Goal: Task Accomplishment & Management: Manage account settings

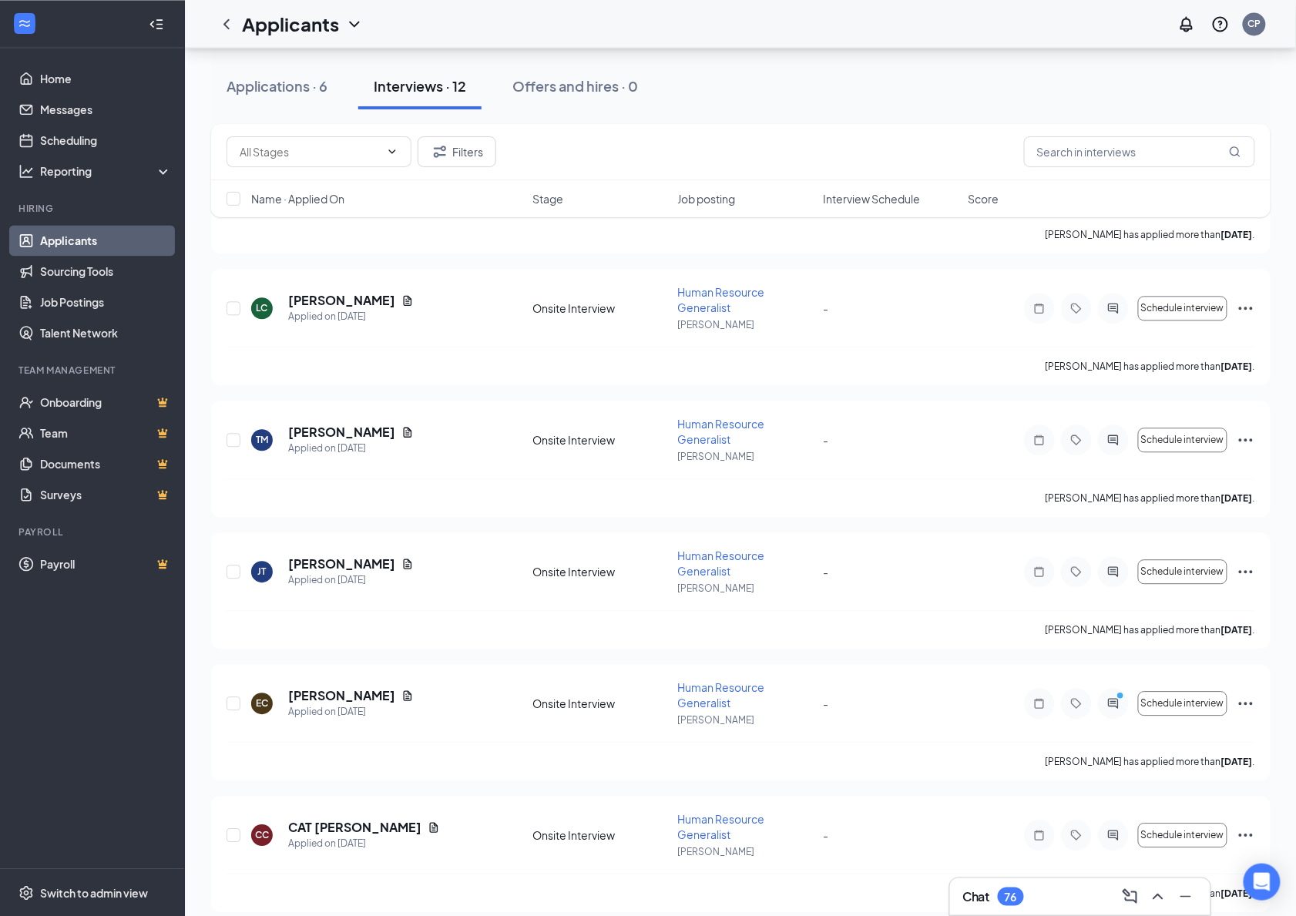
scroll to position [984, 0]
click at [1120, 698] on div at bounding box center [1113, 704] width 31 height 31
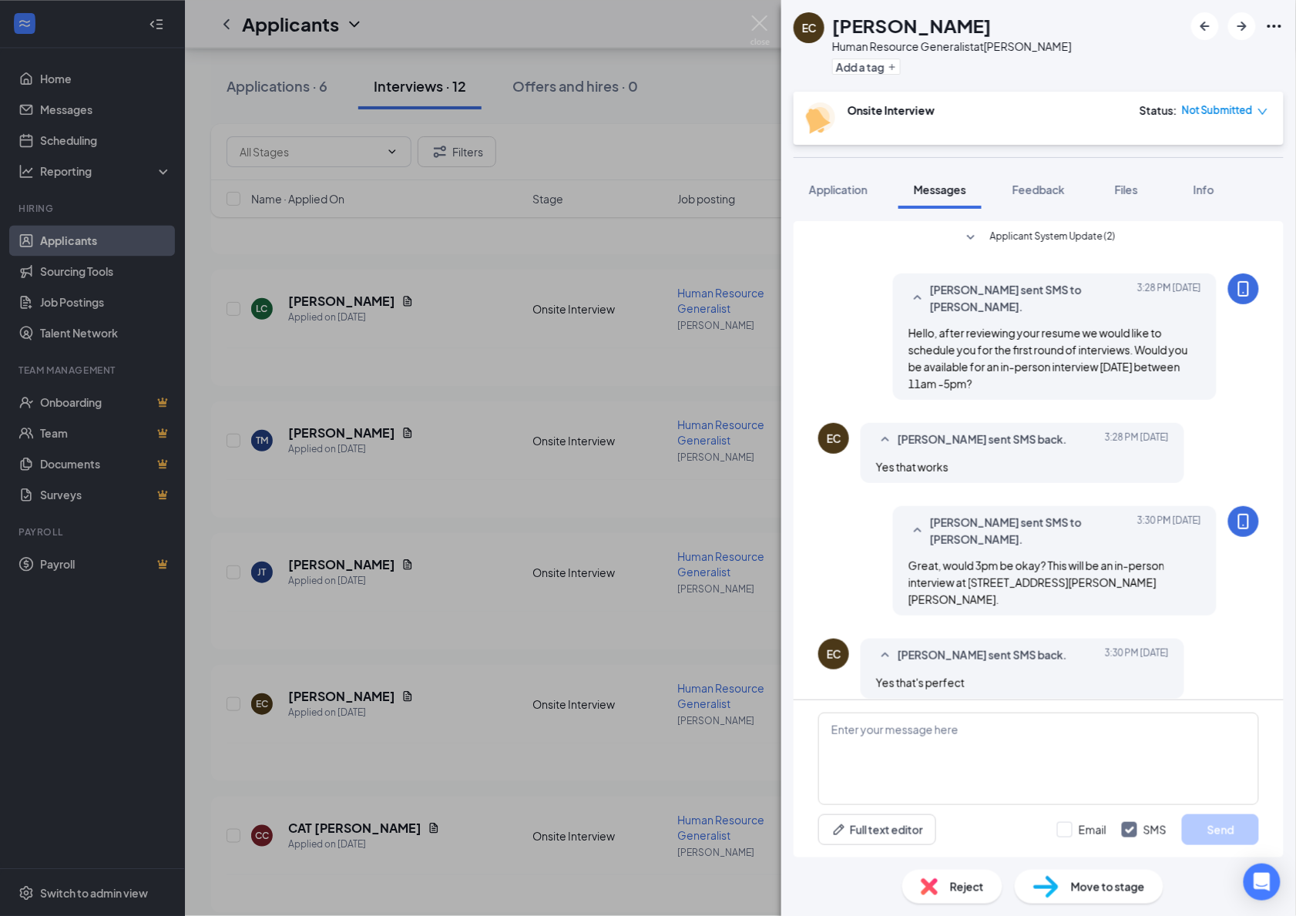
click at [1265, 109] on icon "down" at bounding box center [1262, 112] width 9 height 6
click at [1221, 153] on span "Assign Time" at bounding box center [1200, 154] width 59 height 17
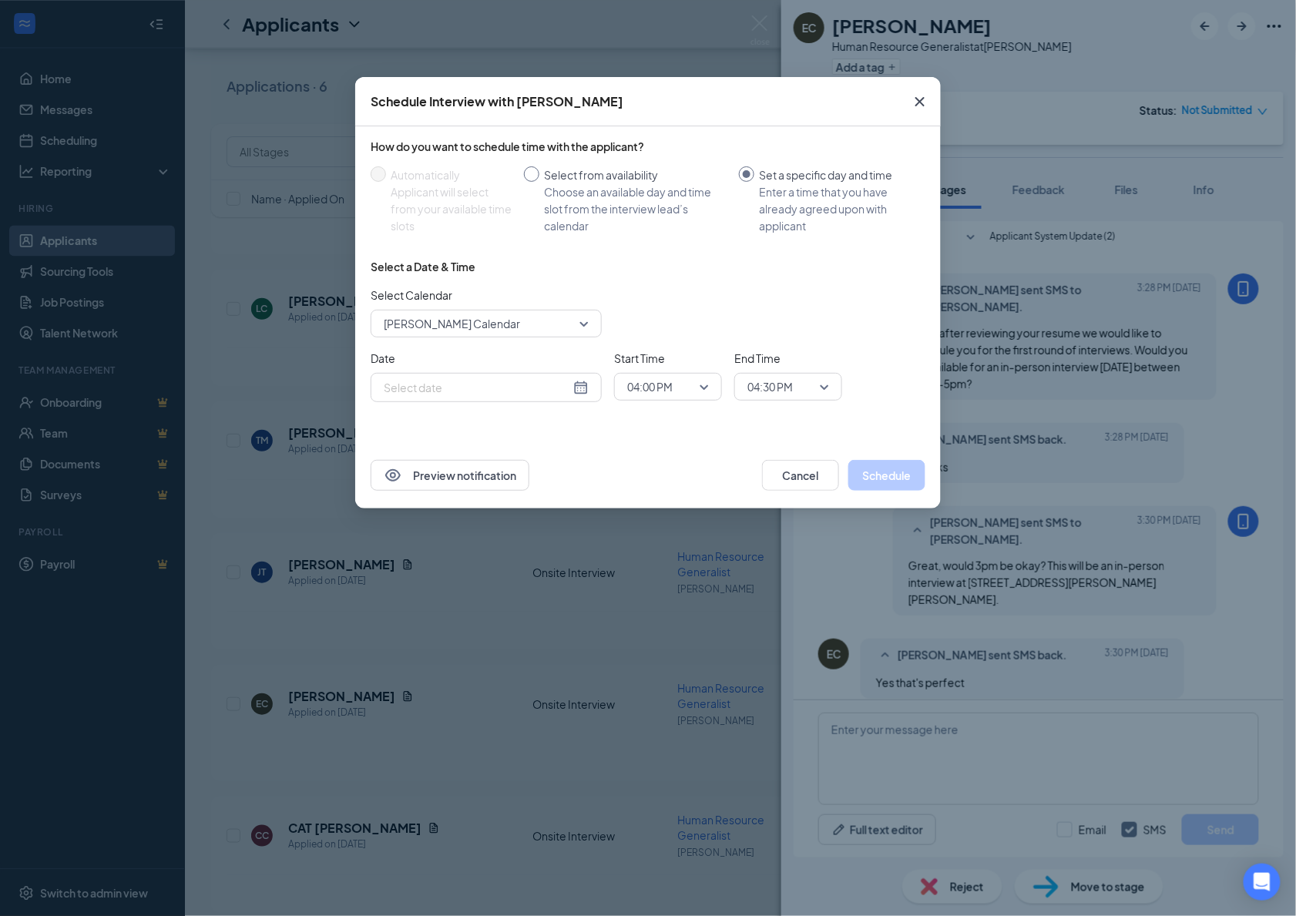
type input "Aug 26, 2025"
click at [544, 176] on div "Select from availability" at bounding box center [635, 174] width 183 height 17
click at [539, 176] on input "Select from availability Choose an available day and time slot from the intervi…" at bounding box center [531, 173] width 15 height 15
radio input "true"
radio input "false"
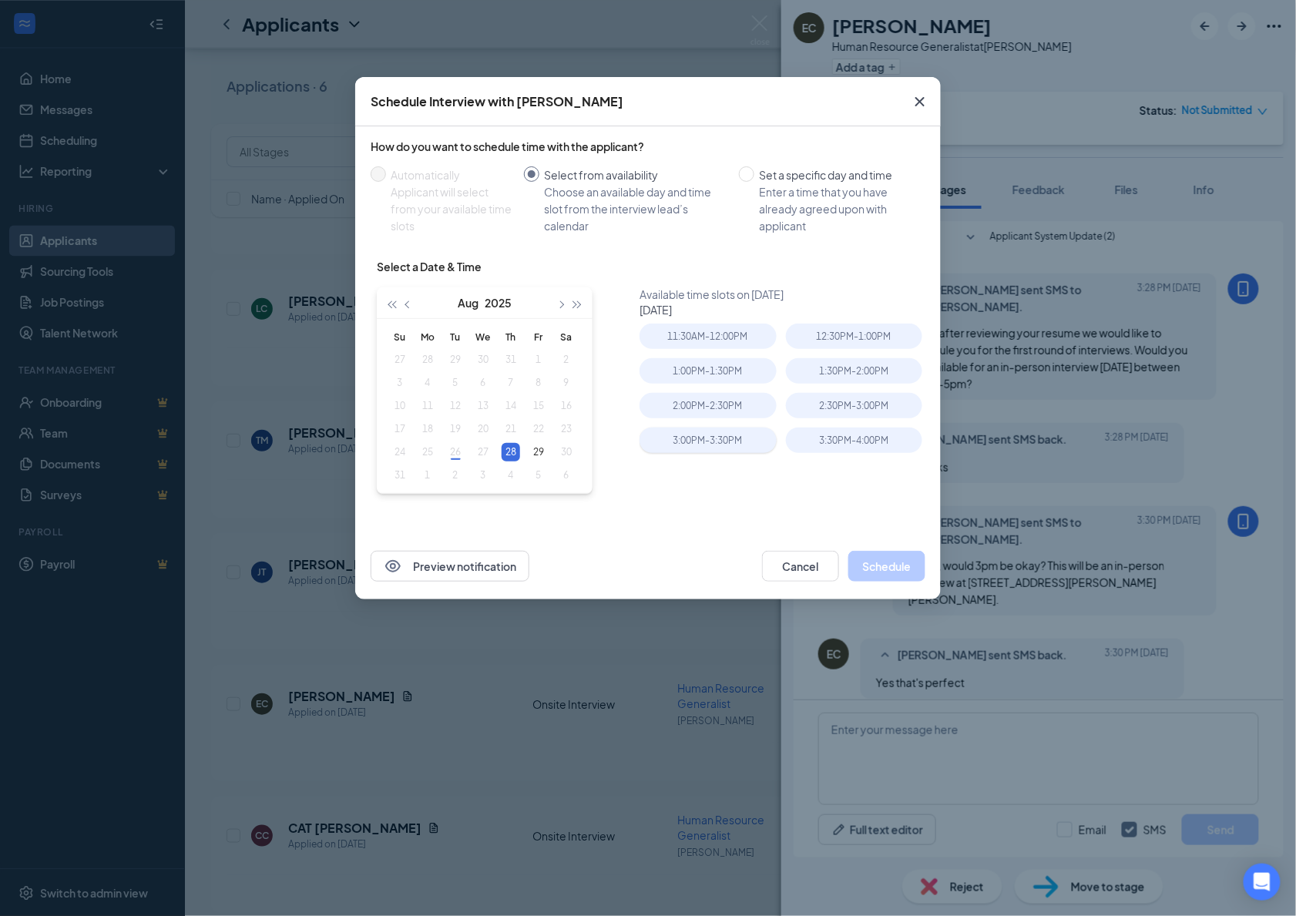
click at [729, 433] on div "3:00PM - 3:30PM" at bounding box center [708, 440] width 136 height 25
click at [902, 565] on button "Schedule" at bounding box center [886, 566] width 77 height 31
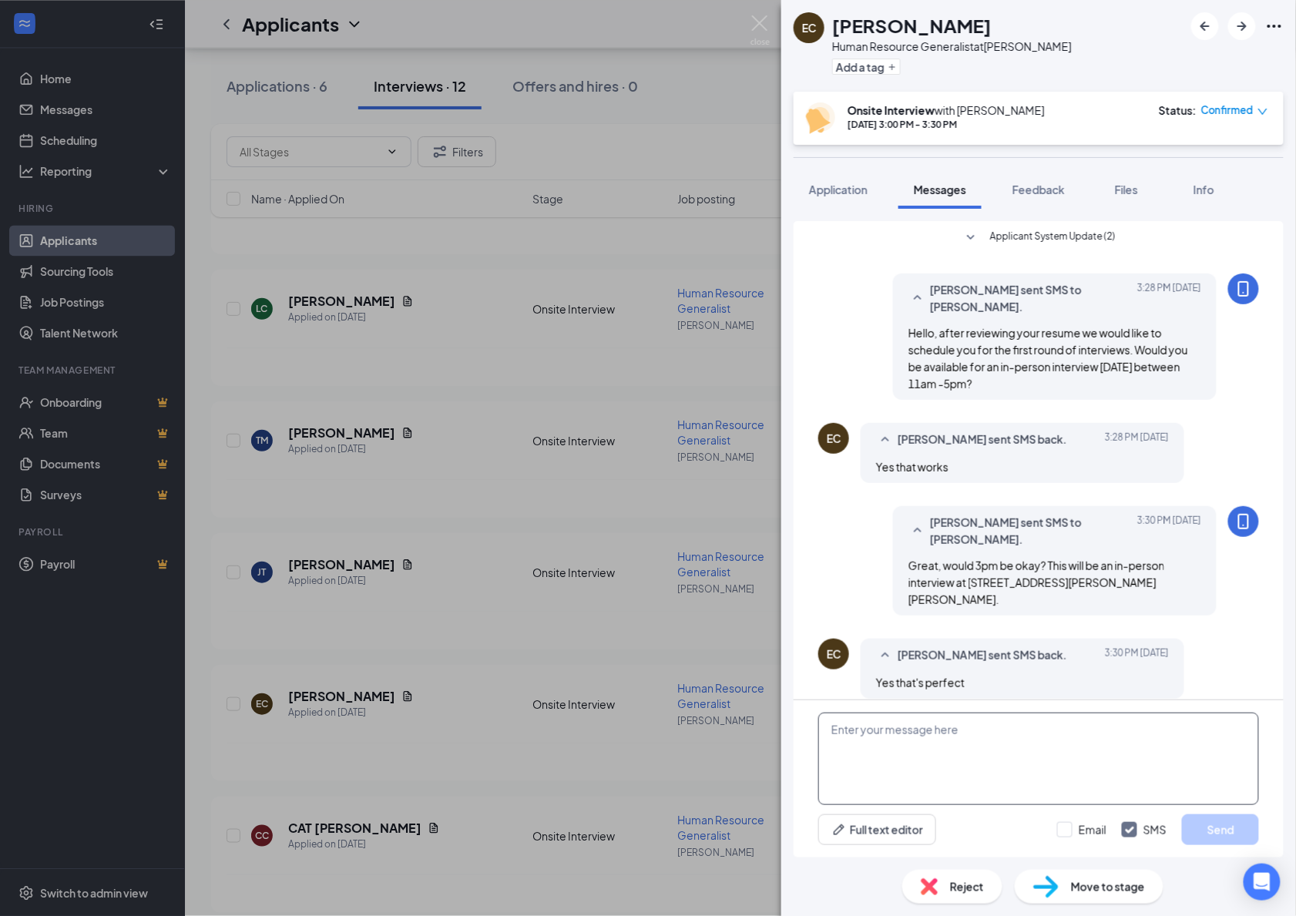
click at [954, 753] on textarea at bounding box center [1038, 759] width 441 height 92
click at [889, 539] on div "Chloe Poeppel sent SMS to Edgar Carrillo. Today 3:30 PM Great, would 3pm be oka…" at bounding box center [1038, 564] width 441 height 117
click at [760, 20] on img at bounding box center [760, 30] width 19 height 30
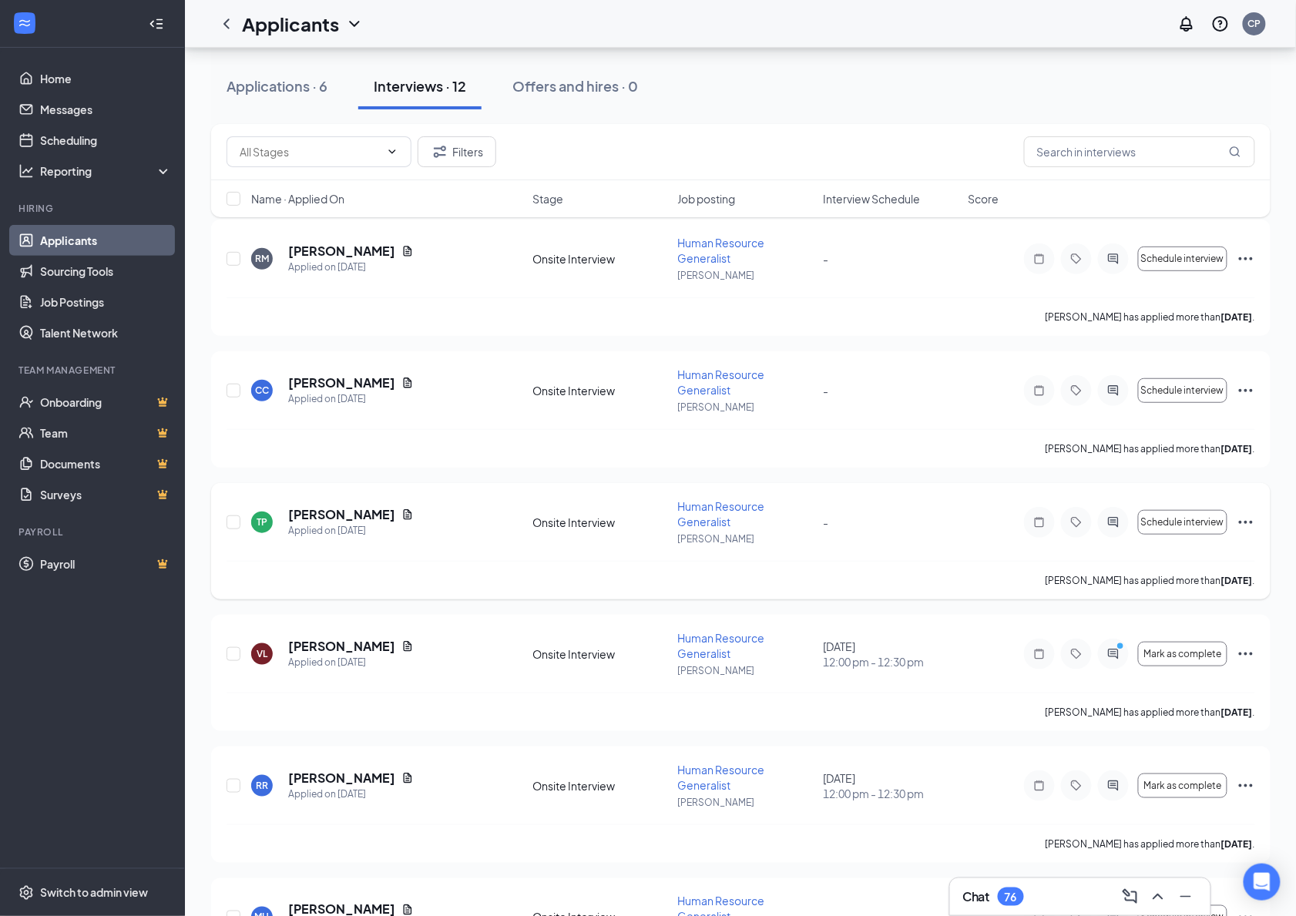
scroll to position [122, 0]
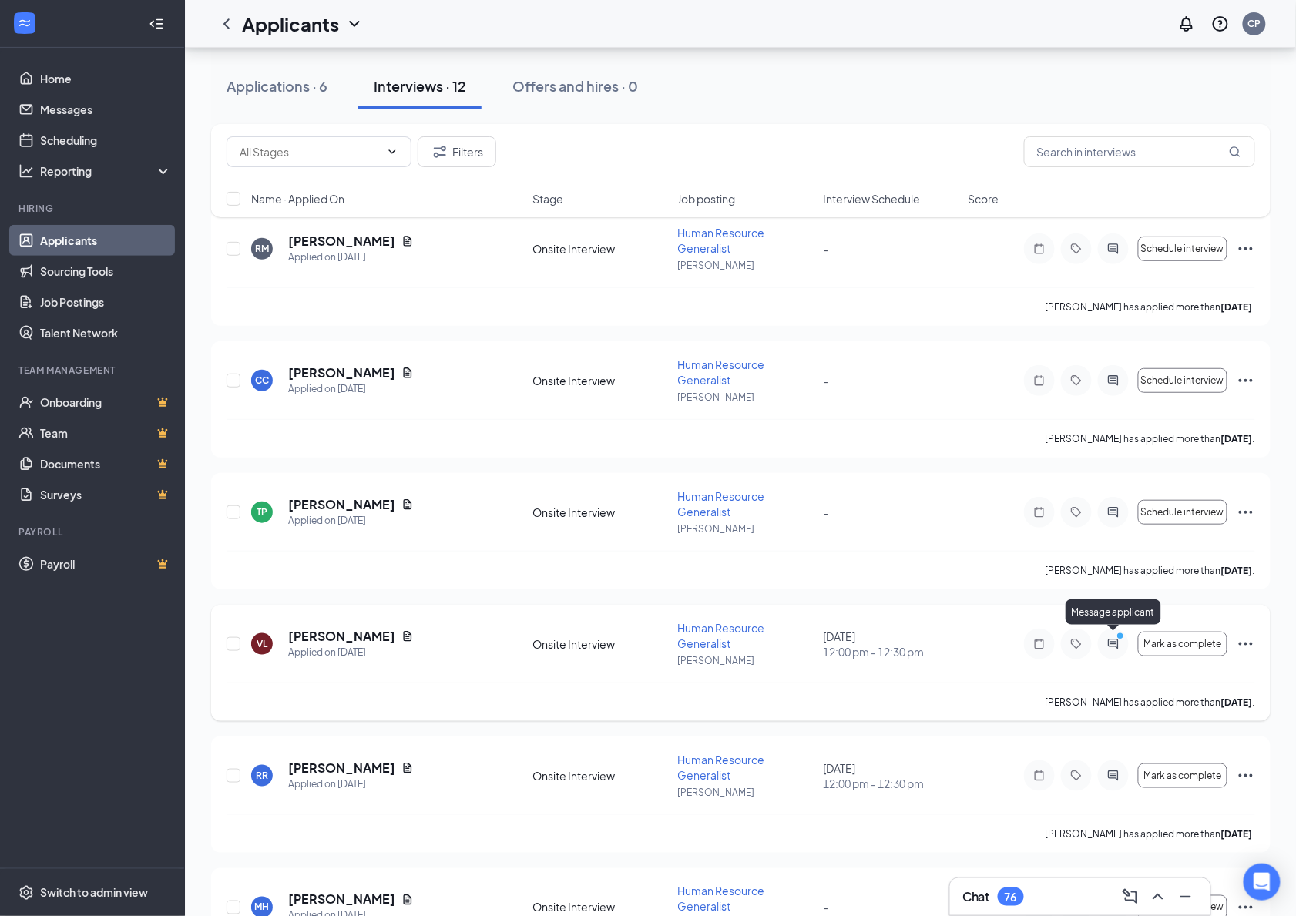
click at [1113, 637] on icon "PrimaryDot" at bounding box center [1122, 638] width 18 height 12
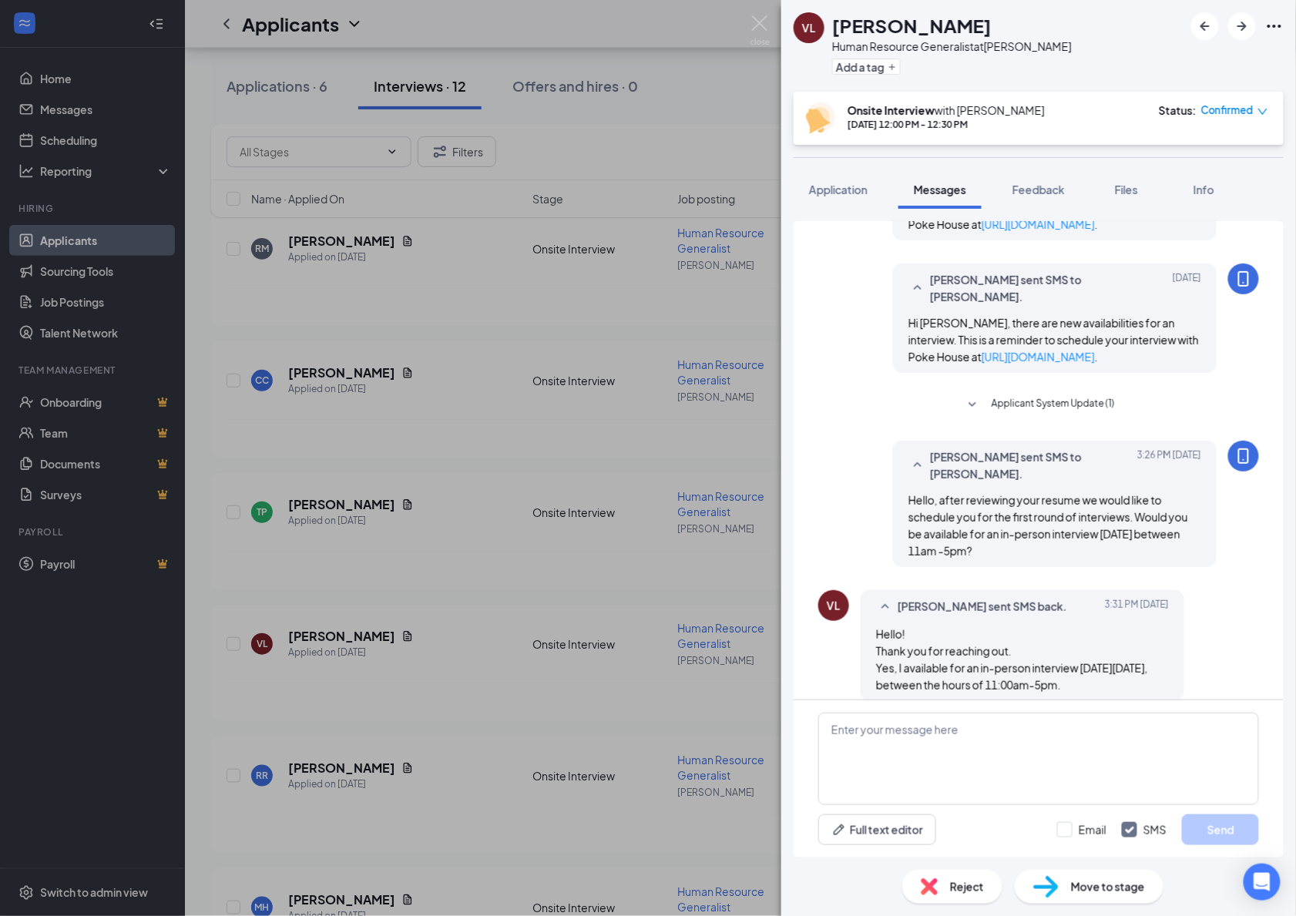
scroll to position [165, 0]
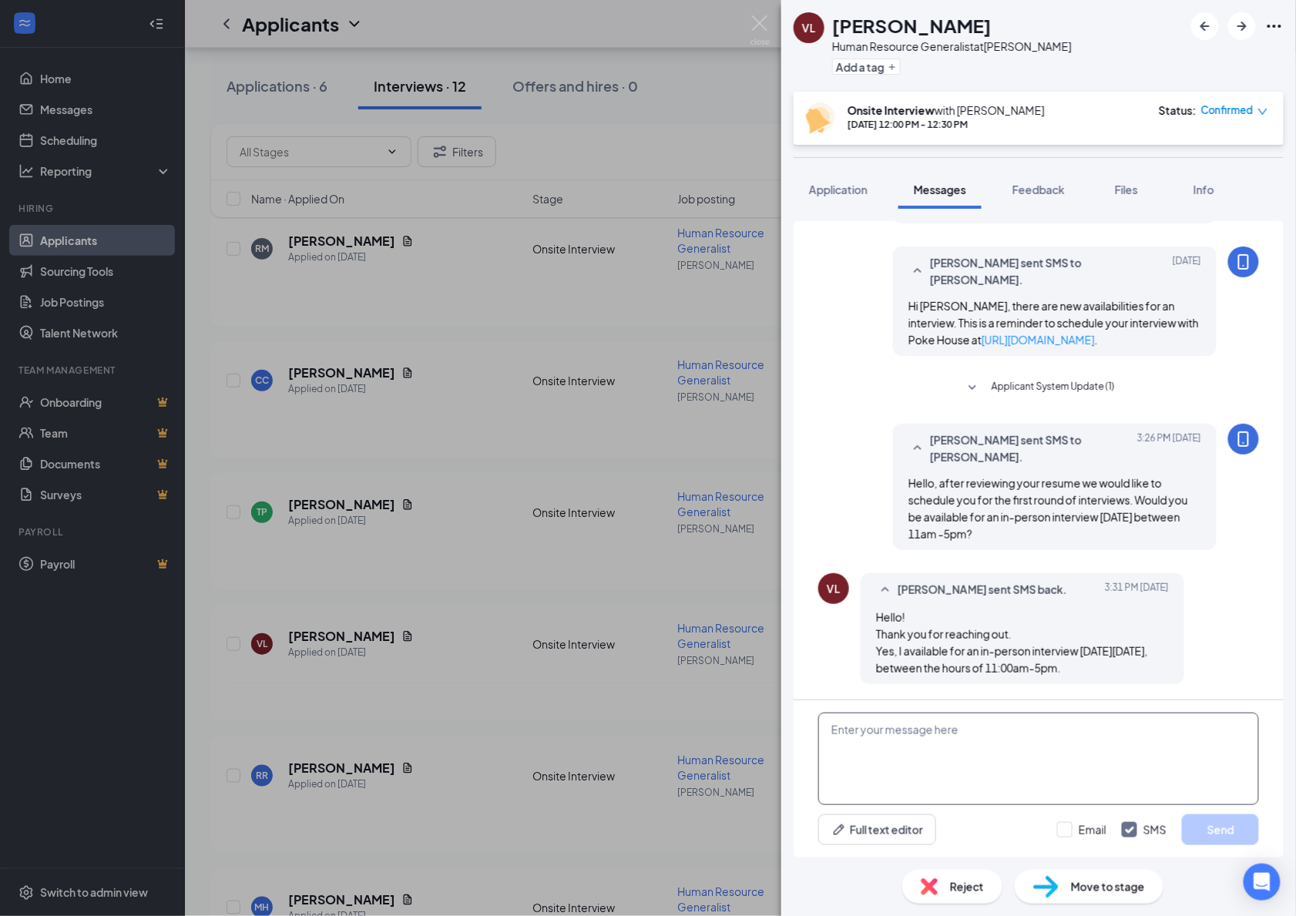
click at [965, 754] on textarea at bounding box center [1038, 759] width 441 height 92
click at [948, 731] on textarea "Hi Veronica, sorry imiseed that you are scheduled for the meeting on Friday. Le…" at bounding box center [1038, 759] width 441 height 92
click at [926, 729] on textarea "Hi Veronica, sorry imiseed that you are scheduled for the meeting on Friday. Le…" at bounding box center [1038, 759] width 441 height 92
click at [948, 731] on textarea "Hi Veronica, sorry I miseed that you are scheduled for the meeting on Friday. L…" at bounding box center [1038, 759] width 441 height 92
click at [1113, 744] on textarea "Hi Veronica, sorry I missed that you are scheduled for the meeting on Friday. L…" at bounding box center [1038, 759] width 441 height 92
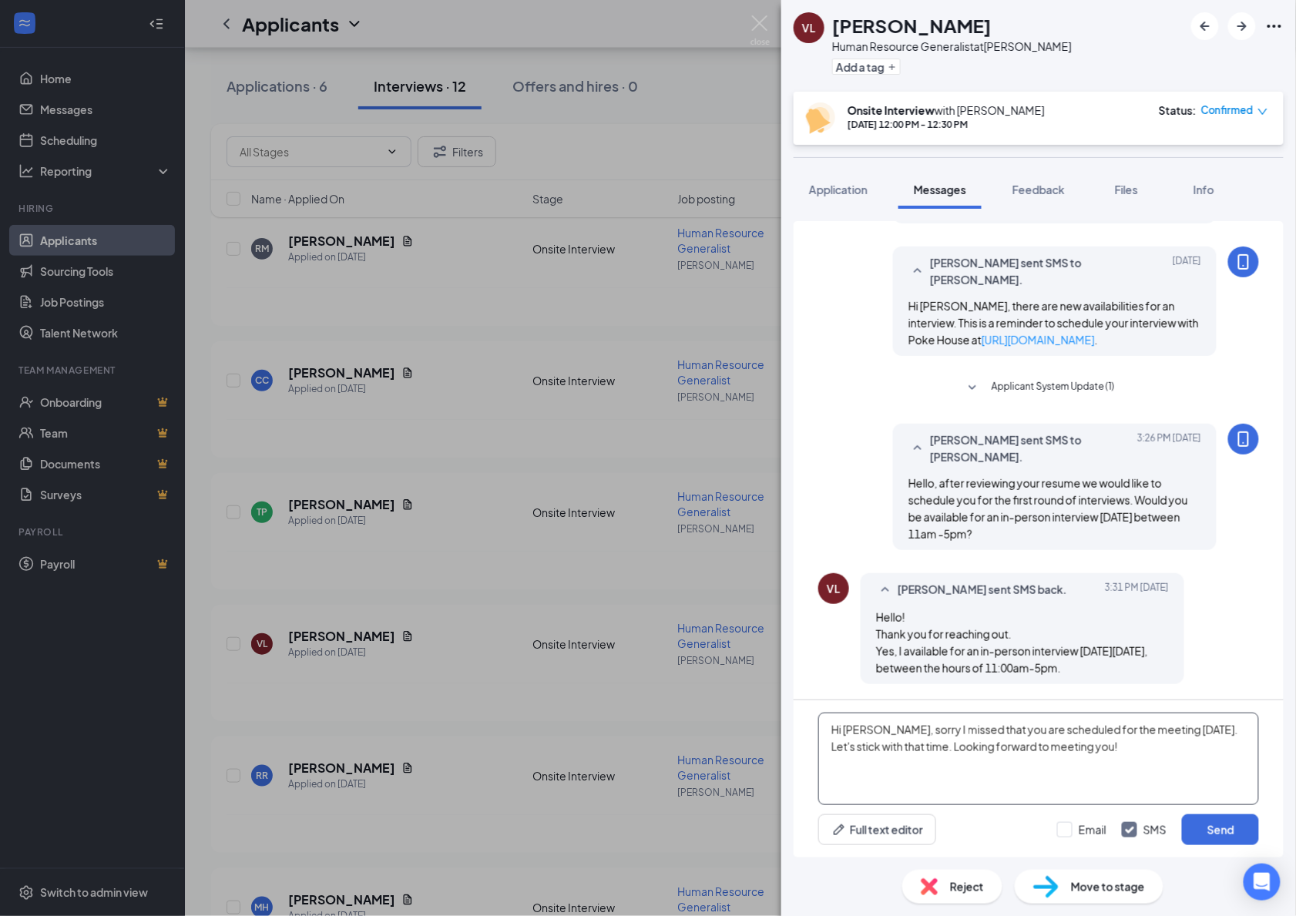
drag, startPoint x: 1100, startPoint y: 729, endPoint x: 1161, endPoint y: 728, distance: 60.1
click at [1161, 728] on textarea "Hi Veronica, sorry I missed that you are scheduled for the meeting on Friday. L…" at bounding box center [1038, 759] width 441 height 92
click at [1136, 747] on textarea "Hi Veronica, sorry I missed that you are scheduled for an interview on Friday. …" at bounding box center [1038, 759] width 441 height 92
type textarea "Hi Veronica, sorry I missed that you are scheduled for an interview on Friday. …"
click at [1219, 830] on button "Send" at bounding box center [1220, 830] width 77 height 31
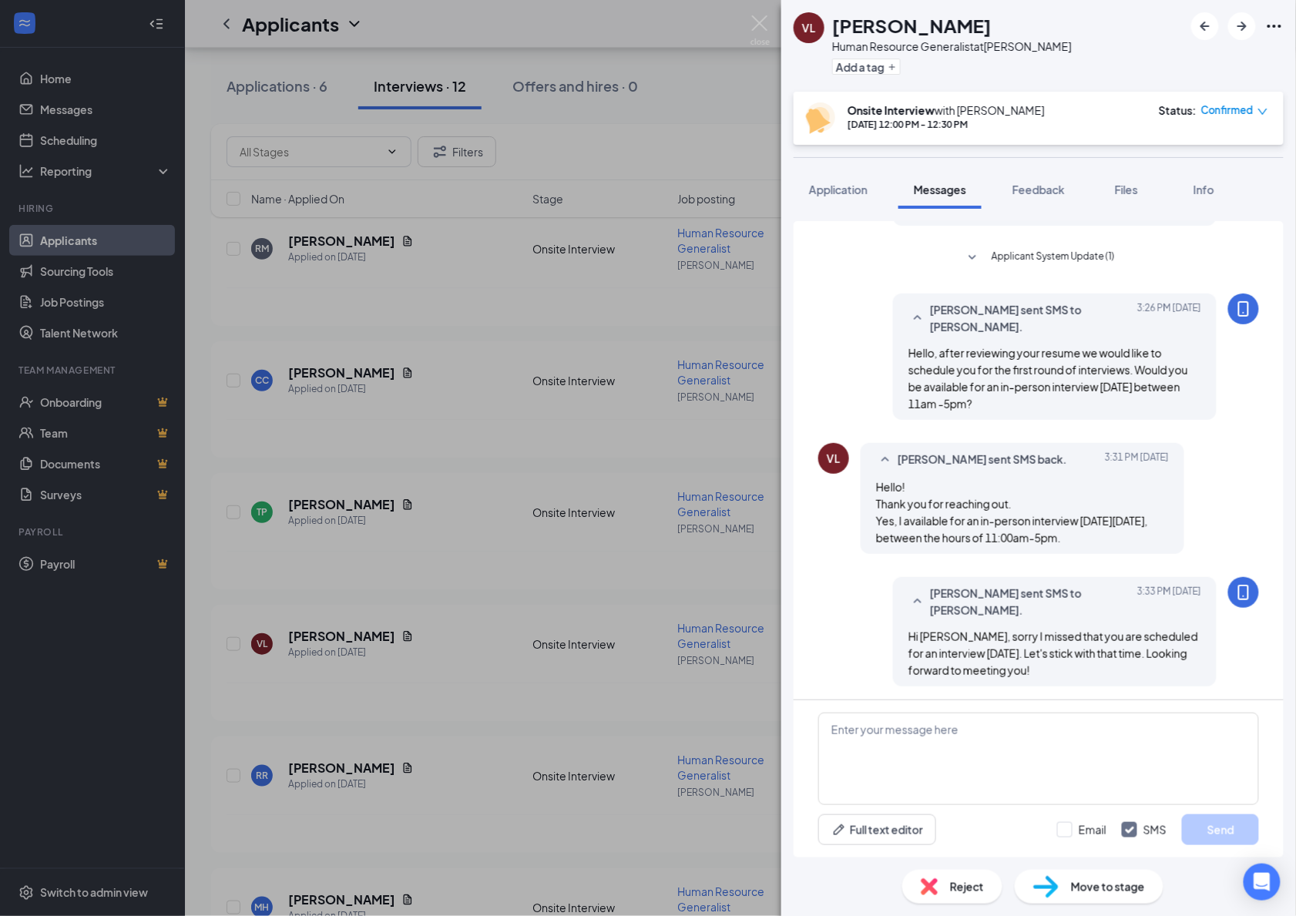
scroll to position [296, 0]
click at [598, 568] on div "VL Veronica Luna Human Resource Generalist at Hostetter Add a tag Onsite Interv…" at bounding box center [648, 458] width 1296 height 916
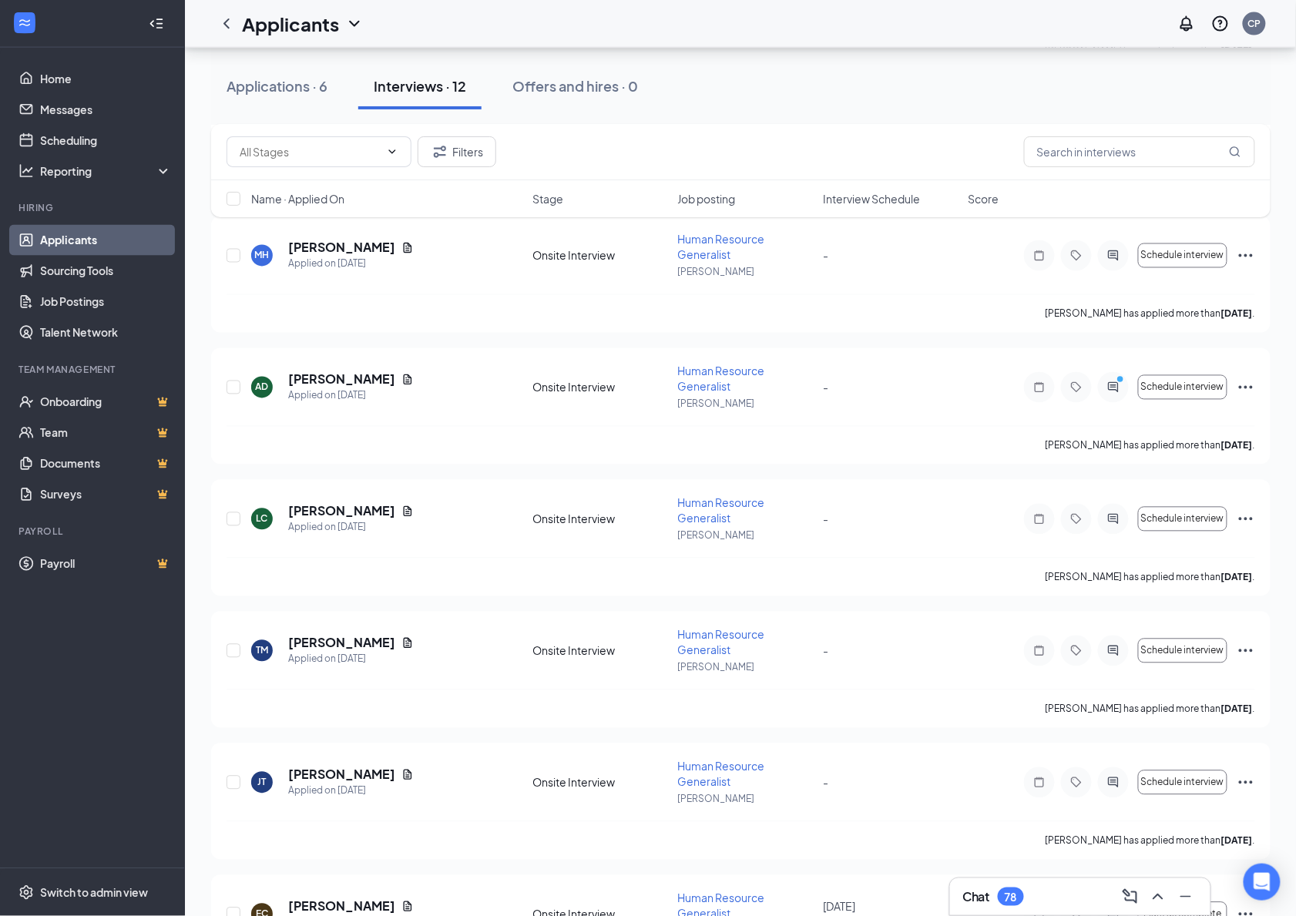
scroll to position [778, 0]
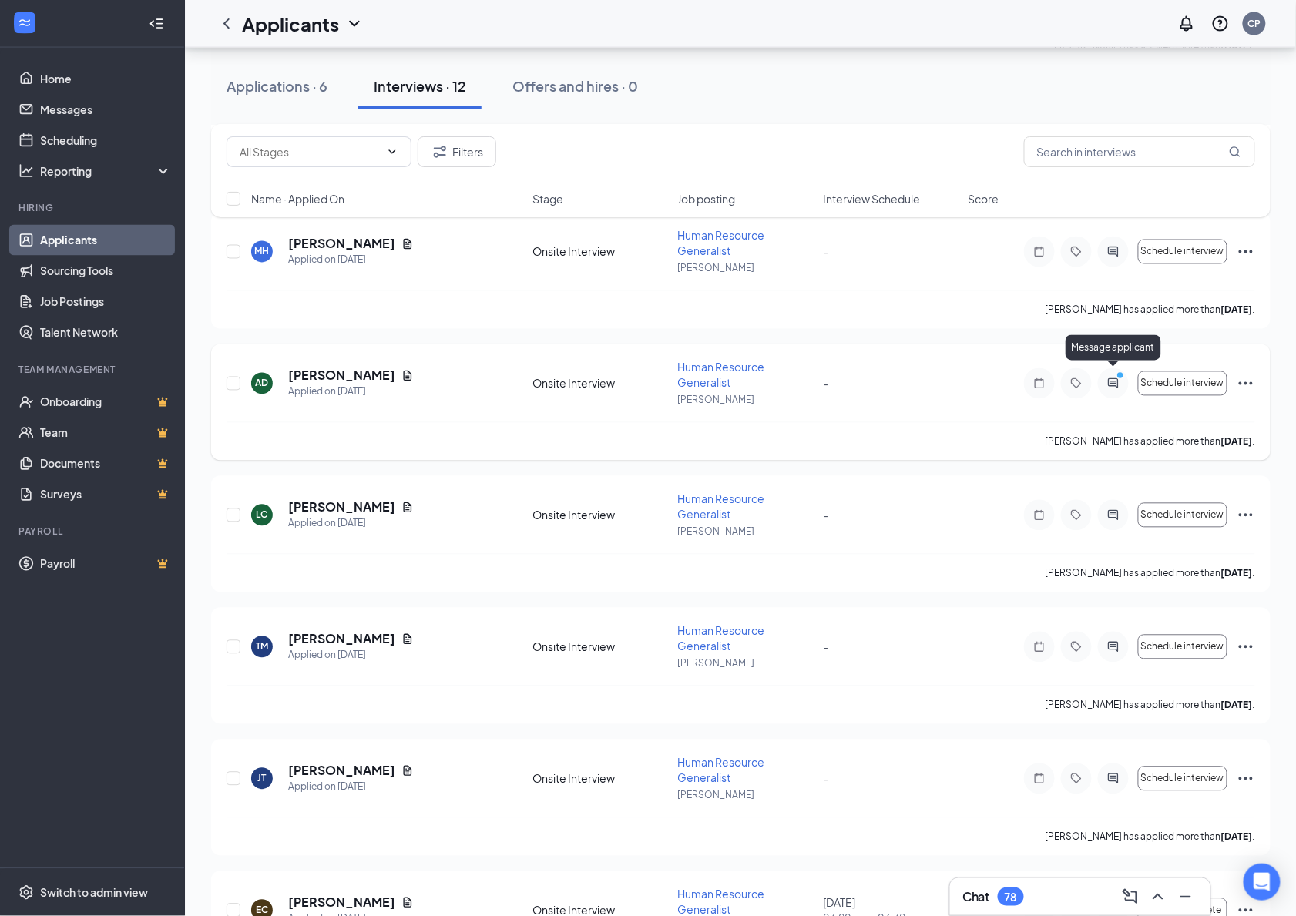
click at [1122, 371] on circle "PrimaryDot" at bounding box center [1120, 374] width 7 height 7
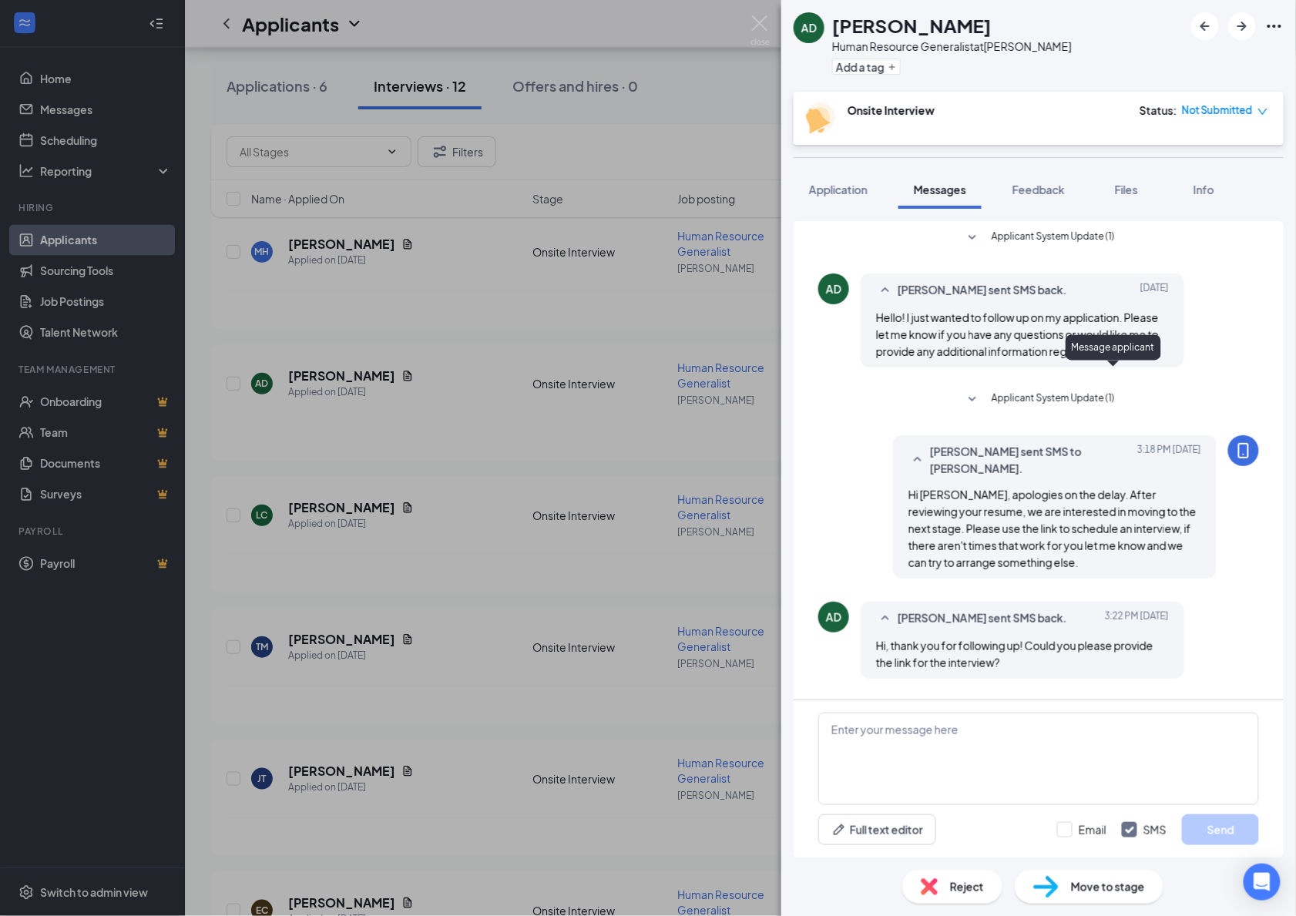
scroll to position [447, 0]
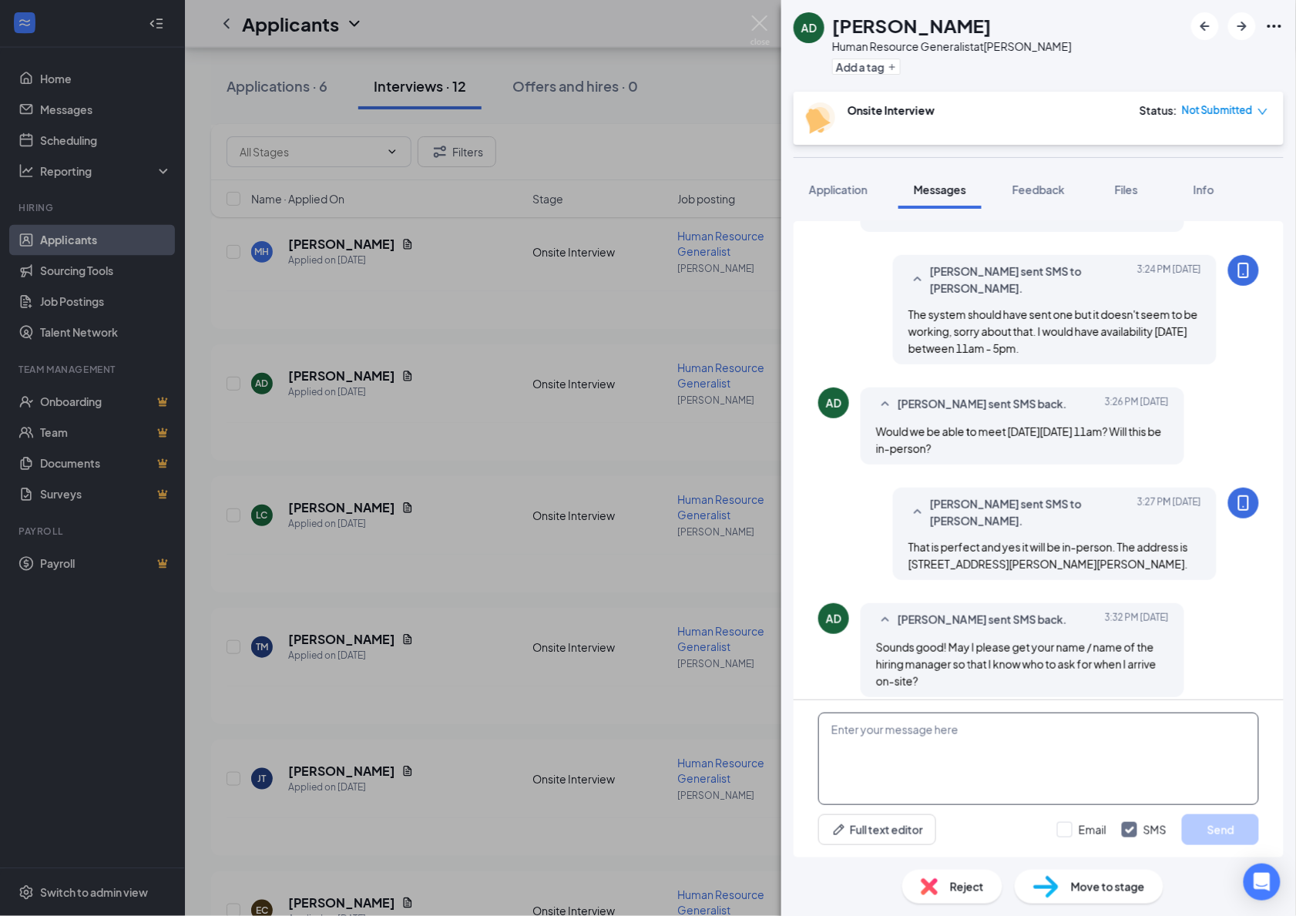
click at [991, 734] on textarea at bounding box center [1038, 759] width 441 height 92
type textarea "My name is Chloe, I will be conducting the interview. Looking forward to meetin…"
click at [1216, 822] on button "Send" at bounding box center [1220, 830] width 77 height 31
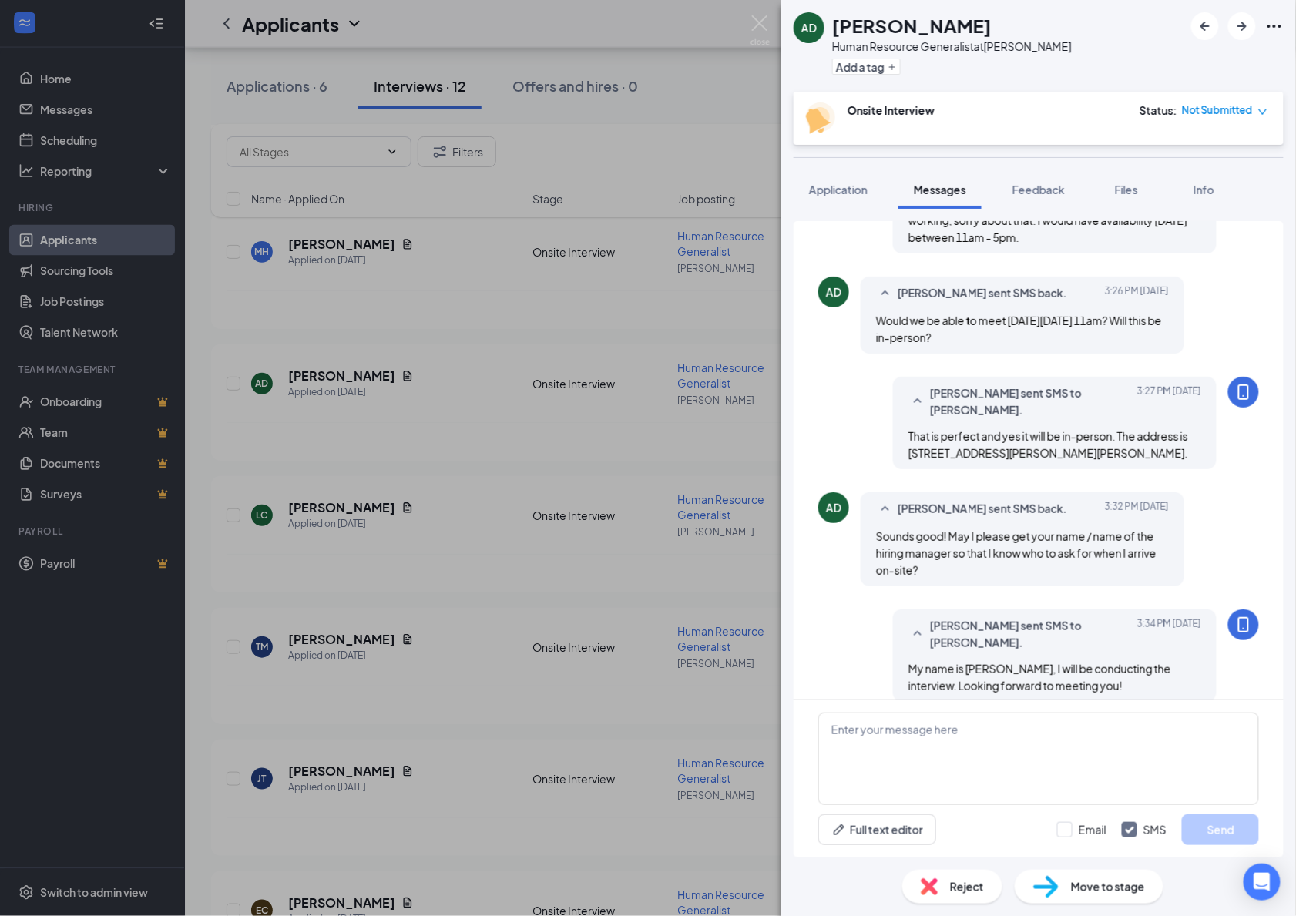
scroll to position [559, 0]
click at [1246, 102] on span "Not Submitted" at bounding box center [1217, 109] width 71 height 15
click at [1187, 149] on span "Assign Time" at bounding box center [1200, 154] width 59 height 17
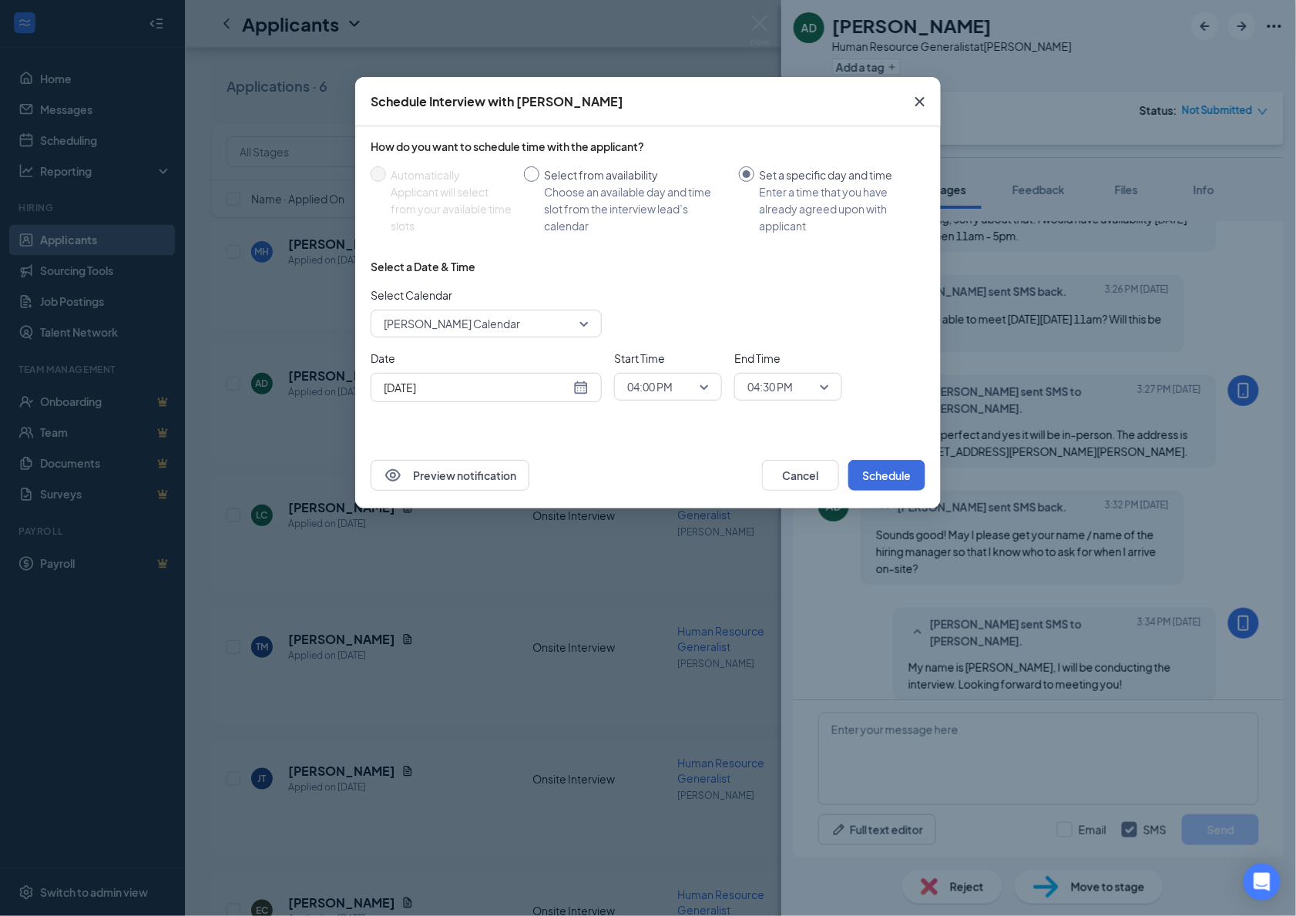
click at [565, 174] on div "Select from availability" at bounding box center [635, 174] width 183 height 17
click at [539, 174] on input "Select from availability Choose an available day and time slot from the intervi…" at bounding box center [531, 173] width 15 height 15
radio input "true"
radio input "false"
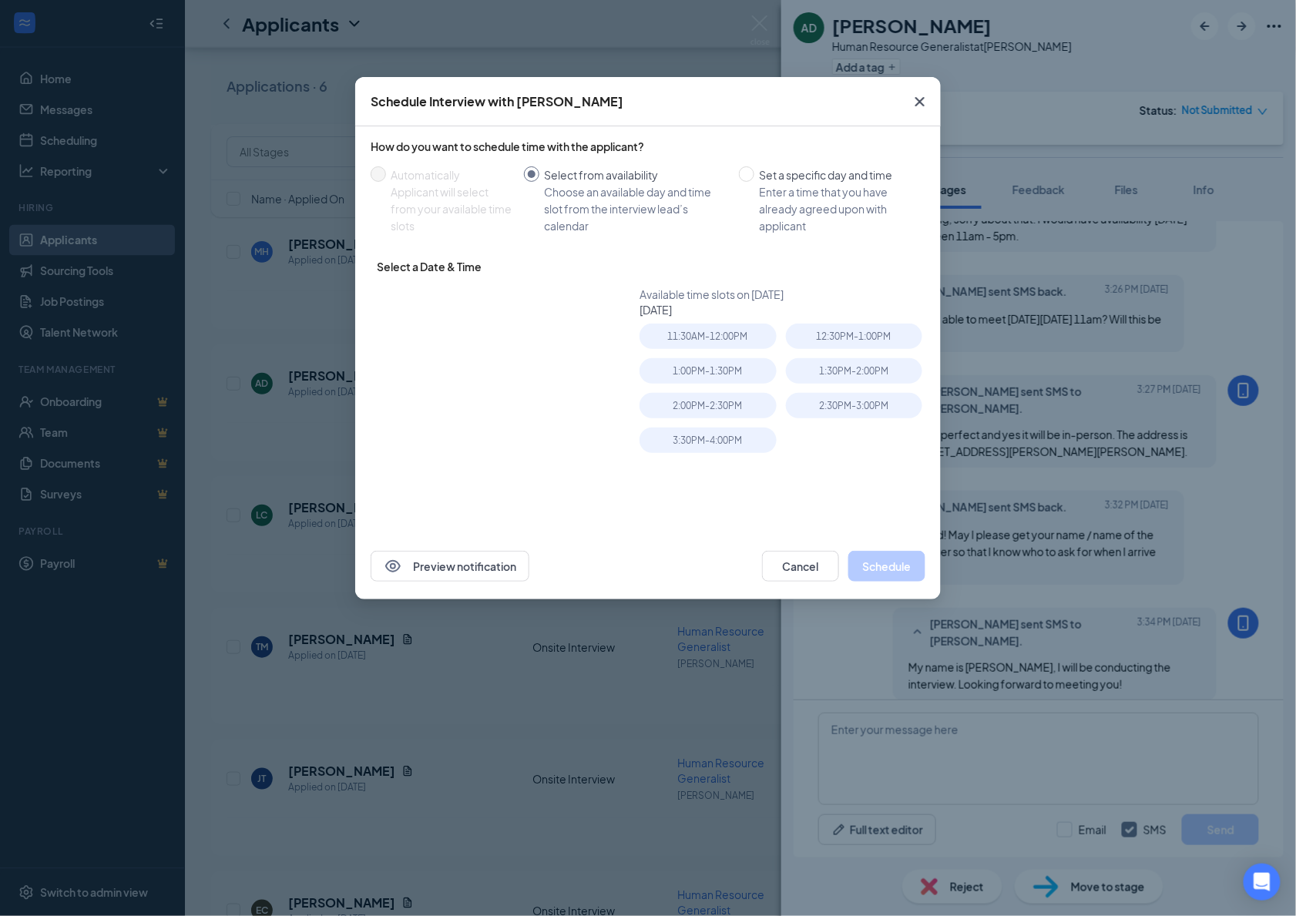
type input "Aug 28, 2025"
click at [919, 101] on icon "Cross" at bounding box center [920, 101] width 18 height 18
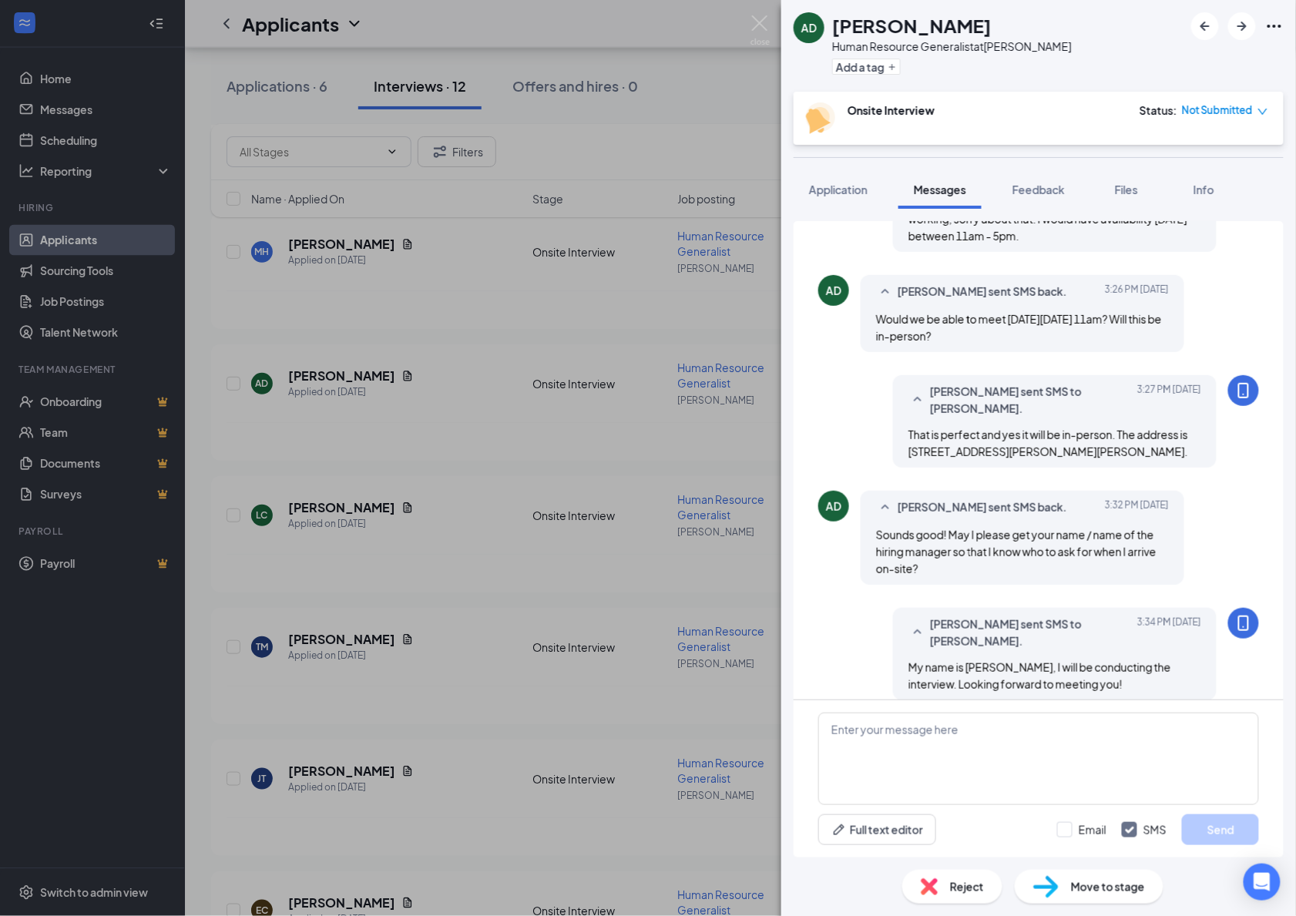
click at [727, 321] on div "AD Audrey Dufourt Human Resource Generalist at Hostetter Add a tag Onsite Inter…" at bounding box center [648, 458] width 1296 height 916
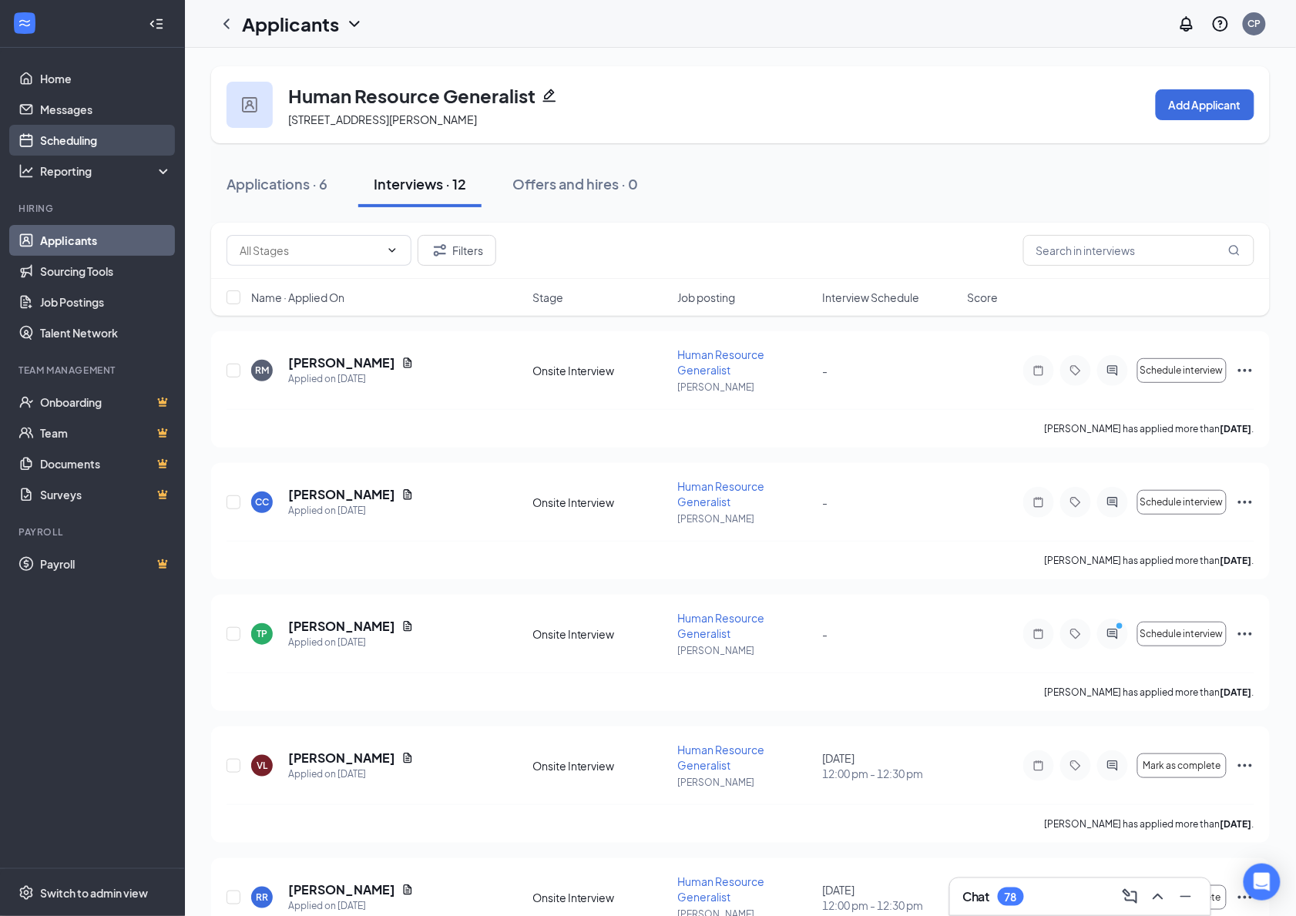
click at [69, 139] on link "Scheduling" at bounding box center [106, 140] width 132 height 31
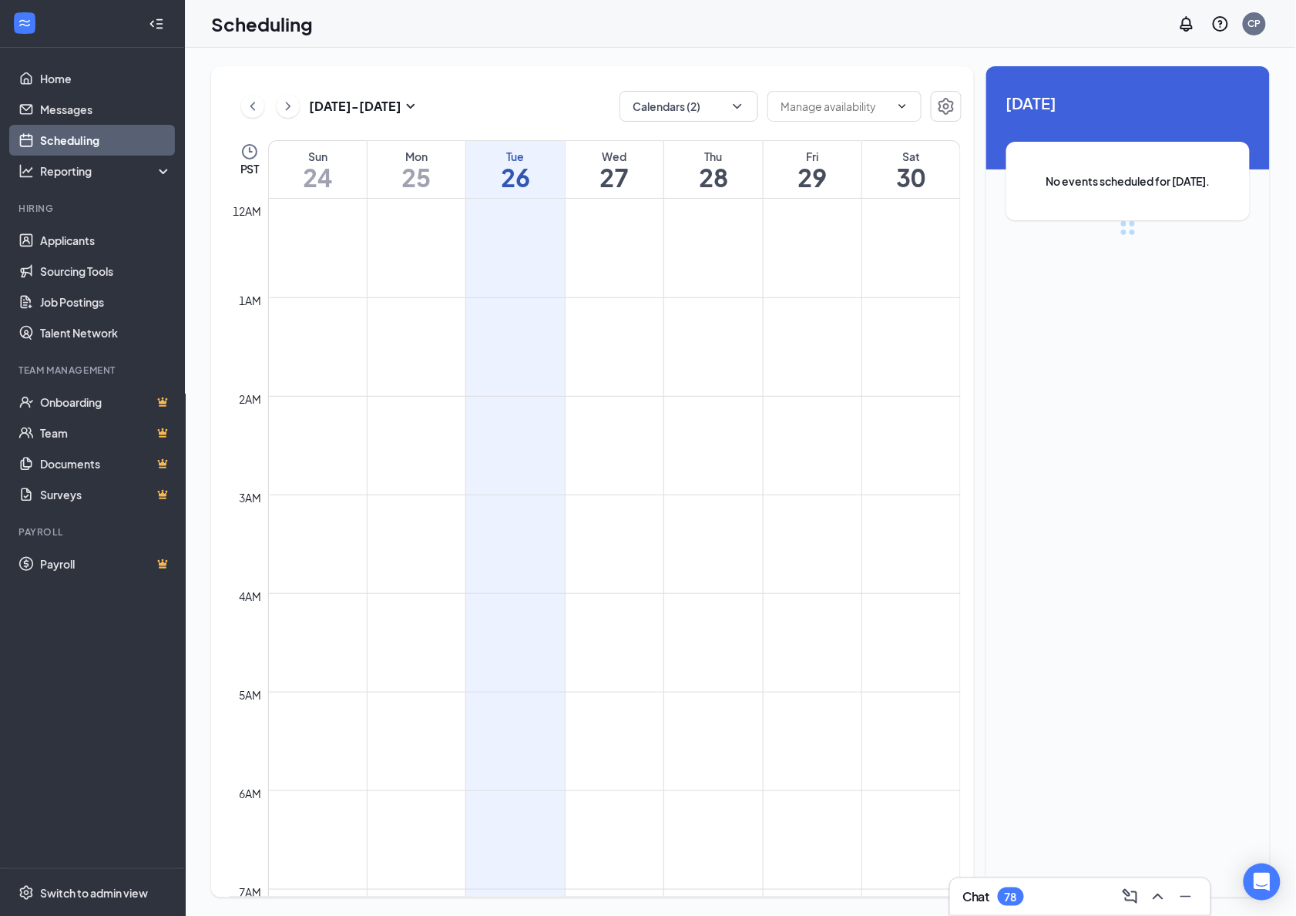
scroll to position [757, 0]
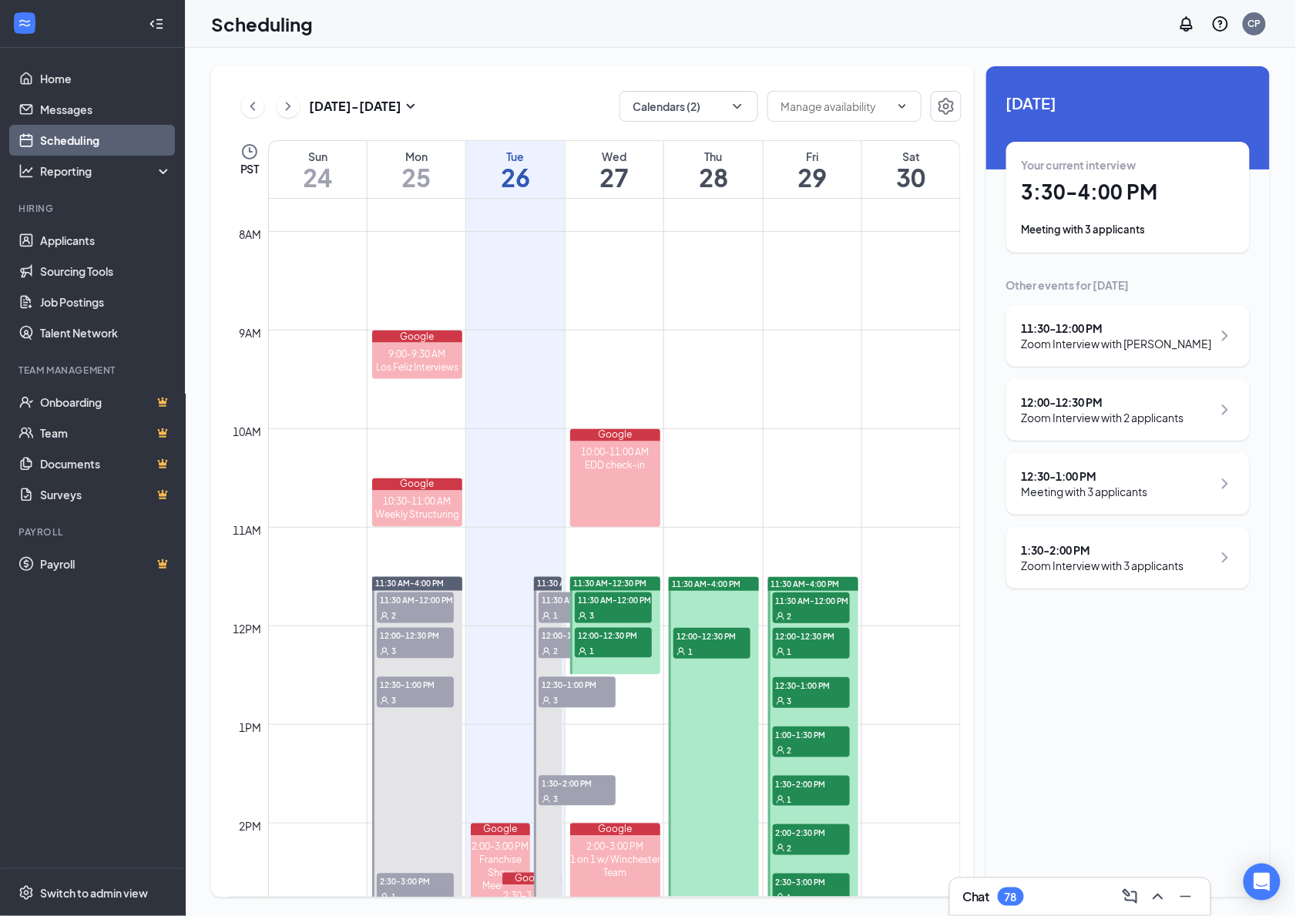
click at [712, 589] on div "11:30 AM-4:00 PM" at bounding box center [714, 584] width 90 height 14
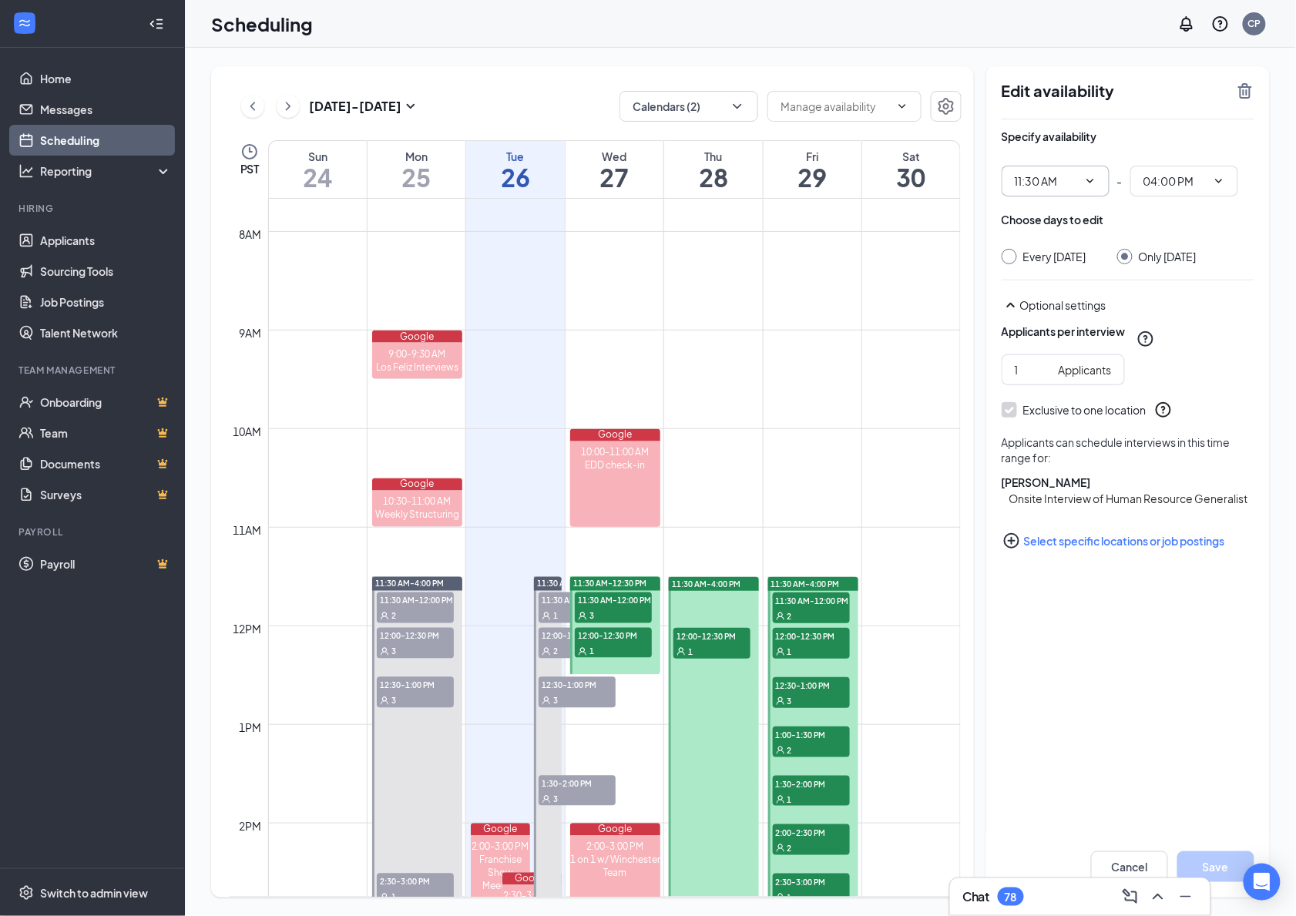
click at [1099, 188] on span "11:30 AM" at bounding box center [1056, 181] width 108 height 31
click at [1053, 267] on div "11:00 AM" at bounding box center [1036, 275] width 45 height 17
type input "11:00 AM"
type input "03:30 PM"
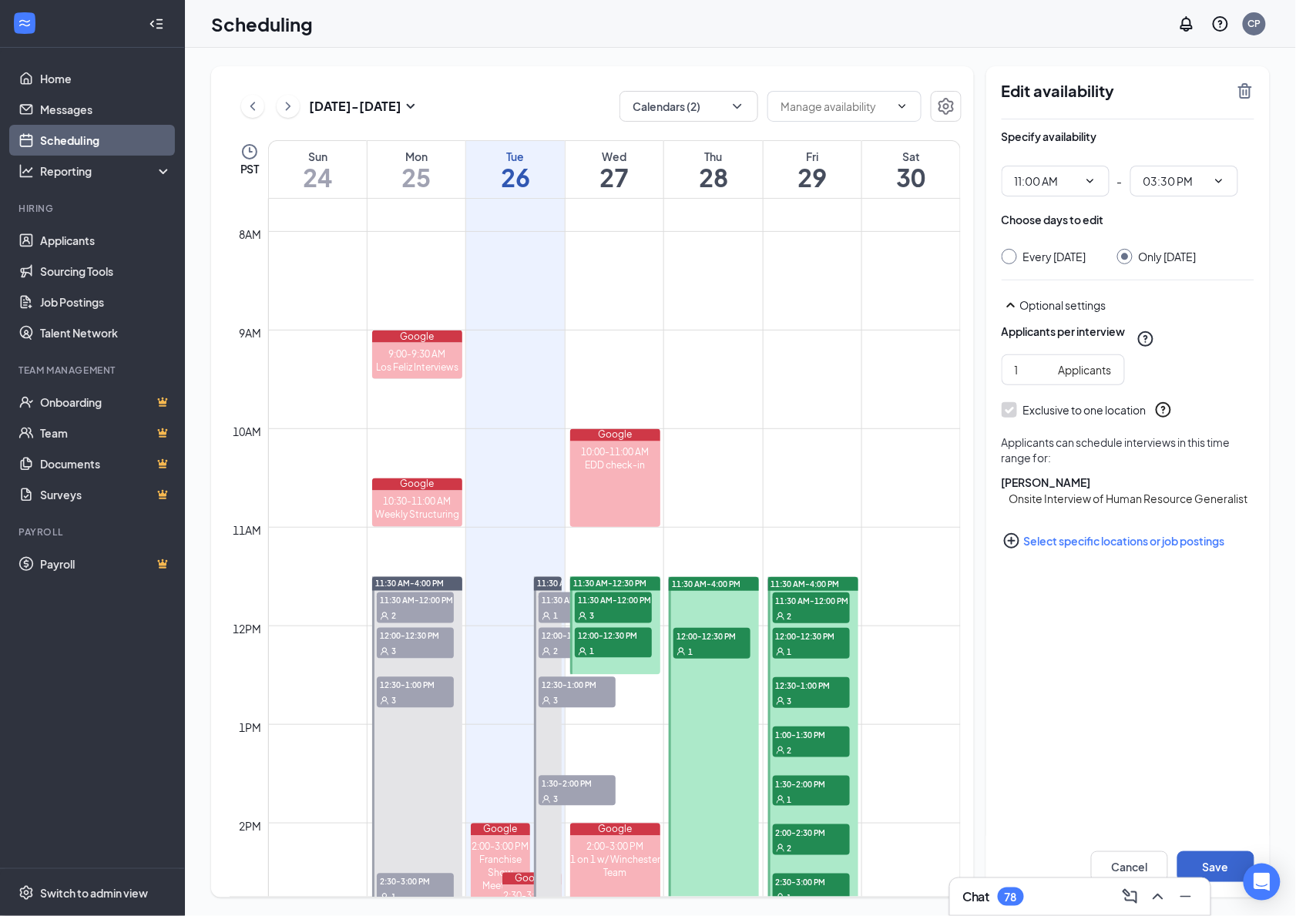
click at [1219, 858] on button "Save" at bounding box center [1215, 866] width 77 height 31
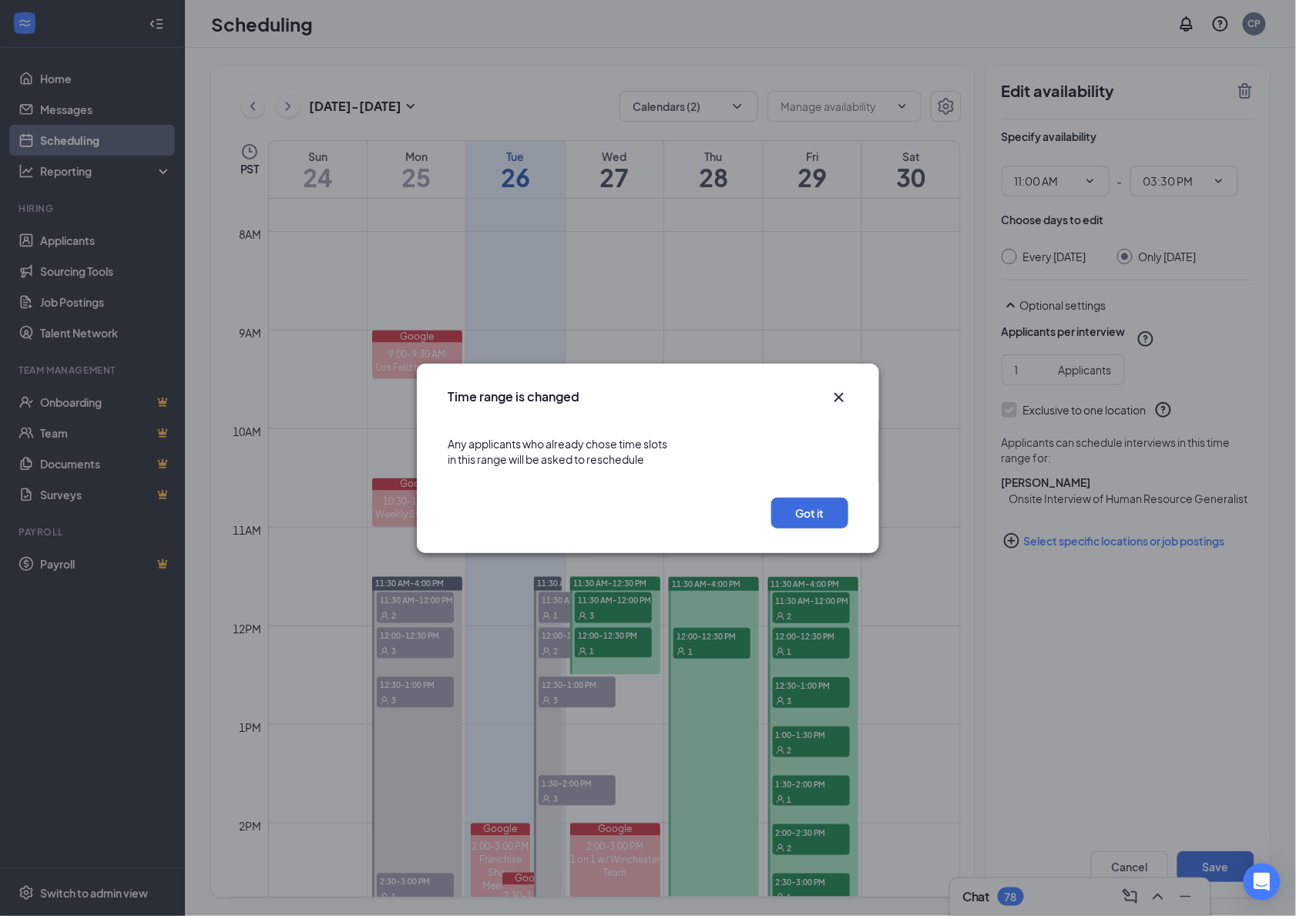
click at [839, 391] on icon "Cross" at bounding box center [839, 397] width 18 height 18
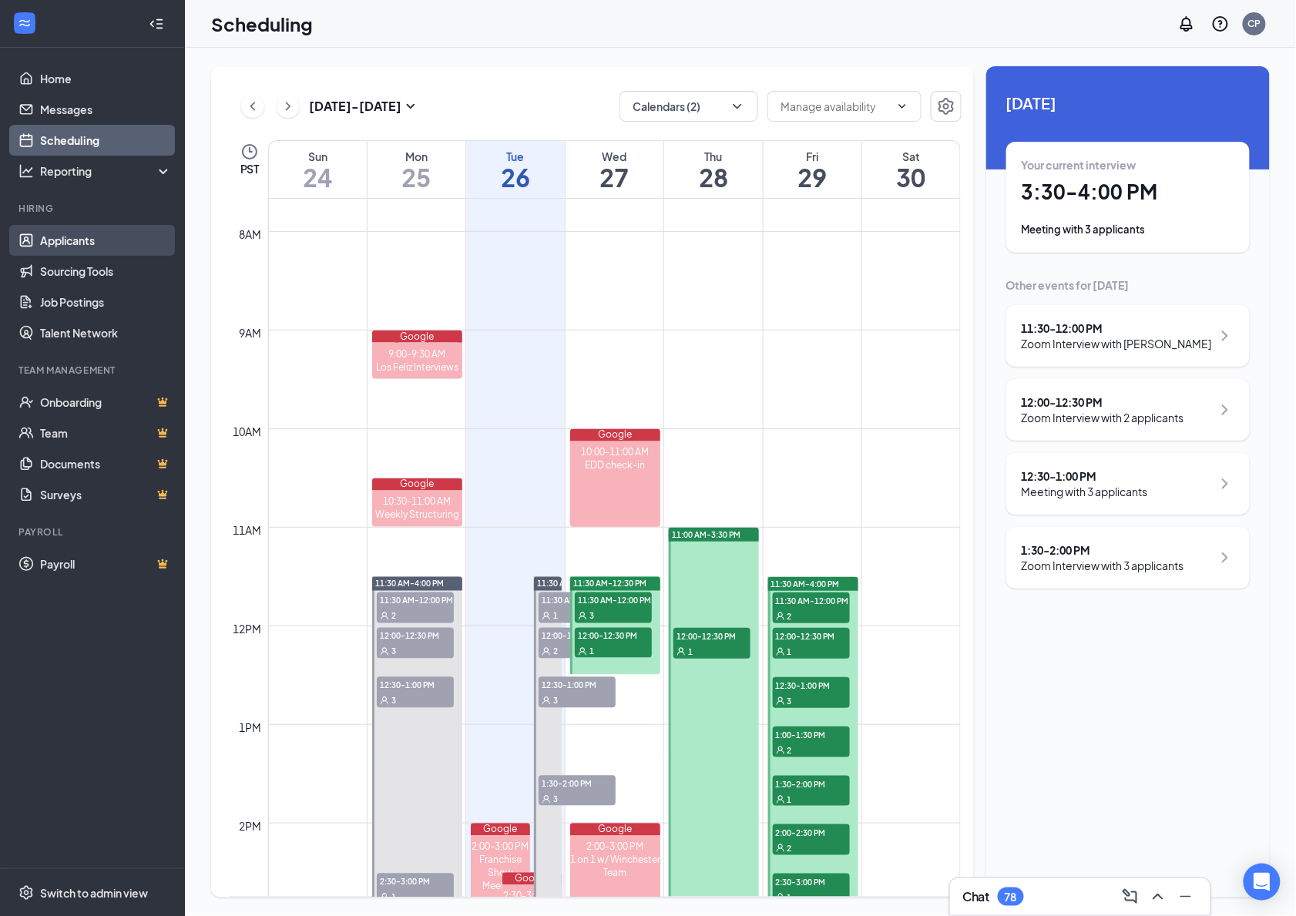
click at [85, 234] on link "Applicants" at bounding box center [106, 240] width 132 height 31
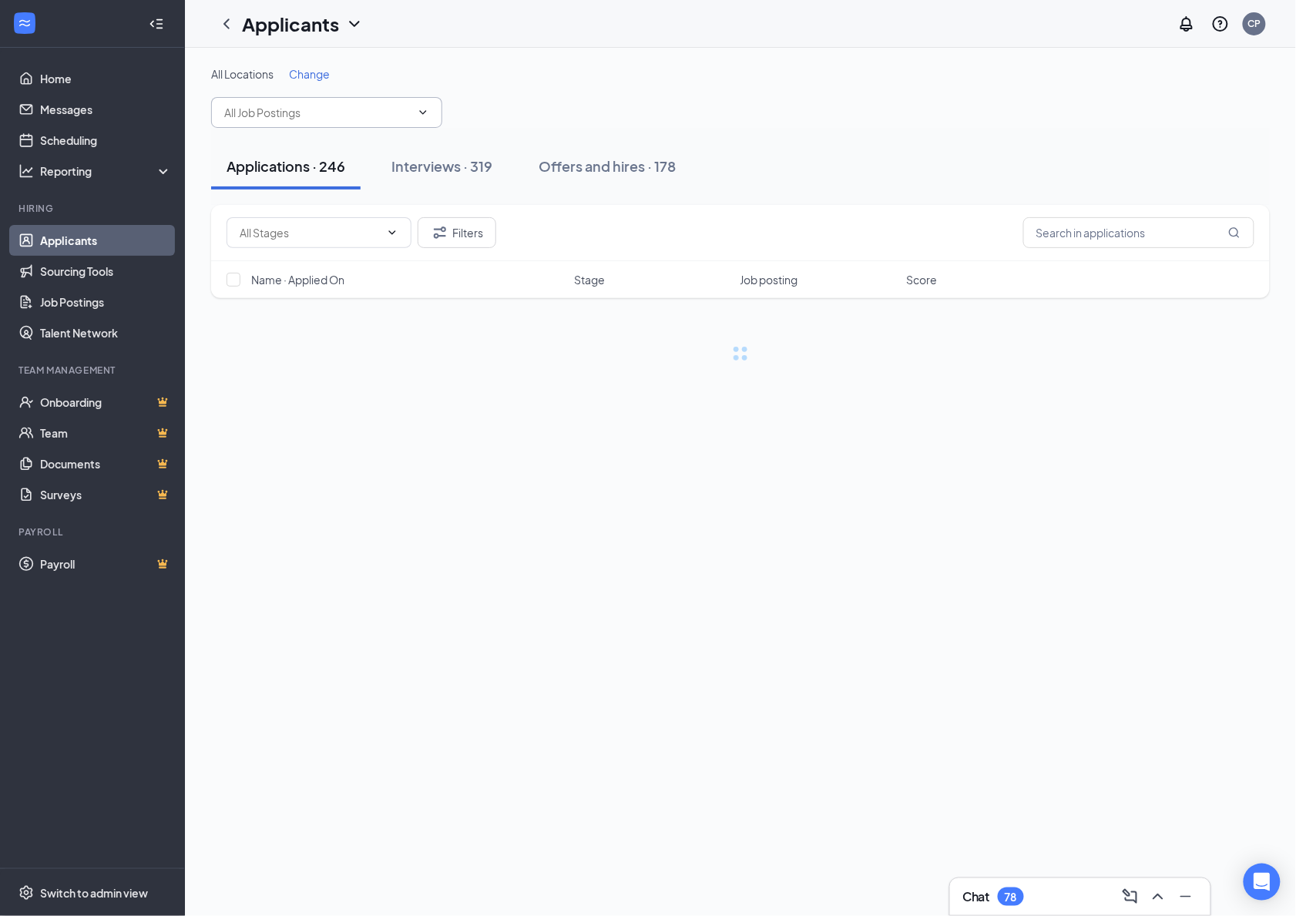
click at [381, 104] on input "text" at bounding box center [317, 112] width 186 height 17
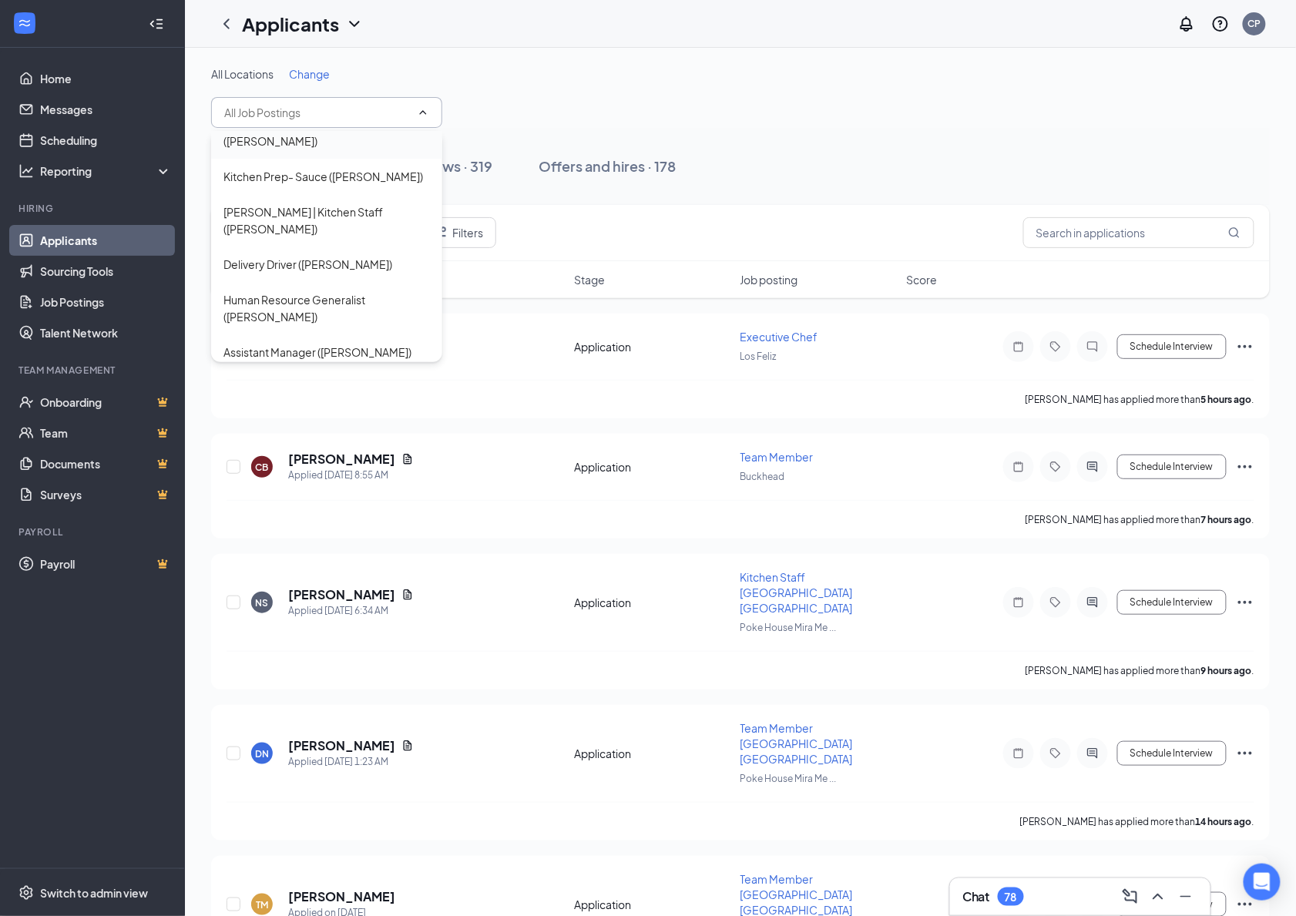
scroll to position [186, 0]
click at [324, 289] on div "Human Resource Generalist (Hostetter)" at bounding box center [326, 306] width 207 height 34
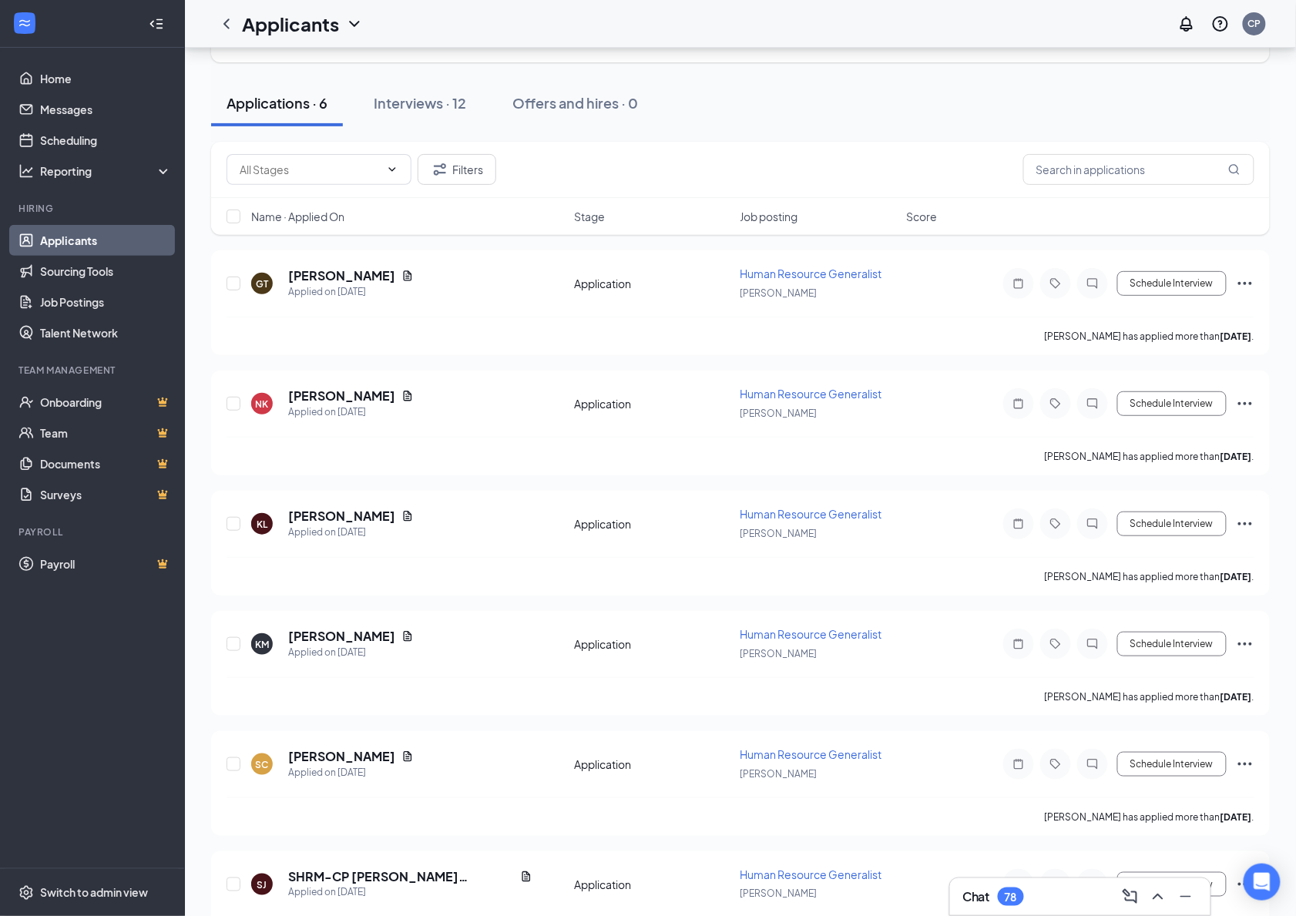
scroll to position [78, 0]
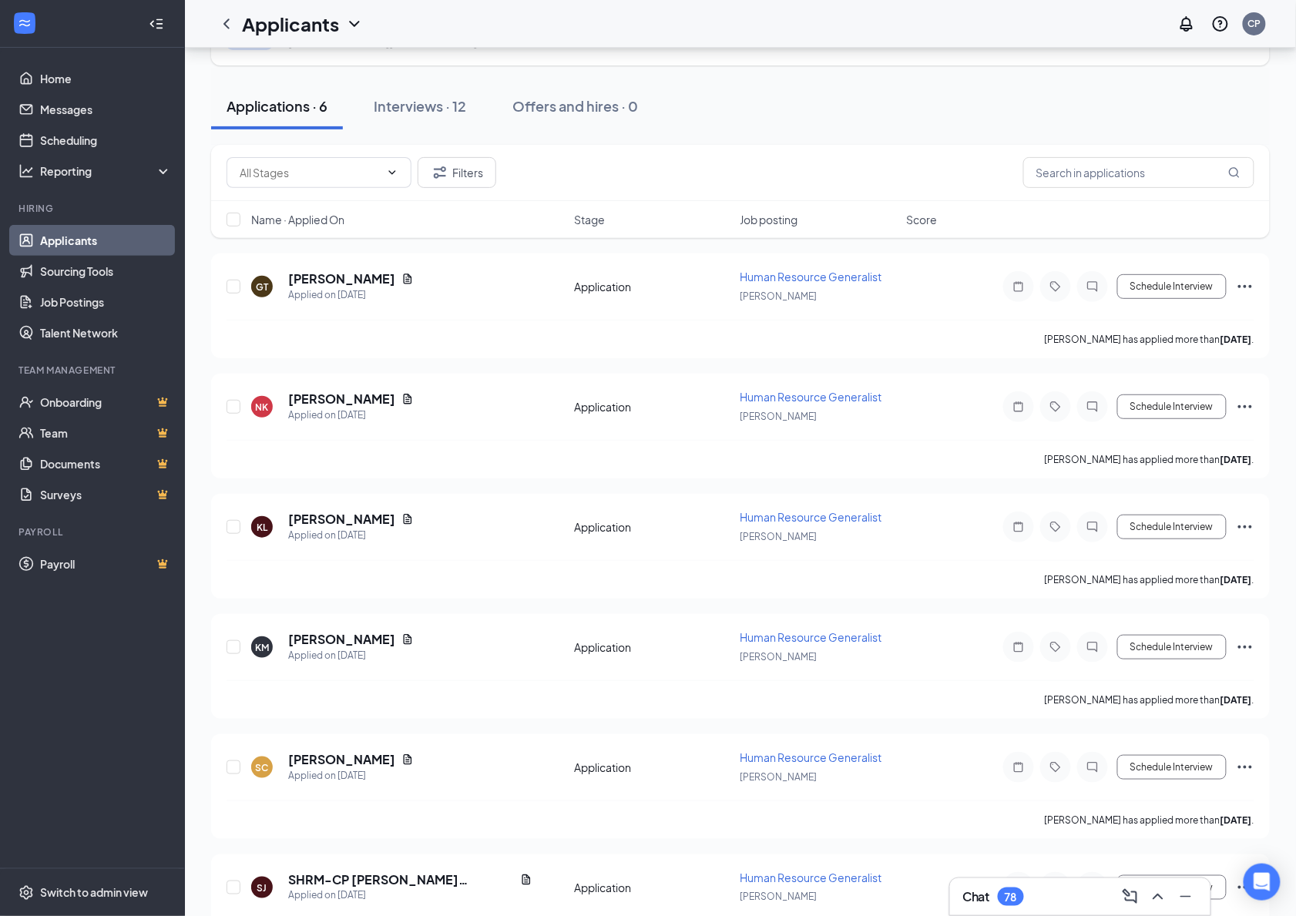
click at [428, 81] on div "Applications · 6 Interviews · 12 Offers and hires · 0" at bounding box center [740, 106] width 1059 height 77
click at [429, 107] on div "Interviews · 12" at bounding box center [420, 105] width 92 height 19
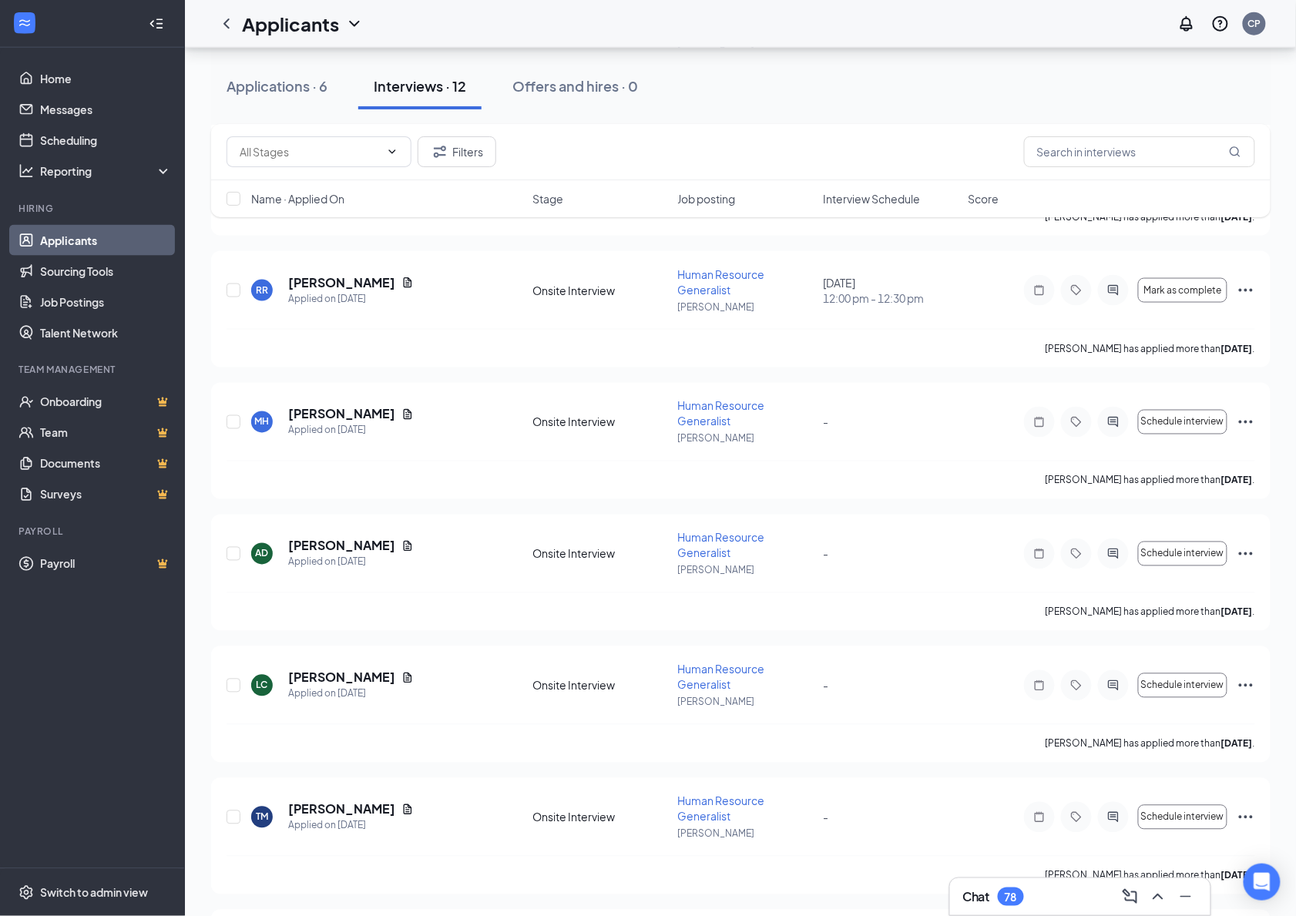
scroll to position [616, 0]
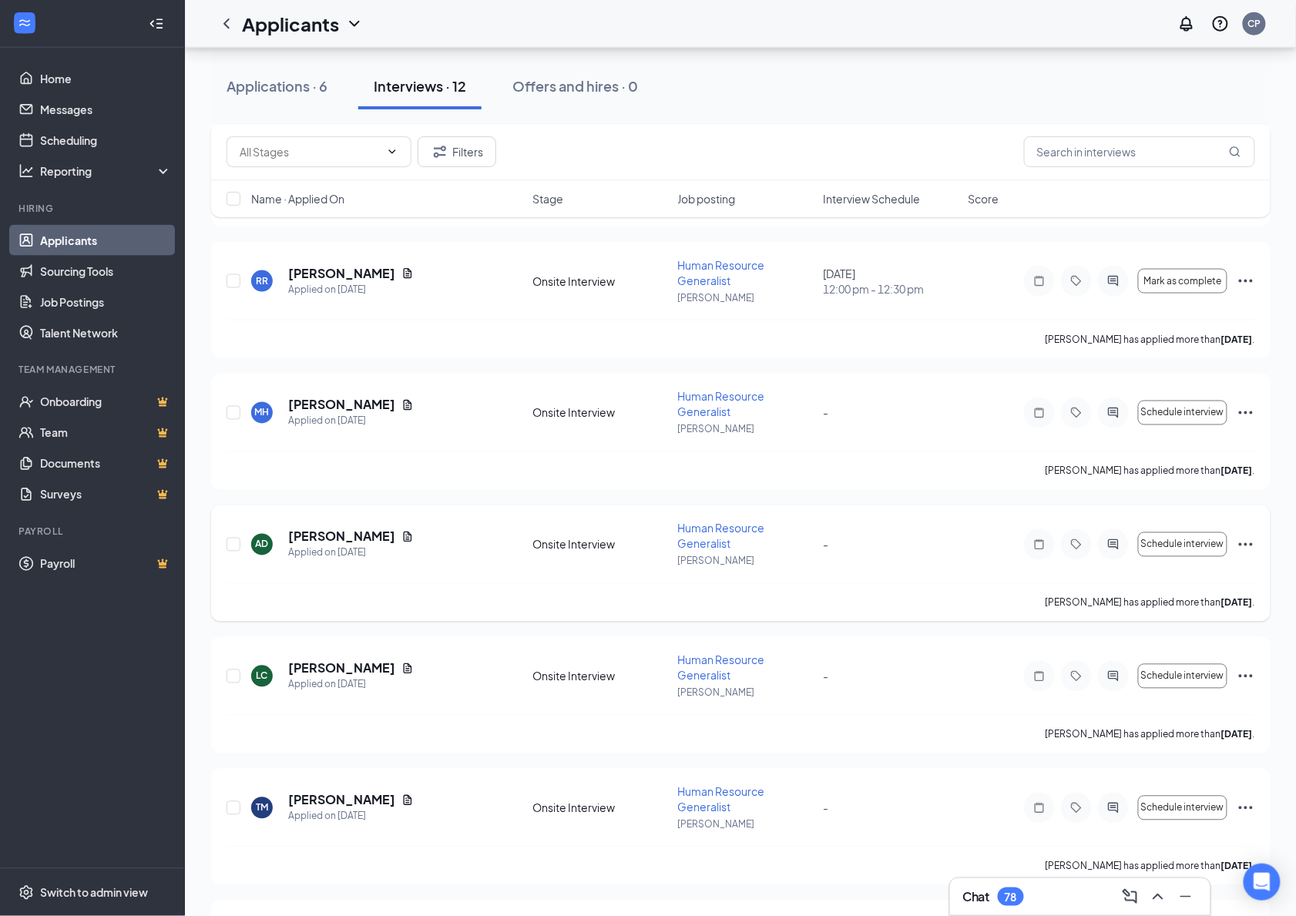
click at [1113, 529] on div at bounding box center [1113, 544] width 31 height 31
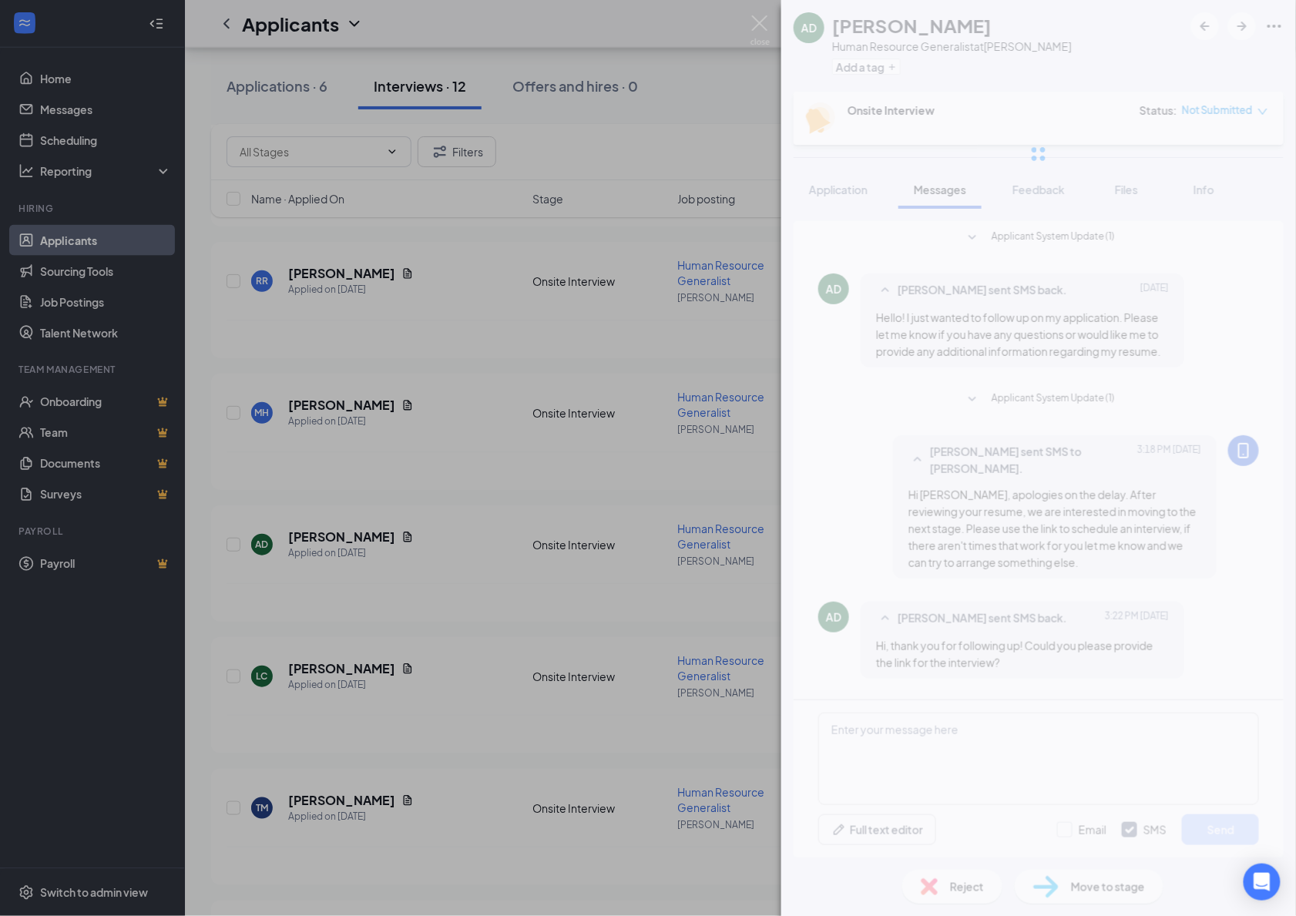
scroll to position [559, 0]
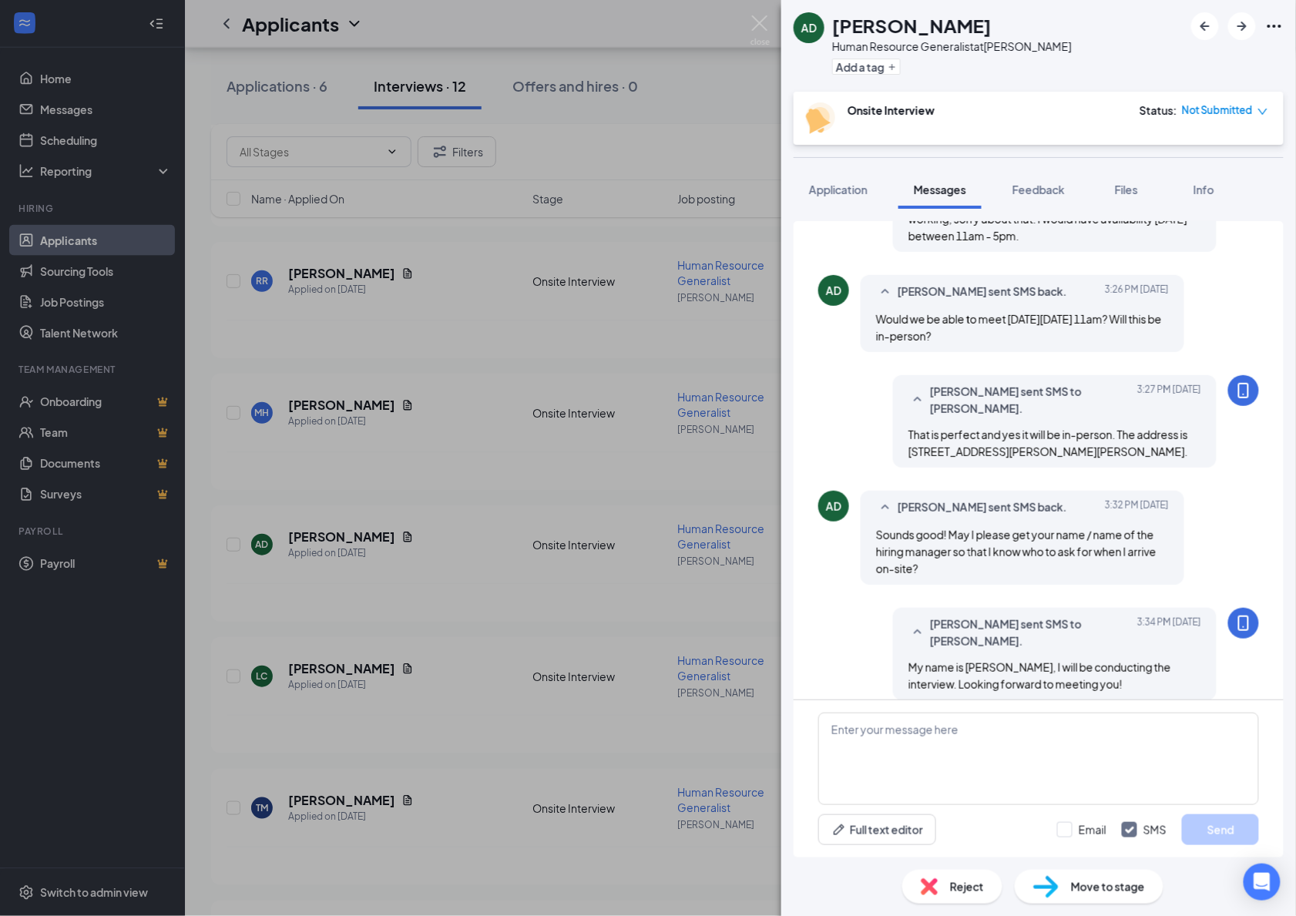
click at [1210, 106] on span "Not Submitted" at bounding box center [1217, 109] width 71 height 15
click at [1194, 149] on span "Assign Time" at bounding box center [1200, 154] width 59 height 17
type input "Aug 26, 2025"
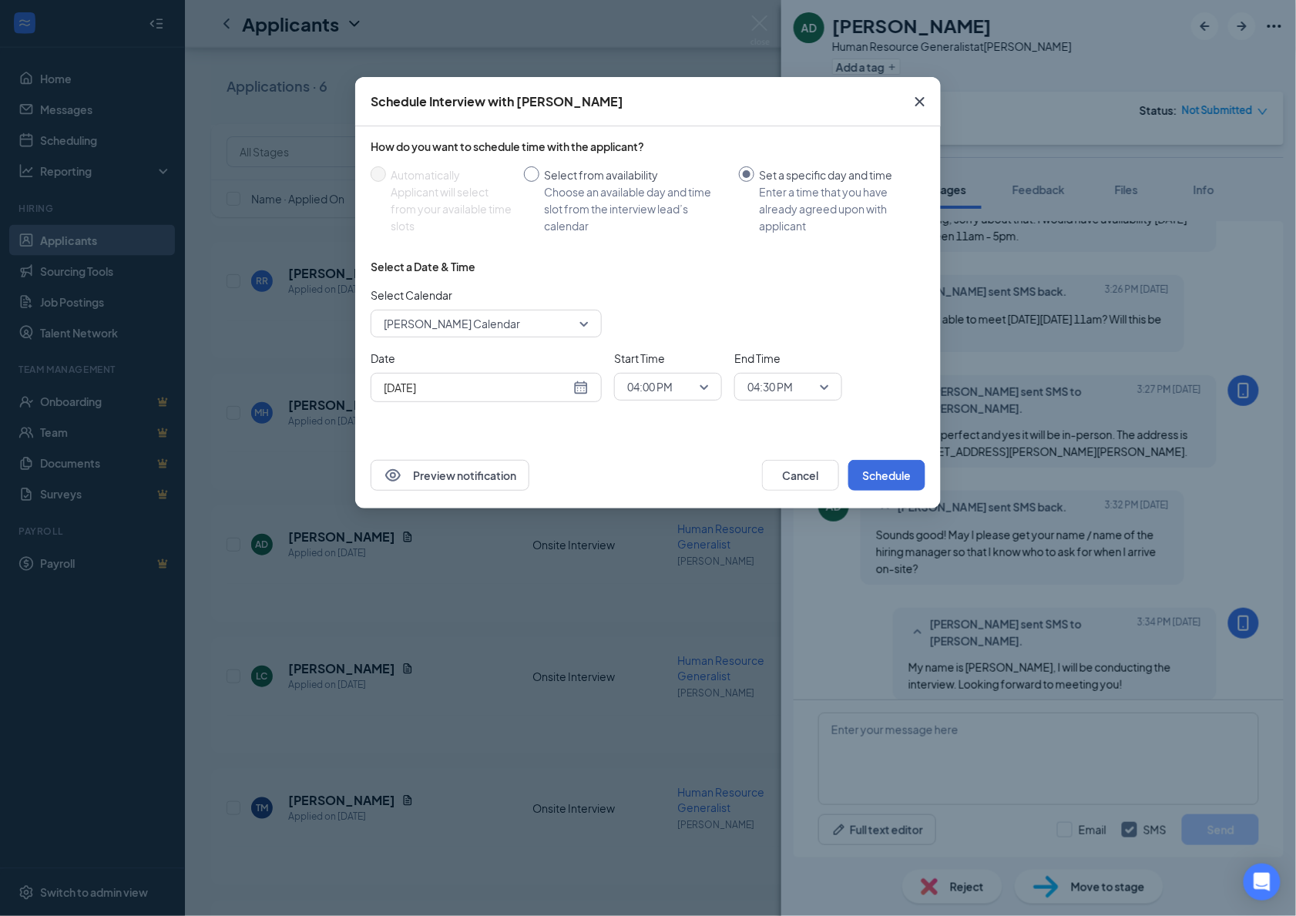
click at [580, 183] on div "Choose an available day and time slot from the interview lead’s calendar" at bounding box center [635, 208] width 183 height 51
click at [539, 182] on input "Select from availability Choose an available day and time slot from the intervi…" at bounding box center [531, 173] width 15 height 15
radio input "true"
radio input "false"
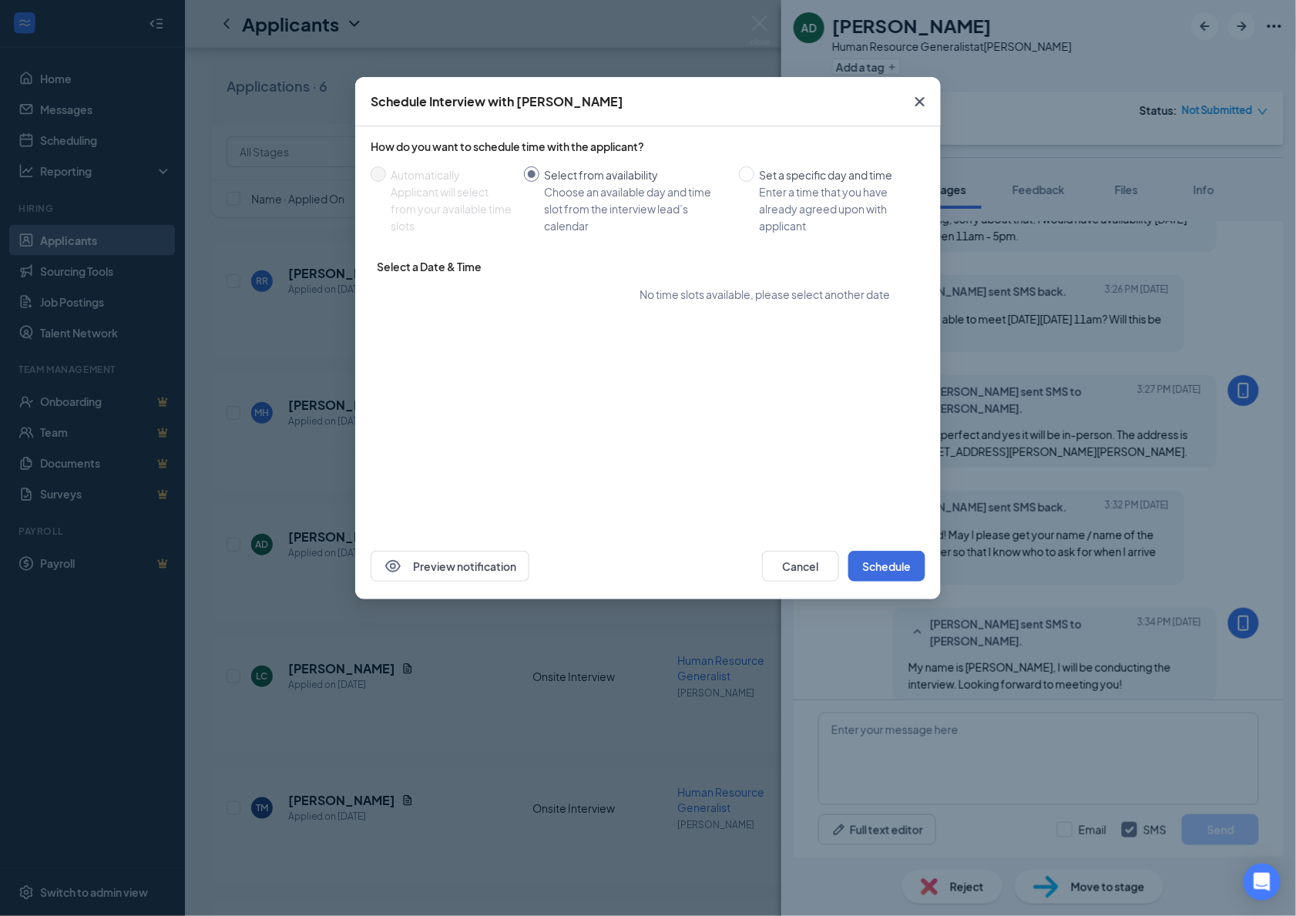
type input "Aug 28, 2025"
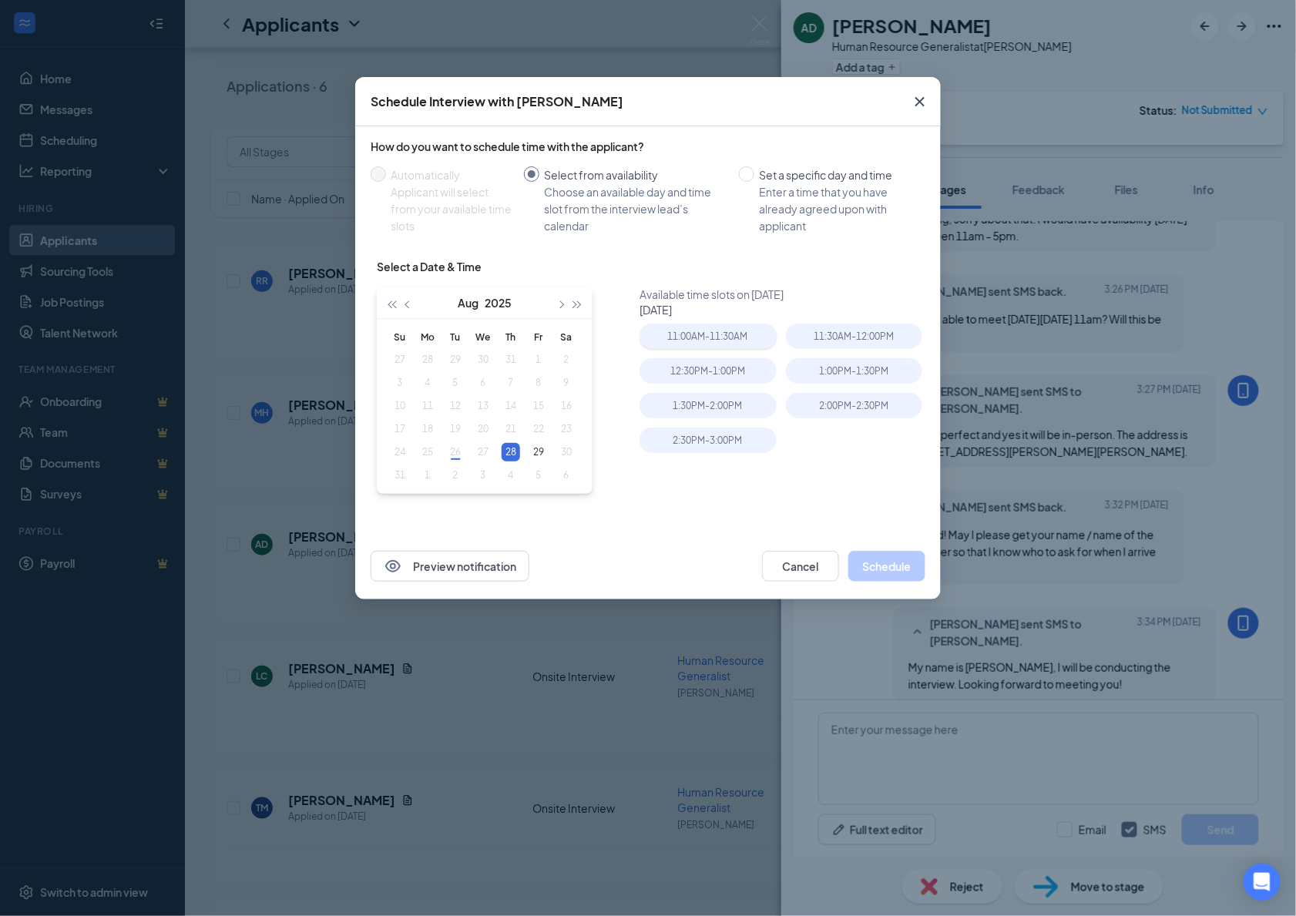
click at [720, 334] on div "11:00AM - 11:30AM" at bounding box center [708, 336] width 136 height 25
click at [905, 563] on button "Schedule" at bounding box center [886, 566] width 77 height 31
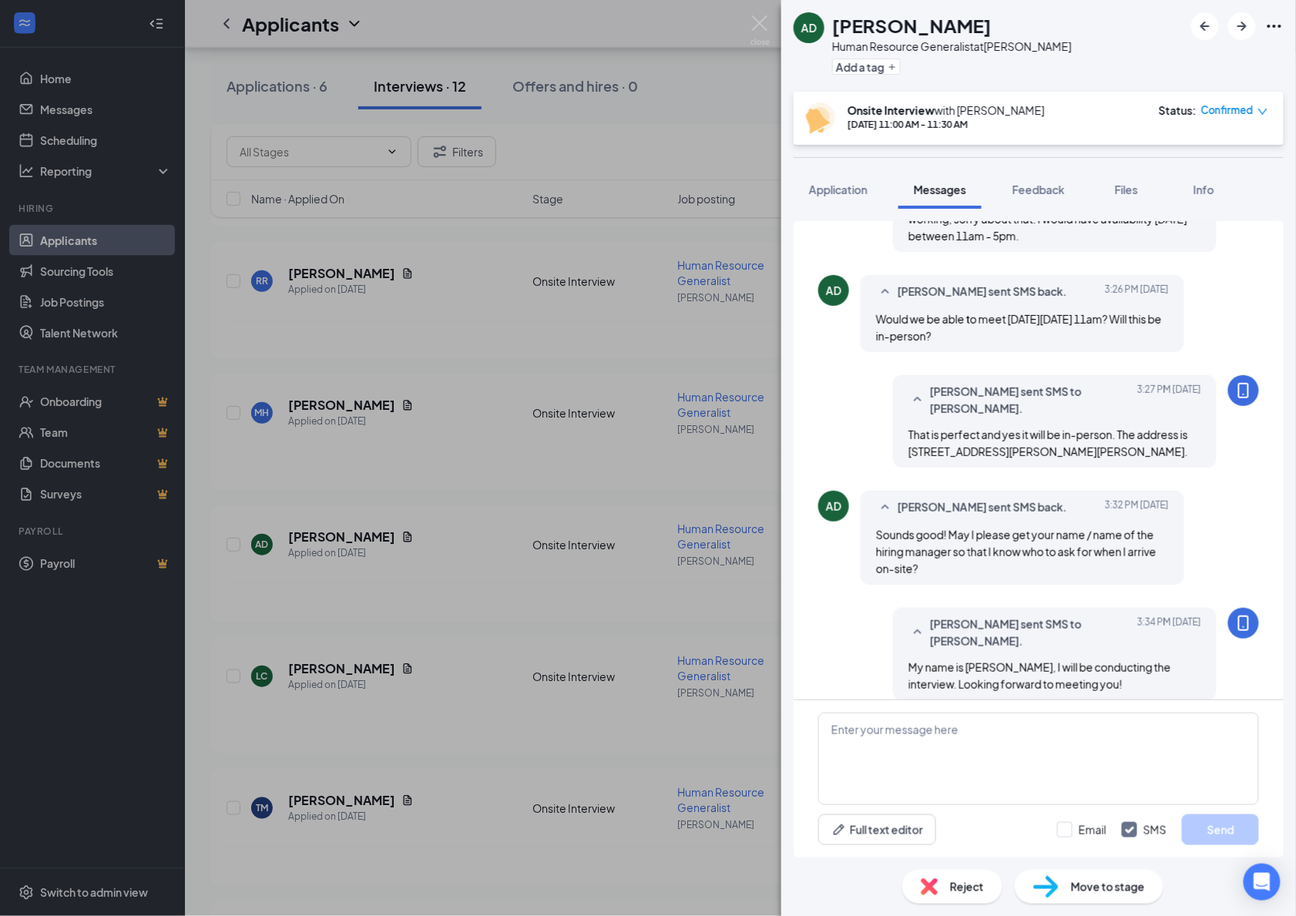
click at [577, 407] on div "AD Audrey Dufourt Human Resource Generalist at Hostetter Add a tag Onsite Inter…" at bounding box center [648, 458] width 1296 height 916
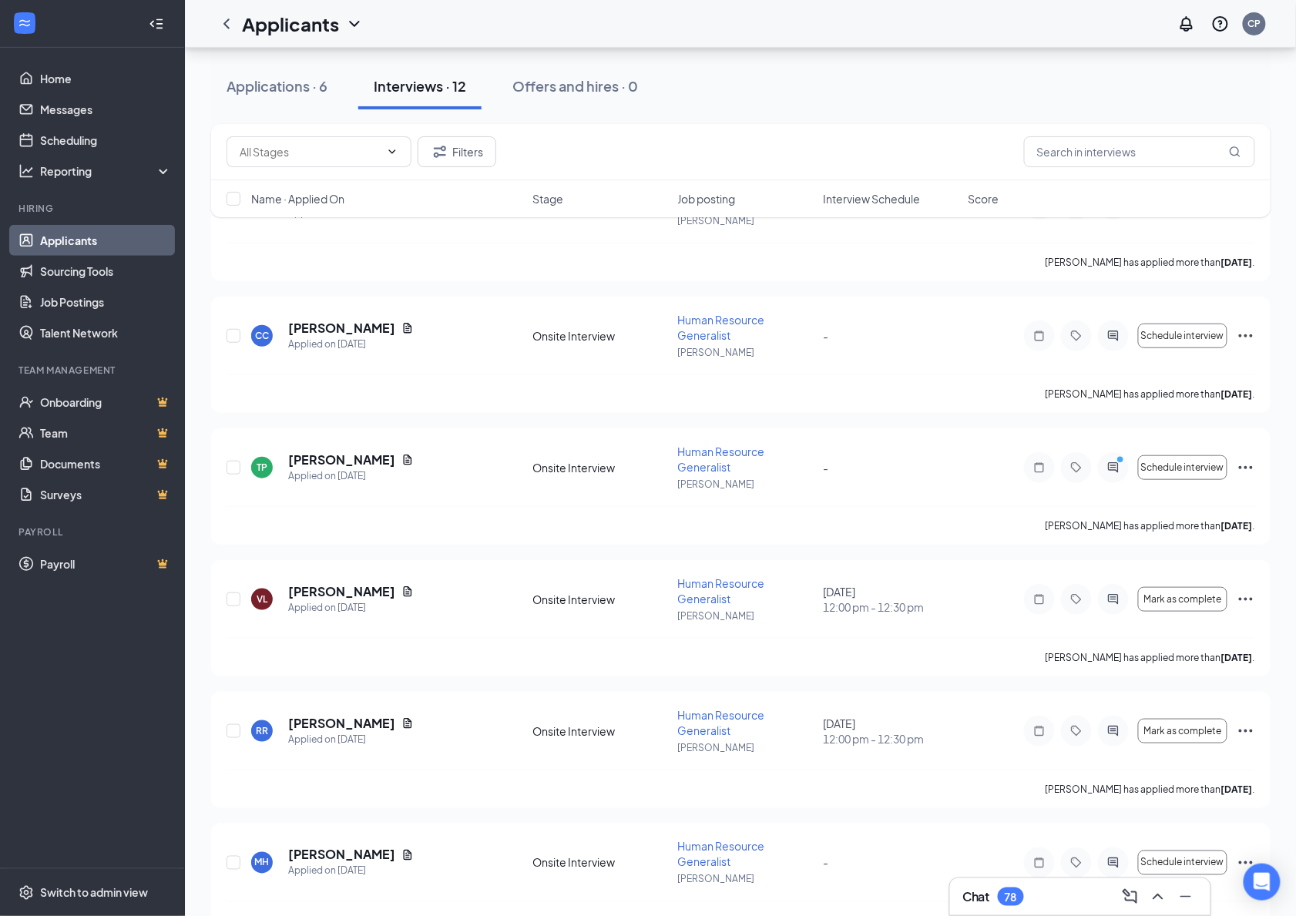
scroll to position [109, 0]
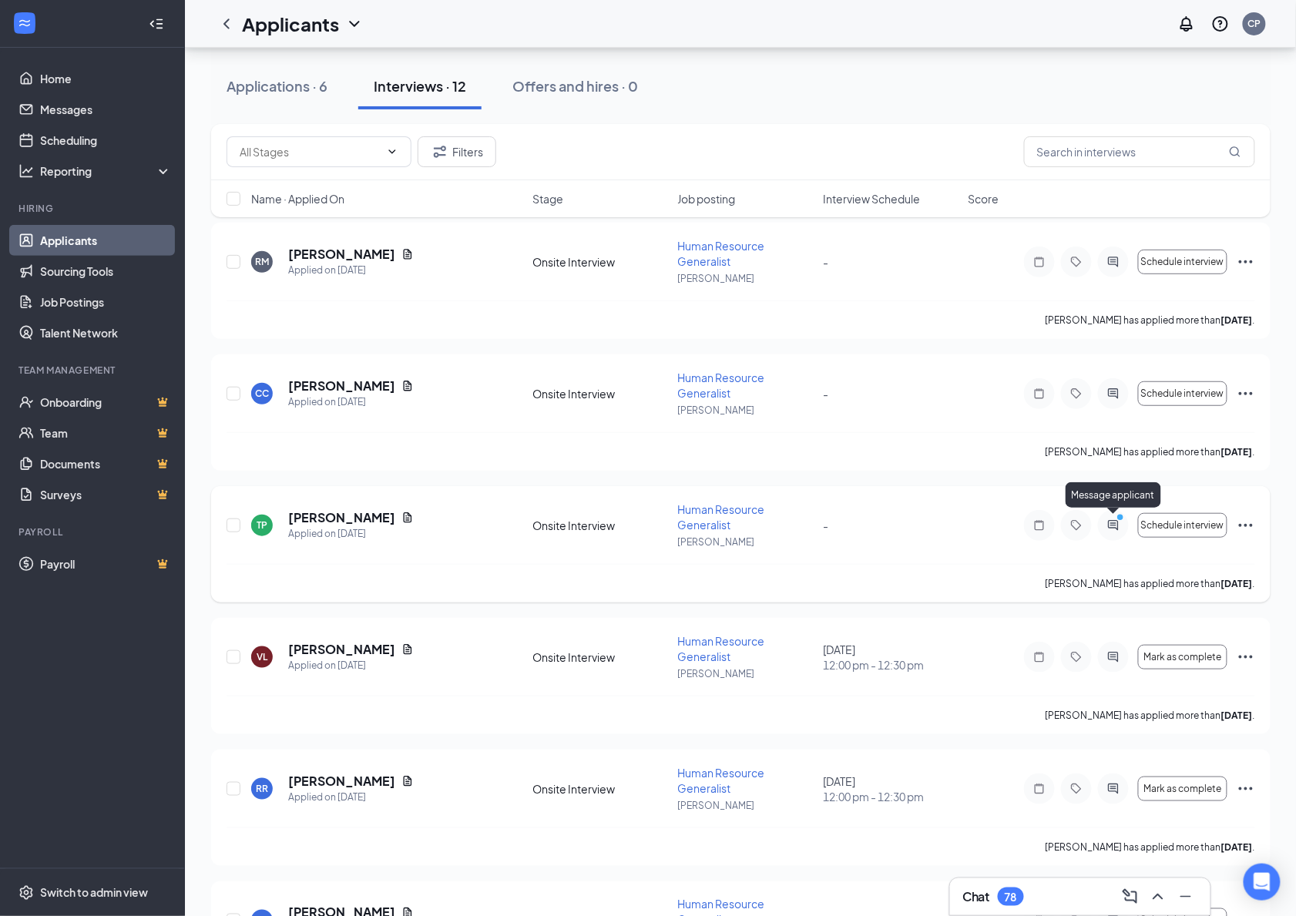
click at [1119, 525] on icon "ActiveChat" at bounding box center [1113, 525] width 18 height 12
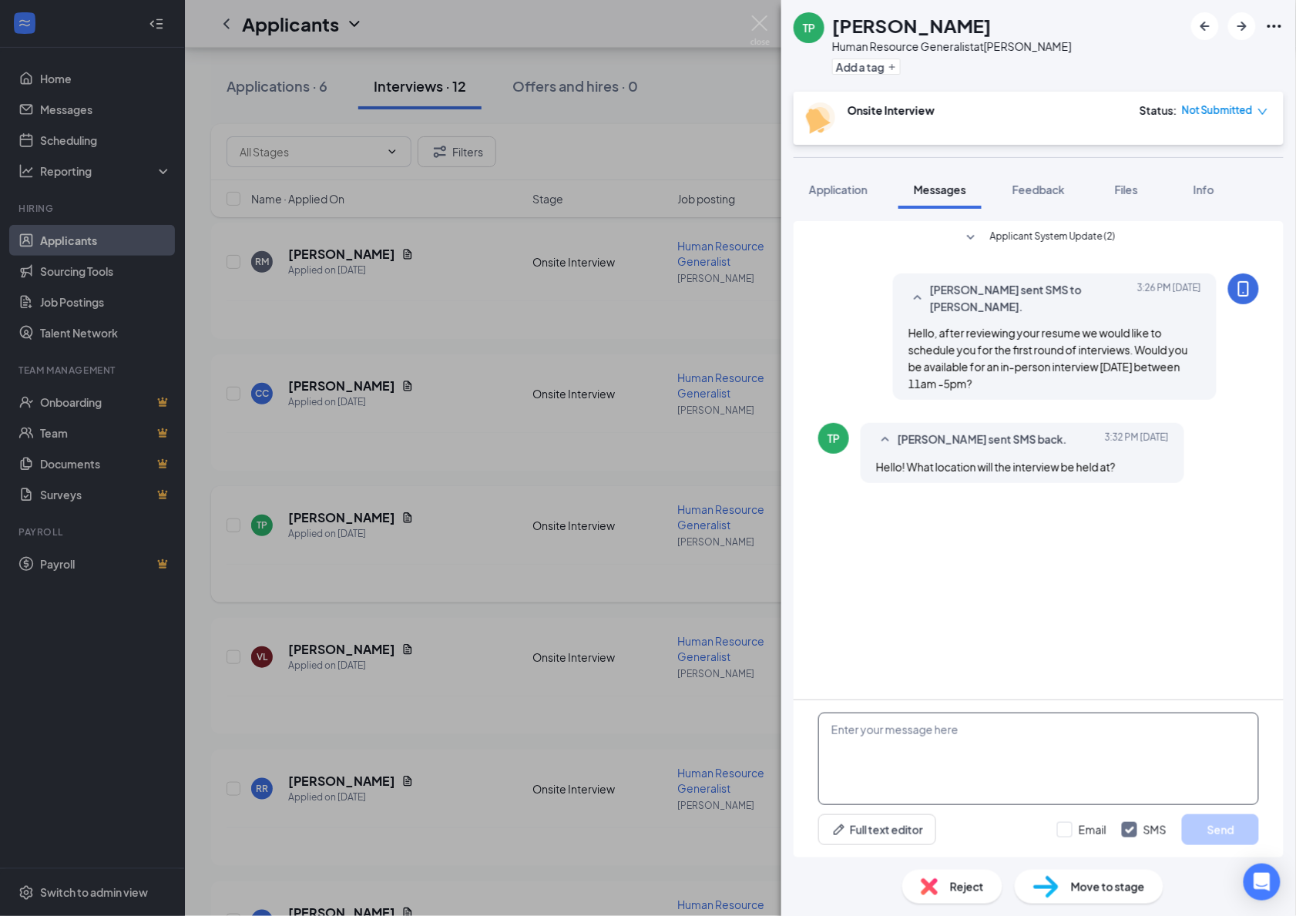
click at [931, 745] on textarea at bounding box center [1038, 759] width 441 height 92
type textarea "The interview will be held at 1923 Lundy Ave, San Jose."
click at [1224, 822] on button "Send" at bounding box center [1220, 830] width 77 height 31
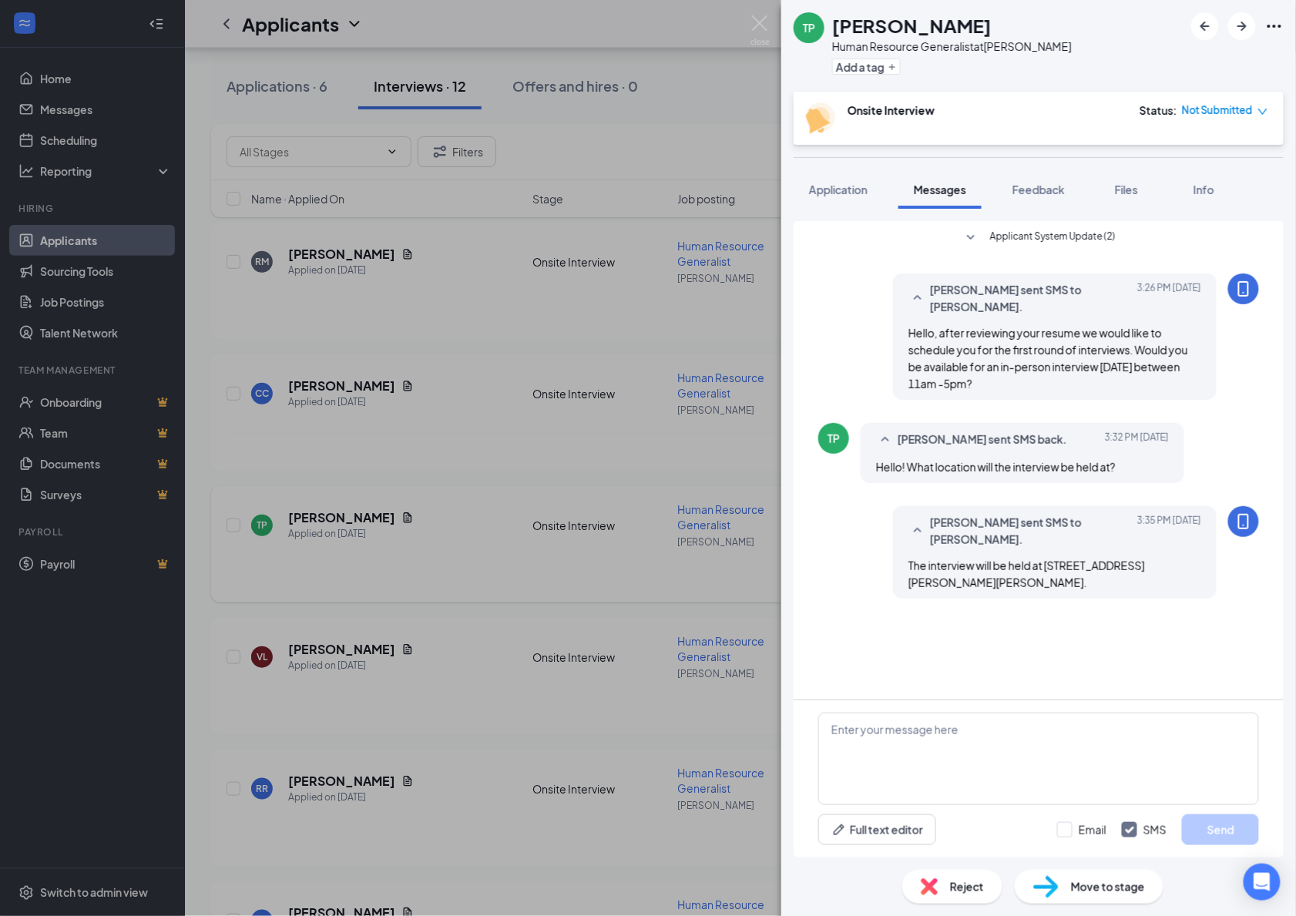
click at [663, 384] on div "TP Tiffany Pham Human Resource Generalist at Hostetter Add a tag Onsite Intervi…" at bounding box center [648, 458] width 1296 height 916
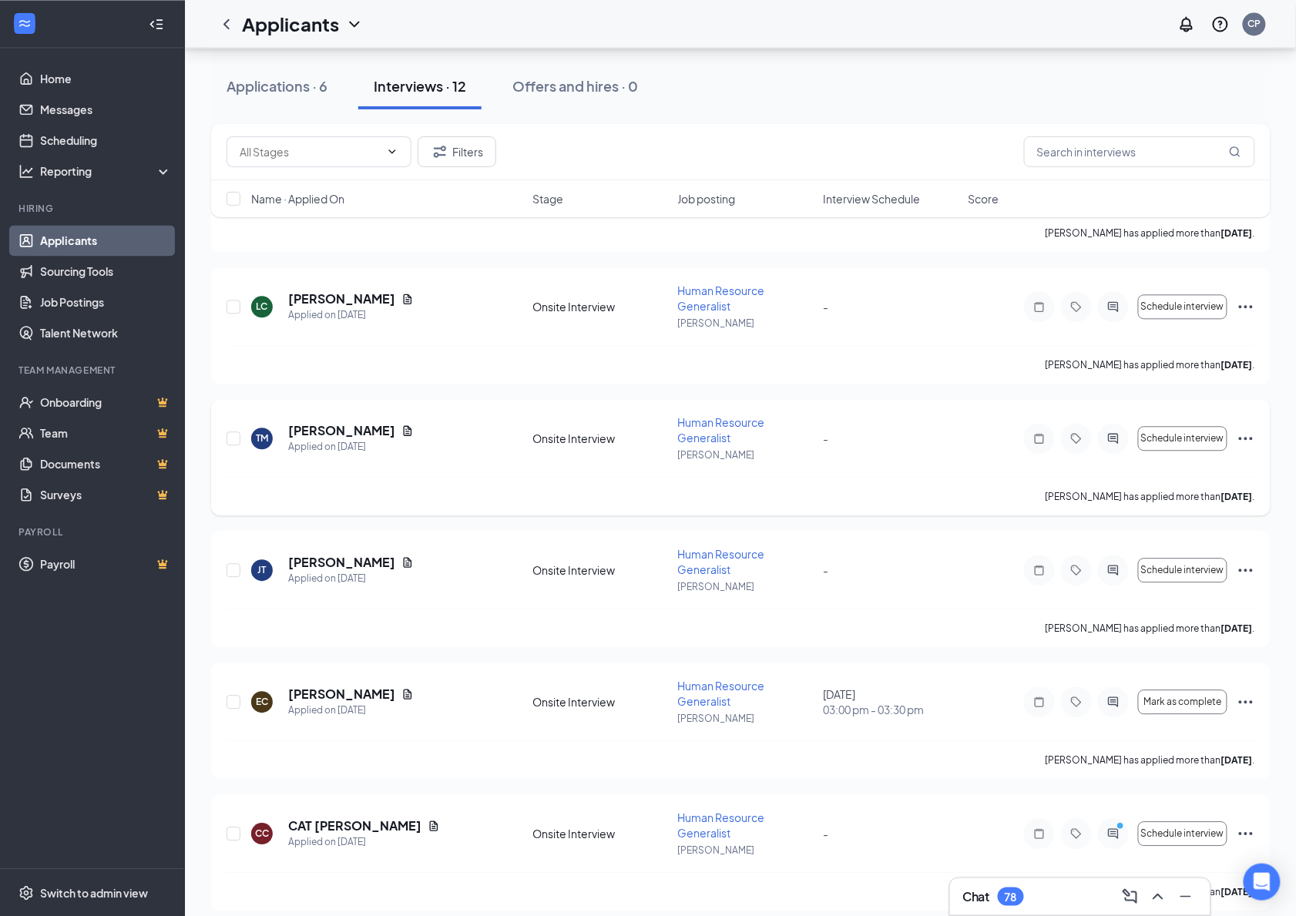
scroll to position [984, 0]
click at [1117, 824] on icon "PrimaryDot" at bounding box center [1122, 830] width 18 height 12
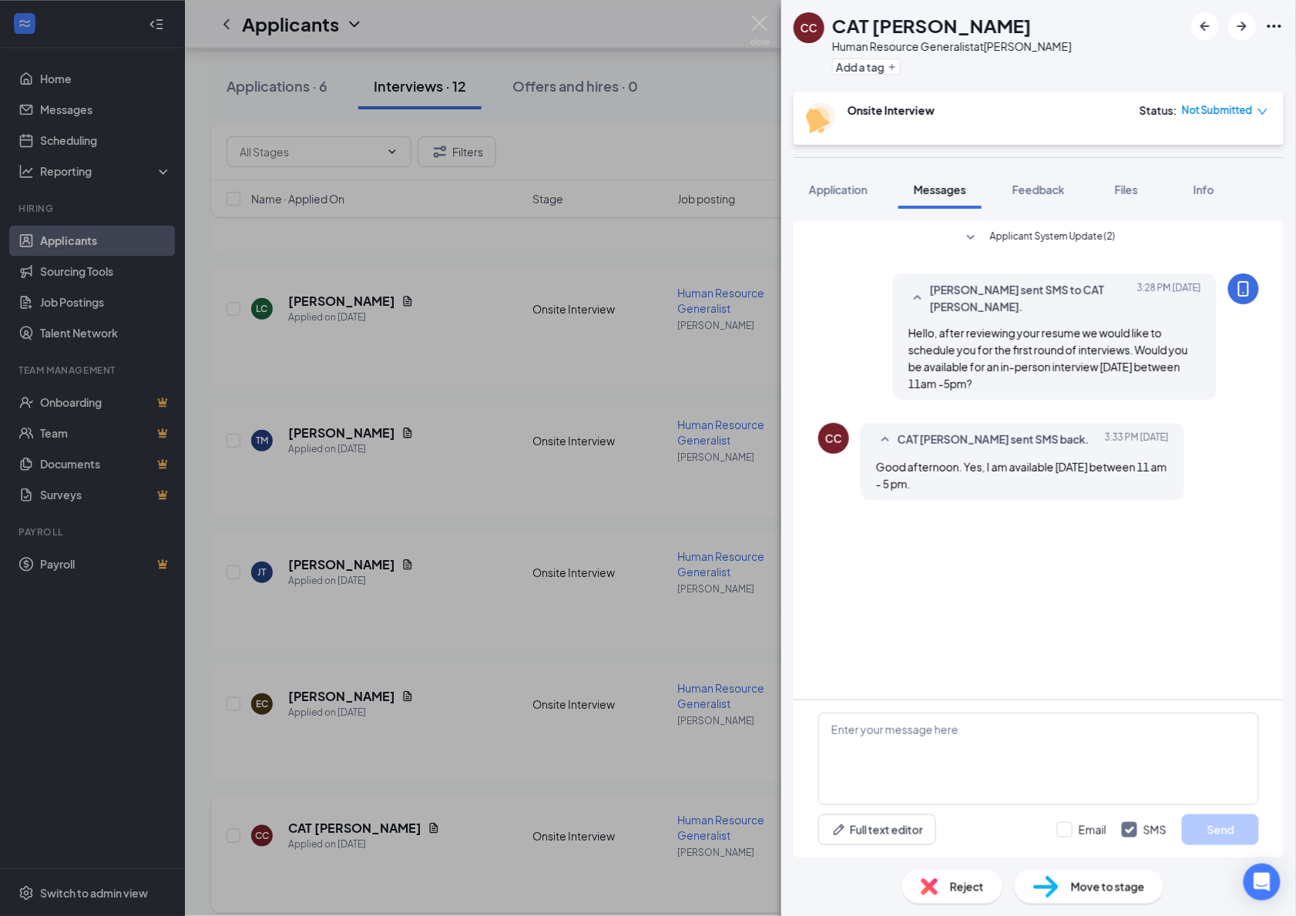
click at [710, 480] on div "CC CAT CARBAJAL Human Resource Generalist at Hostetter Add a tag Onsite Intervi…" at bounding box center [648, 458] width 1296 height 916
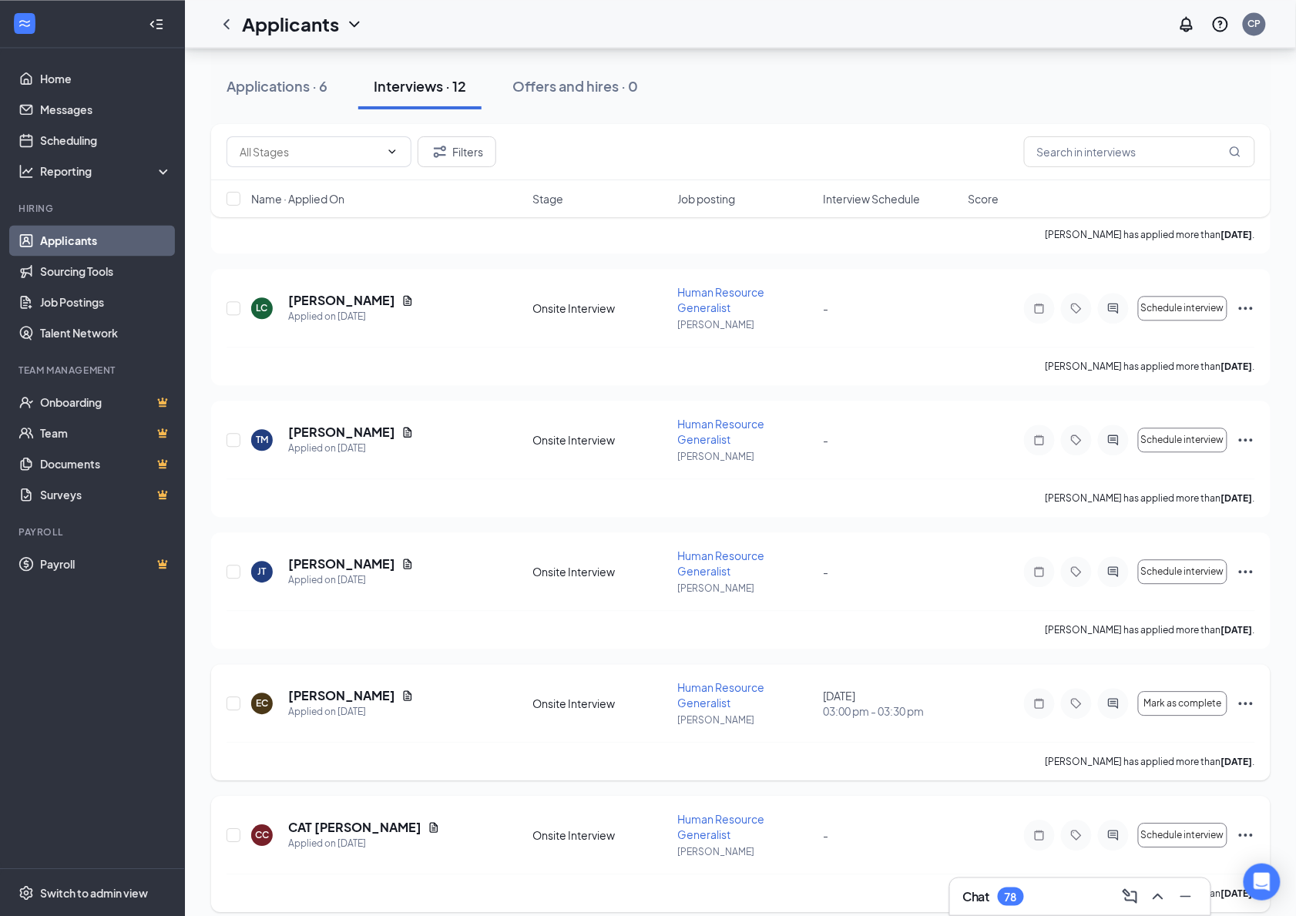
scroll to position [984, 0]
click at [1114, 830] on icon "ActiveChat" at bounding box center [1113, 836] width 18 height 12
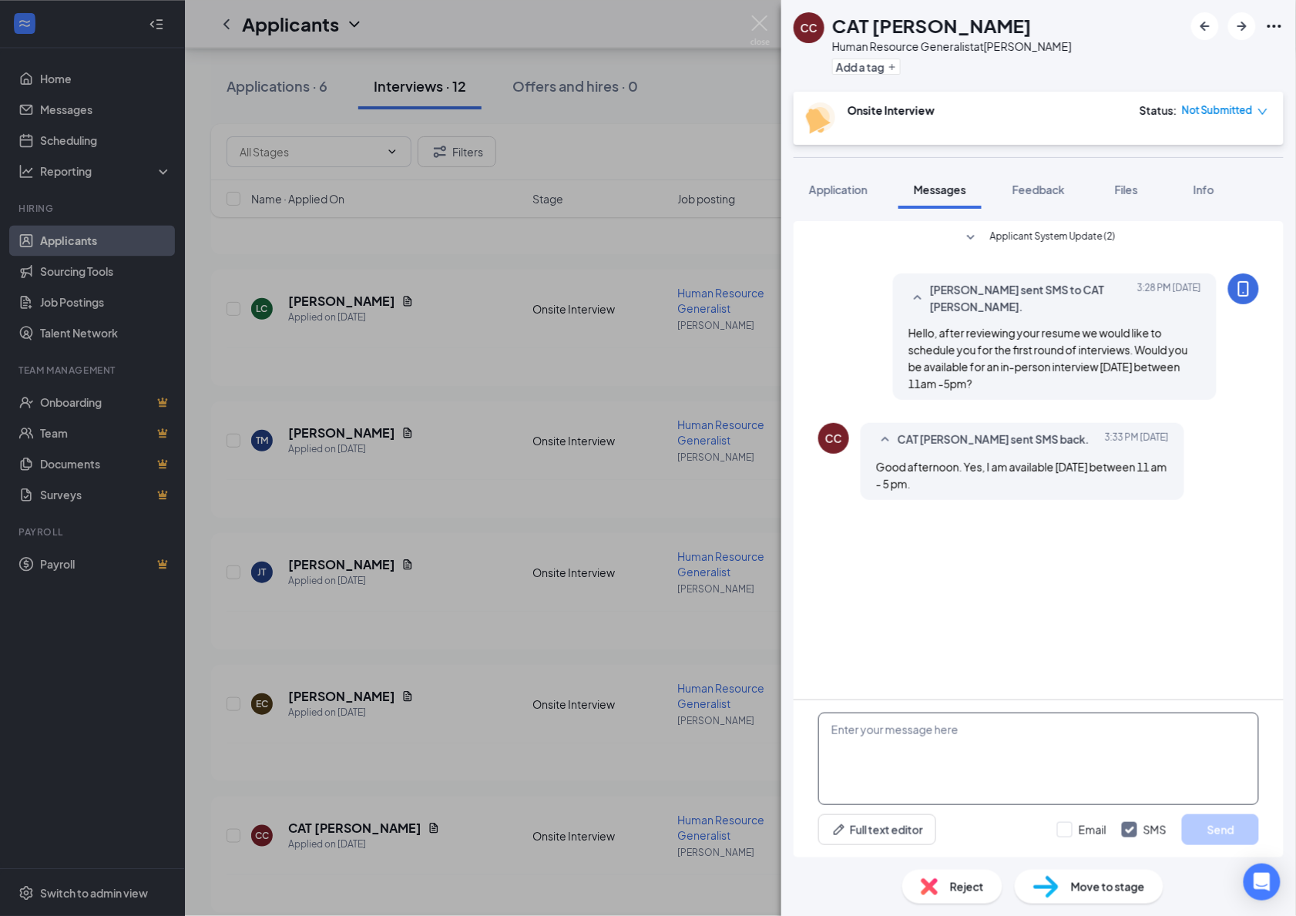
click at [932, 761] on textarea at bounding box center [1038, 759] width 441 height 92
type textarea "Great,"
click at [1249, 99] on div "Onsite Interview Status : Not Submitted" at bounding box center [1039, 118] width 490 height 53
click at [1252, 113] on span "Not Submitted" at bounding box center [1217, 109] width 71 height 15
click at [1214, 141] on div "Assign Time Mark complete Mark as no-show" at bounding box center [1201, 184] width 134 height 102
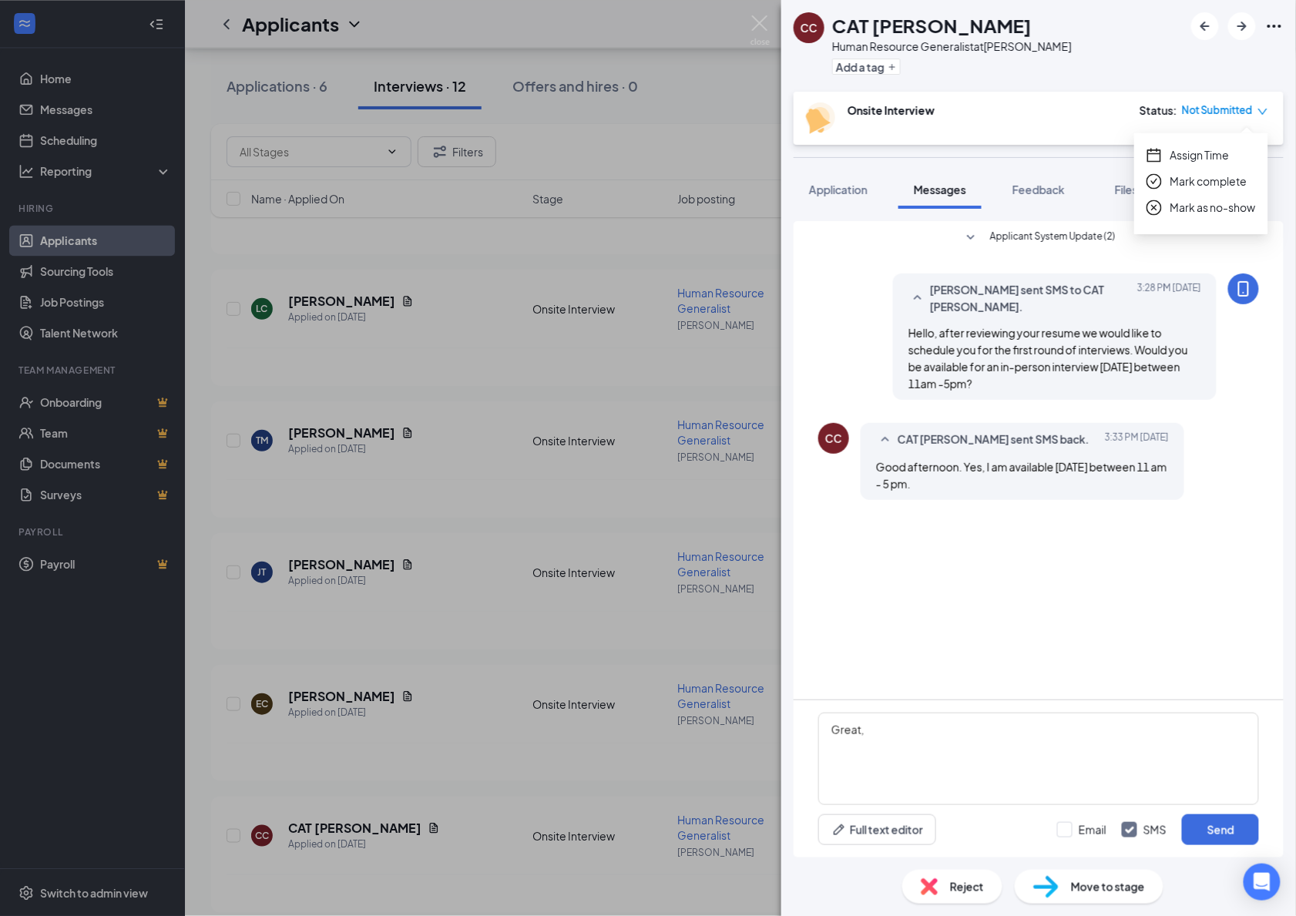
click at [1211, 149] on span "Assign Time" at bounding box center [1200, 154] width 59 height 17
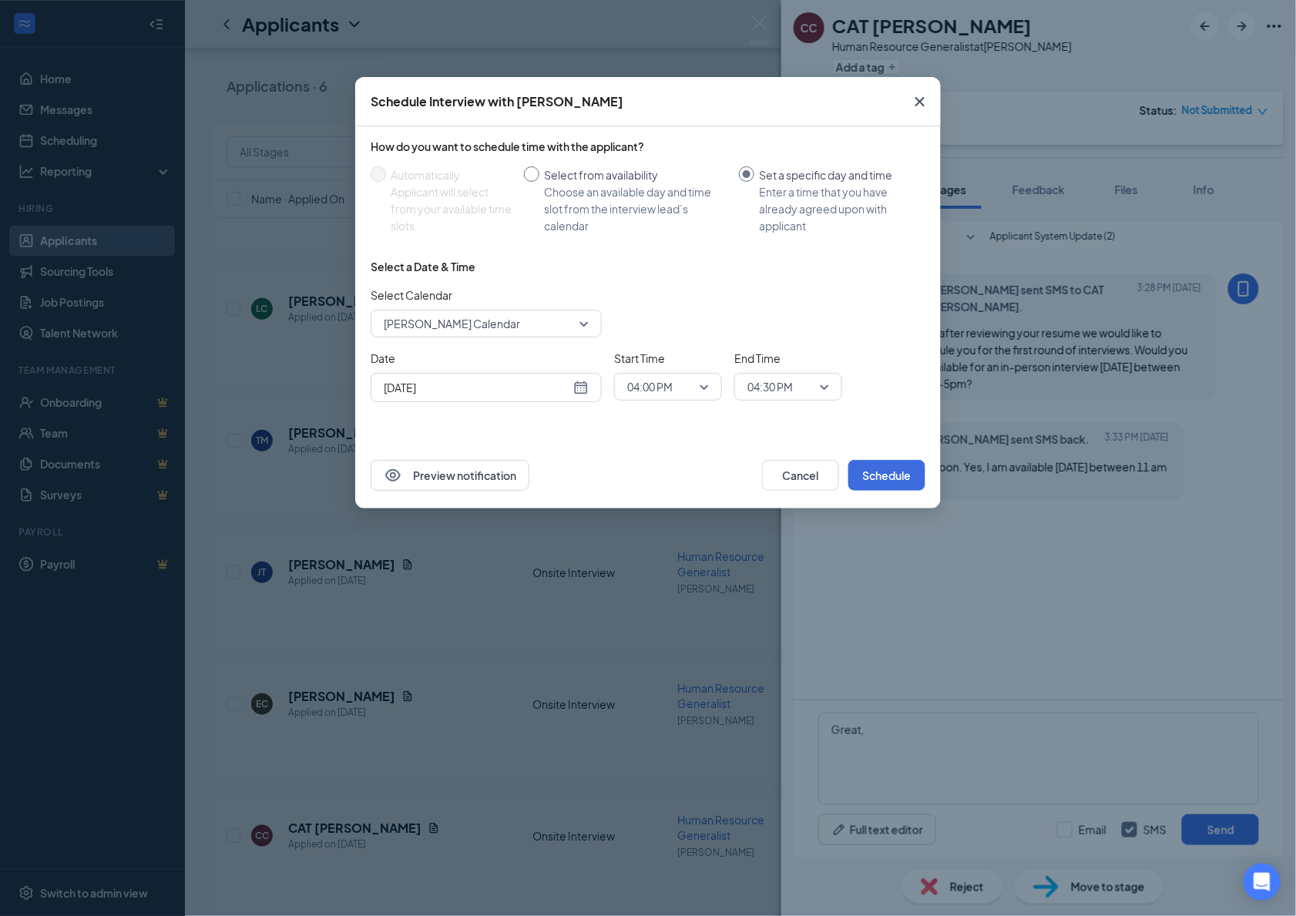
click at [590, 176] on div "Select from availability" at bounding box center [635, 174] width 183 height 17
click at [539, 176] on input "Select from availability Choose an available day and time slot from the intervi…" at bounding box center [531, 173] width 15 height 15
radio input "true"
radio input "false"
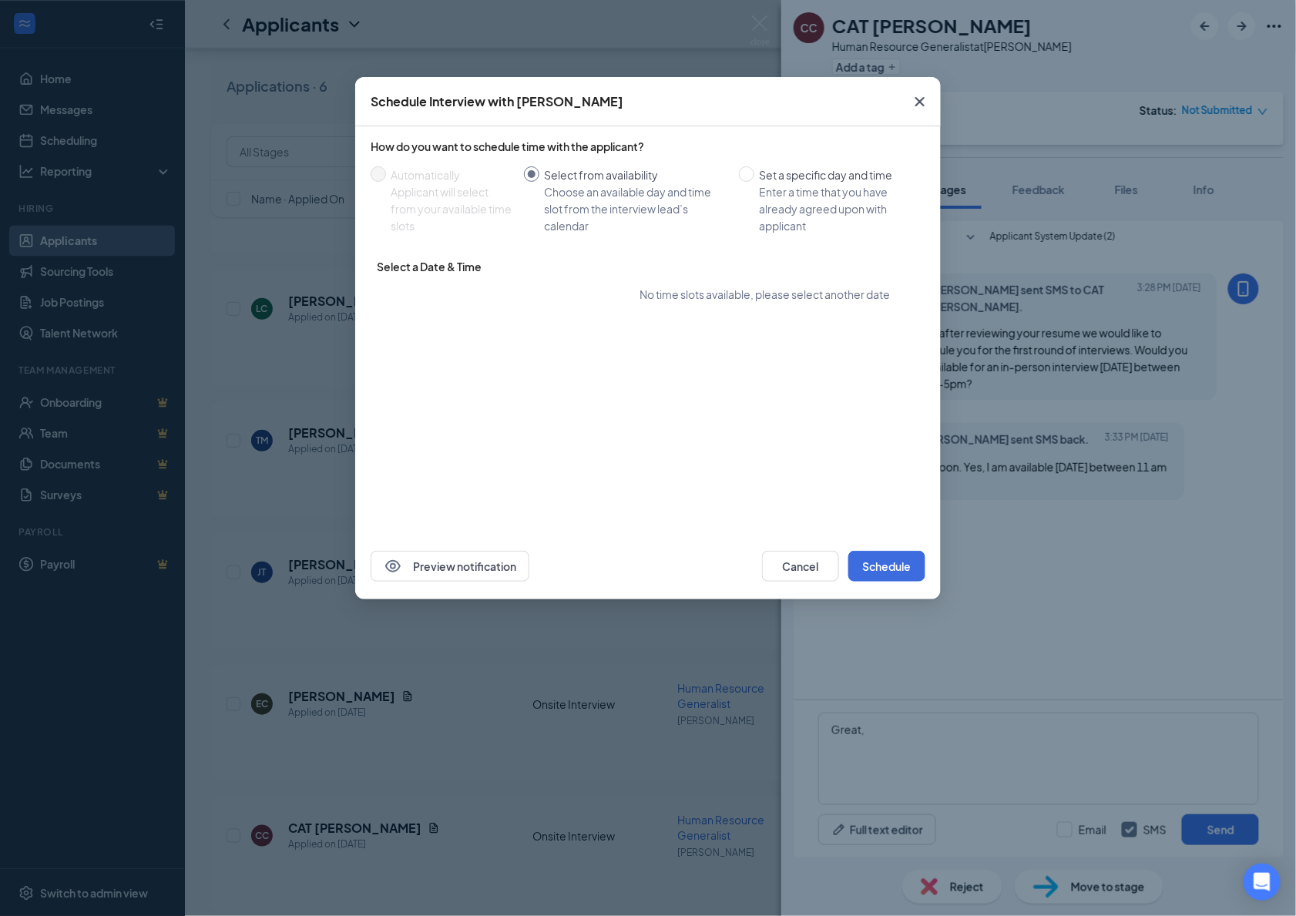
type input "Aug 28, 2025"
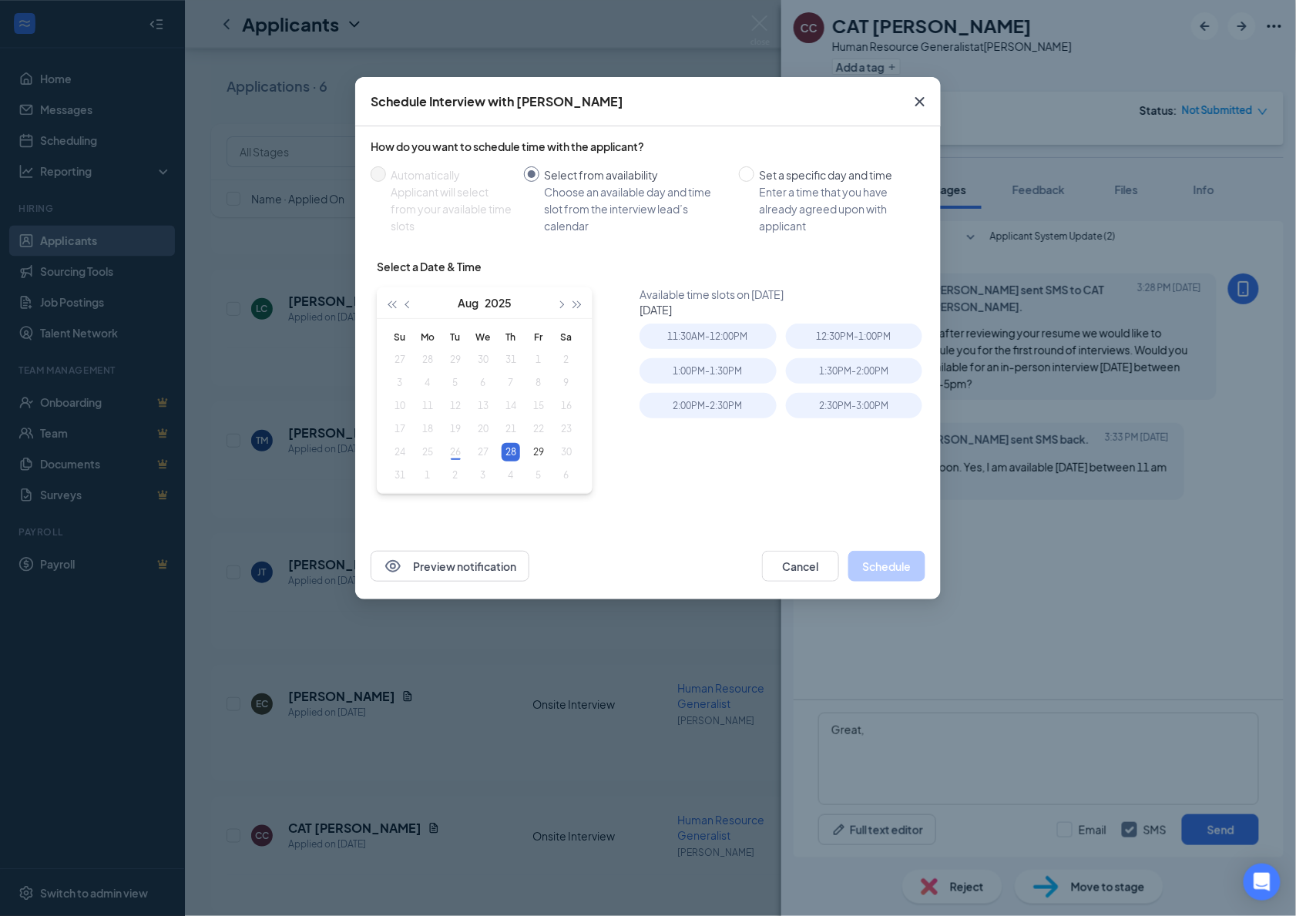
click at [1045, 479] on div "Schedule Interview with CAT CARBAJAL How do you want to schedule time with the …" at bounding box center [648, 458] width 1296 height 916
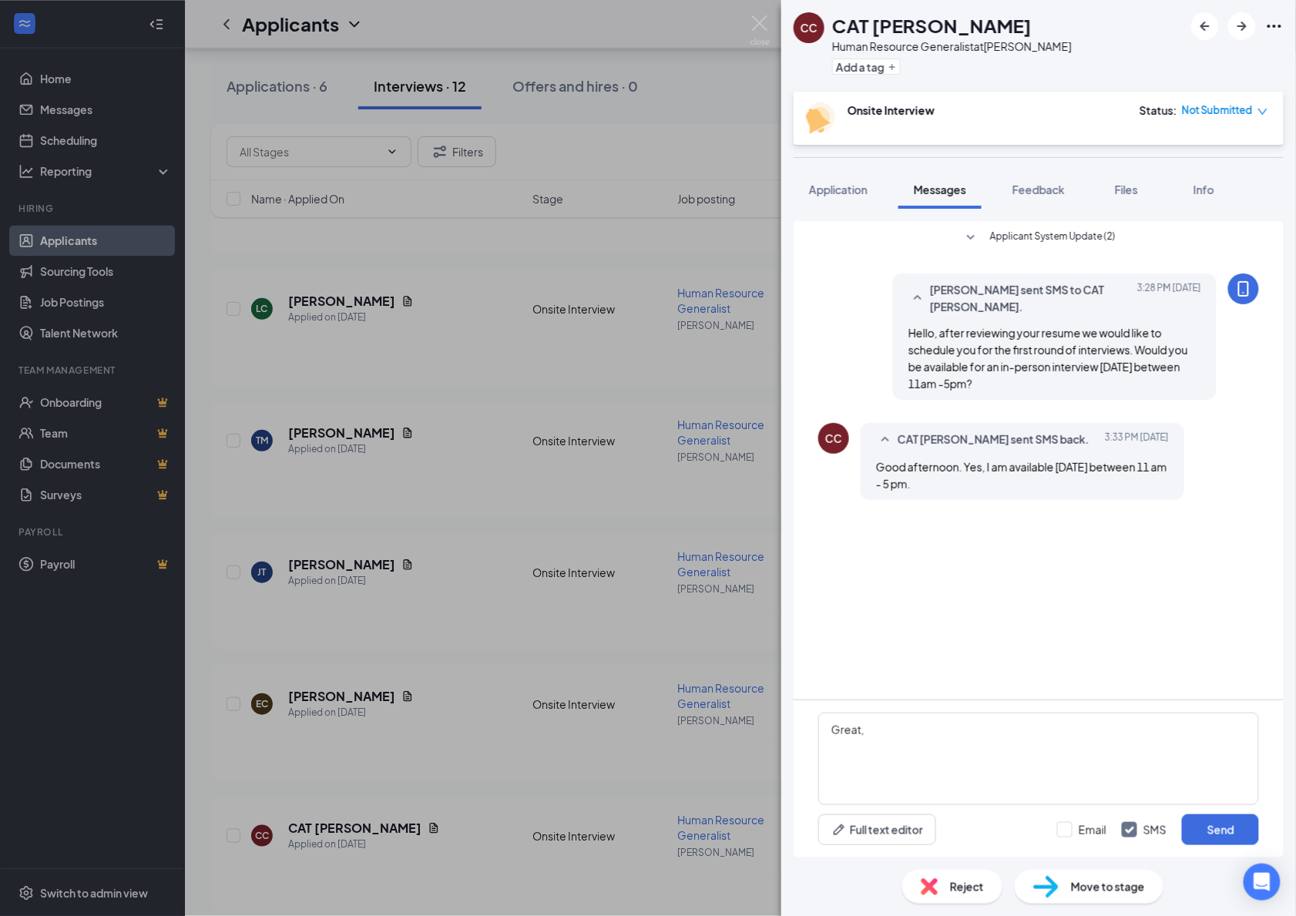
click at [707, 321] on div "CC CAT CARBAJAL Human Resource Generalist at Hostetter Add a tag Onsite Intervi…" at bounding box center [648, 458] width 1296 height 916
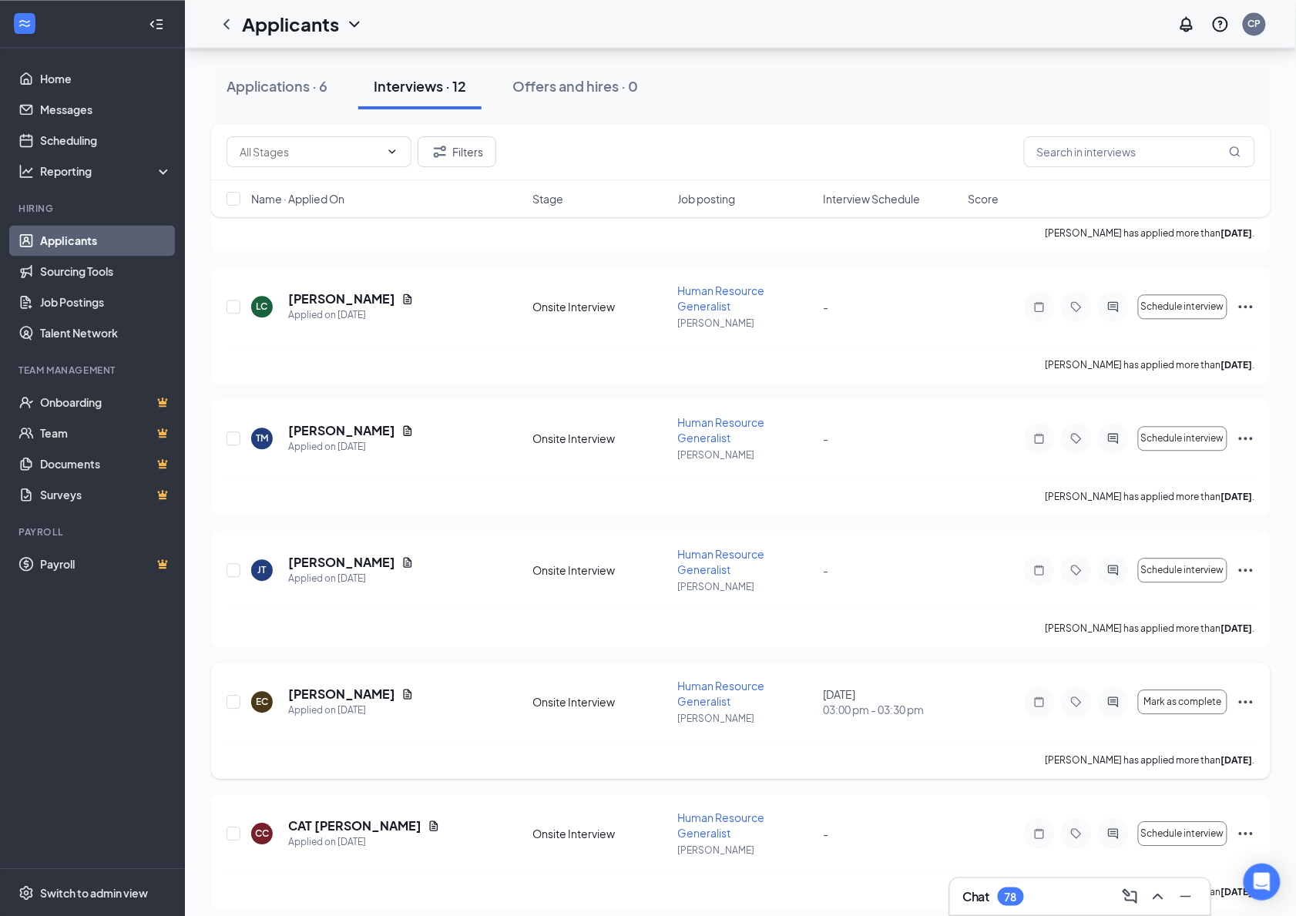
scroll to position [984, 0]
click at [1110, 830] on icon "ActiveChat" at bounding box center [1113, 836] width 18 height 12
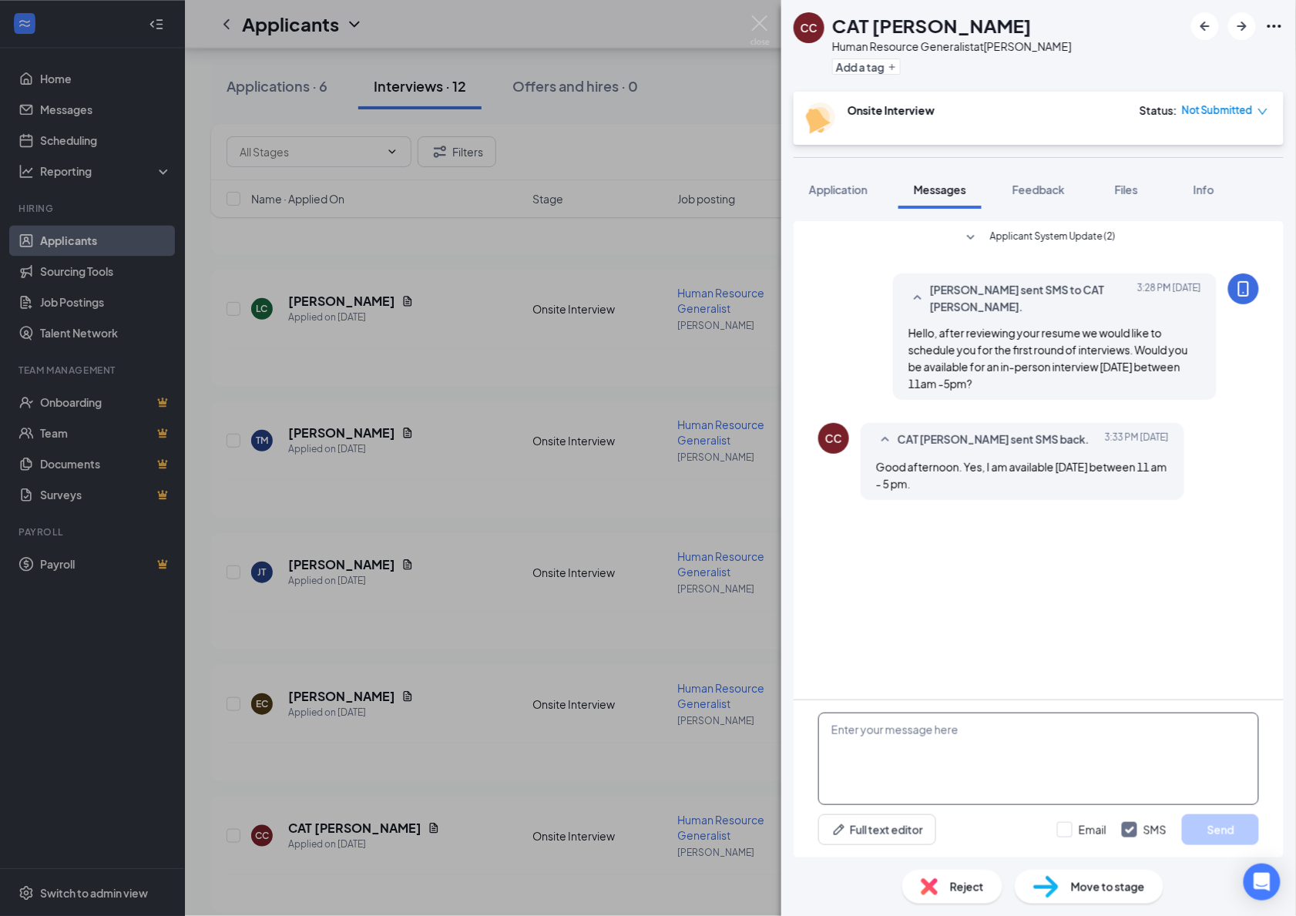
click at [904, 741] on textarea at bounding box center [1038, 759] width 441 height 92
type textarea "Great, would 4pm be okay?"
click at [1211, 830] on button "Send" at bounding box center [1220, 830] width 77 height 31
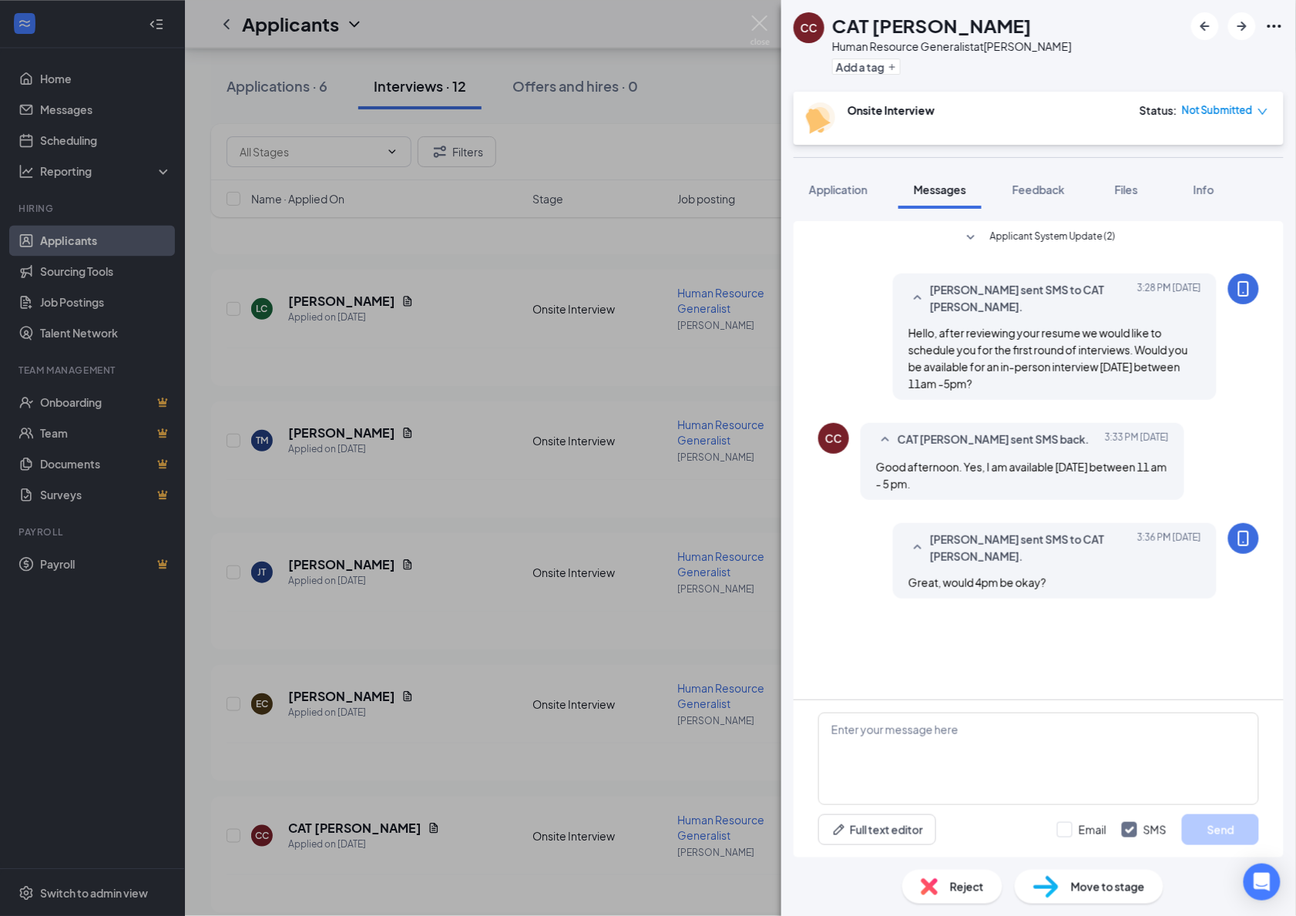
click at [607, 495] on div "CC CAT CARBAJAL Human Resource Generalist at Hostetter Add a tag Onsite Intervi…" at bounding box center [648, 458] width 1296 height 916
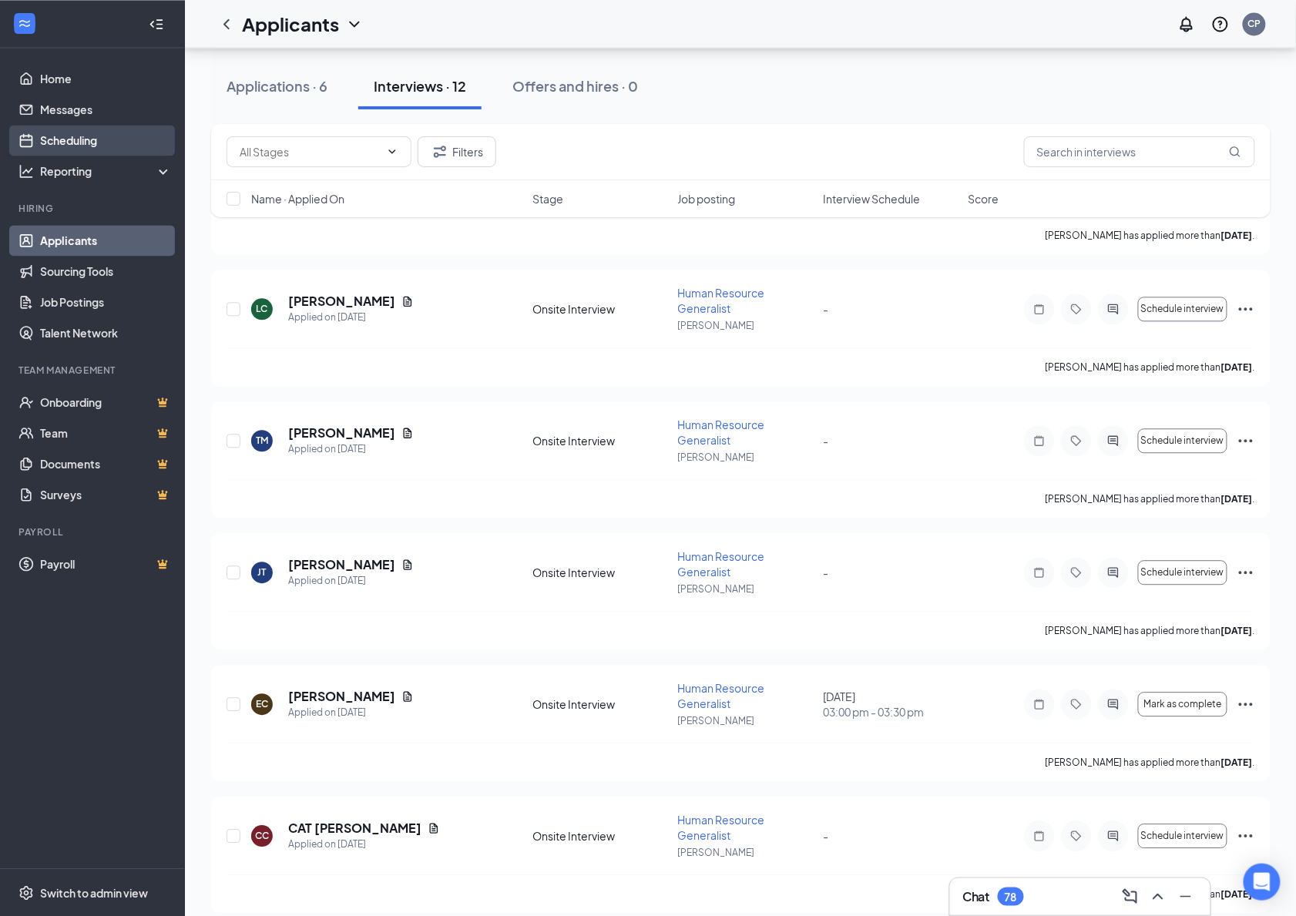
click at [88, 132] on link "Scheduling" at bounding box center [106, 140] width 132 height 31
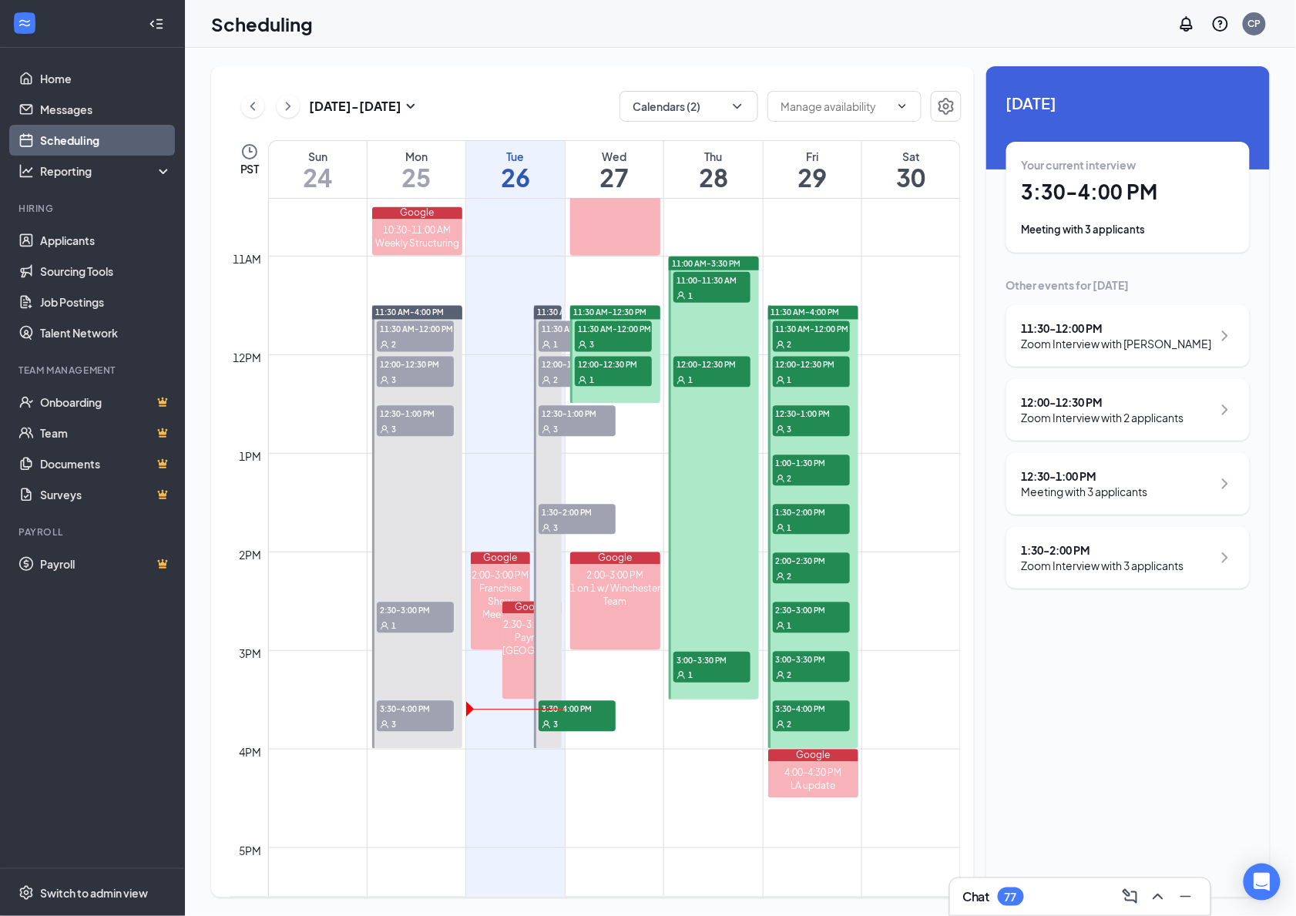
scroll to position [1057, 0]
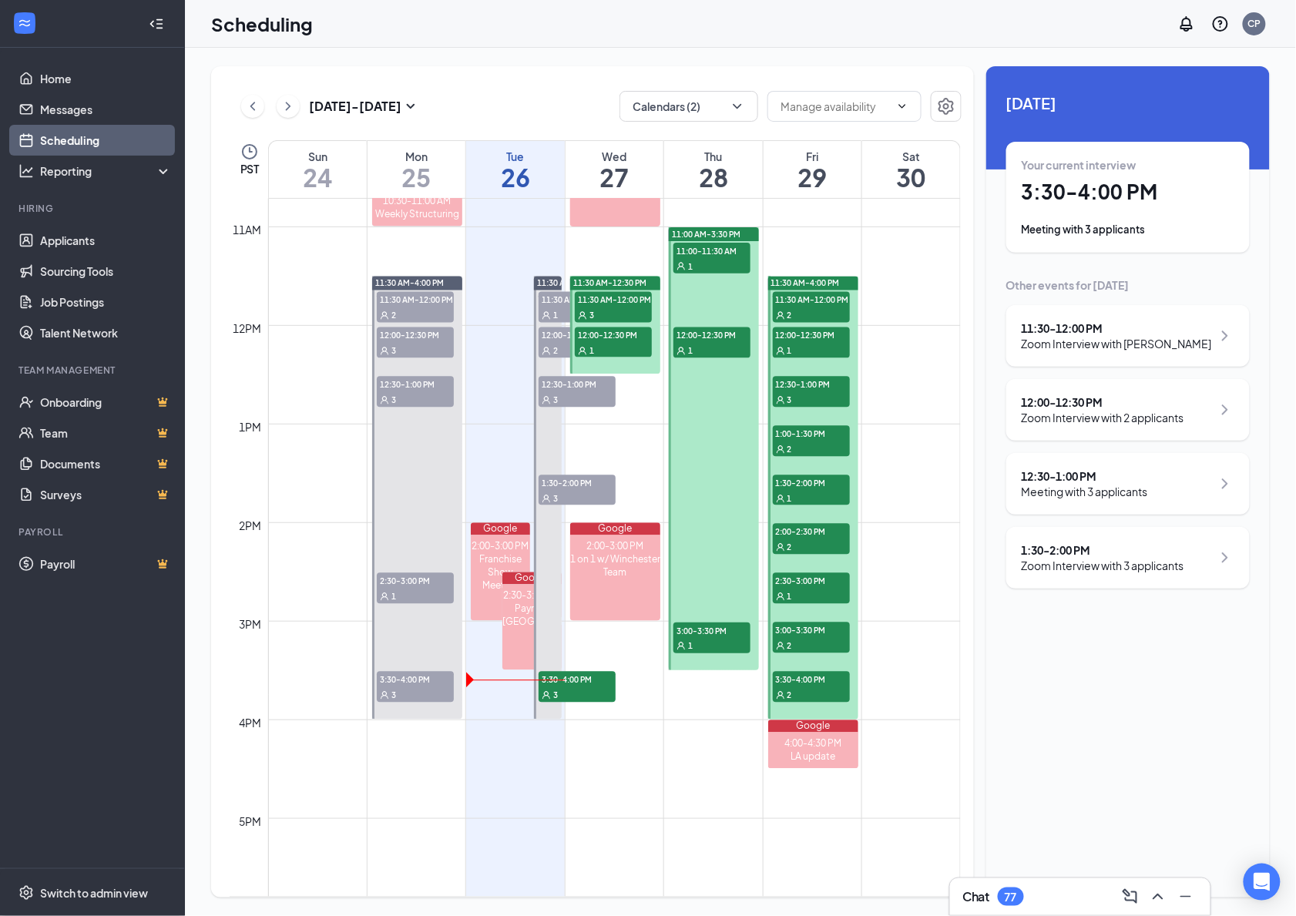
click at [715, 479] on div at bounding box center [714, 448] width 90 height 443
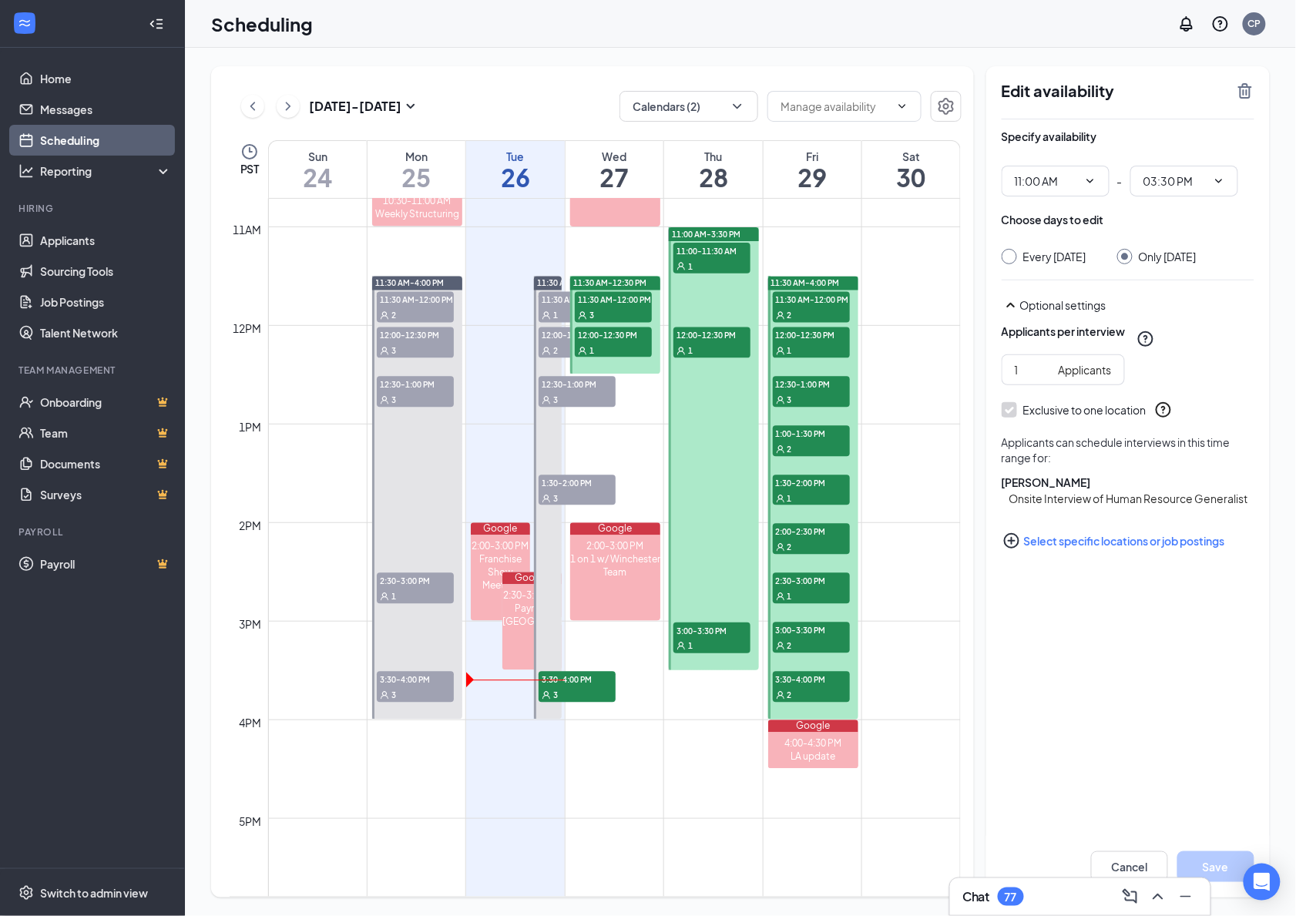
drag, startPoint x: 704, startPoint y: 669, endPoint x: 697, endPoint y: 749, distance: 80.4
click at [697, 751] on div "12am 1am 2am 3am 4am 5am 6am 7am 8am 9am 10am 11am 12pm 1pm 2pm 3pm 4pm 5pm 6pm…" at bounding box center [595, 325] width 731 height 2367
click at [692, 667] on div at bounding box center [714, 448] width 90 height 443
click at [1191, 180] on input "03:30 PM" at bounding box center [1175, 181] width 63 height 17
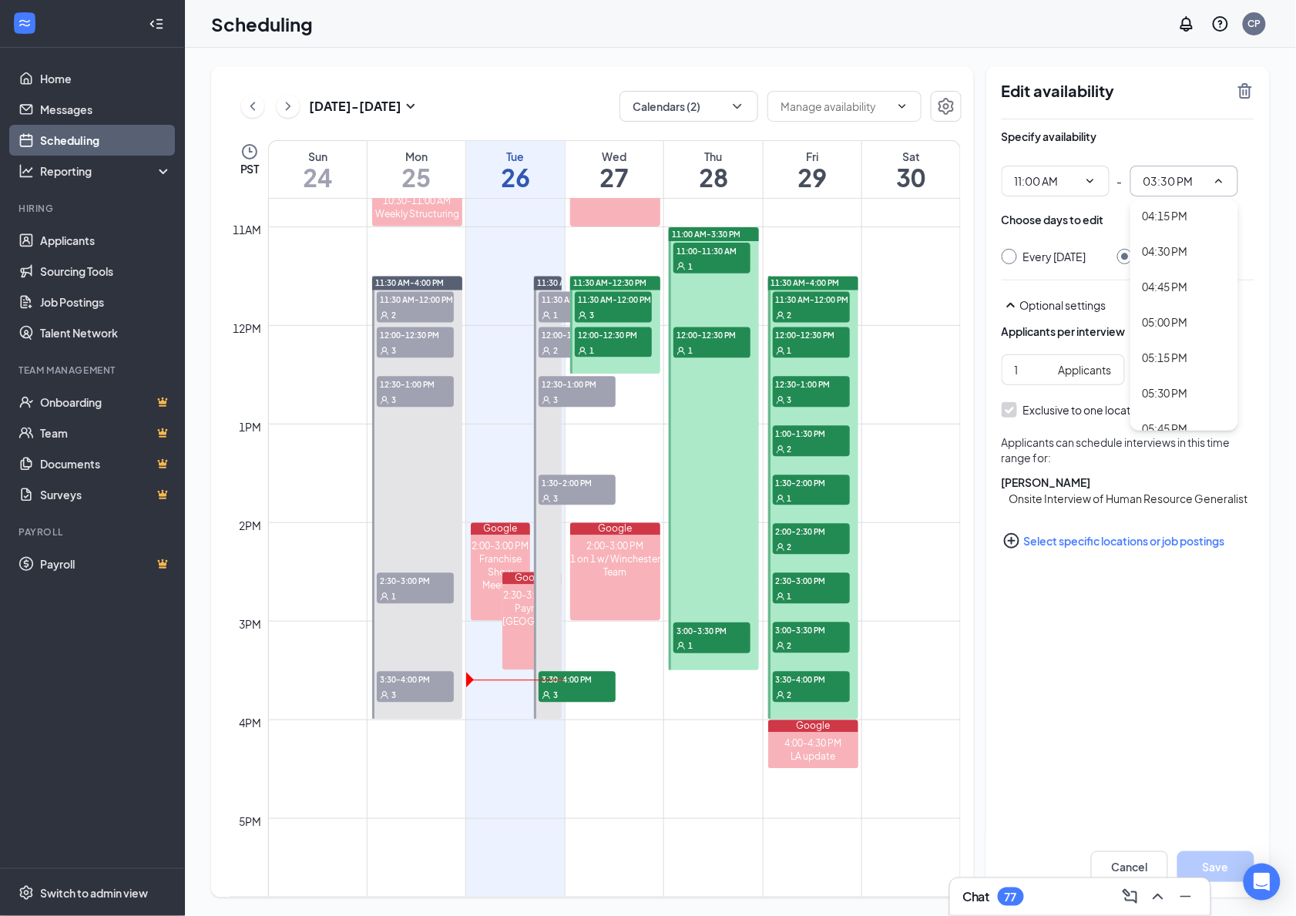
click at [1194, 455] on div "06:00 PM" at bounding box center [1184, 463] width 83 height 17
type input "06:00 PM"
click at [1221, 860] on button "Save" at bounding box center [1215, 866] width 77 height 31
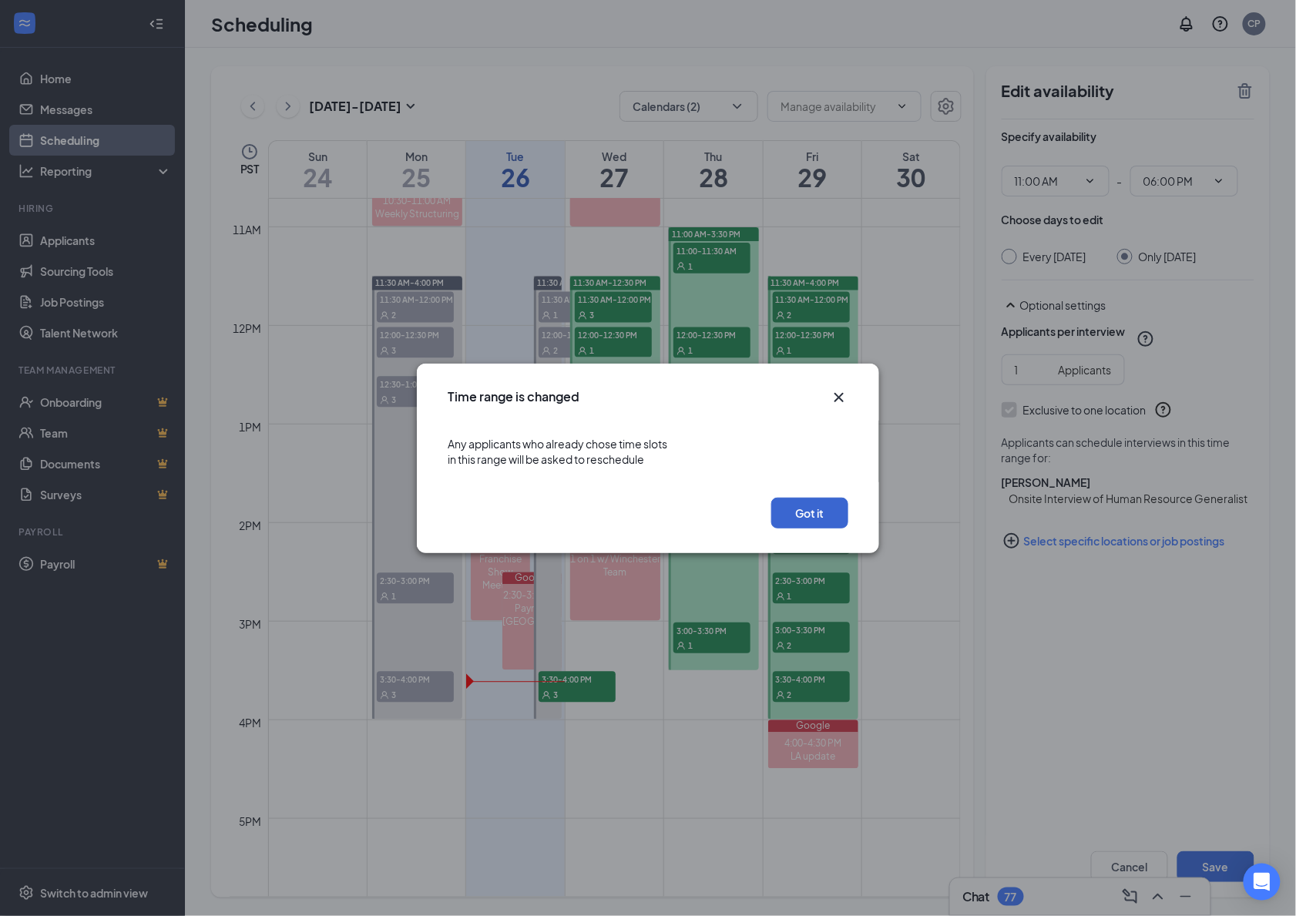
click at [800, 515] on button "Got it" at bounding box center [809, 513] width 77 height 31
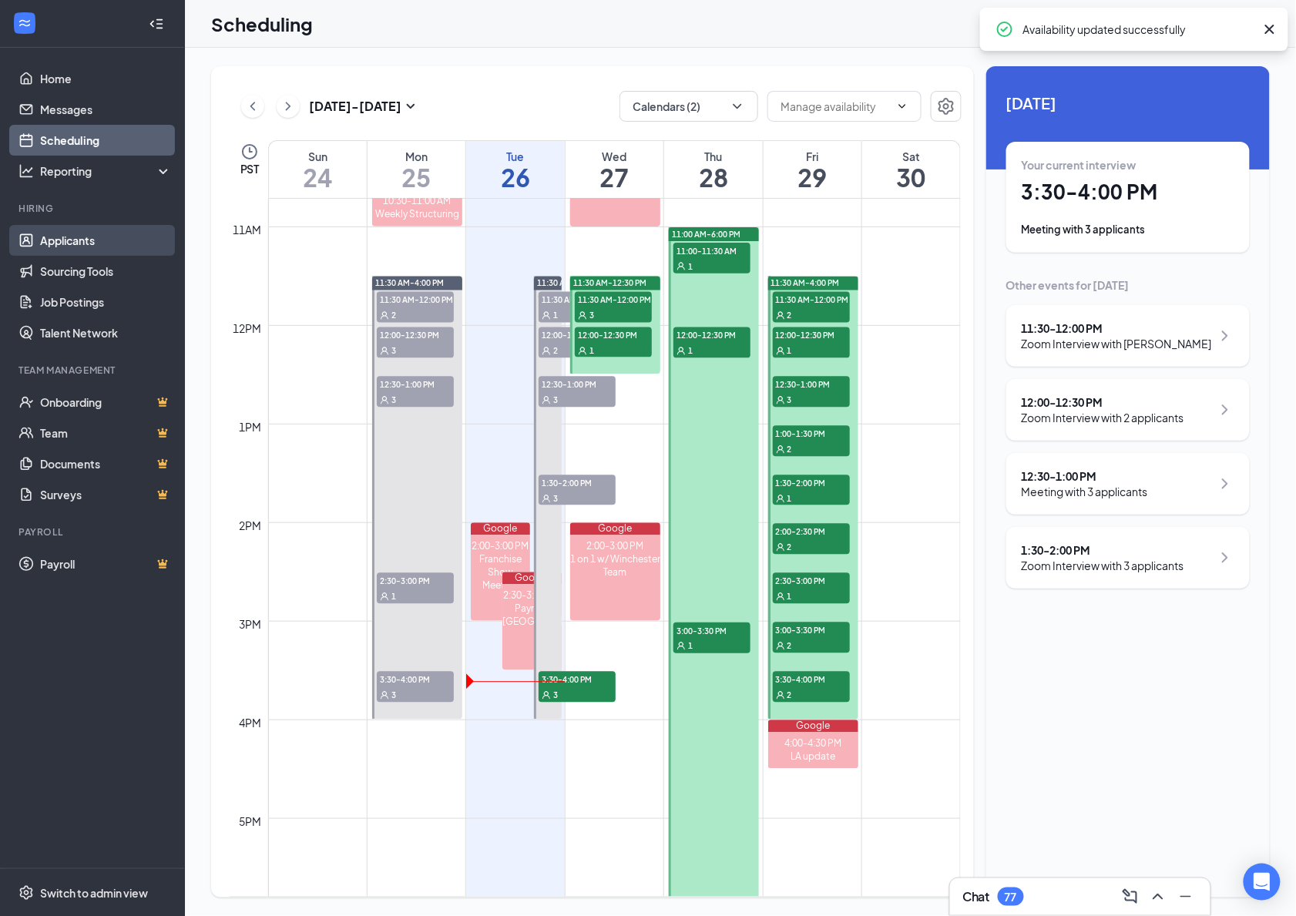
click at [81, 238] on link "Applicants" at bounding box center [106, 240] width 132 height 31
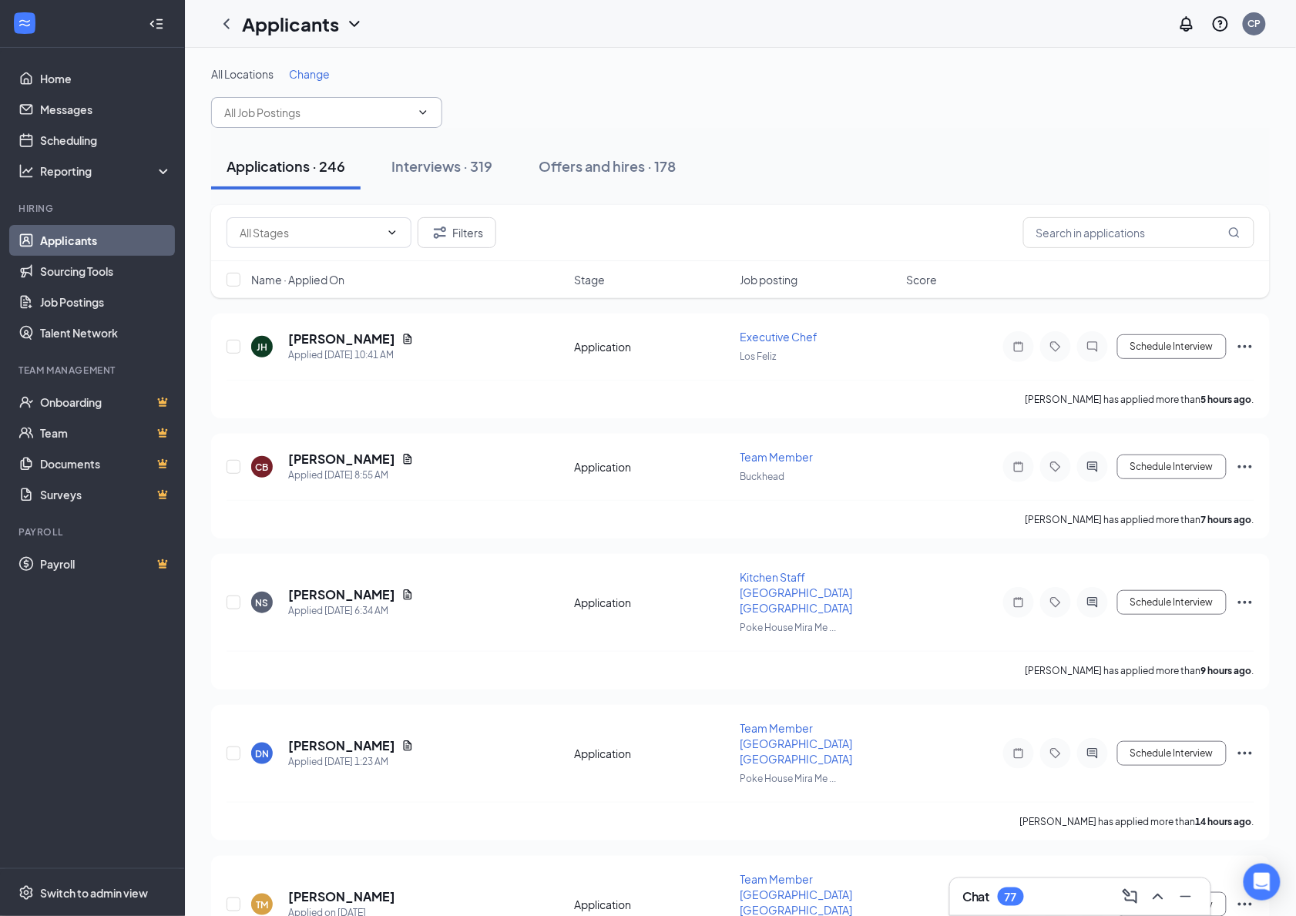
click at [408, 102] on span at bounding box center [326, 112] width 231 height 31
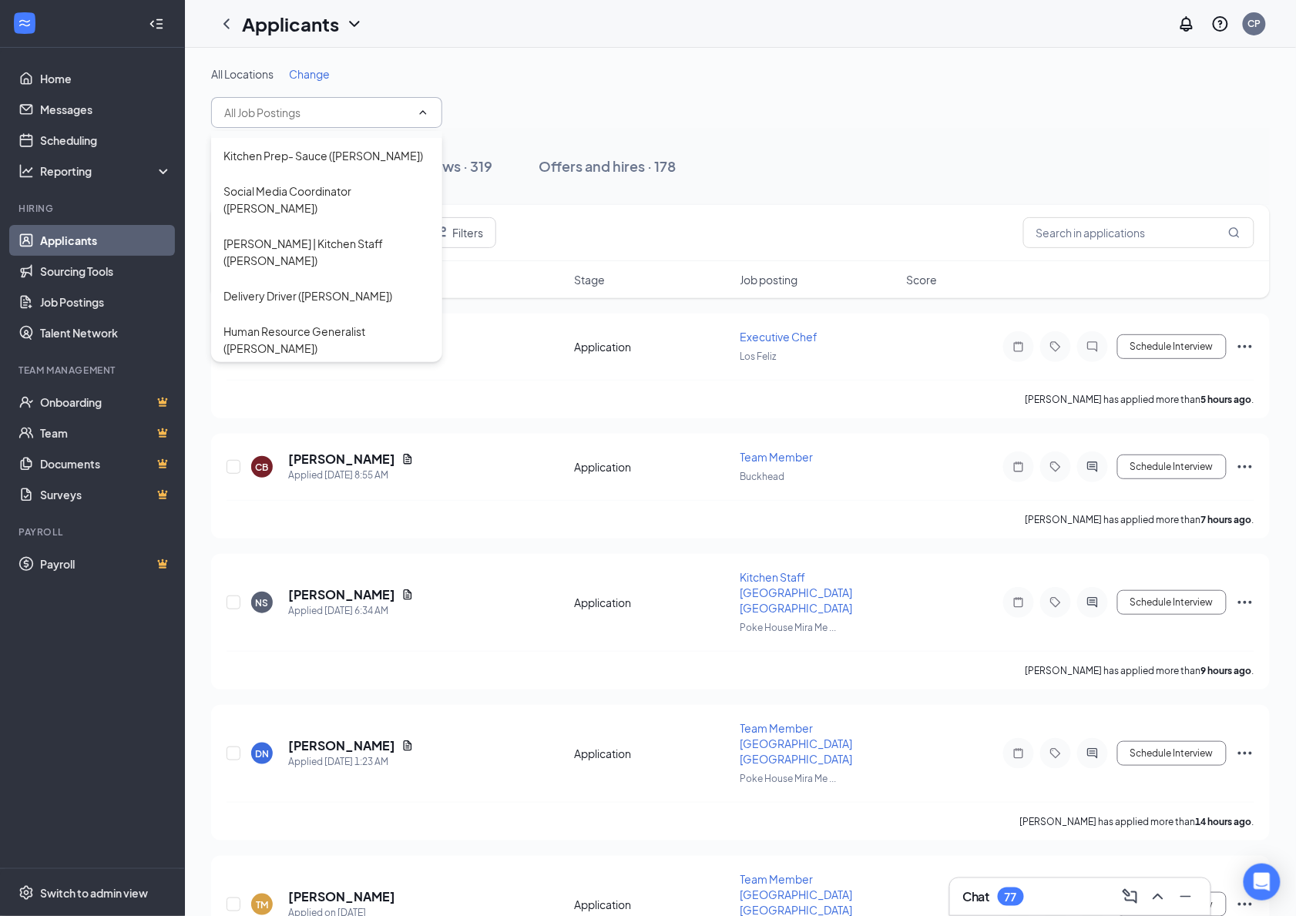
scroll to position [159, 0]
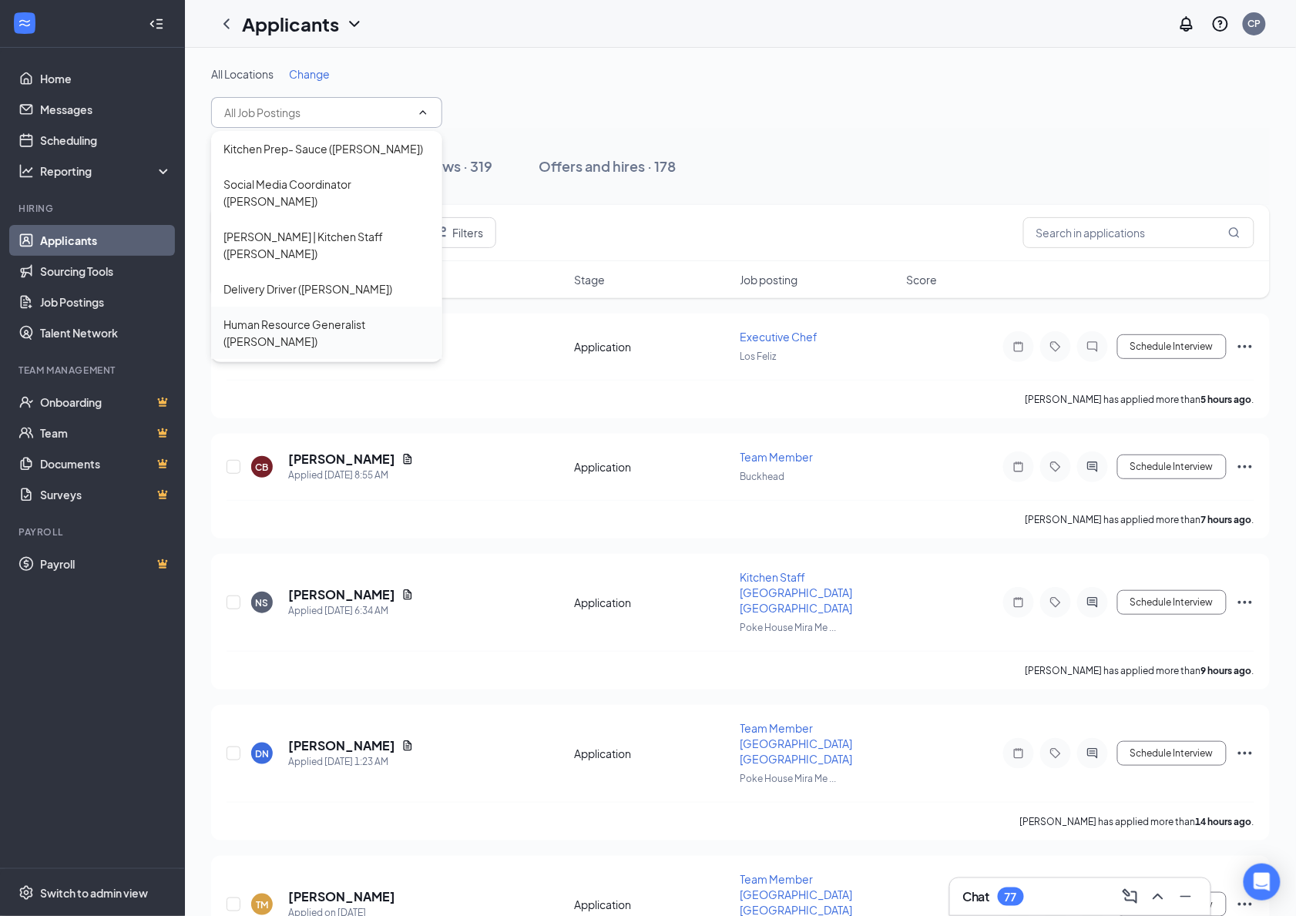
click at [350, 316] on div "Human Resource Generalist (Hostetter)" at bounding box center [326, 333] width 207 height 34
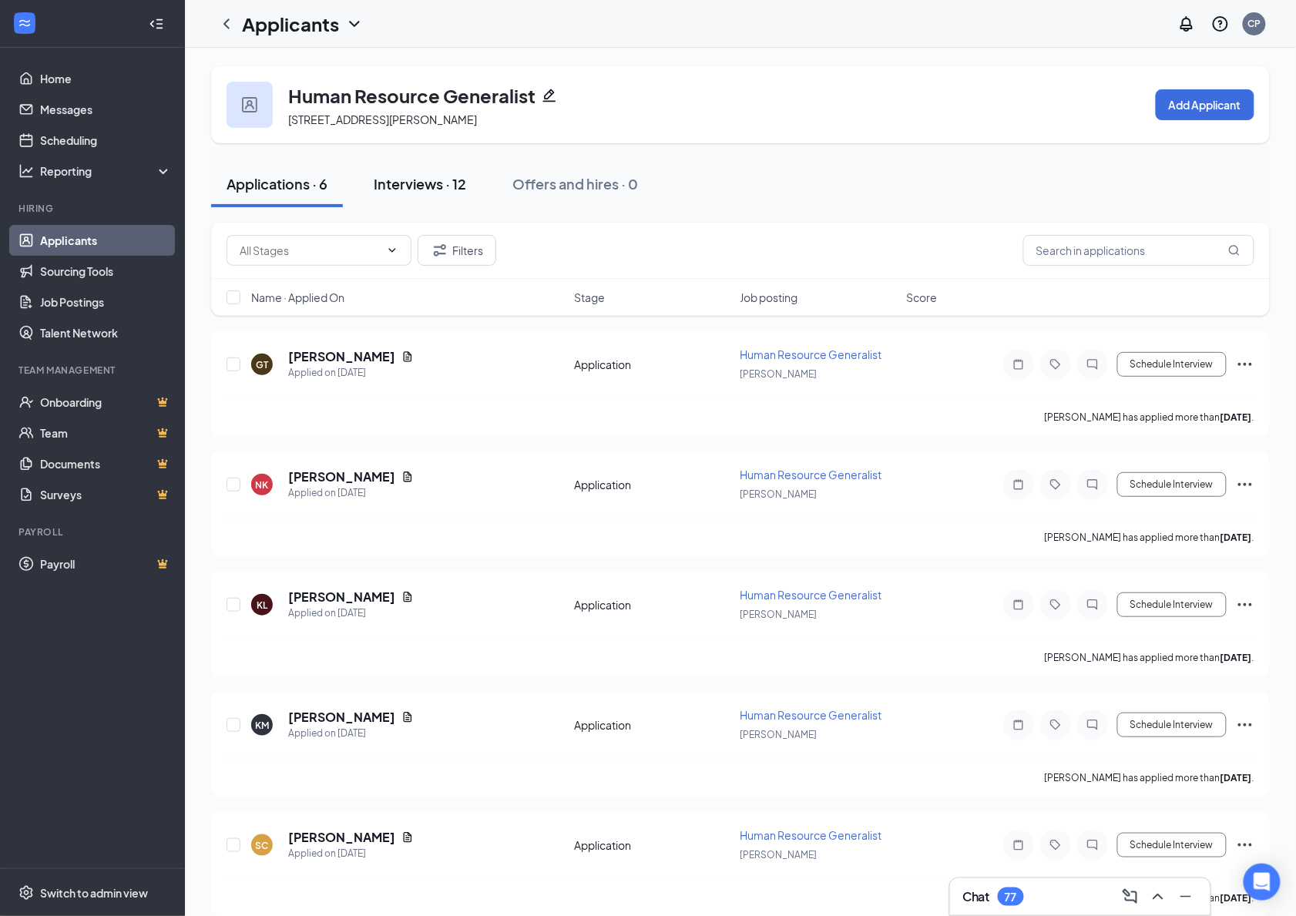
click at [429, 190] on div "Interviews · 12" at bounding box center [420, 183] width 92 height 19
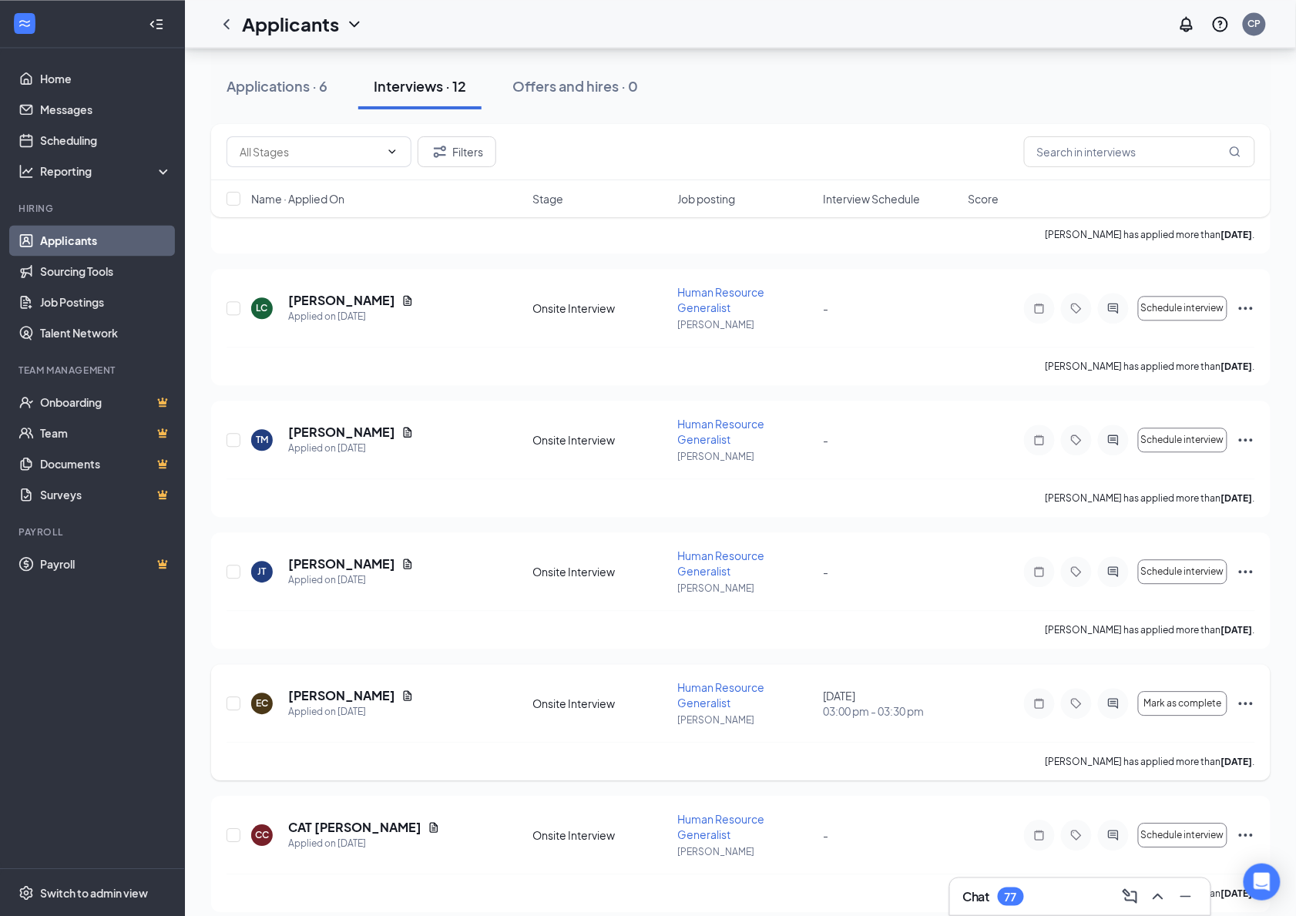
scroll to position [984, 0]
click at [1116, 830] on icon "ActiveChat" at bounding box center [1113, 836] width 18 height 12
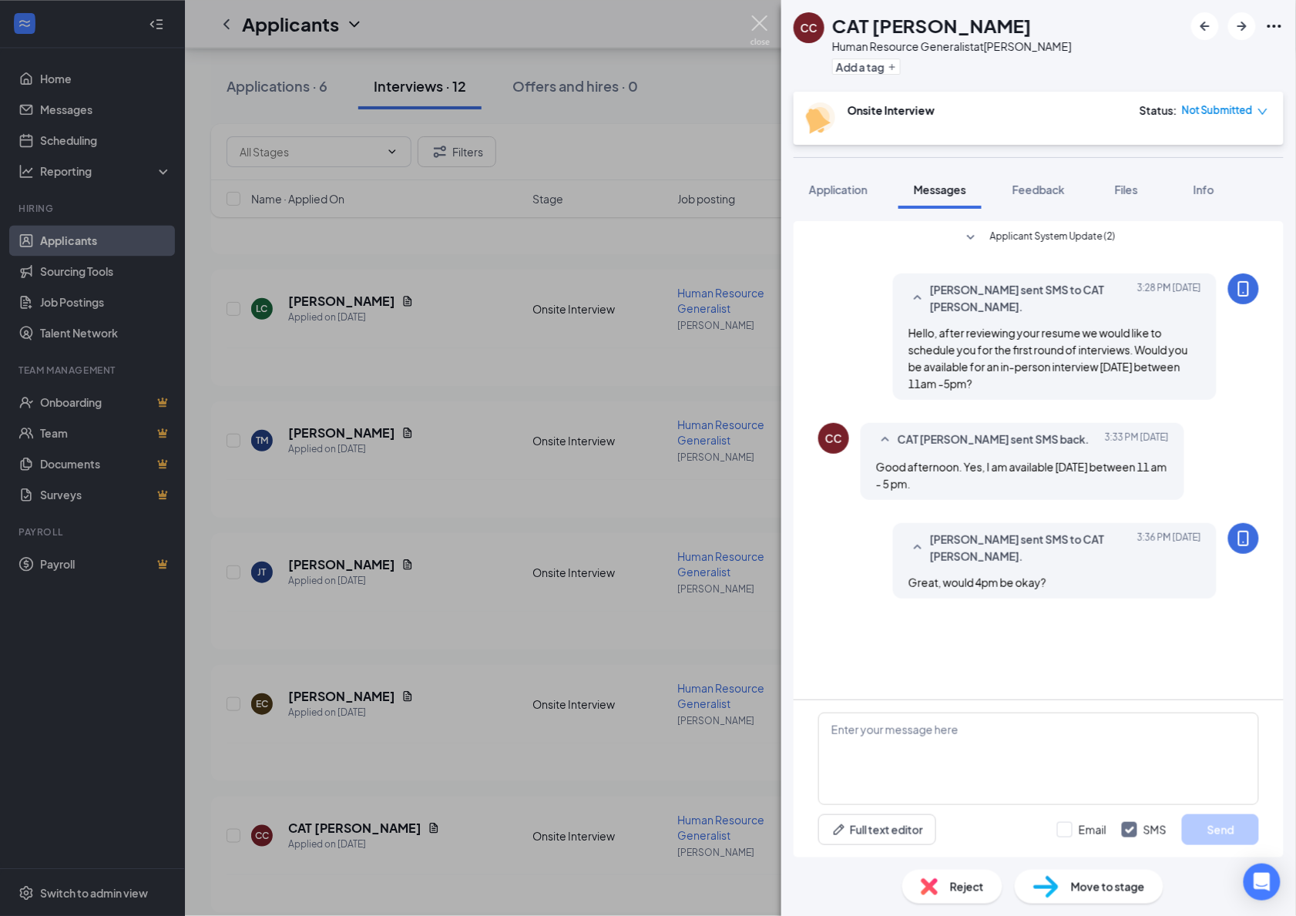
click at [760, 21] on img at bounding box center [760, 30] width 19 height 30
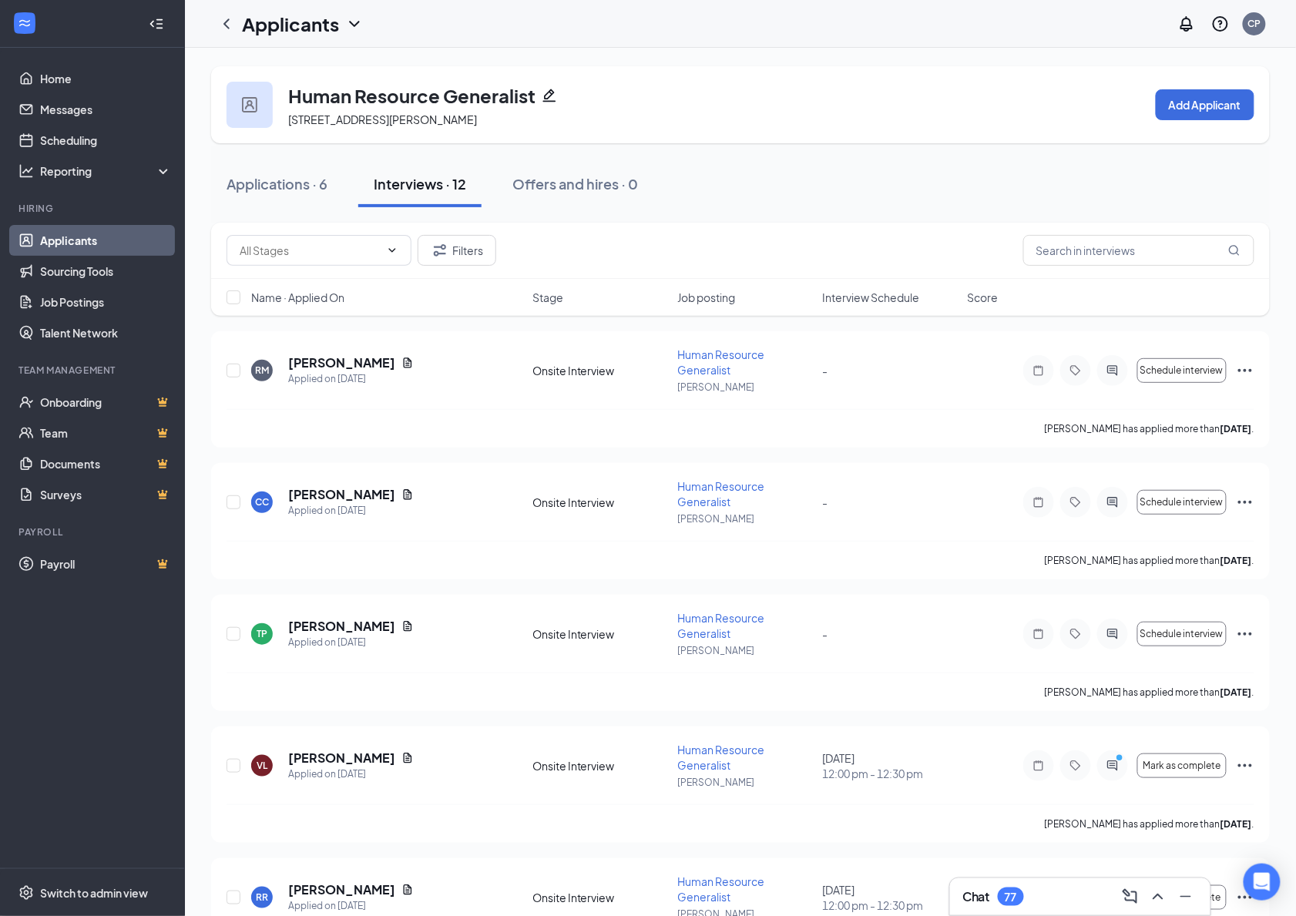
click at [870, 111] on div "Human Resource Generalist 1698 Hostetter Rd, San Jose, CA 95131, USA Add Applic…" at bounding box center [740, 104] width 1059 height 77
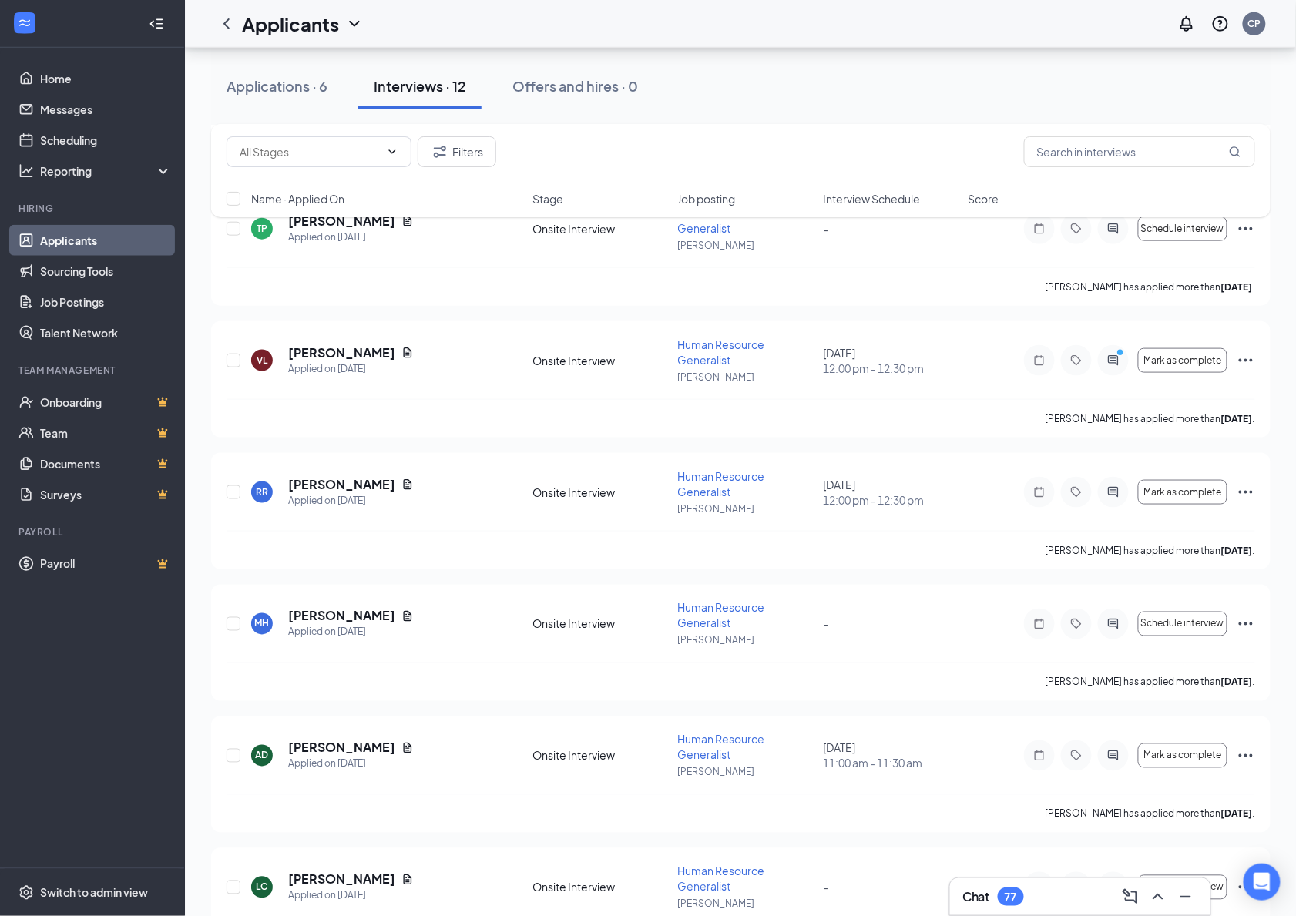
scroll to position [386, 0]
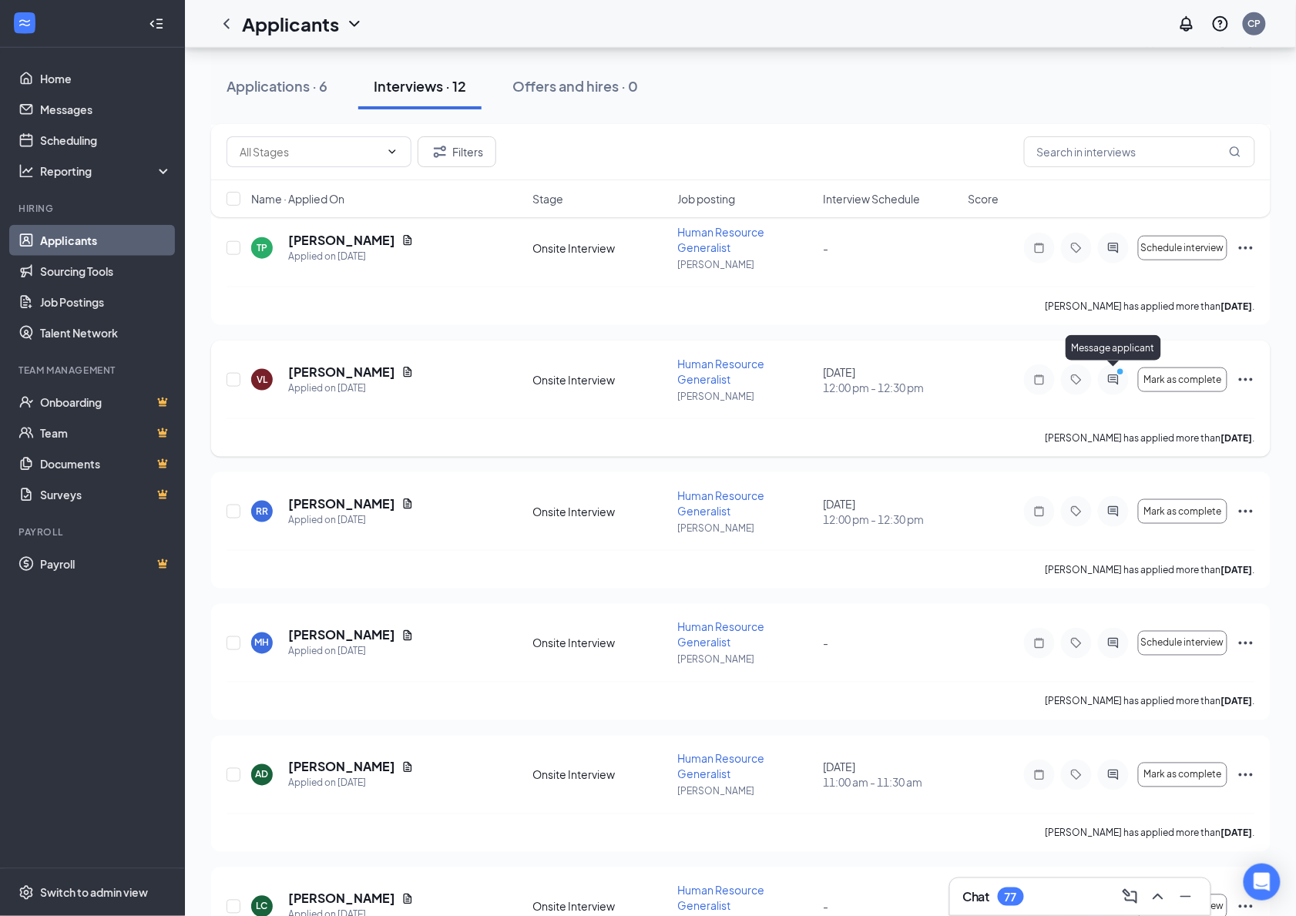
click at [1110, 375] on icon "ActiveChat" at bounding box center [1113, 380] width 18 height 12
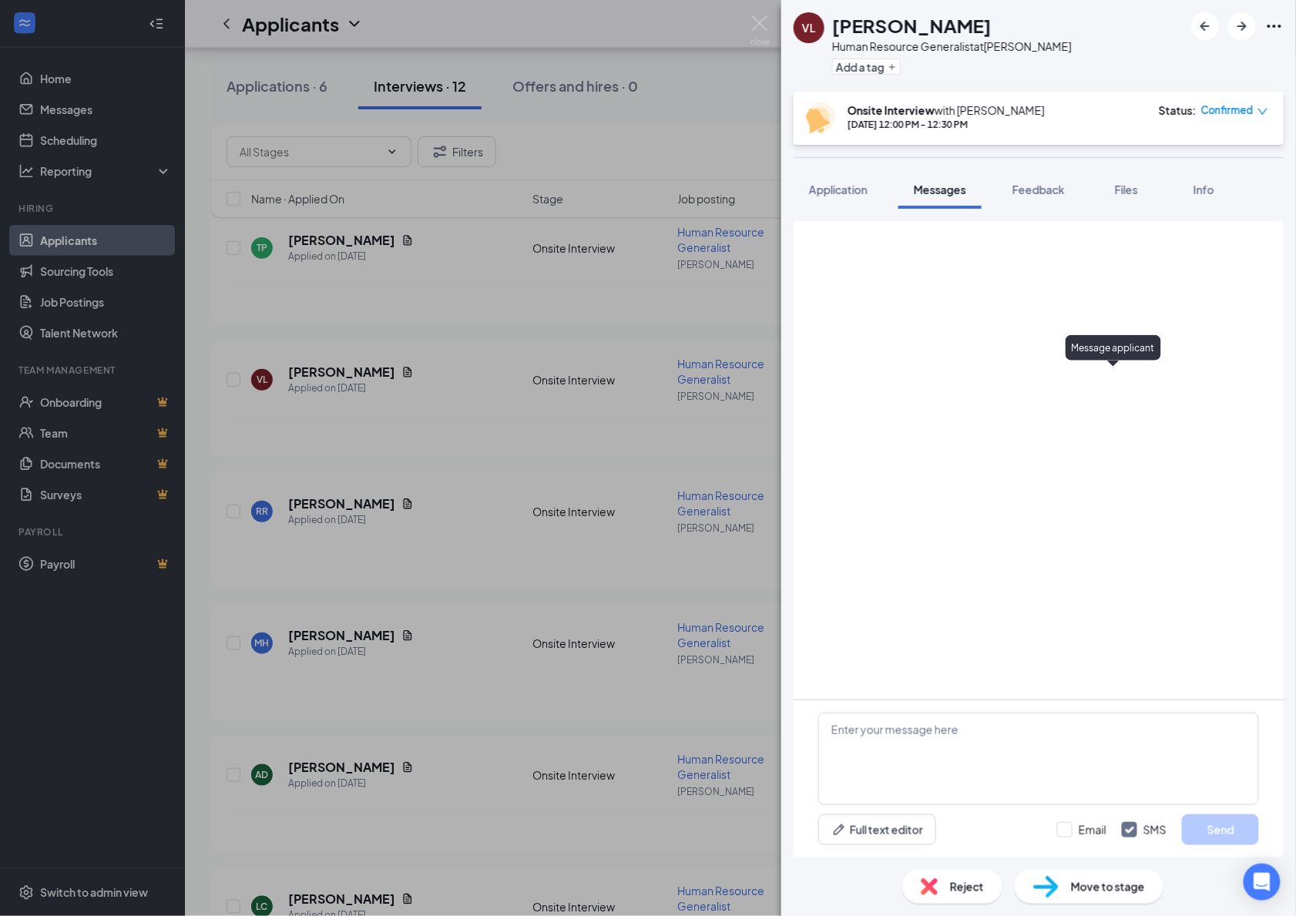
scroll to position [460, 0]
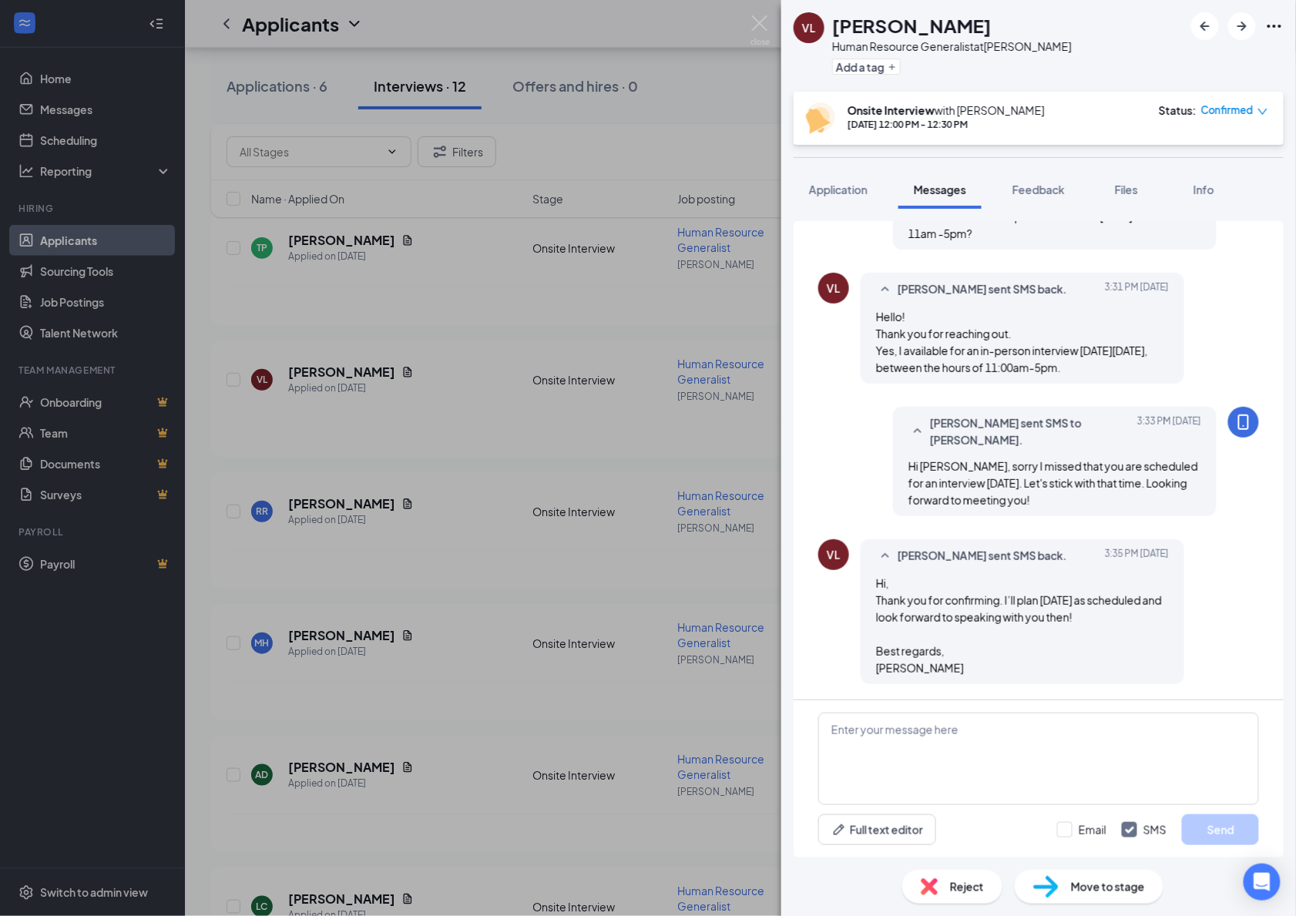
click at [635, 417] on div "VL Veronica Luna Human Resource Generalist at Hostetter Add a tag Onsite Interv…" at bounding box center [648, 458] width 1296 height 916
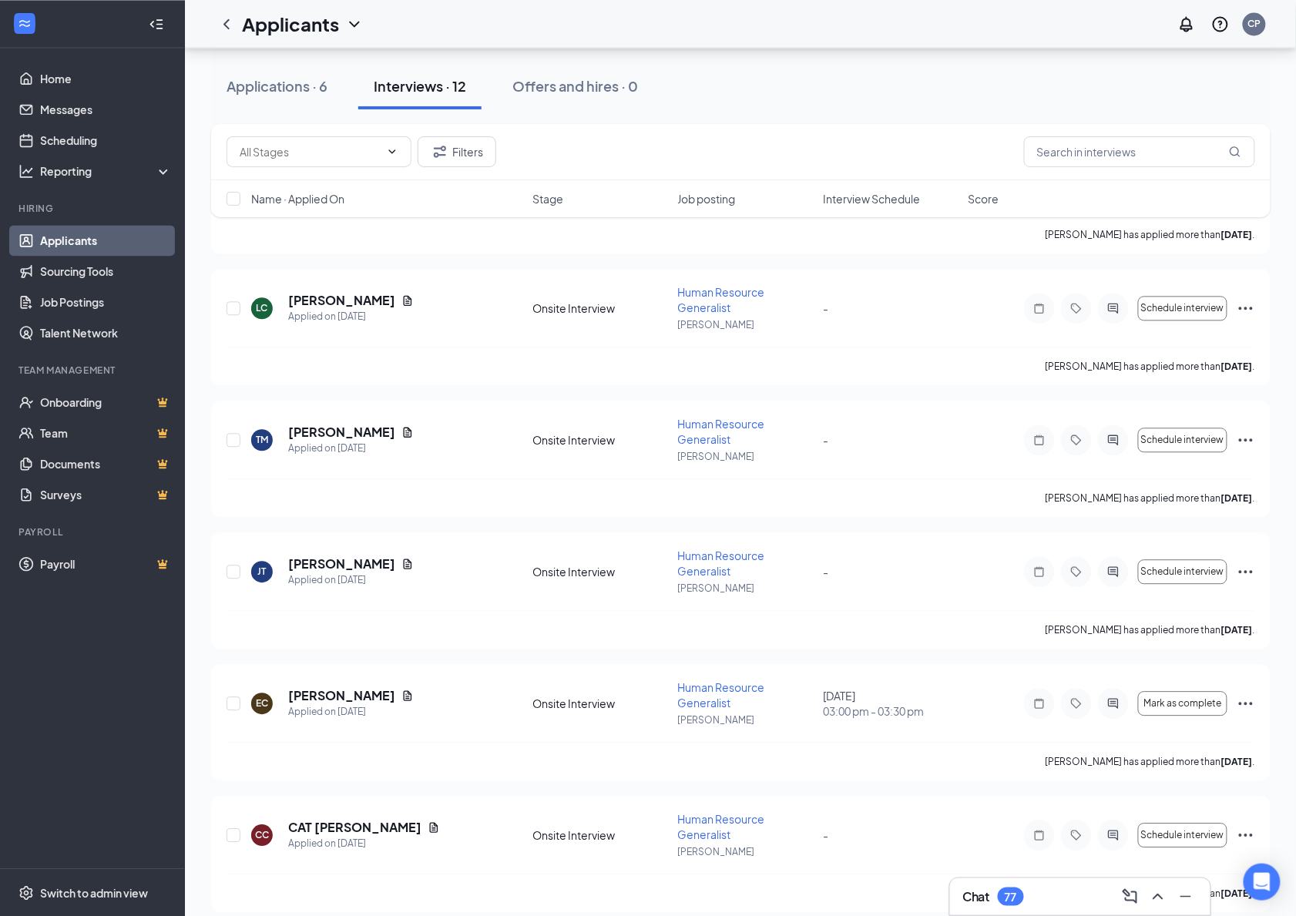
scroll to position [984, 0]
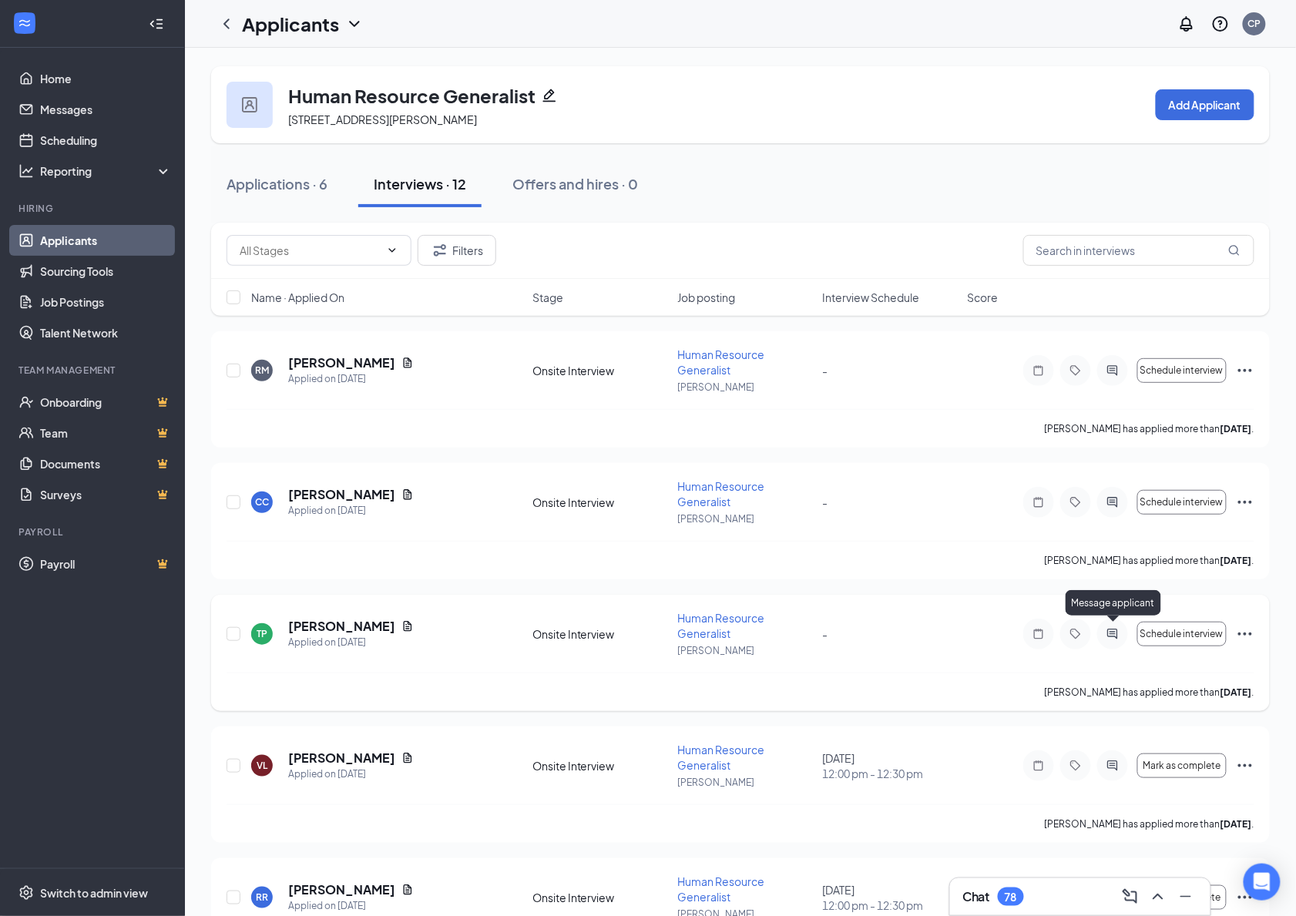
click at [1107, 633] on icon "ActiveChat" at bounding box center [1112, 634] width 18 height 12
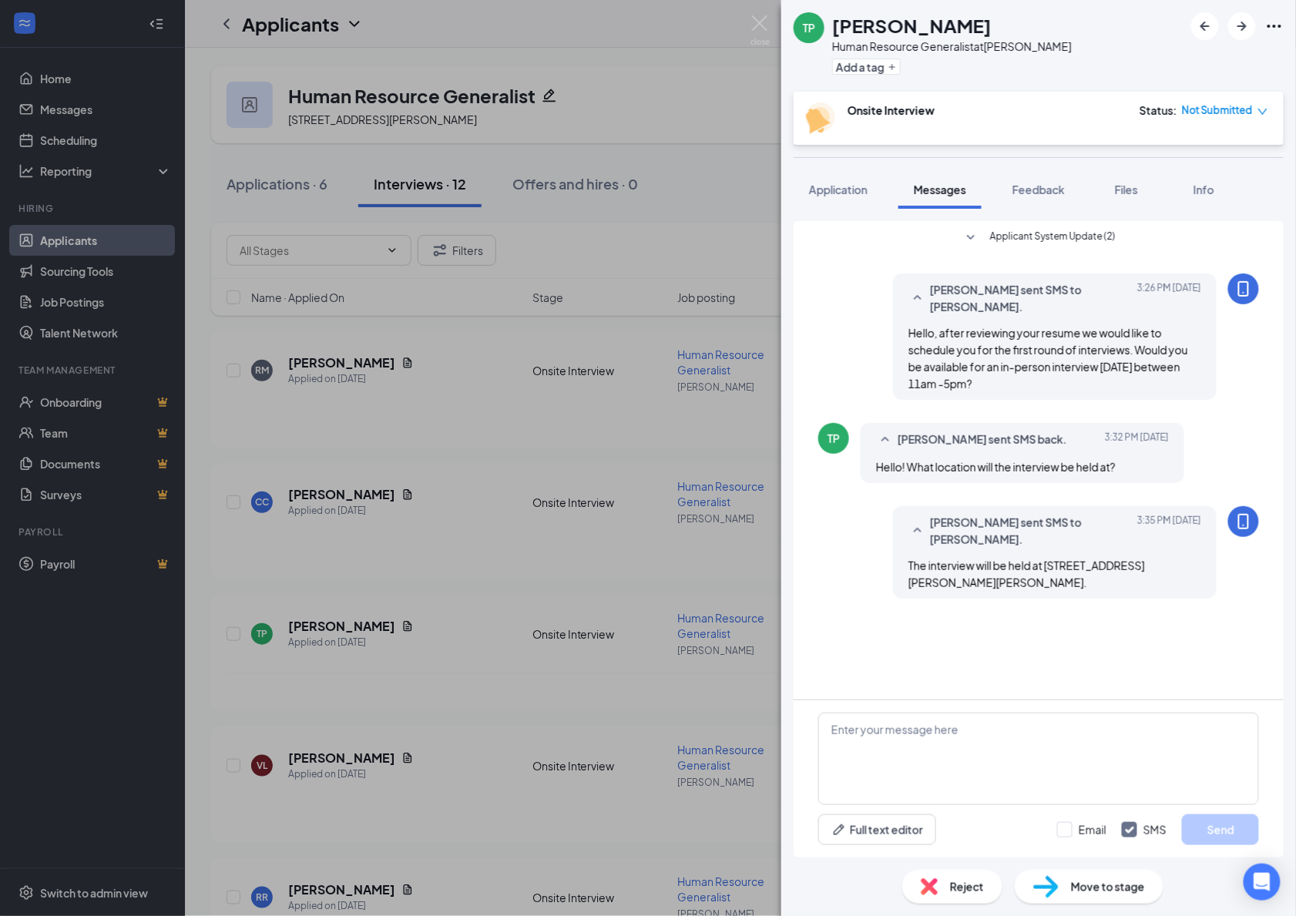
click at [680, 530] on div "TP [PERSON_NAME] Human Resource Generalist at [PERSON_NAME] Add a tag Onsite In…" at bounding box center [648, 458] width 1296 height 916
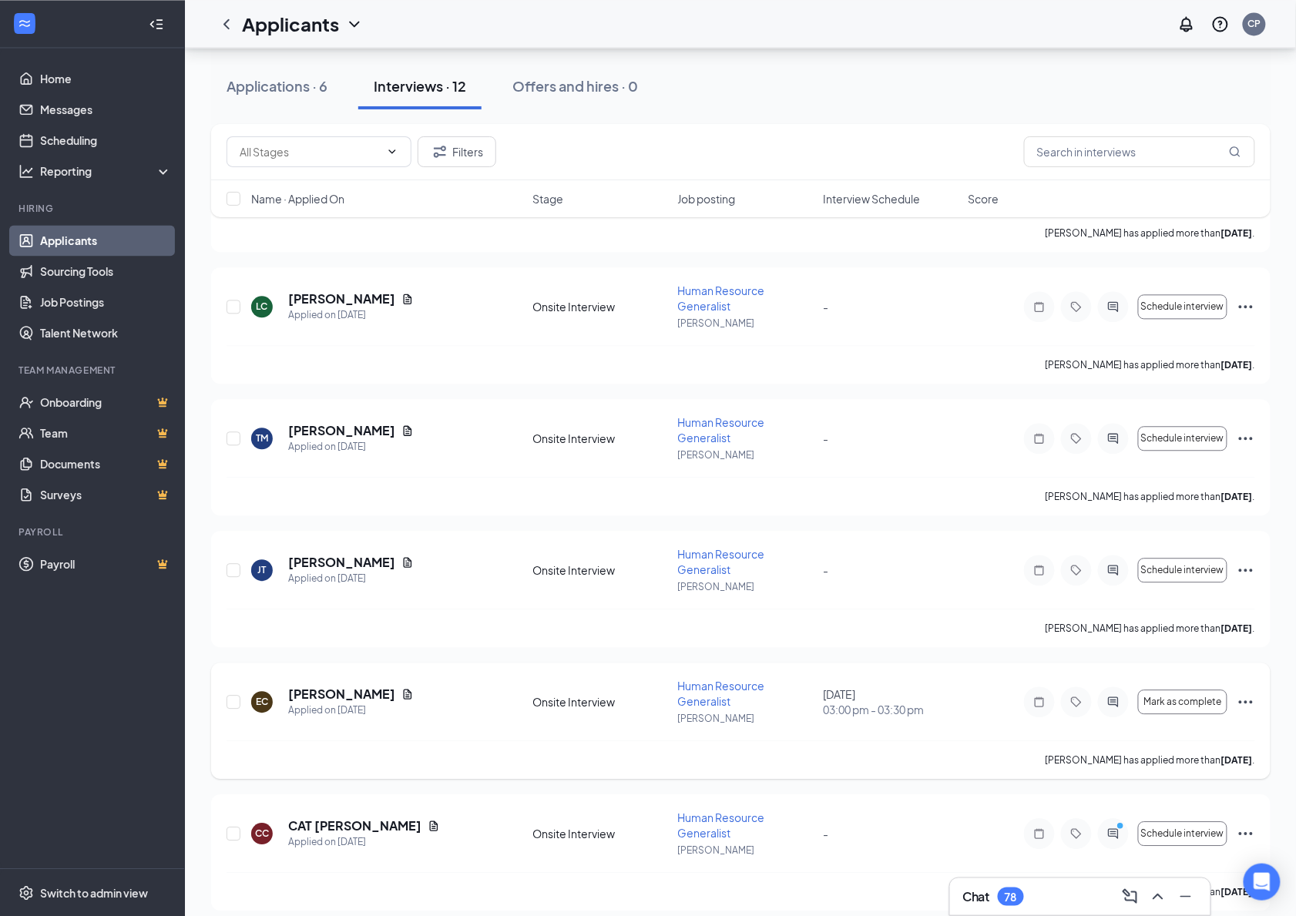
scroll to position [984, 0]
click at [1107, 821] on div at bounding box center [1113, 836] width 31 height 31
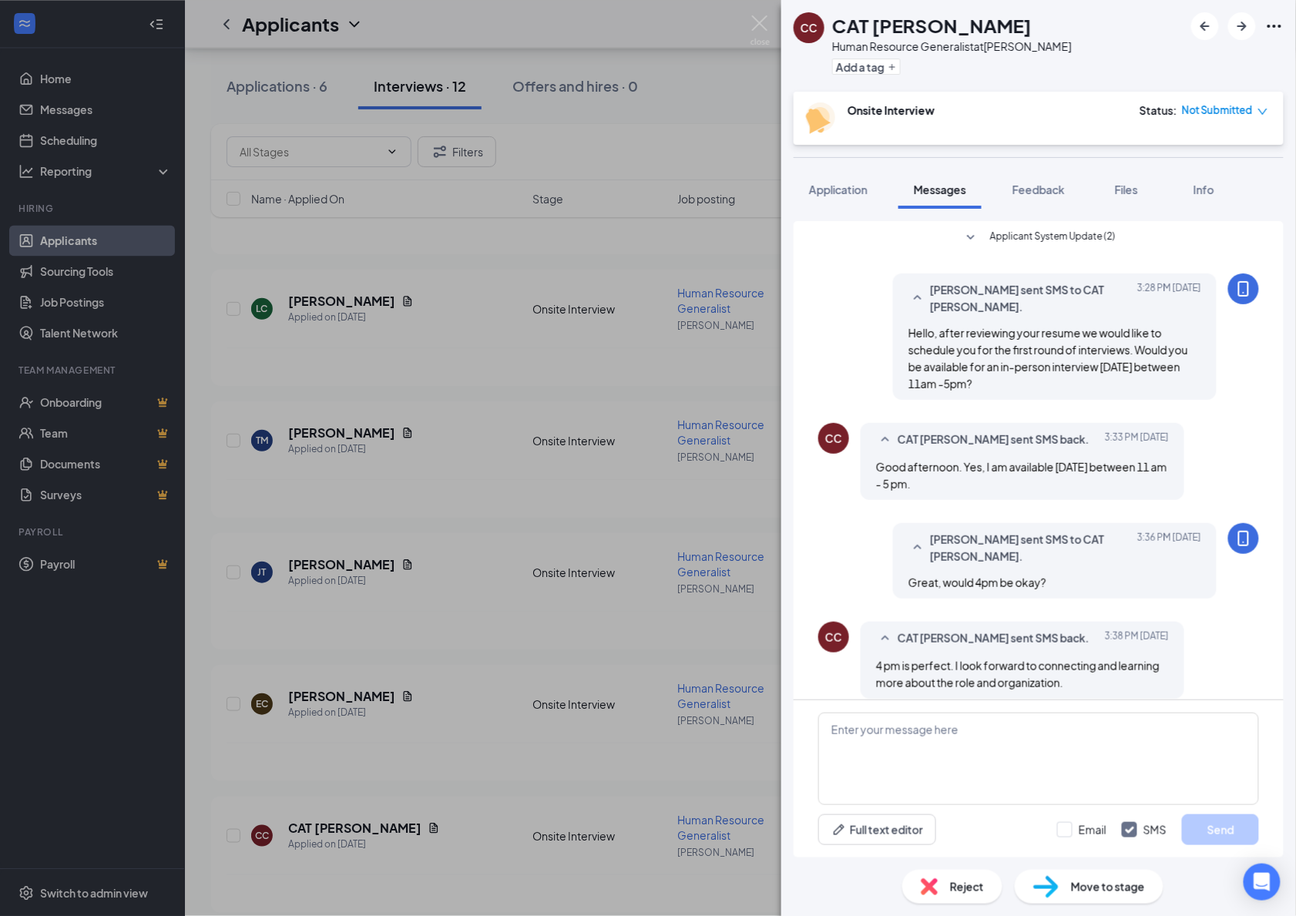
scroll to position [8, 0]
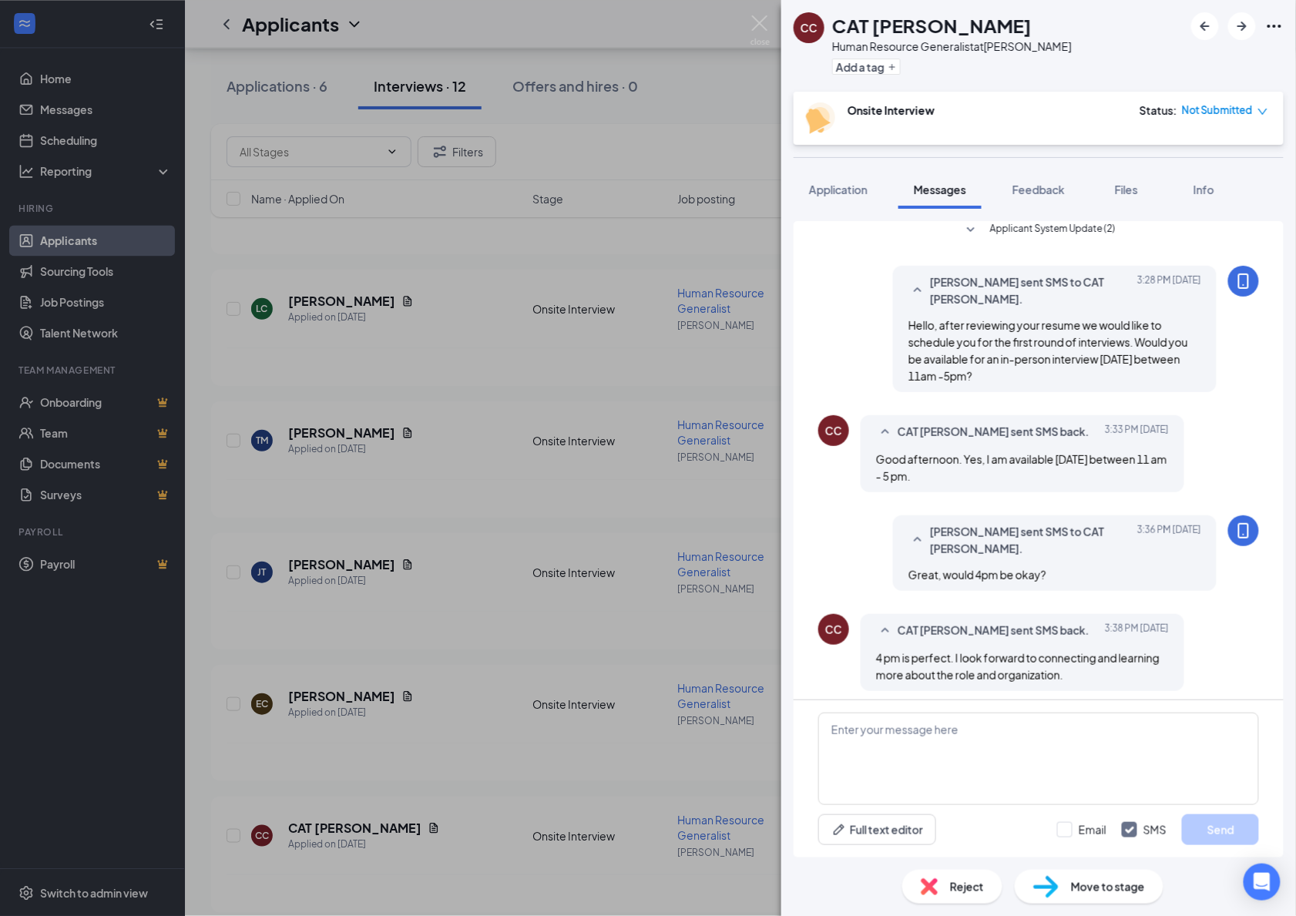
click at [1239, 110] on span "Not Submitted" at bounding box center [1217, 109] width 71 height 15
click at [1208, 153] on span "Assign Time" at bounding box center [1200, 154] width 59 height 17
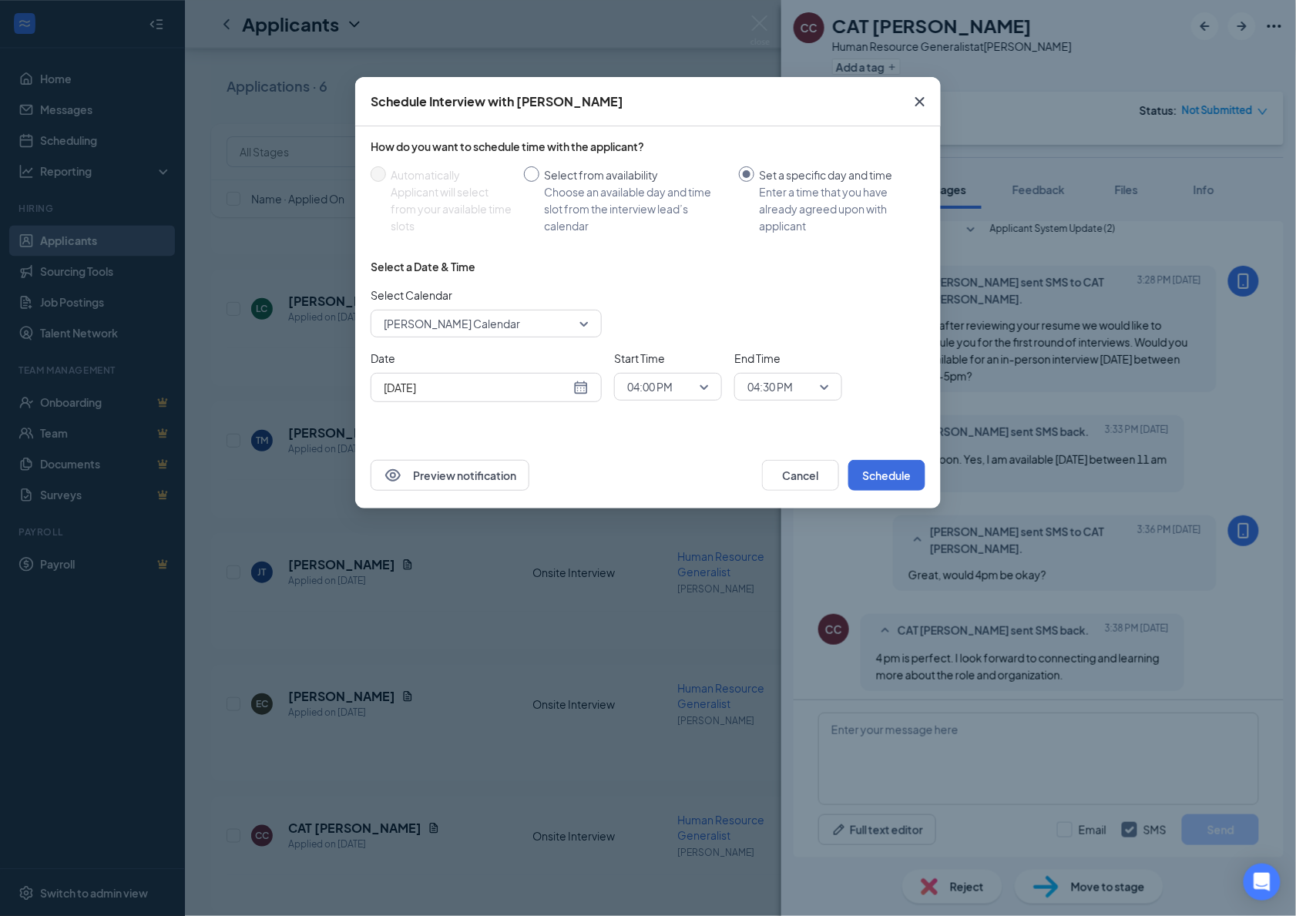
click at [616, 169] on div "Select from availability" at bounding box center [635, 174] width 183 height 17
click at [539, 169] on input "Select from availability Choose an available day and time slot from the intervi…" at bounding box center [531, 173] width 15 height 15
radio input "true"
radio input "false"
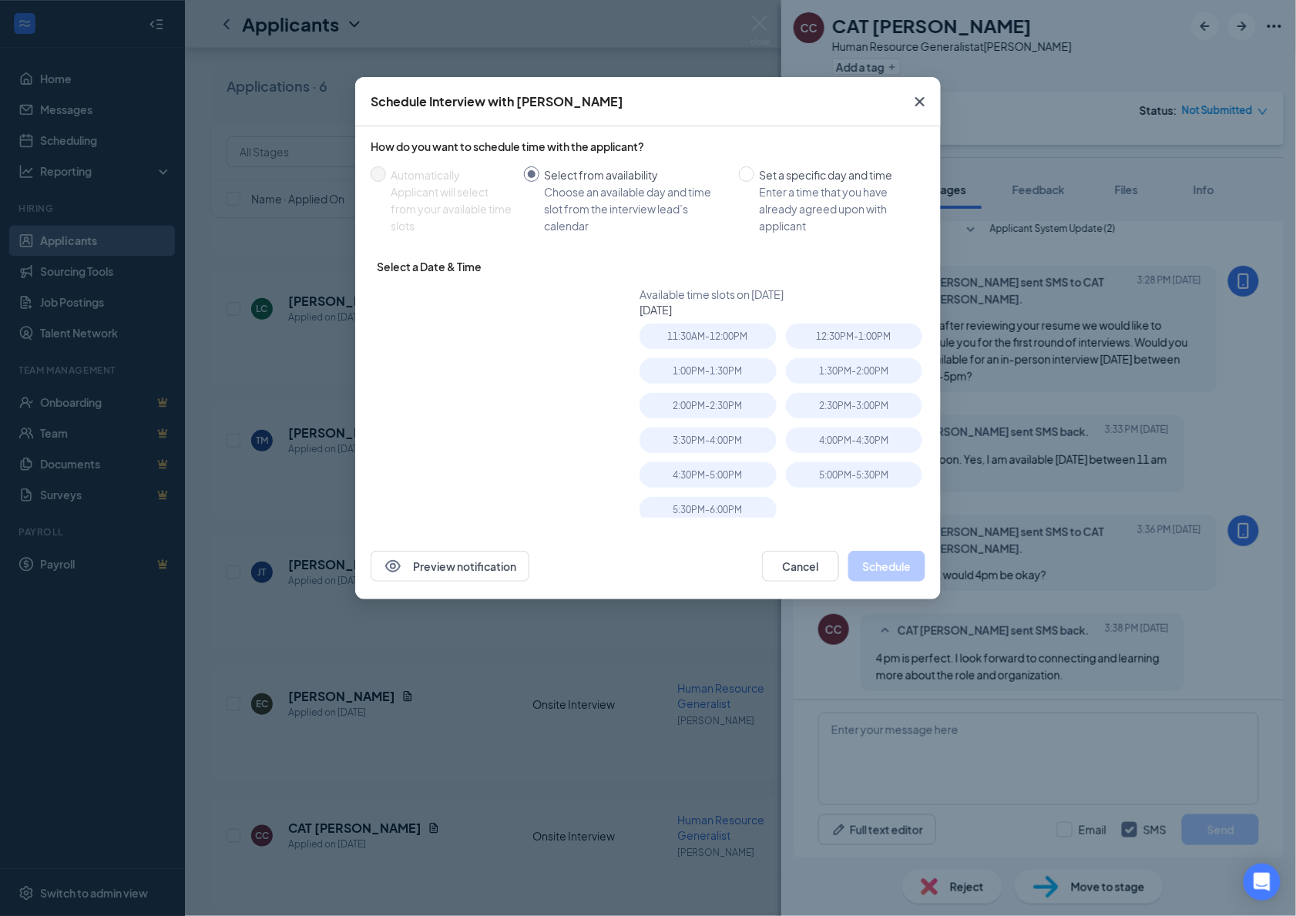
type input "Aug 28, 2025"
click at [845, 440] on div "4:00PM - 4:30PM" at bounding box center [854, 440] width 136 height 25
click at [894, 559] on button "Schedule" at bounding box center [886, 566] width 77 height 31
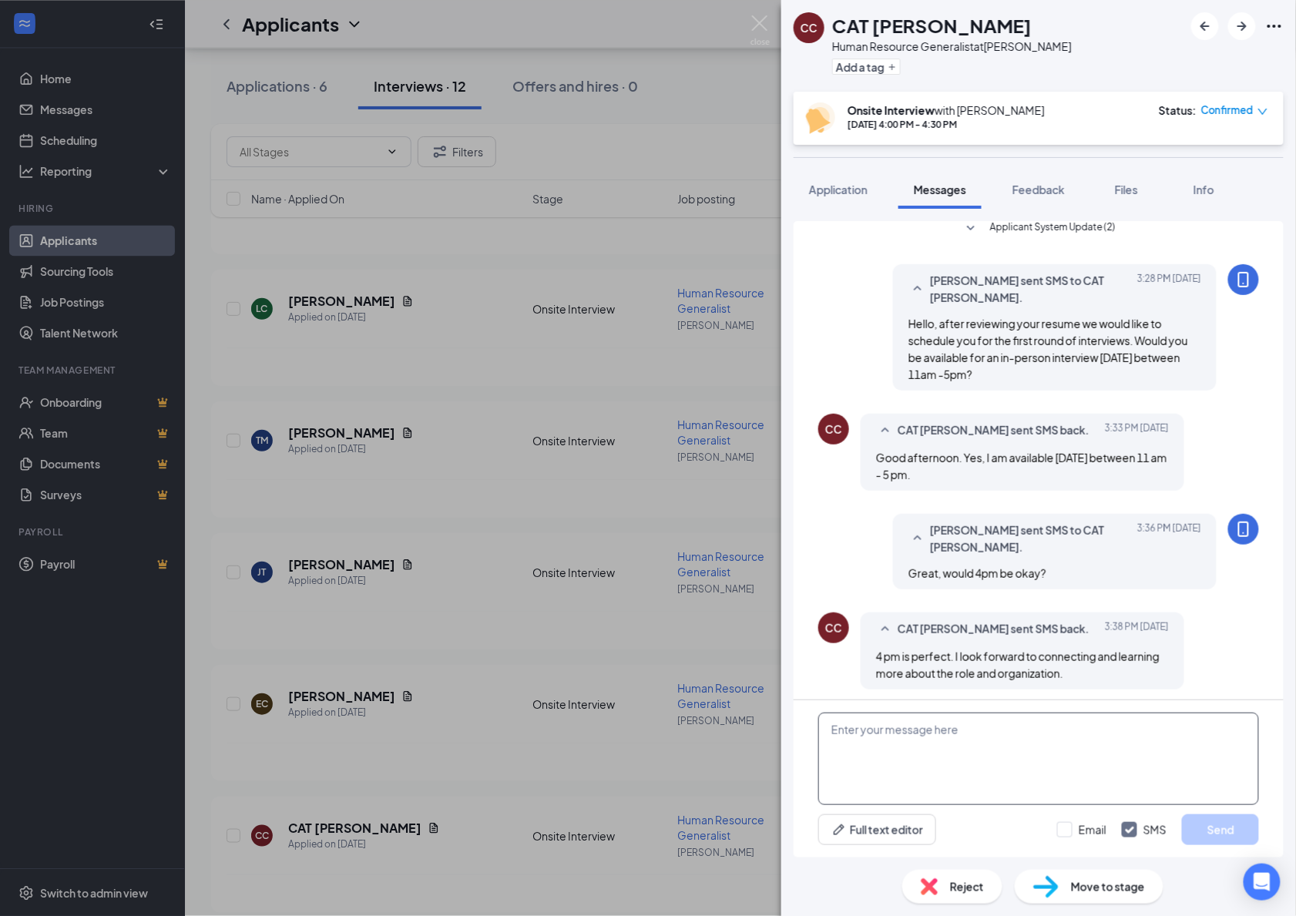
scroll to position [8, 0]
click at [952, 757] on textarea at bounding box center [1038, 759] width 441 height 92
click at [759, 13] on div "CC CAT CARBAJAL Human Resource Generalist at Hostetter Add a tag Onsite Intervi…" at bounding box center [648, 458] width 1296 height 916
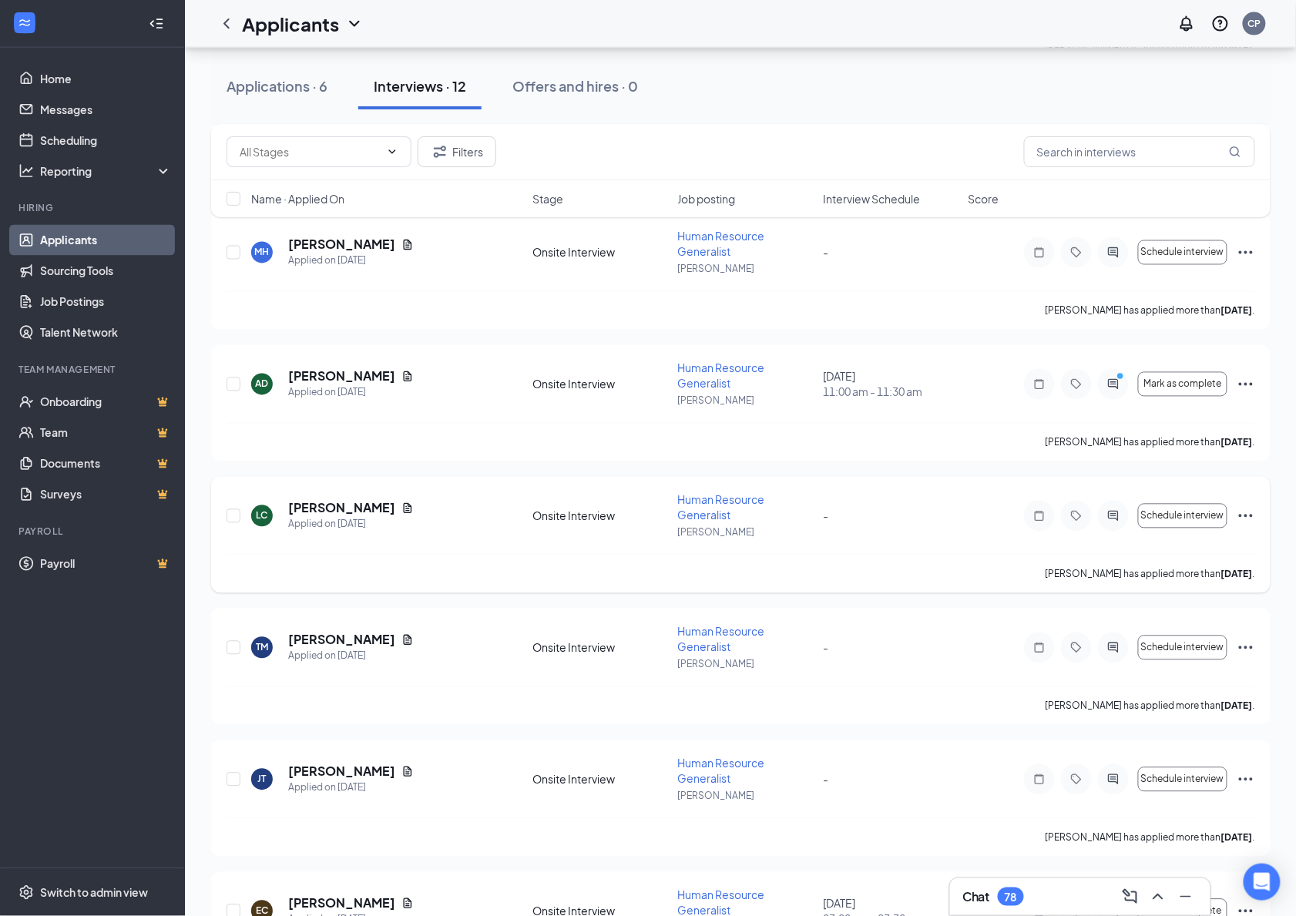
scroll to position [778, 0]
click at [1122, 377] on icon "ActiveChat" at bounding box center [1113, 383] width 18 height 12
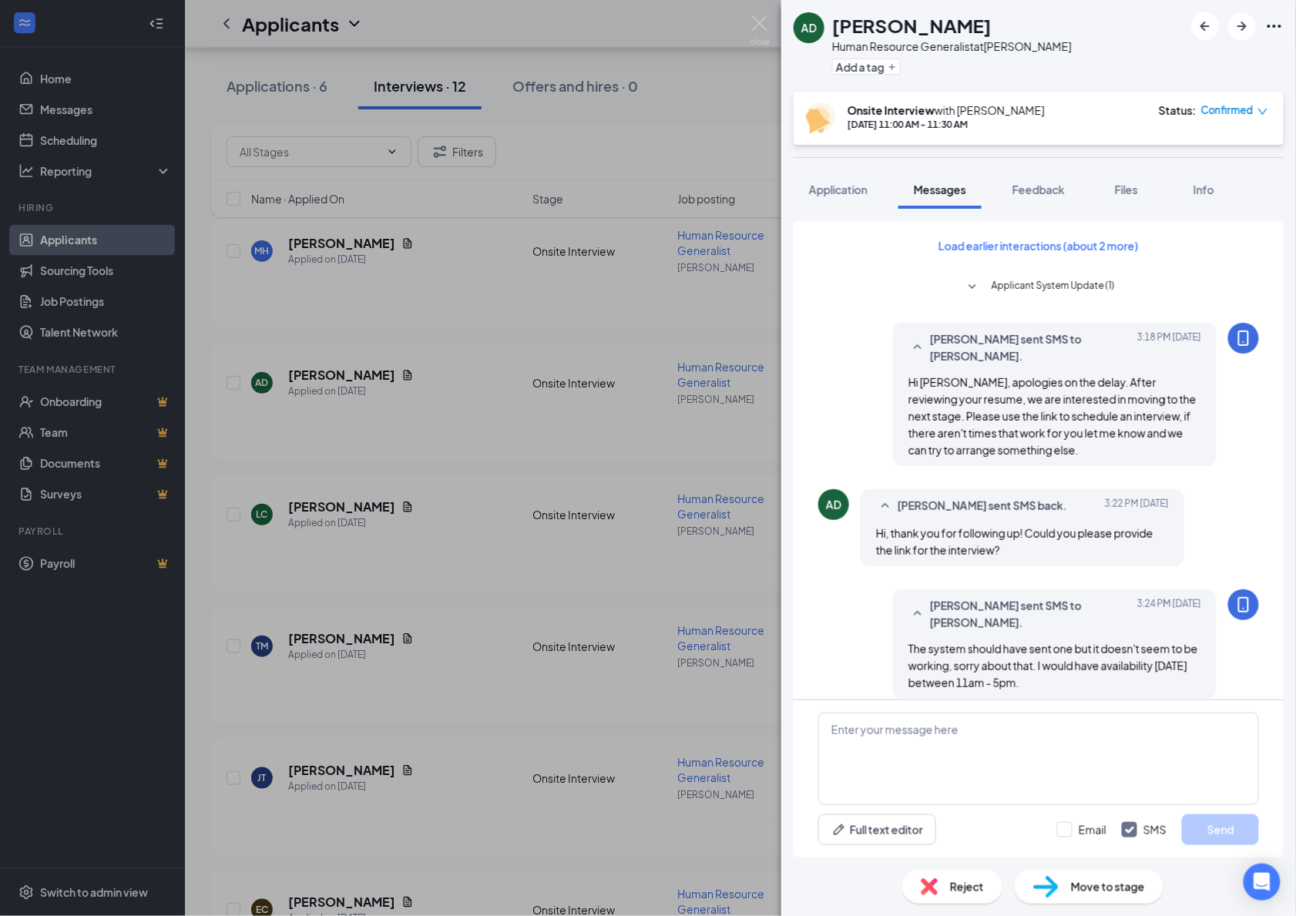
scroll to position [593, 0]
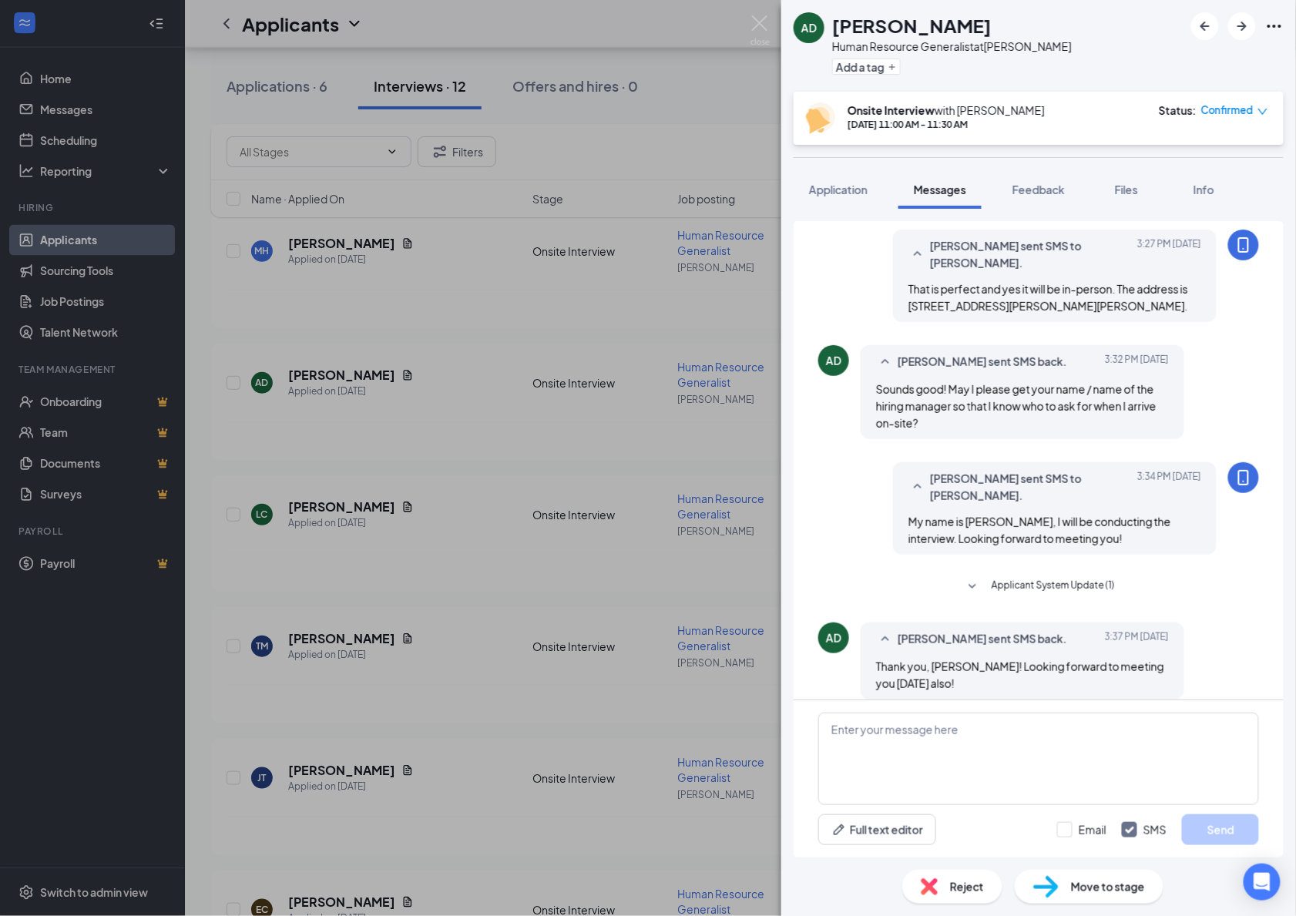
click at [600, 311] on div "AD Audrey Dufourt Human Resource Generalist at Hostetter Add a tag Onsite Inter…" at bounding box center [648, 458] width 1296 height 916
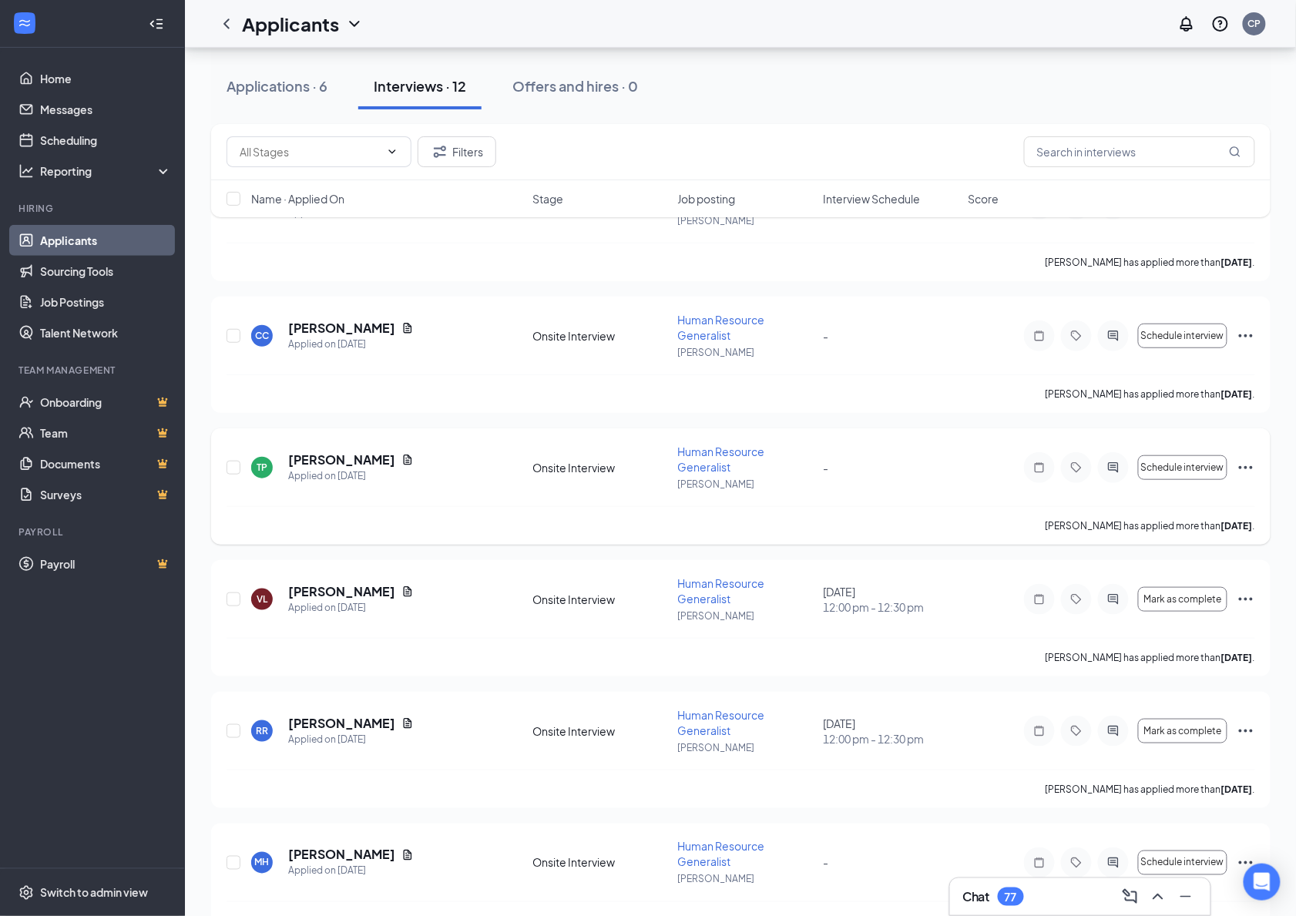
scroll to position [167, 0]
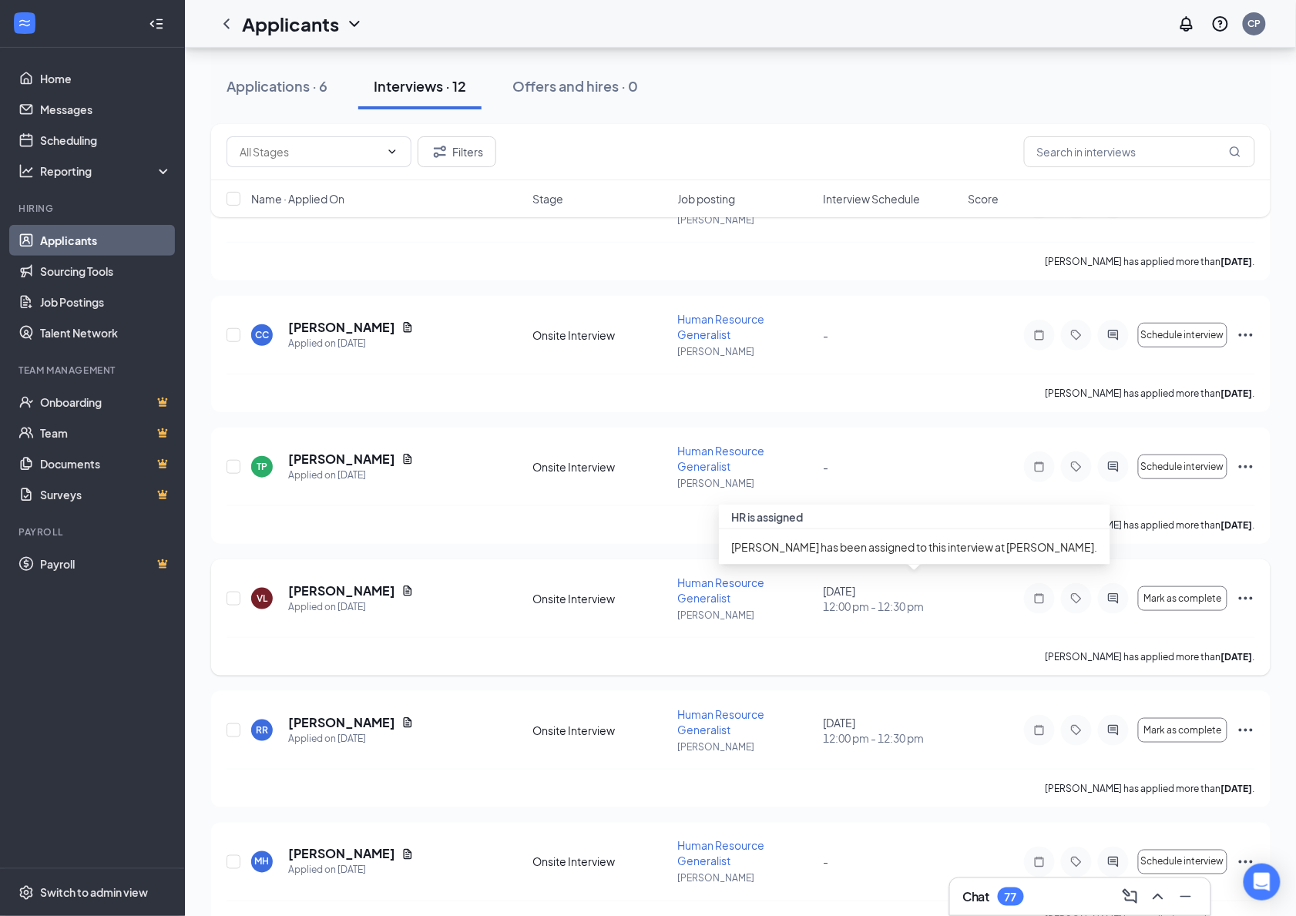
click at [880, 599] on span "12:00 pm - 12:30 pm" at bounding box center [891, 606] width 136 height 15
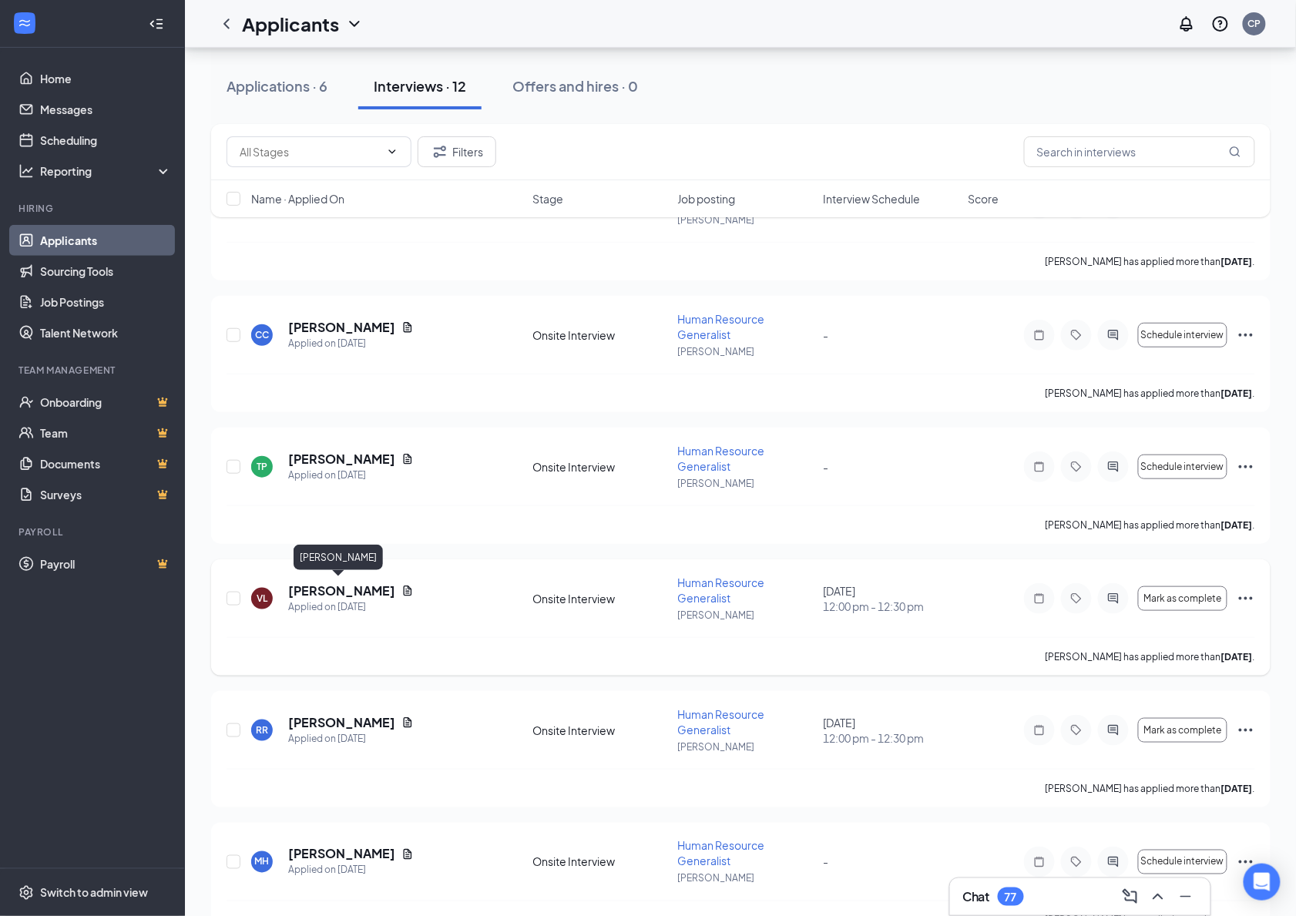
click at [339, 583] on h5 "Veronica Luna" at bounding box center [341, 591] width 107 height 17
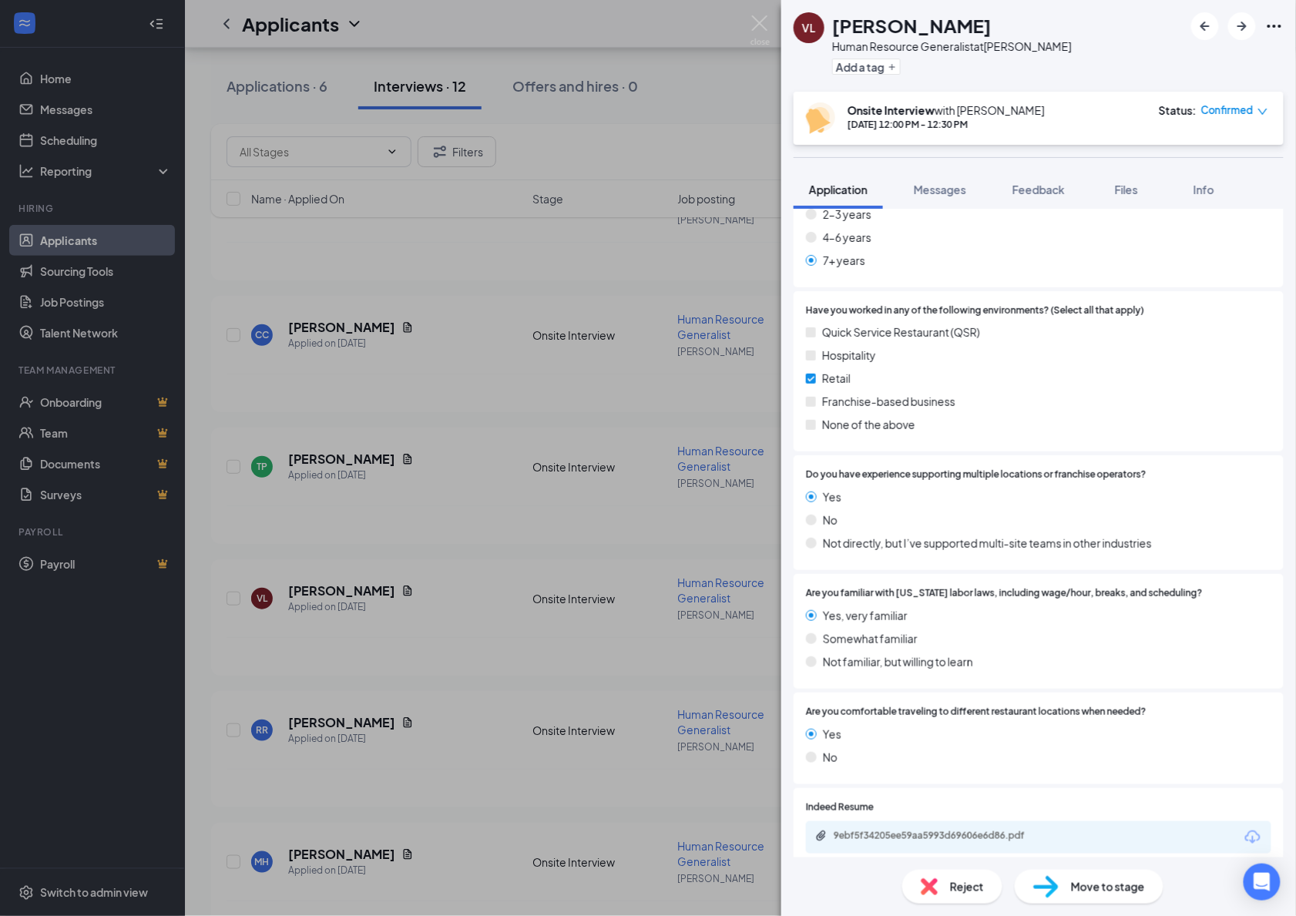
scroll to position [687, 0]
click at [905, 831] on div "9ebf5f34205ee59aa5993d69606e6d86.pdf" at bounding box center [942, 837] width 216 height 12
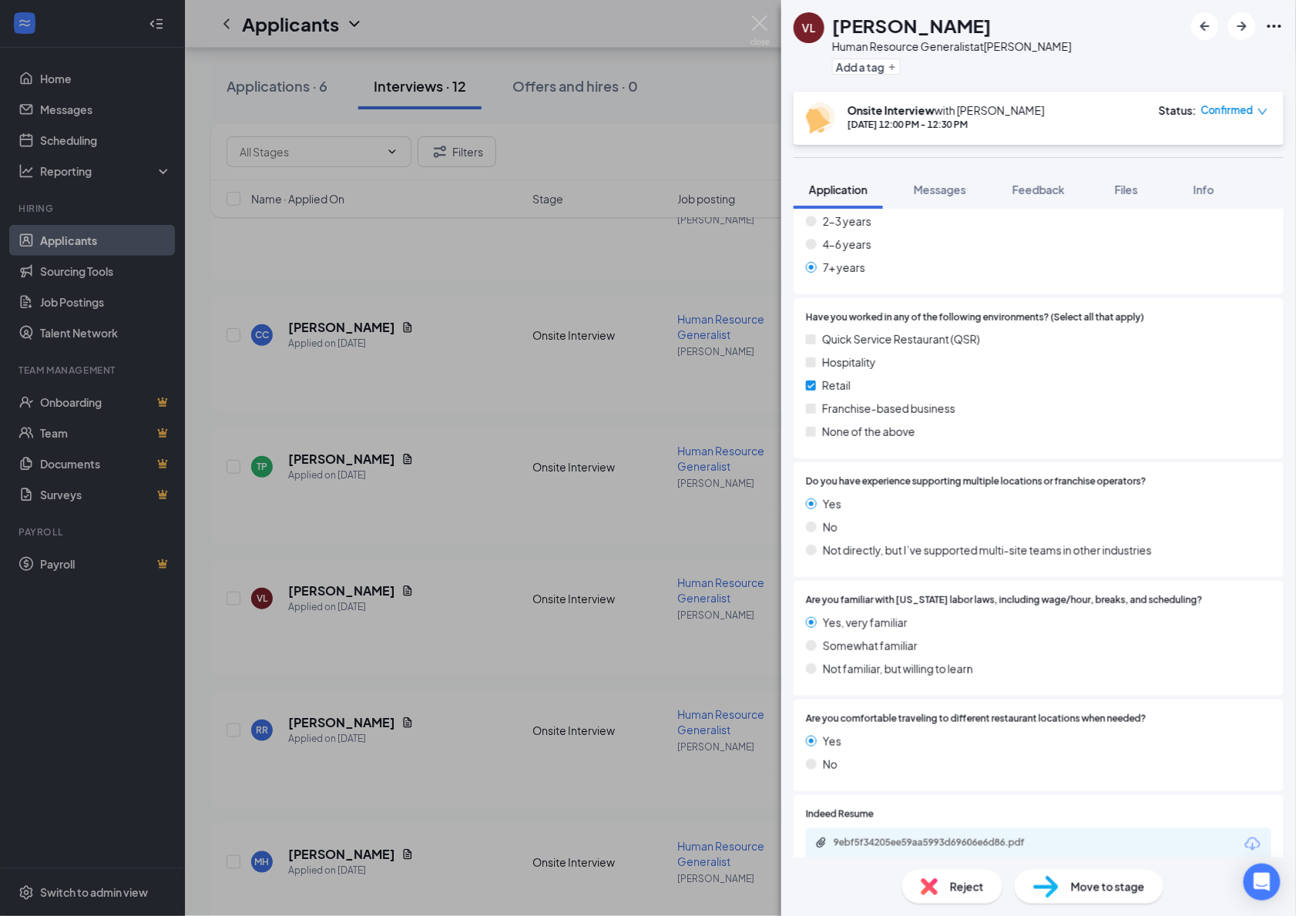
click at [501, 424] on div "VL Veronica Luna Human Resource Generalist at Hostetter Add a tag Onsite Interv…" at bounding box center [648, 458] width 1296 height 916
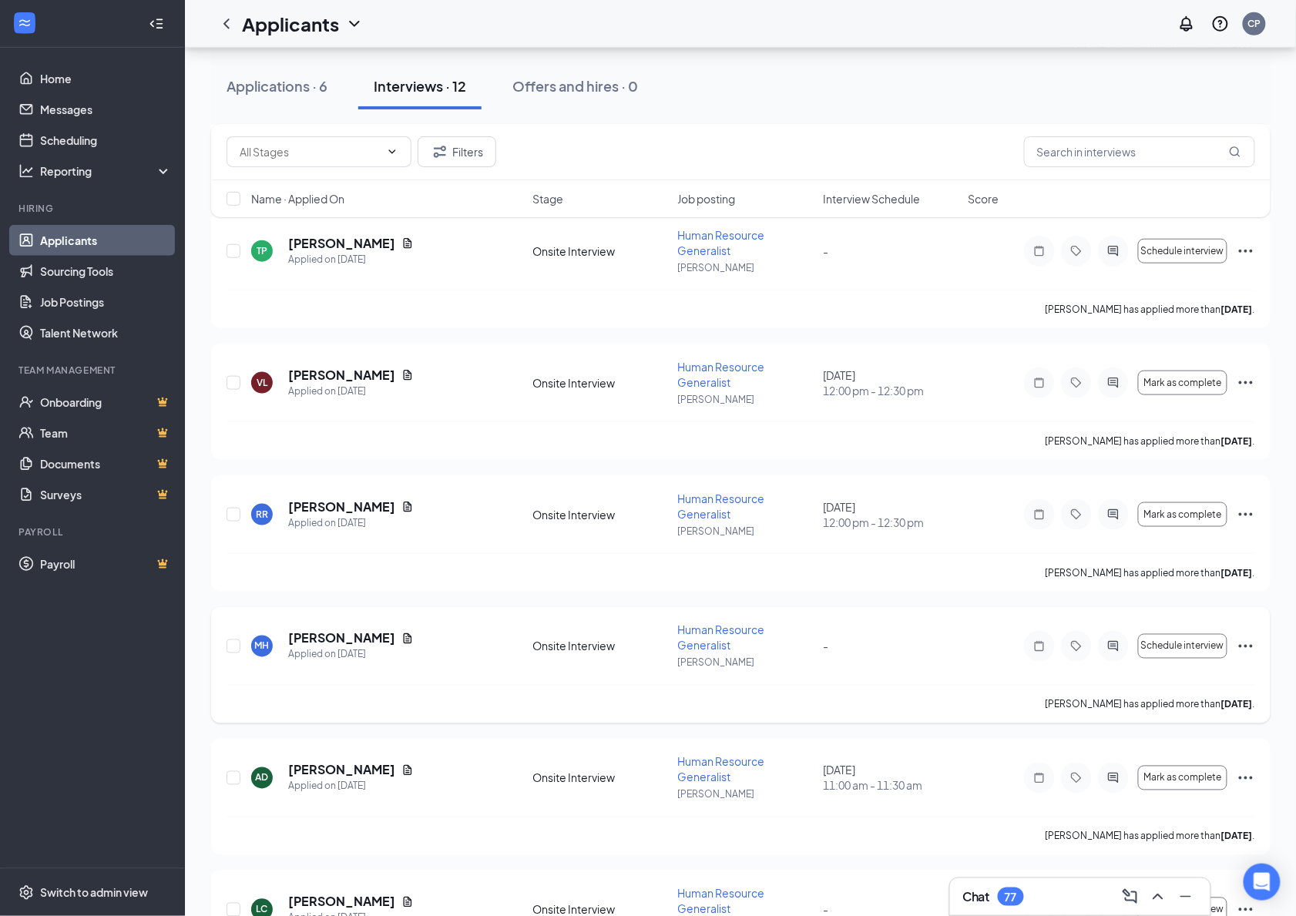
scroll to position [387, 0]
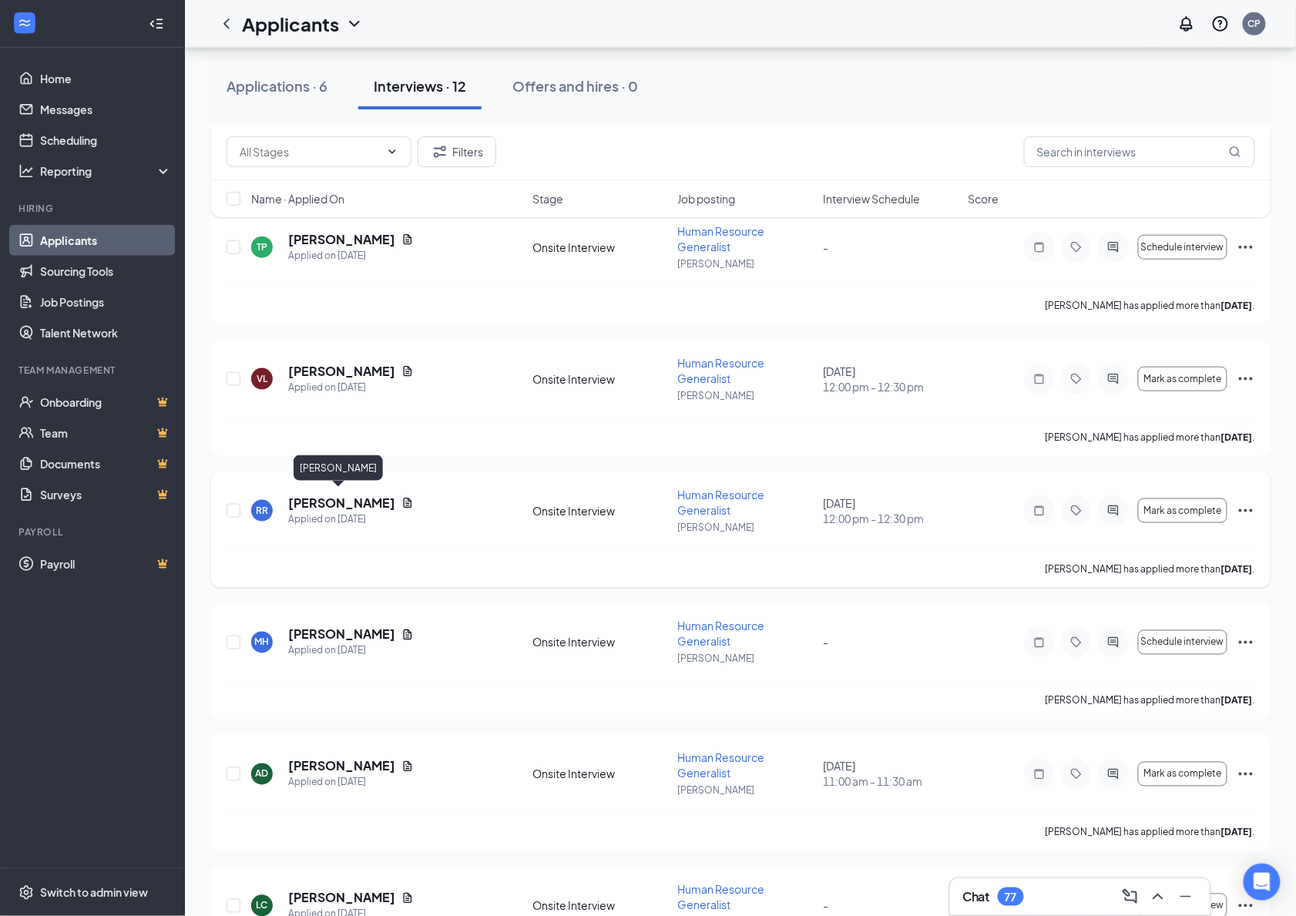
click at [367, 501] on h5 "Robert Ramer" at bounding box center [341, 503] width 107 height 17
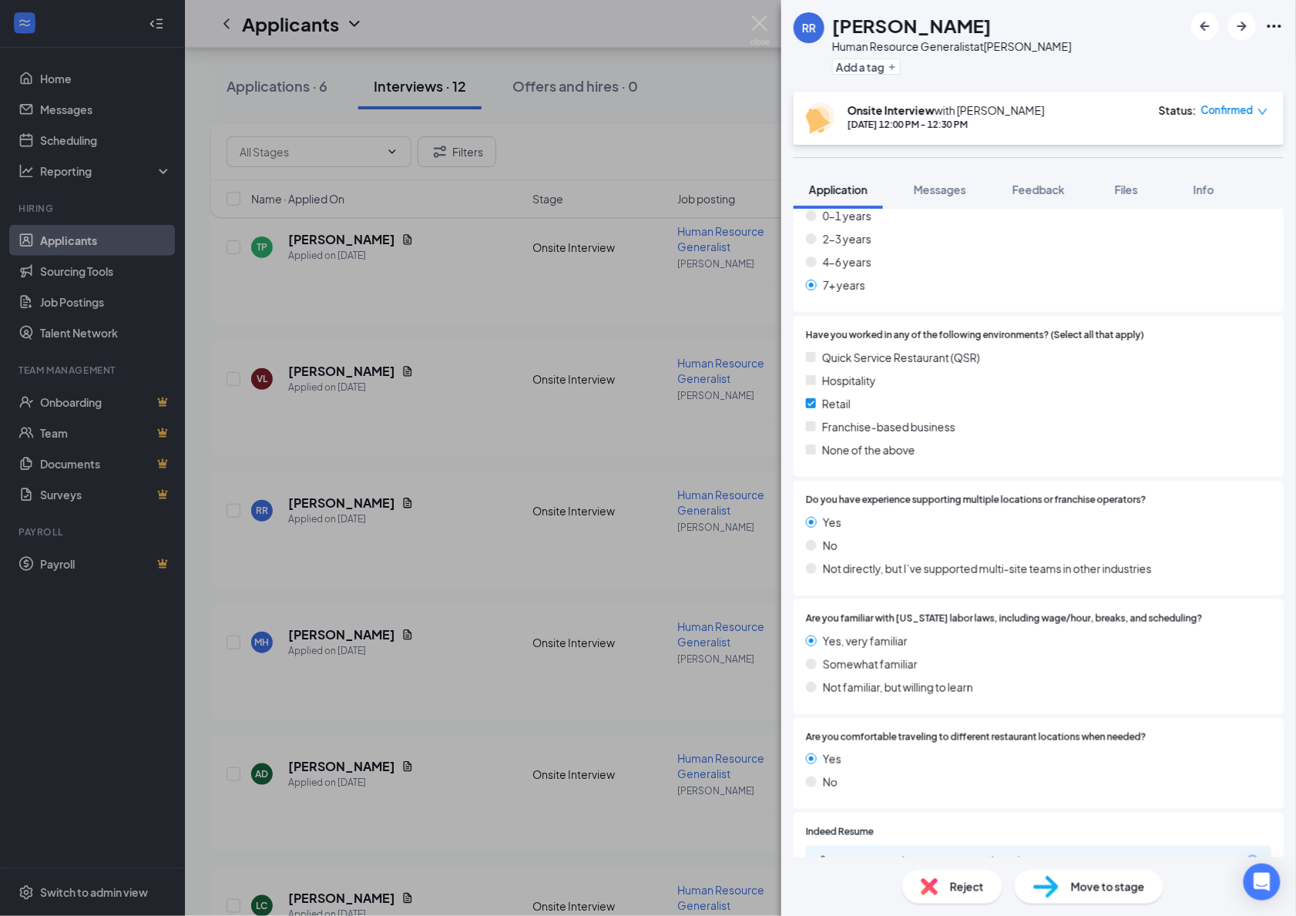
scroll to position [680, 0]
click at [900, 855] on div "aea3ec251777fb95002907cf71488d5c.pdf" at bounding box center [942, 861] width 216 height 12
click at [518, 431] on div "RR Robert Ramer Human Resource Generalist at Hostetter Add a tag Onsite Intervi…" at bounding box center [648, 458] width 1296 height 916
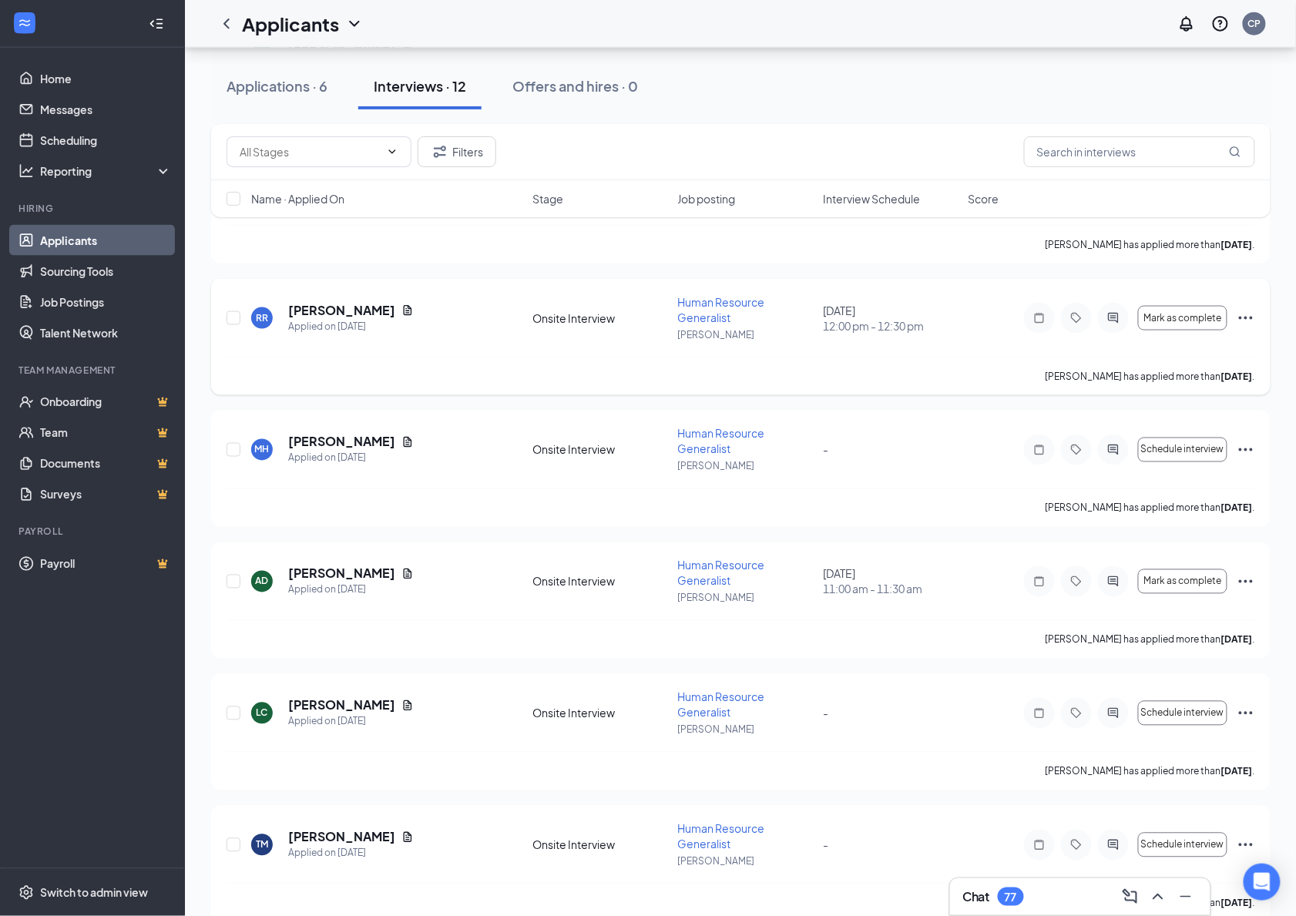
scroll to position [586, 0]
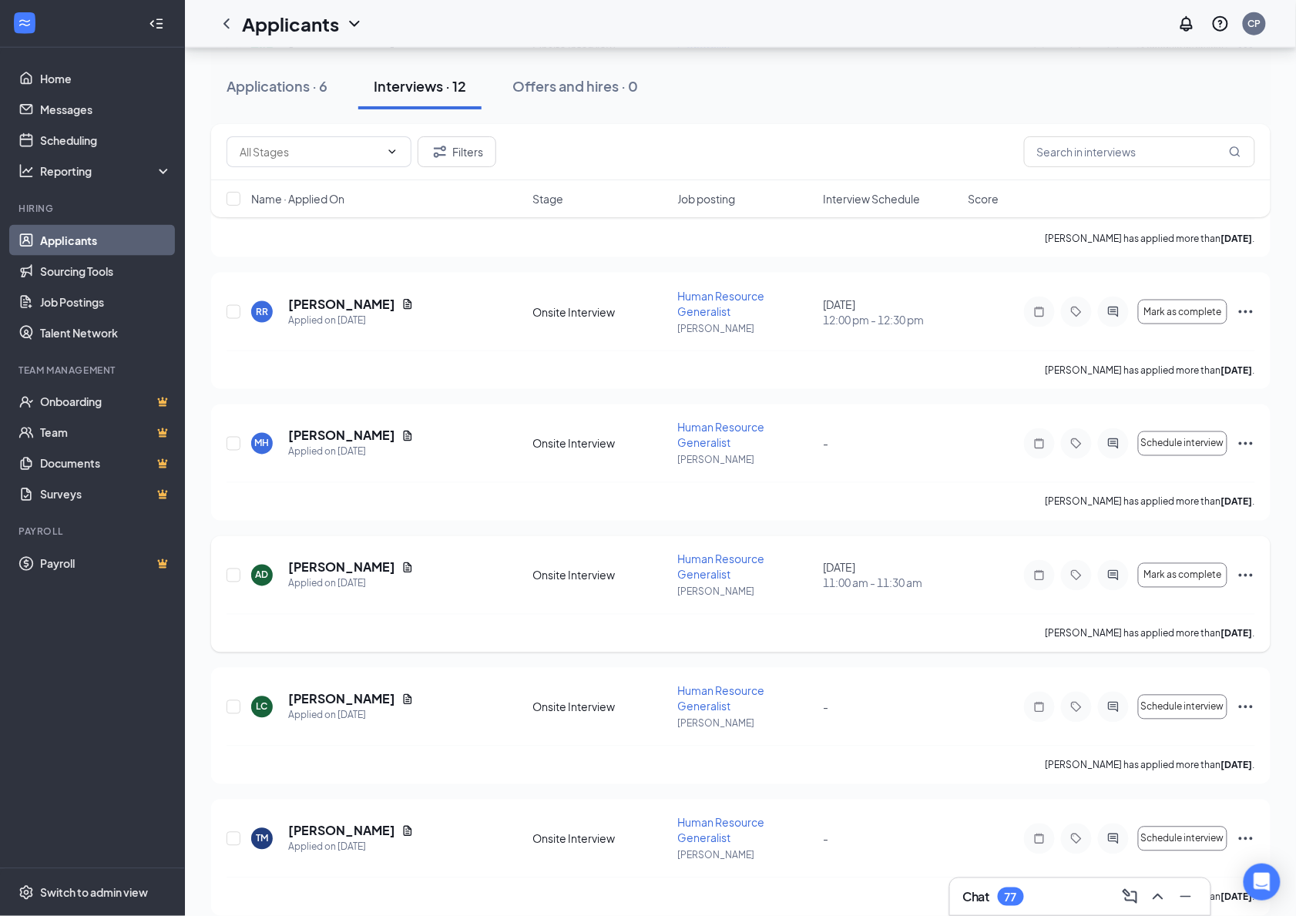
click at [472, 567] on div "AD Audrey Dufourt Applied on Aug 11" at bounding box center [387, 575] width 272 height 32
click at [337, 559] on h5 "[PERSON_NAME]" at bounding box center [341, 567] width 107 height 17
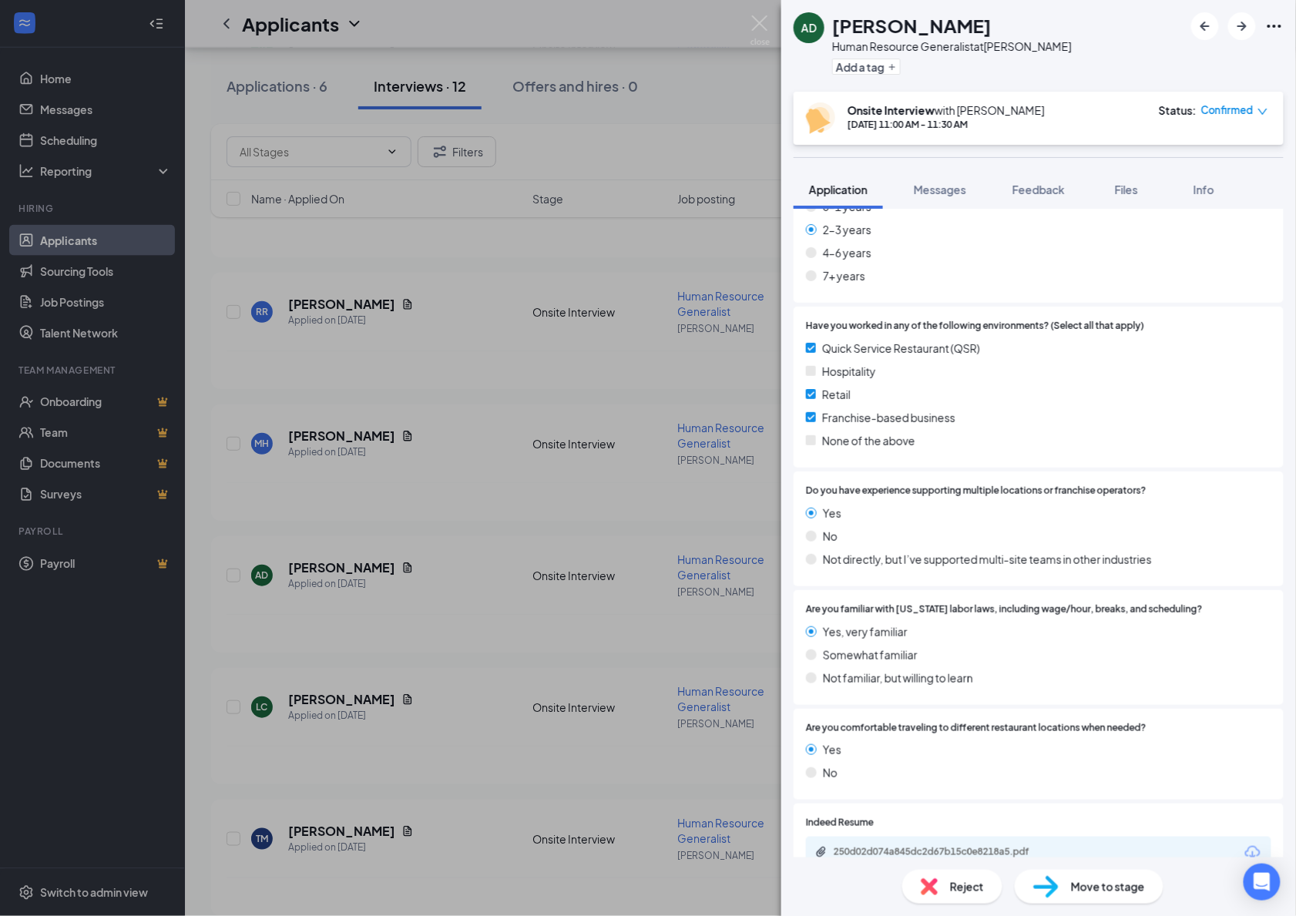
scroll to position [687, 0]
click at [979, 847] on div "250d02d074a845dc2d67b15c0e8218a5.pdf" at bounding box center [942, 853] width 216 height 12
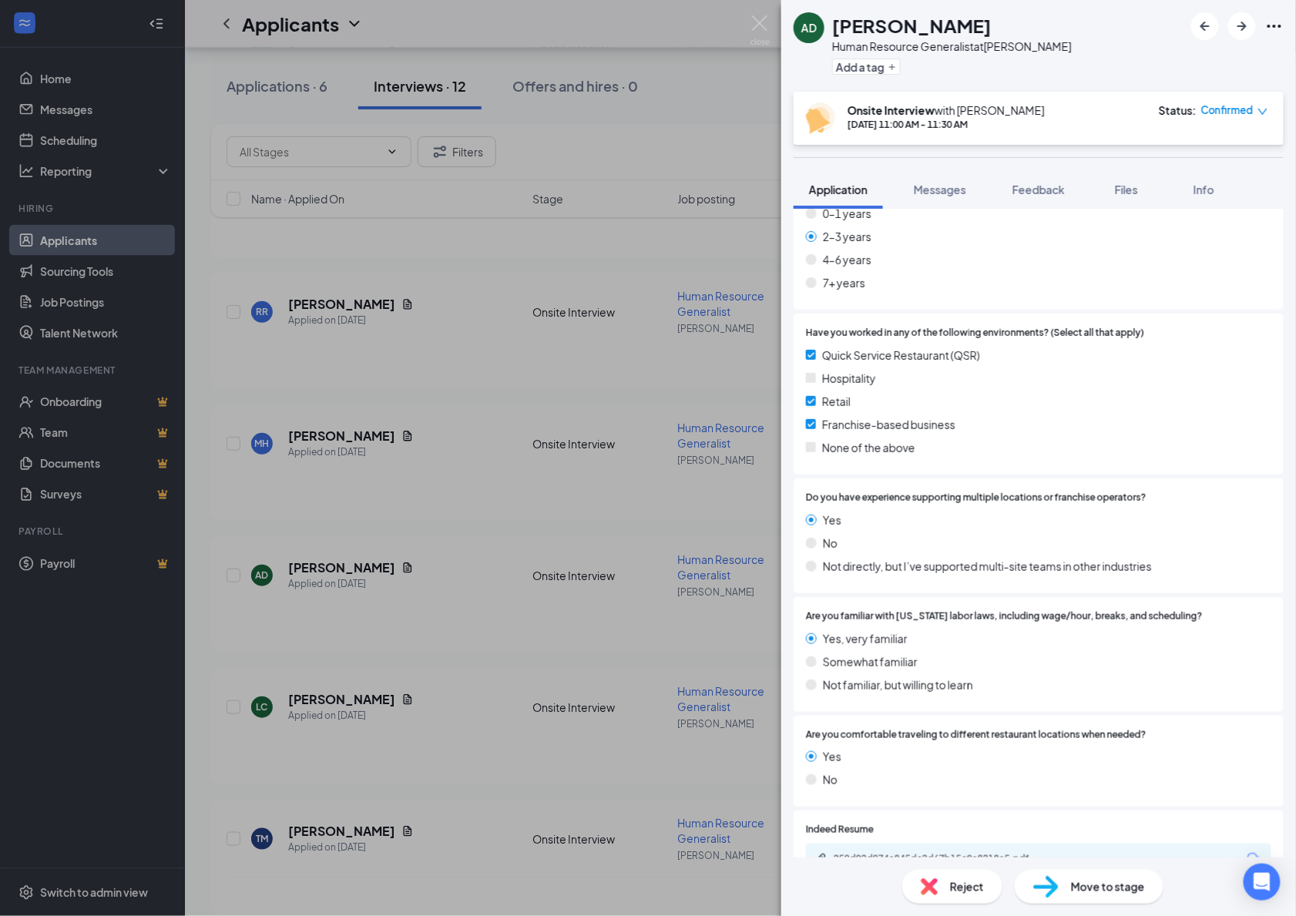
click at [410, 593] on div "AD Audrey Dufourt Human Resource Generalist at Hostetter Add a tag Onsite Inter…" at bounding box center [648, 458] width 1296 height 916
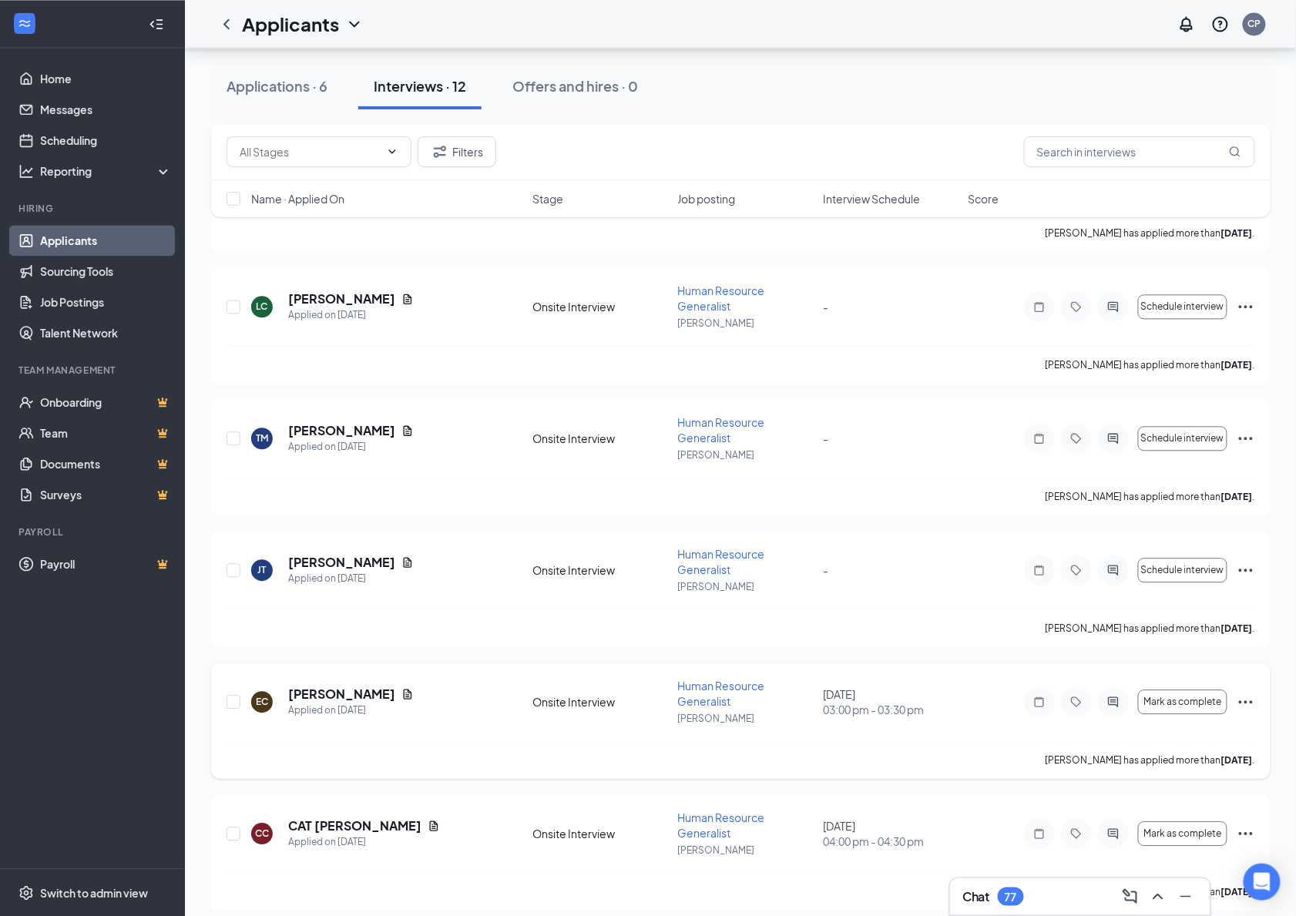
scroll to position [984, 0]
click at [342, 688] on h5 "Edgar Carrillo" at bounding box center [341, 696] width 107 height 17
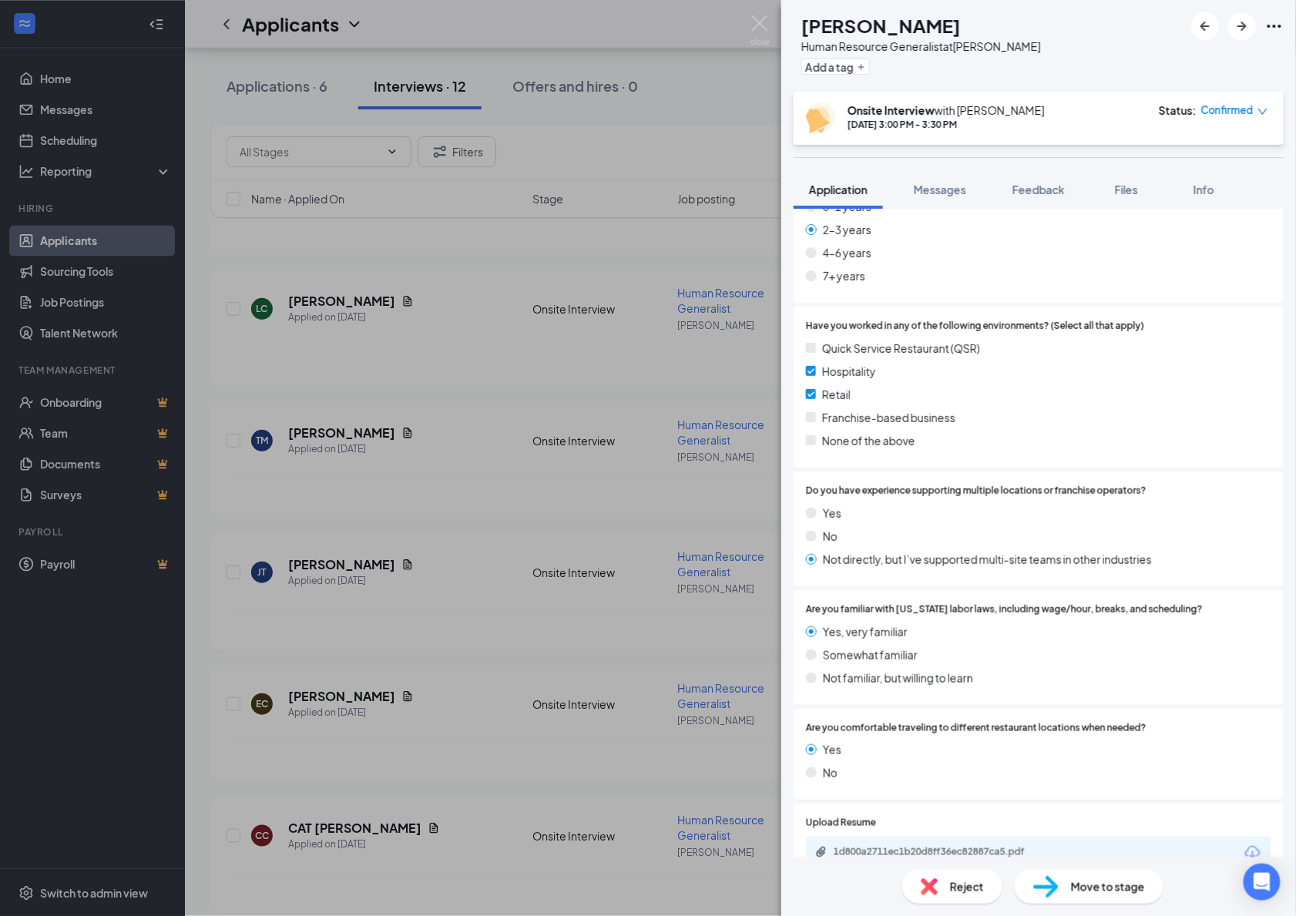
scroll to position [687, 0]
click at [942, 847] on div "1d800a2711ec1b20d8ff36ec82887ca5.pdf" at bounding box center [942, 853] width 216 height 12
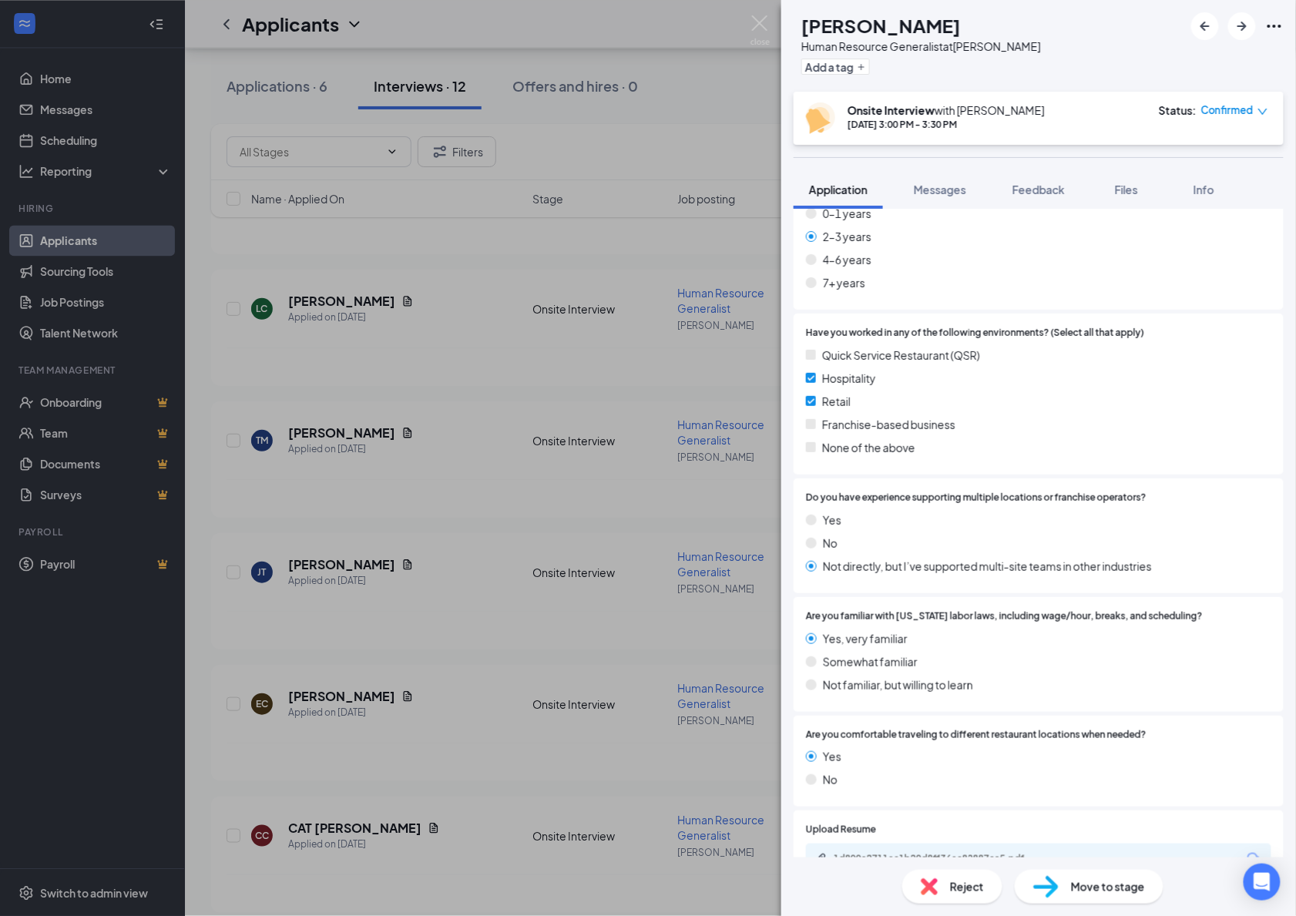
click at [340, 594] on div "EC Edgar Carrillo Human Resource Generalist at Hostetter Add a tag Onsite Inter…" at bounding box center [648, 458] width 1296 height 916
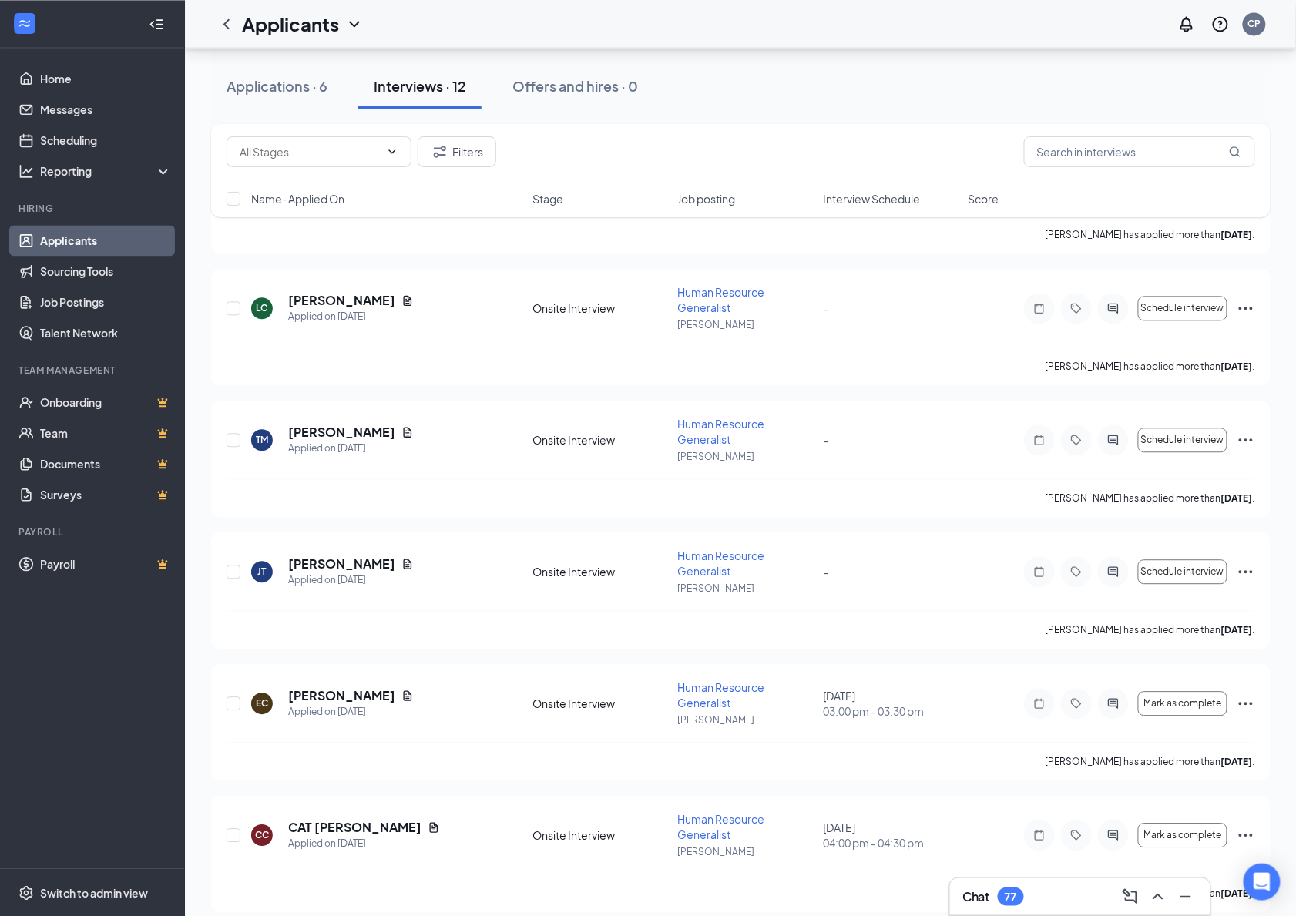
scroll to position [984, 0]
click at [347, 820] on h5 "CAT CARBAJAL" at bounding box center [354, 828] width 133 height 17
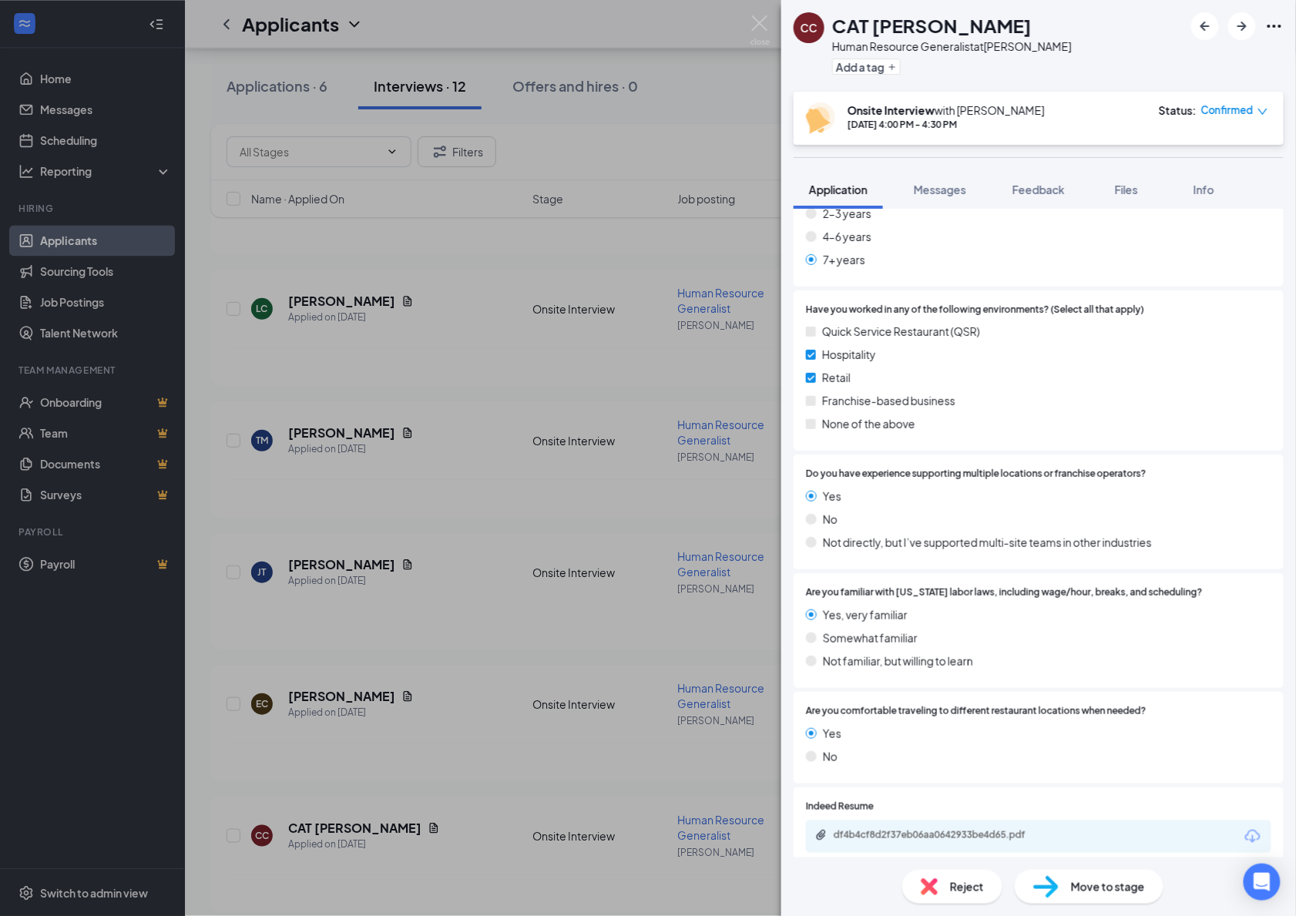
scroll to position [687, 0]
click at [971, 831] on div "df4b4cf8d2f37eb06aa0642933be4d65.pdf" at bounding box center [942, 837] width 216 height 12
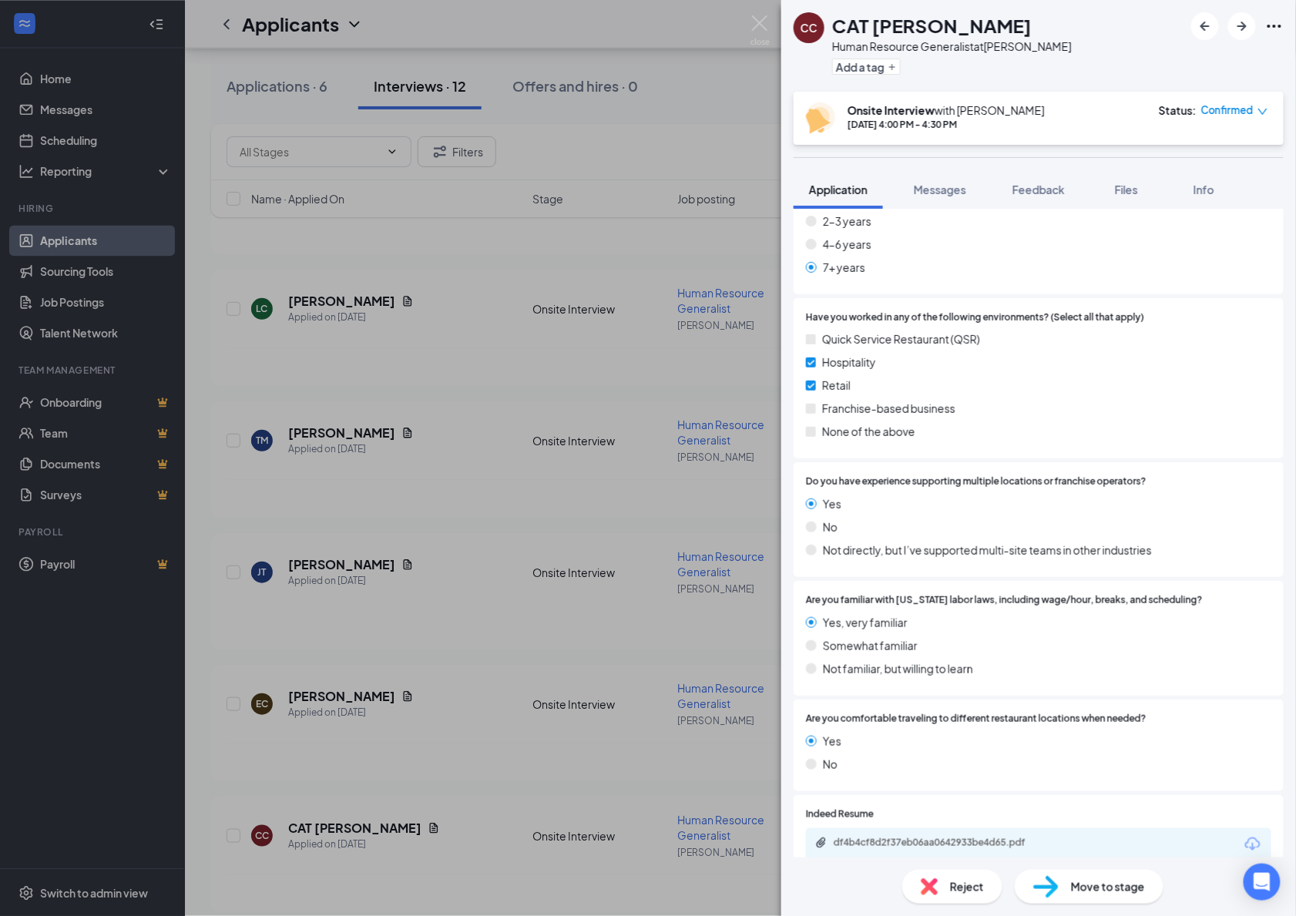
click at [609, 285] on div "CC CAT CARBAJAL Human Resource Generalist at Hostetter Add a tag Onsite Intervi…" at bounding box center [648, 458] width 1296 height 916
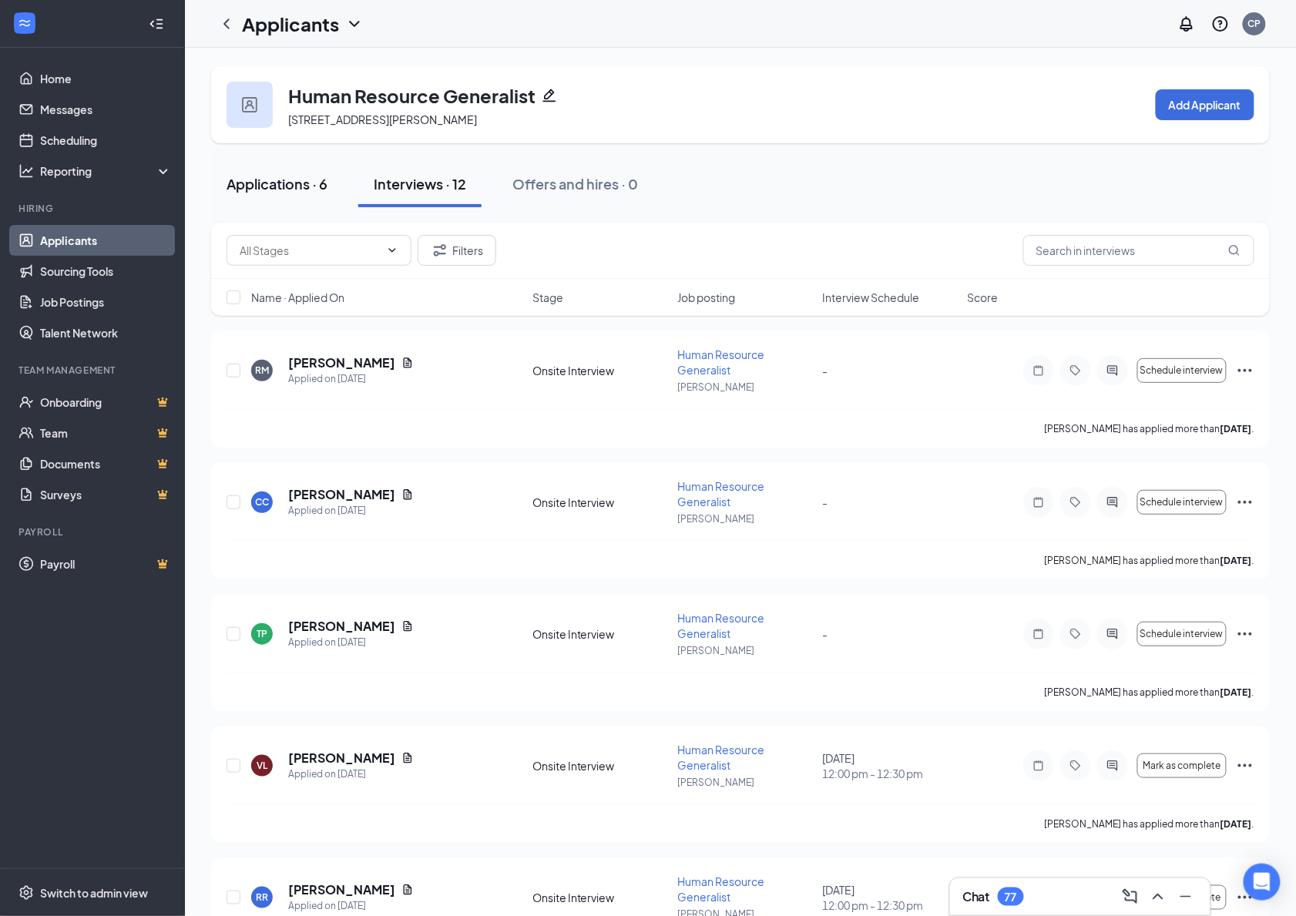
click at [280, 176] on div "Applications · 6" at bounding box center [277, 183] width 101 height 19
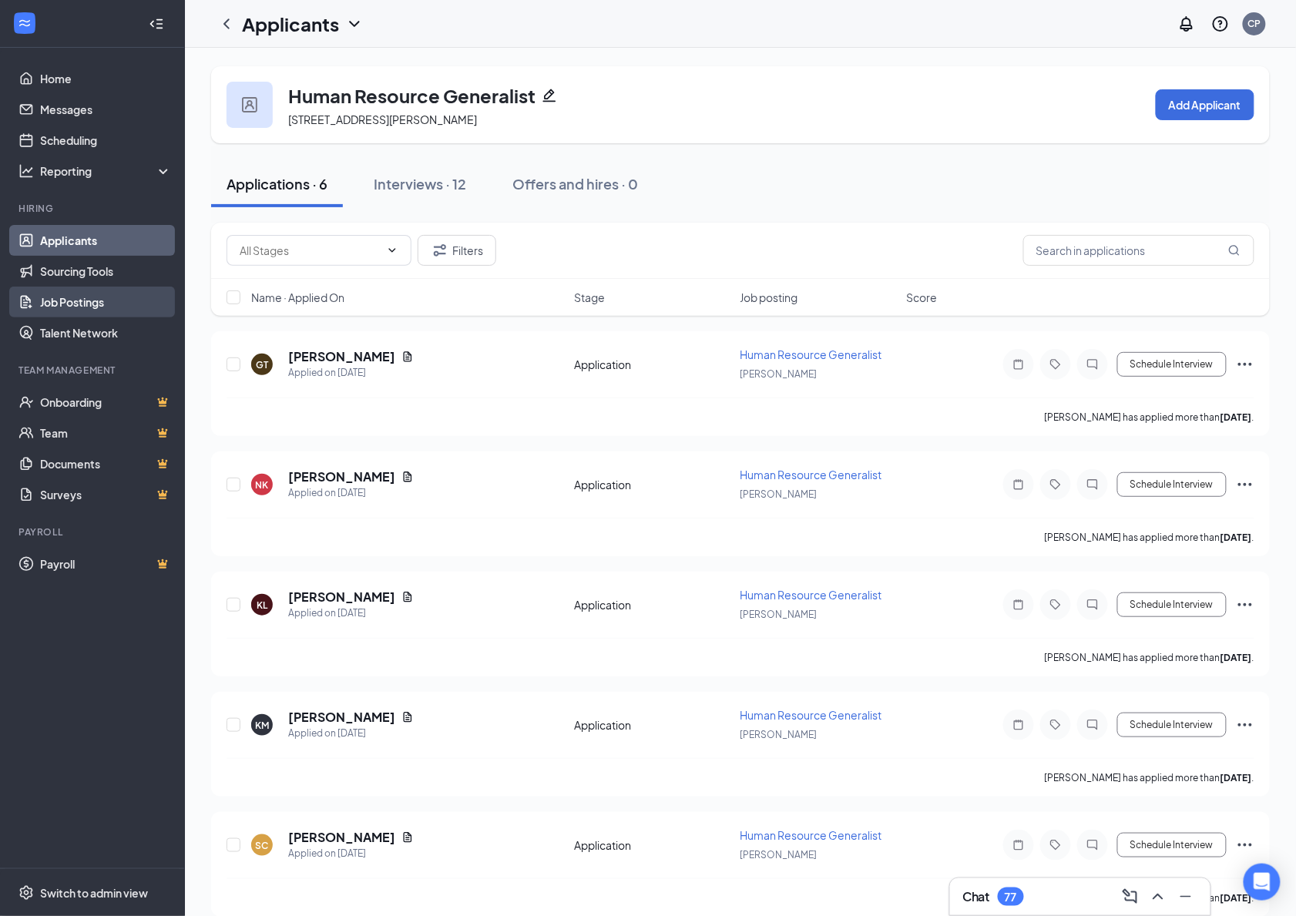
click at [79, 300] on link "Job Postings" at bounding box center [106, 302] width 132 height 31
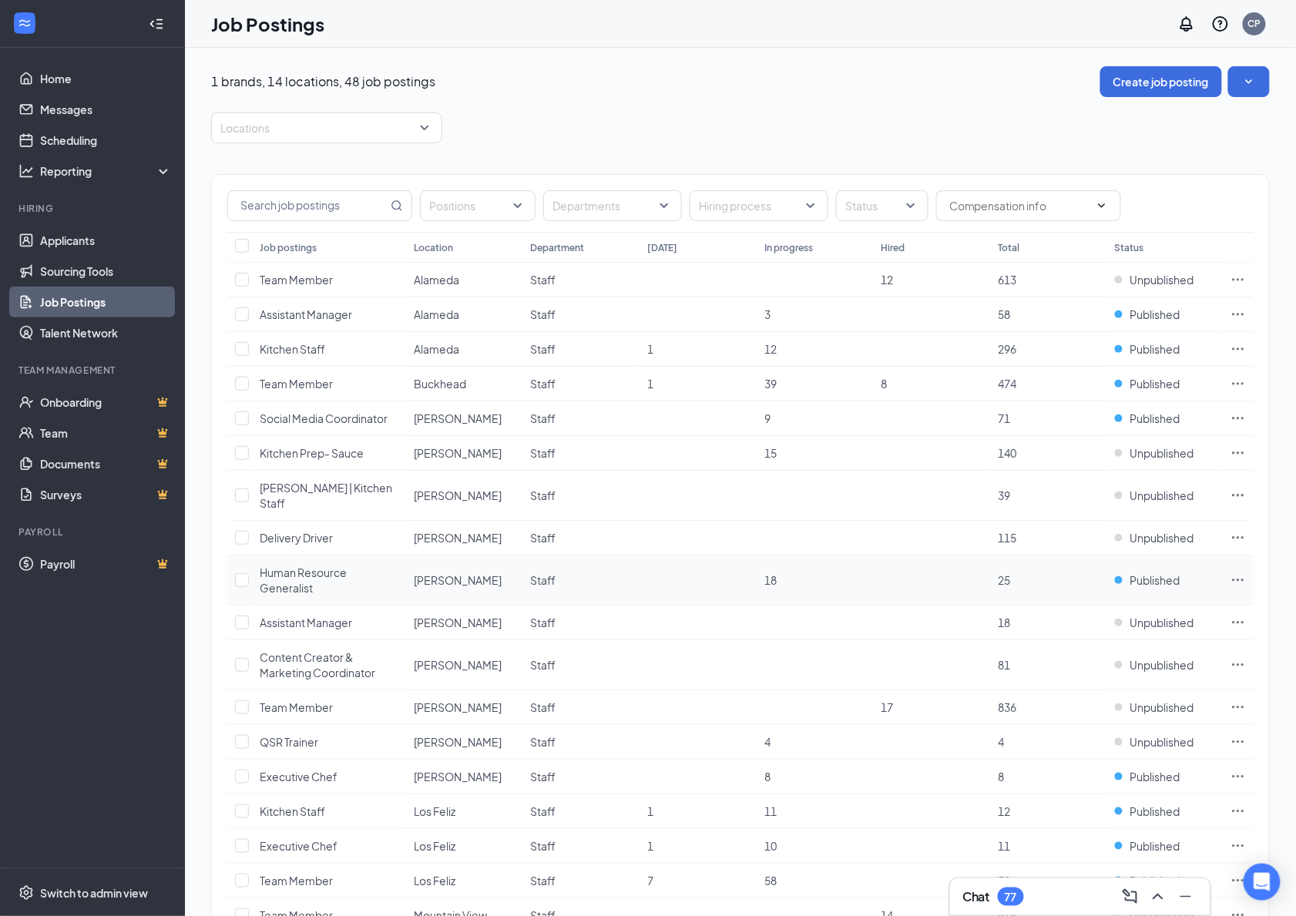
click at [1244, 573] on icon "Ellipses" at bounding box center [1238, 580] width 15 height 15
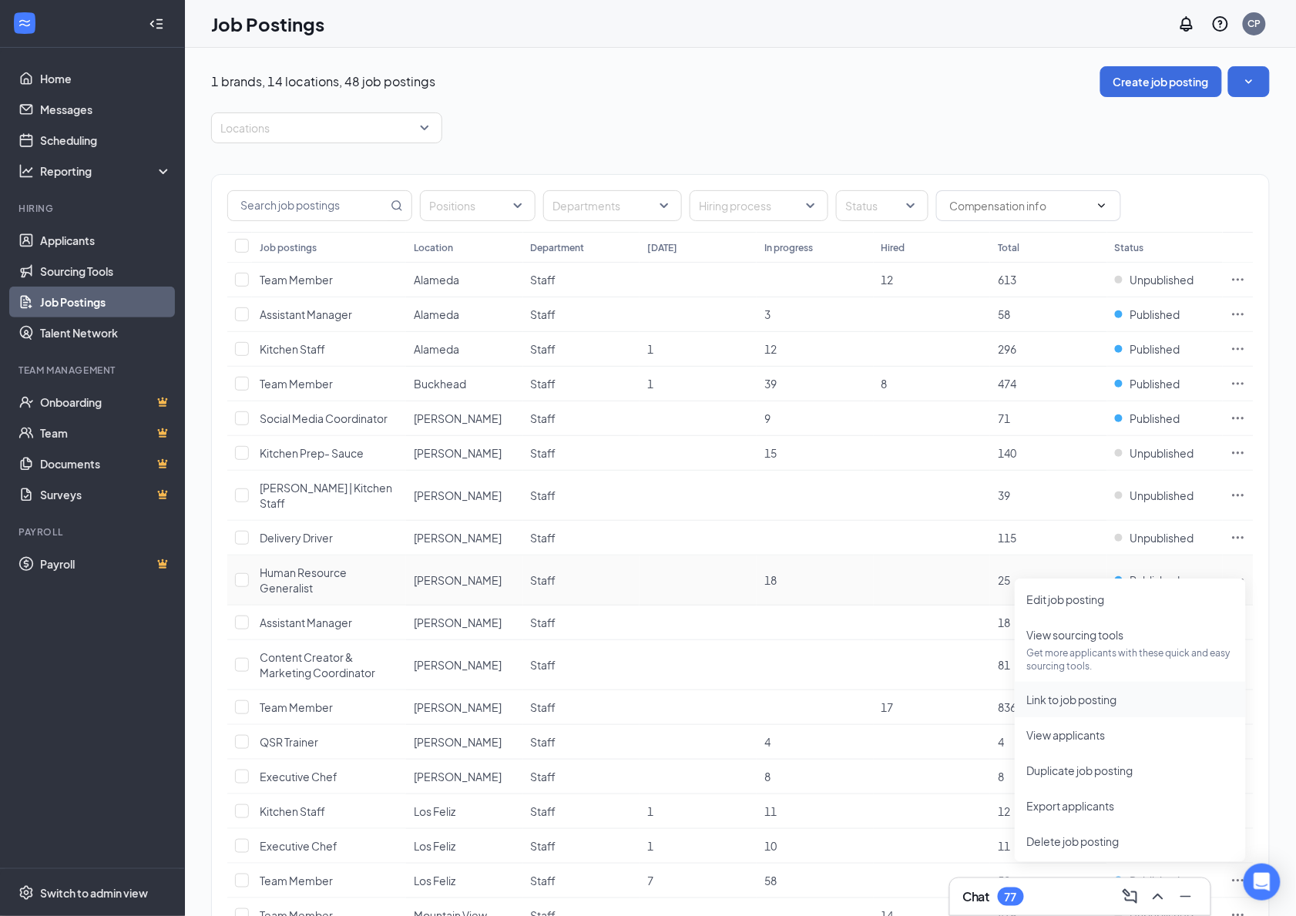
click at [1117, 695] on span "Link to job posting" at bounding box center [1072, 700] width 90 height 14
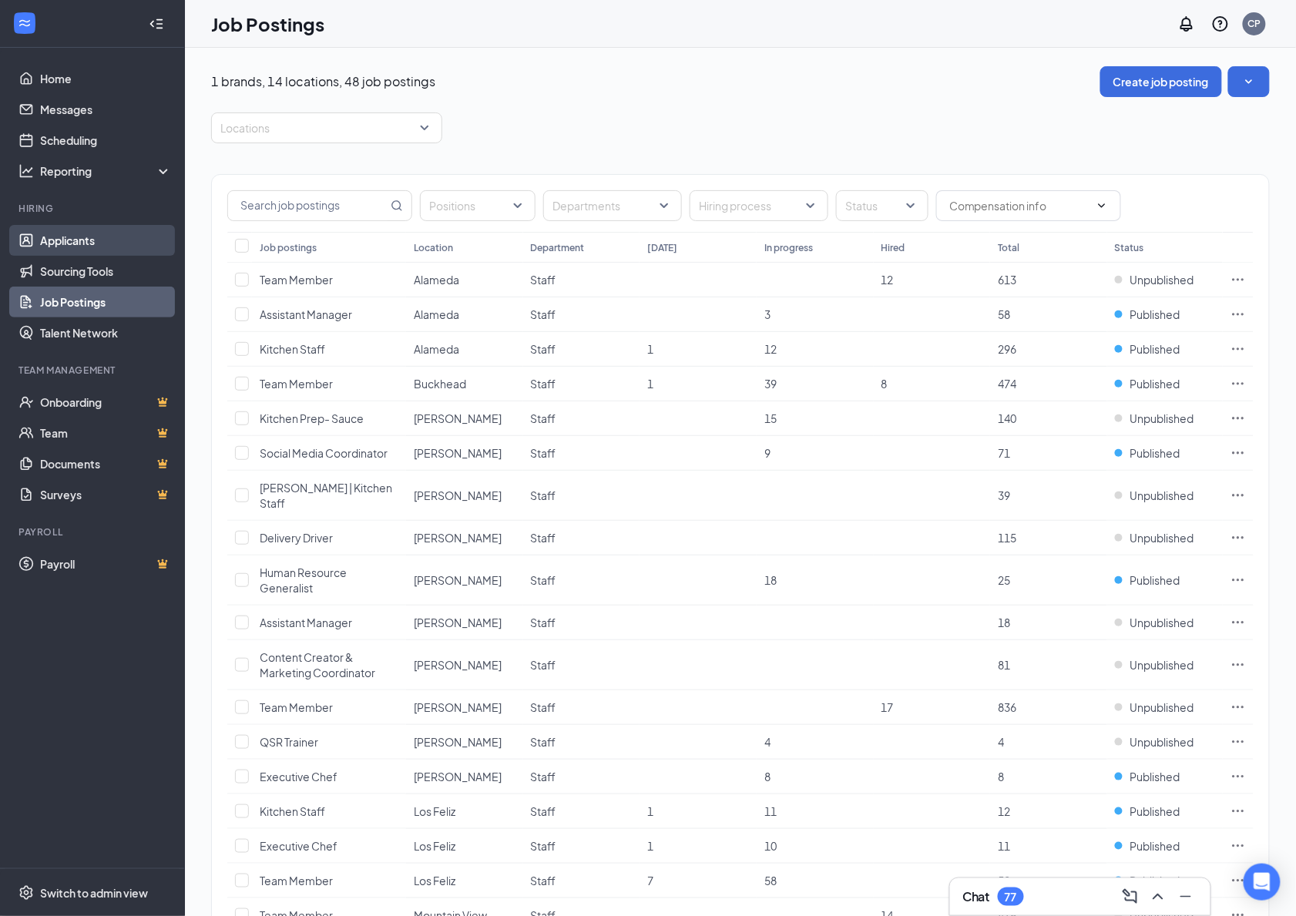
click at [72, 248] on link "Applicants" at bounding box center [106, 240] width 132 height 31
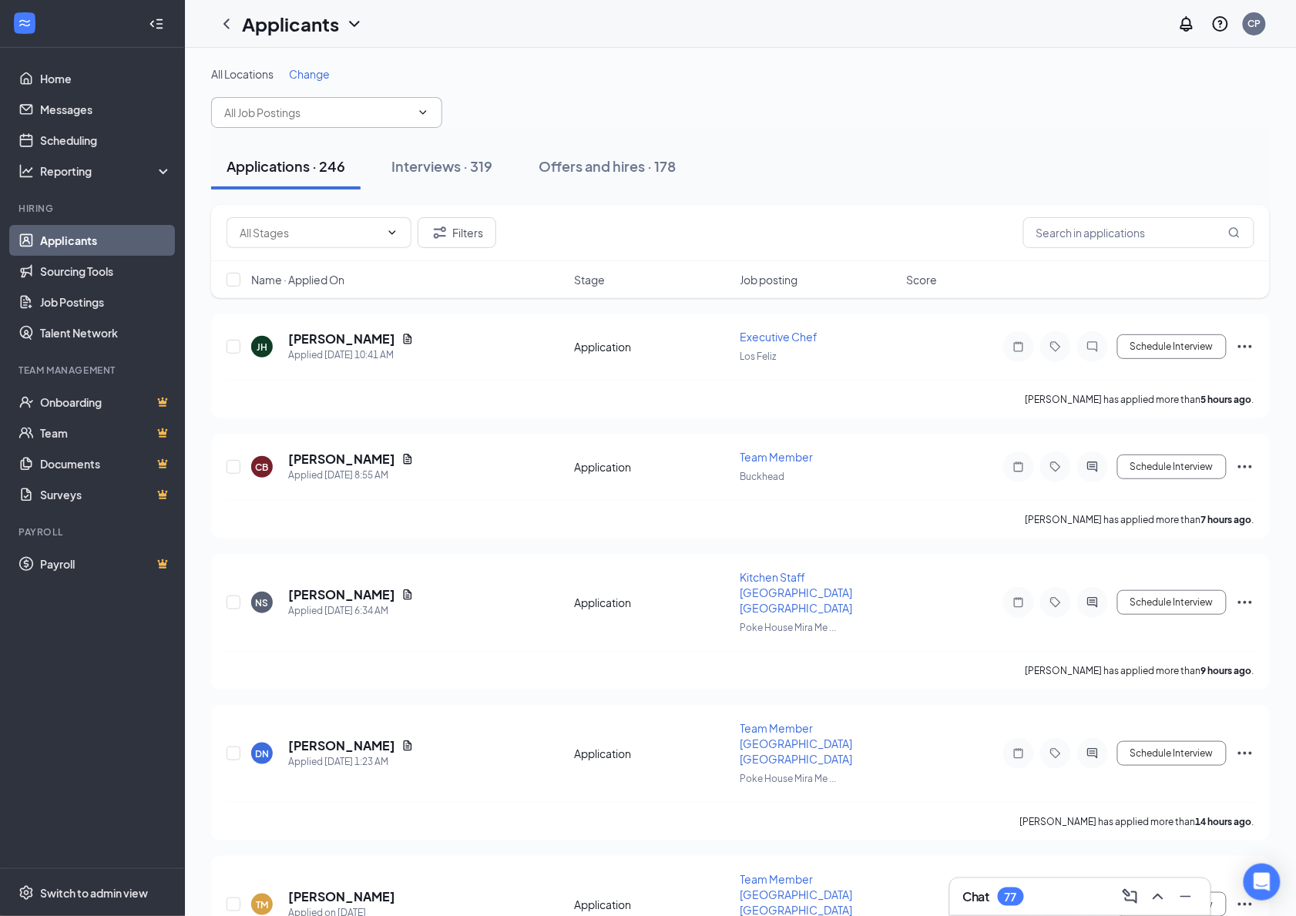
click at [411, 115] on span at bounding box center [326, 112] width 231 height 31
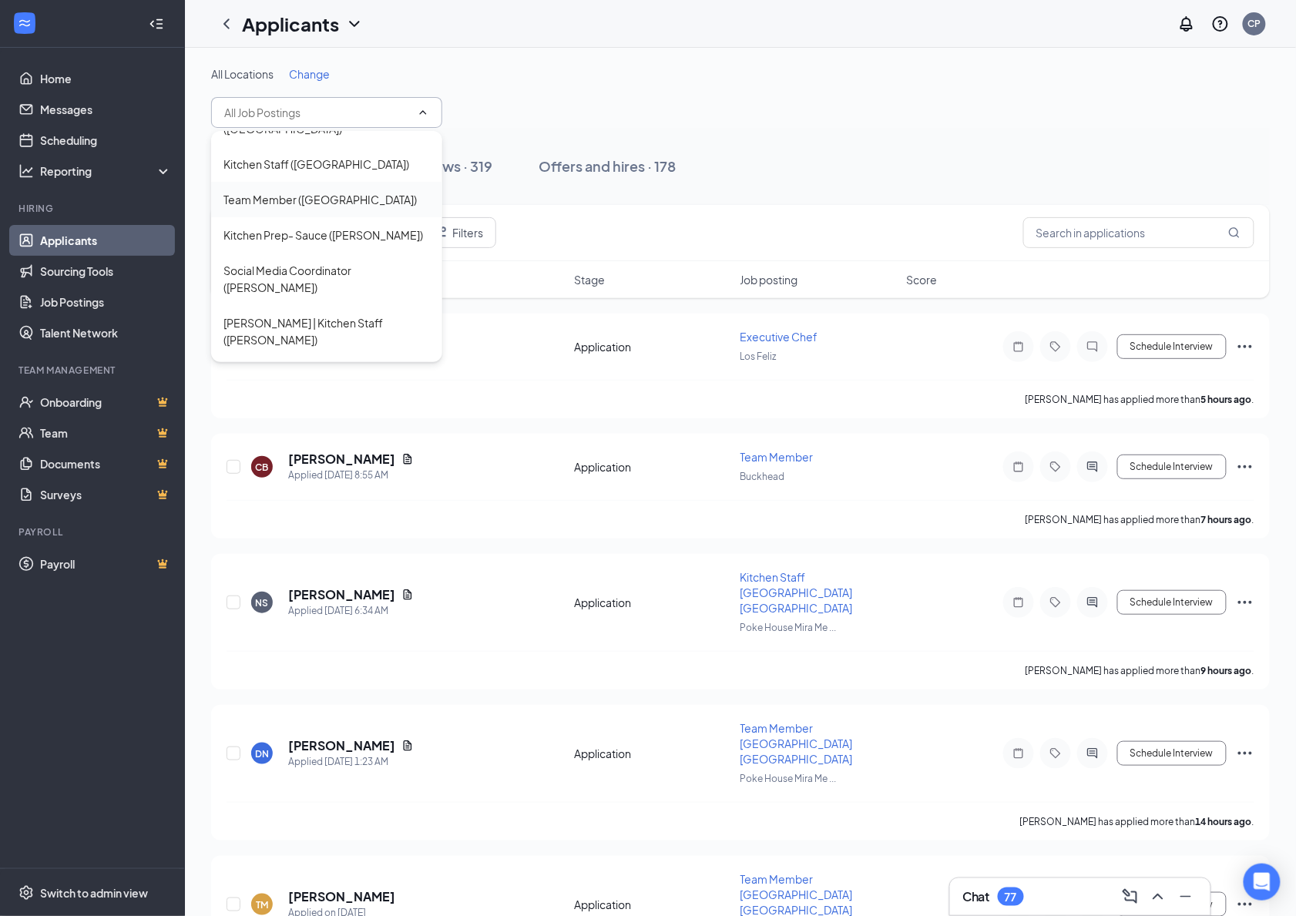
scroll to position [83, 0]
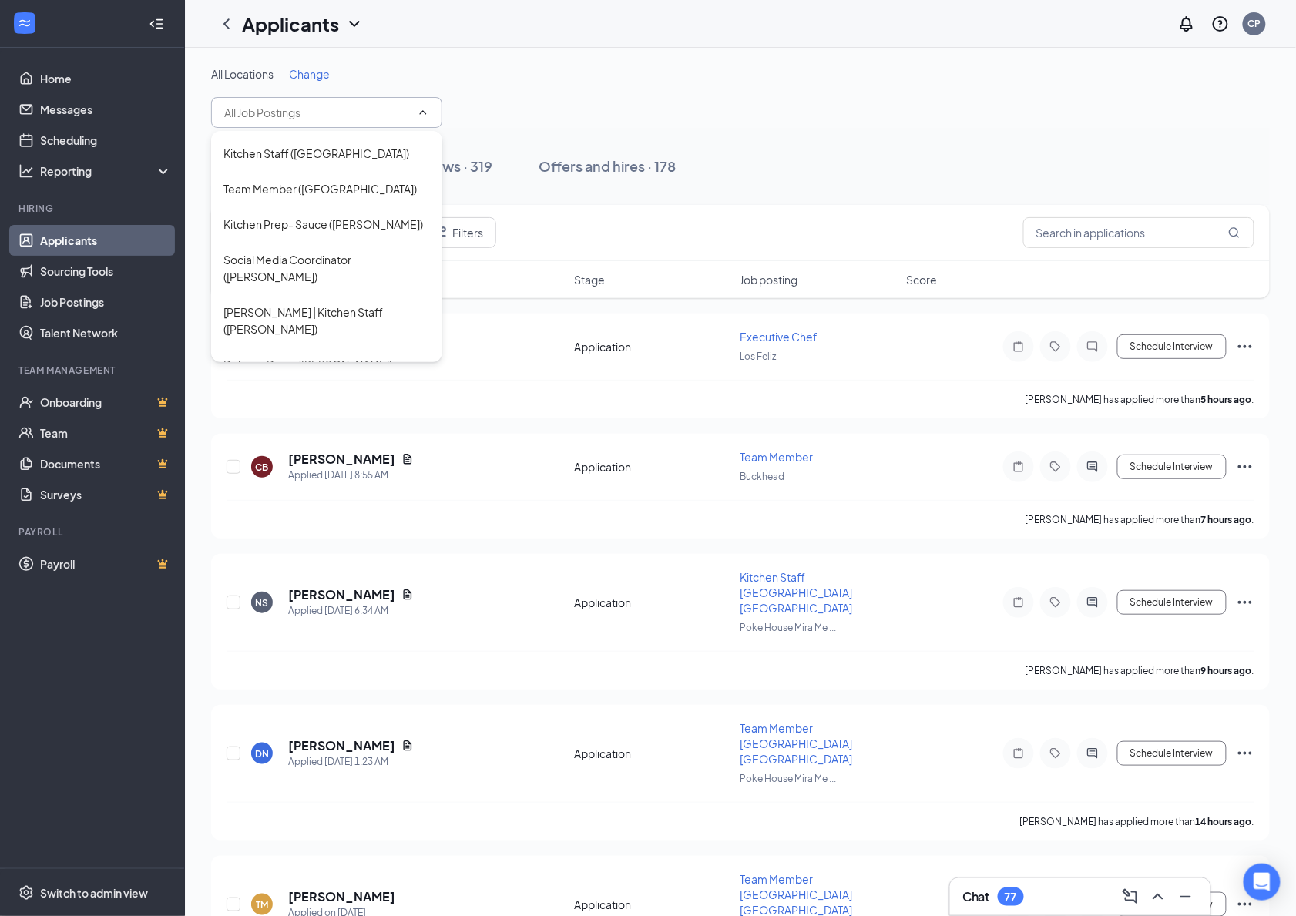
click at [343, 391] on div "Human Resource Generalist (Hostetter)" at bounding box center [326, 408] width 207 height 34
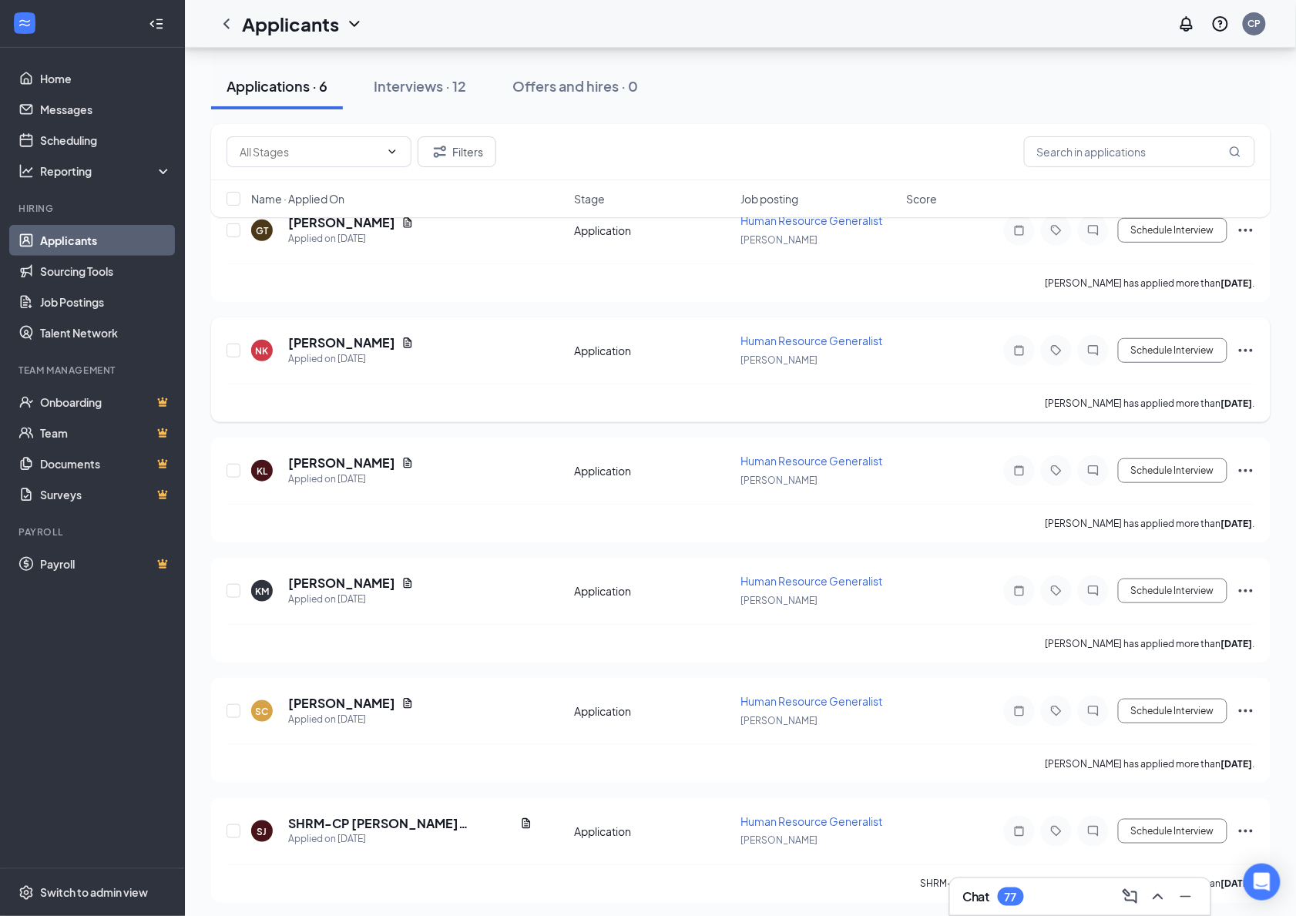
scroll to position [133, 0]
click at [428, 85] on div "Interviews · 12" at bounding box center [420, 85] width 92 height 19
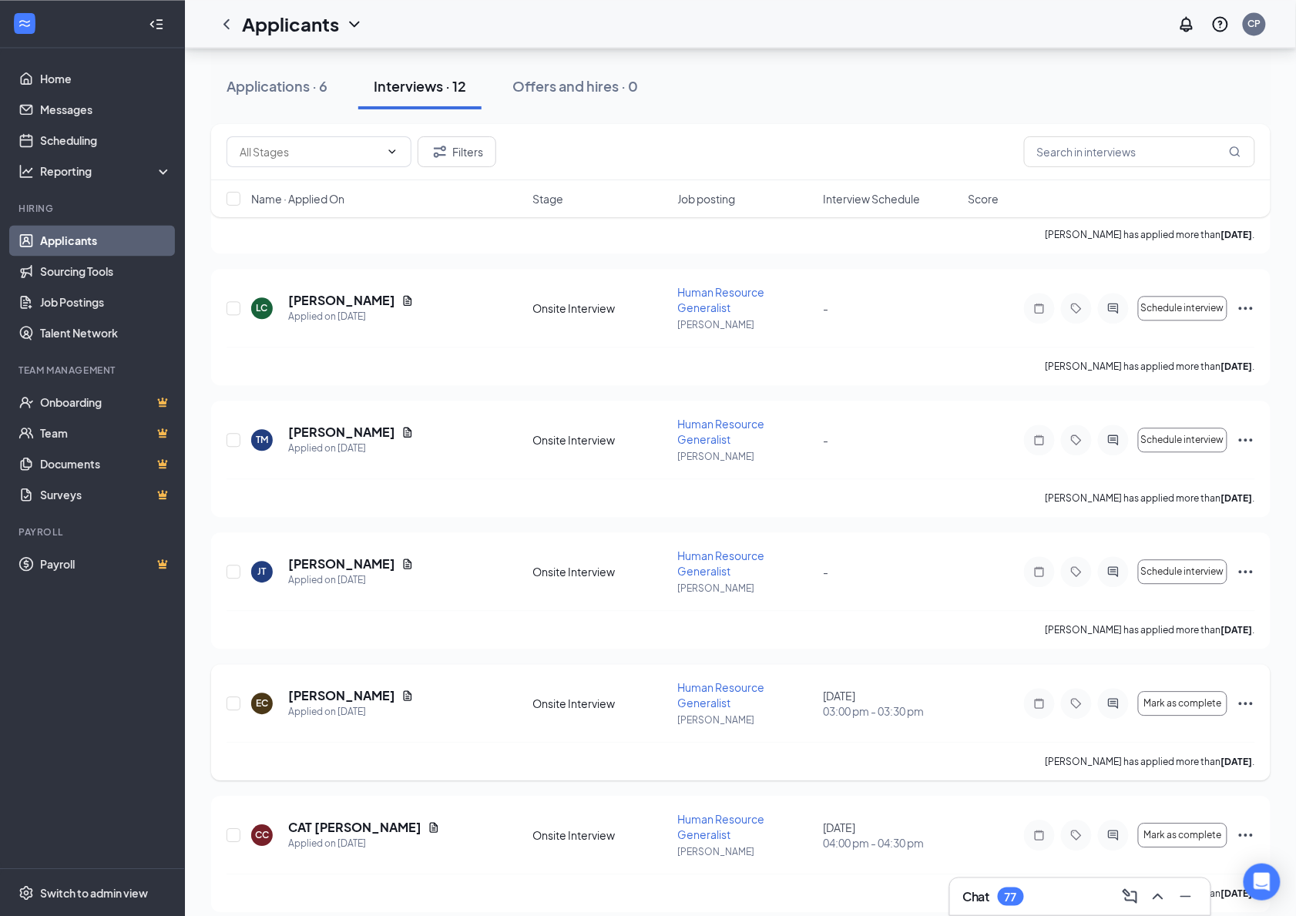
scroll to position [984, 0]
click at [620, 697] on div "Onsite Interview" at bounding box center [600, 704] width 136 height 15
click at [345, 688] on h5 "Edgar Carrillo" at bounding box center [341, 696] width 107 height 17
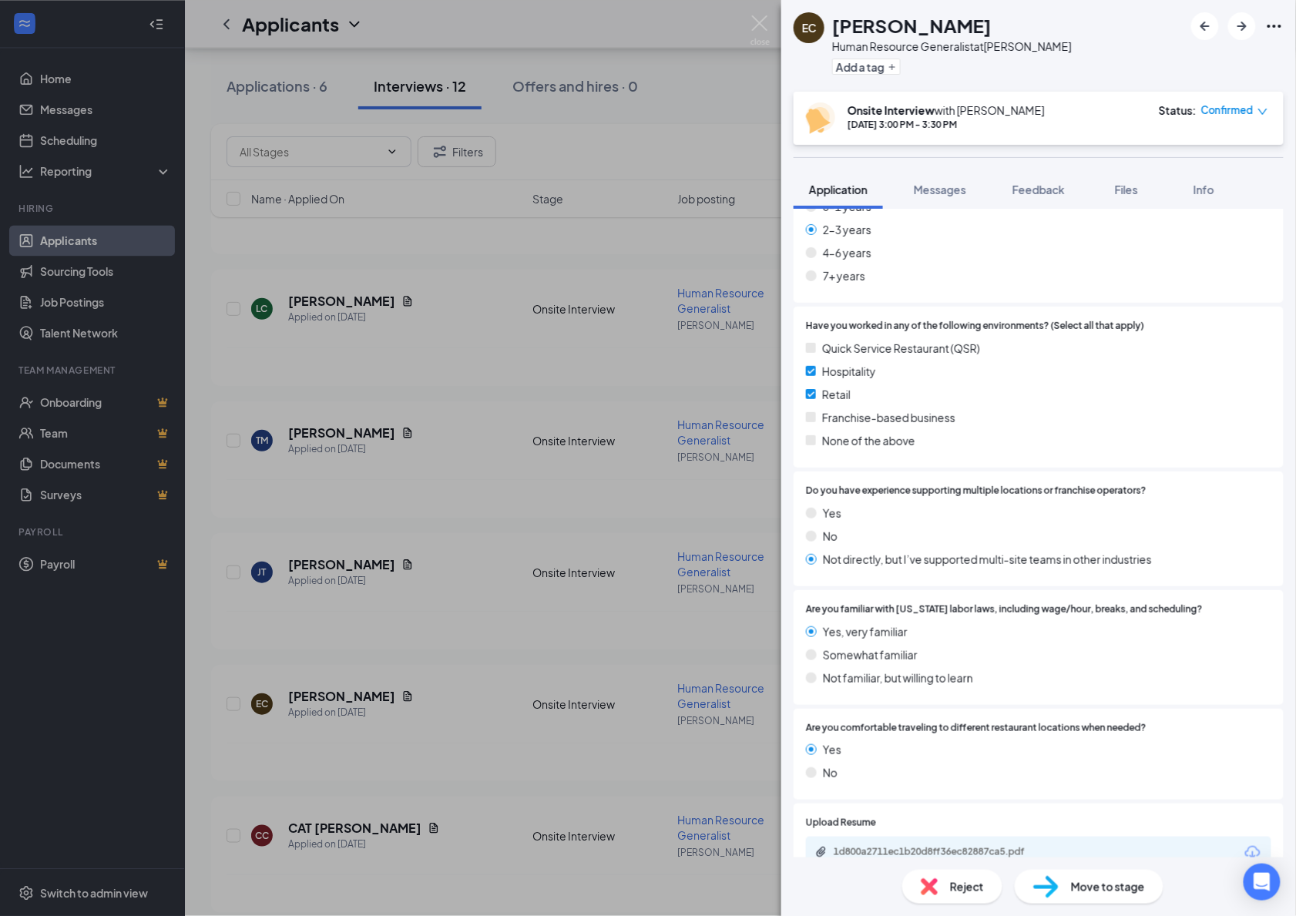
scroll to position [687, 0]
click at [956, 847] on div "1d800a2711ec1b20d8ff36ec82887ca5.pdf" at bounding box center [942, 853] width 216 height 12
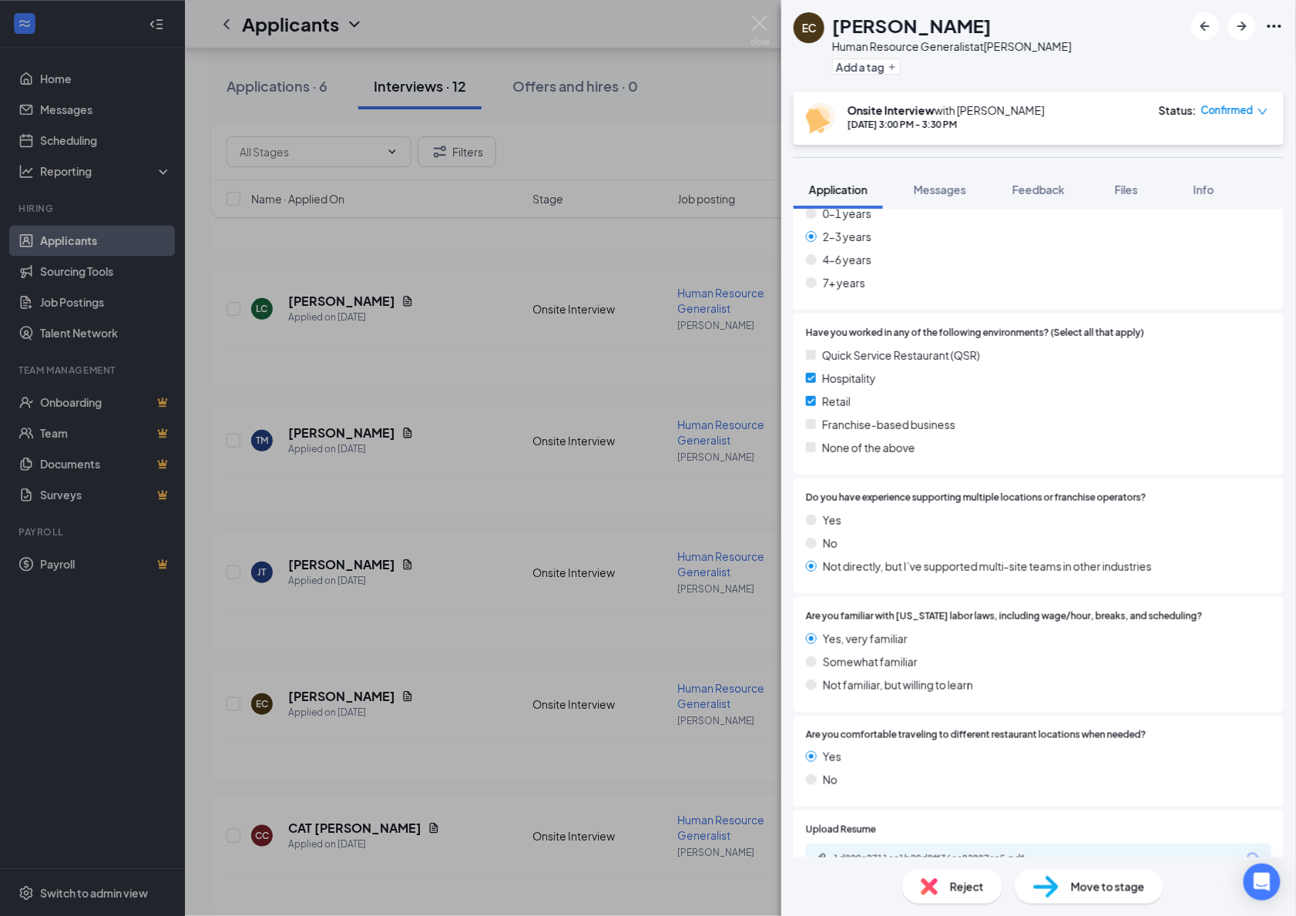
click at [1100, 393] on div "Retail" at bounding box center [1038, 401] width 465 height 17
click at [760, 25] on img at bounding box center [760, 30] width 19 height 30
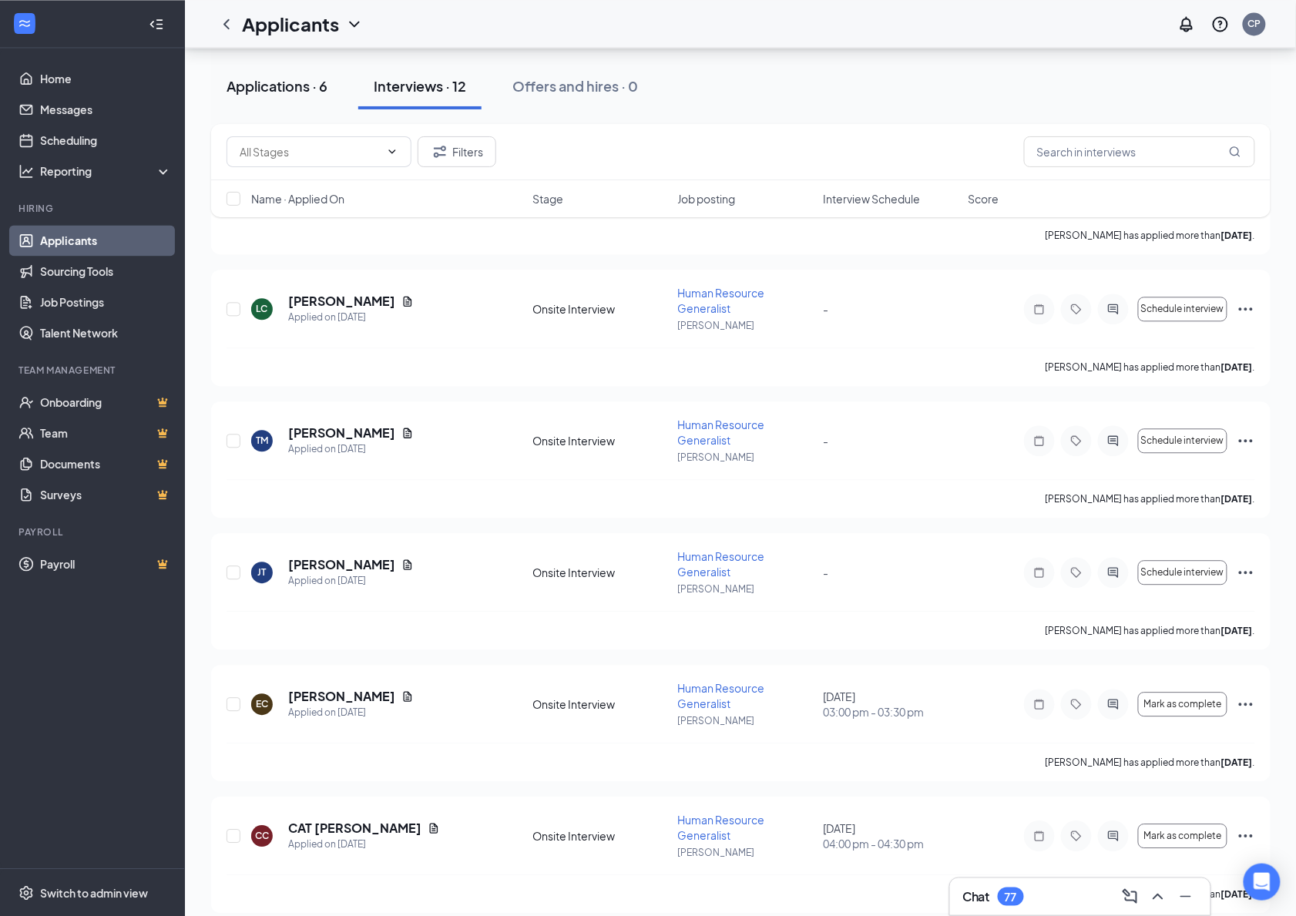
click at [285, 81] on div "Applications · 6" at bounding box center [277, 85] width 101 height 19
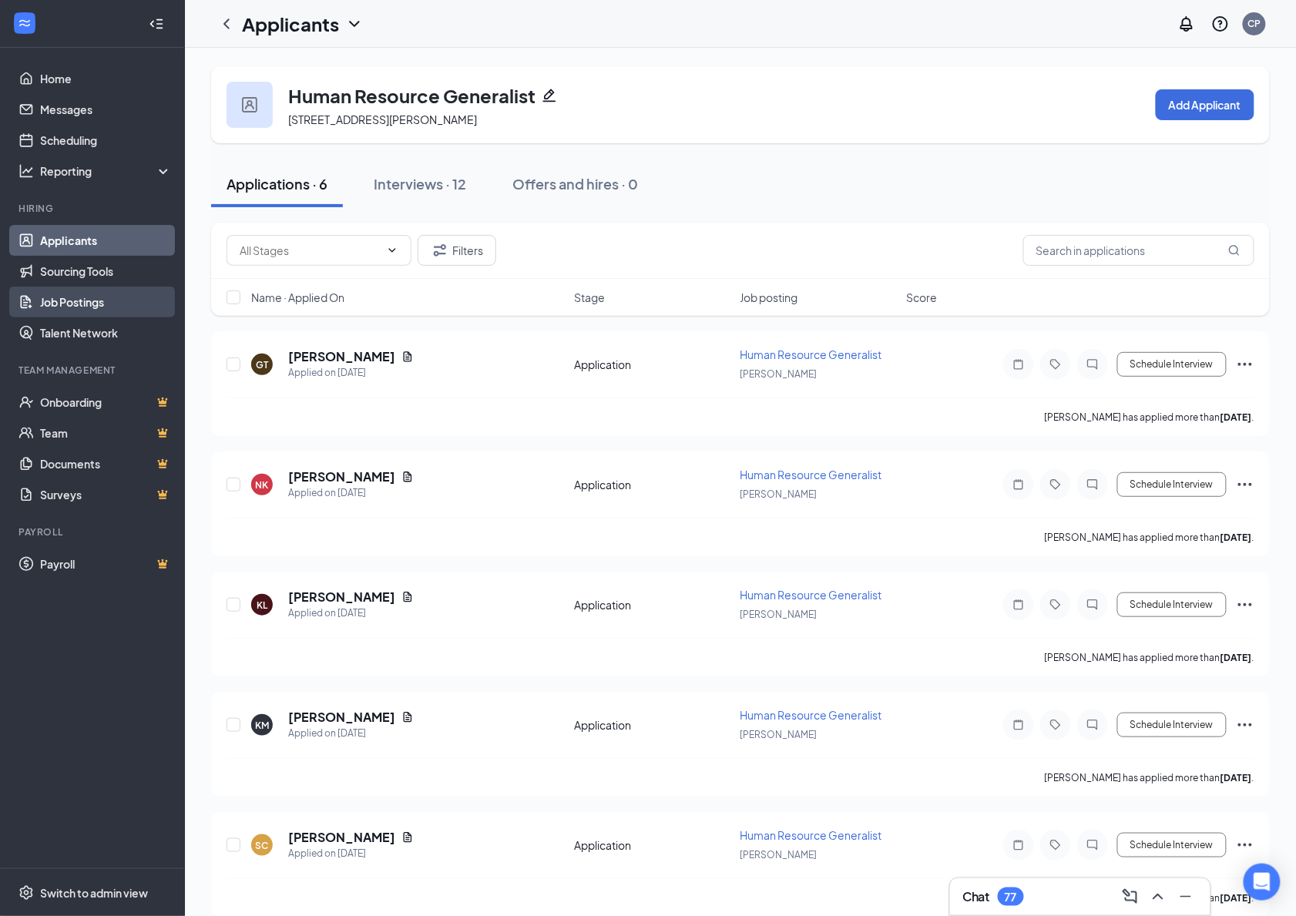
click at [84, 291] on link "Job Postings" at bounding box center [106, 302] width 132 height 31
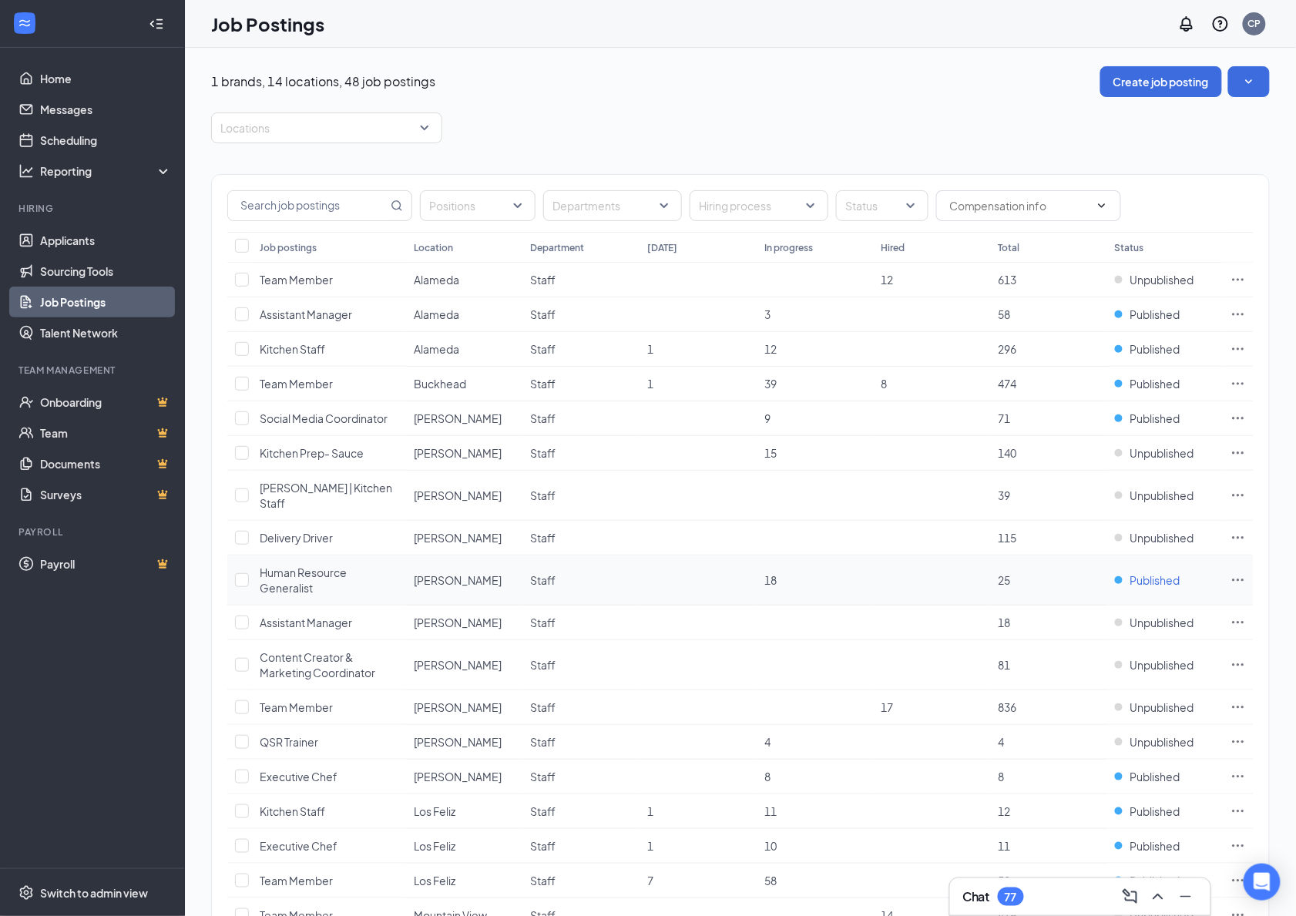
click at [1137, 573] on span "Published" at bounding box center [1155, 580] width 50 height 15
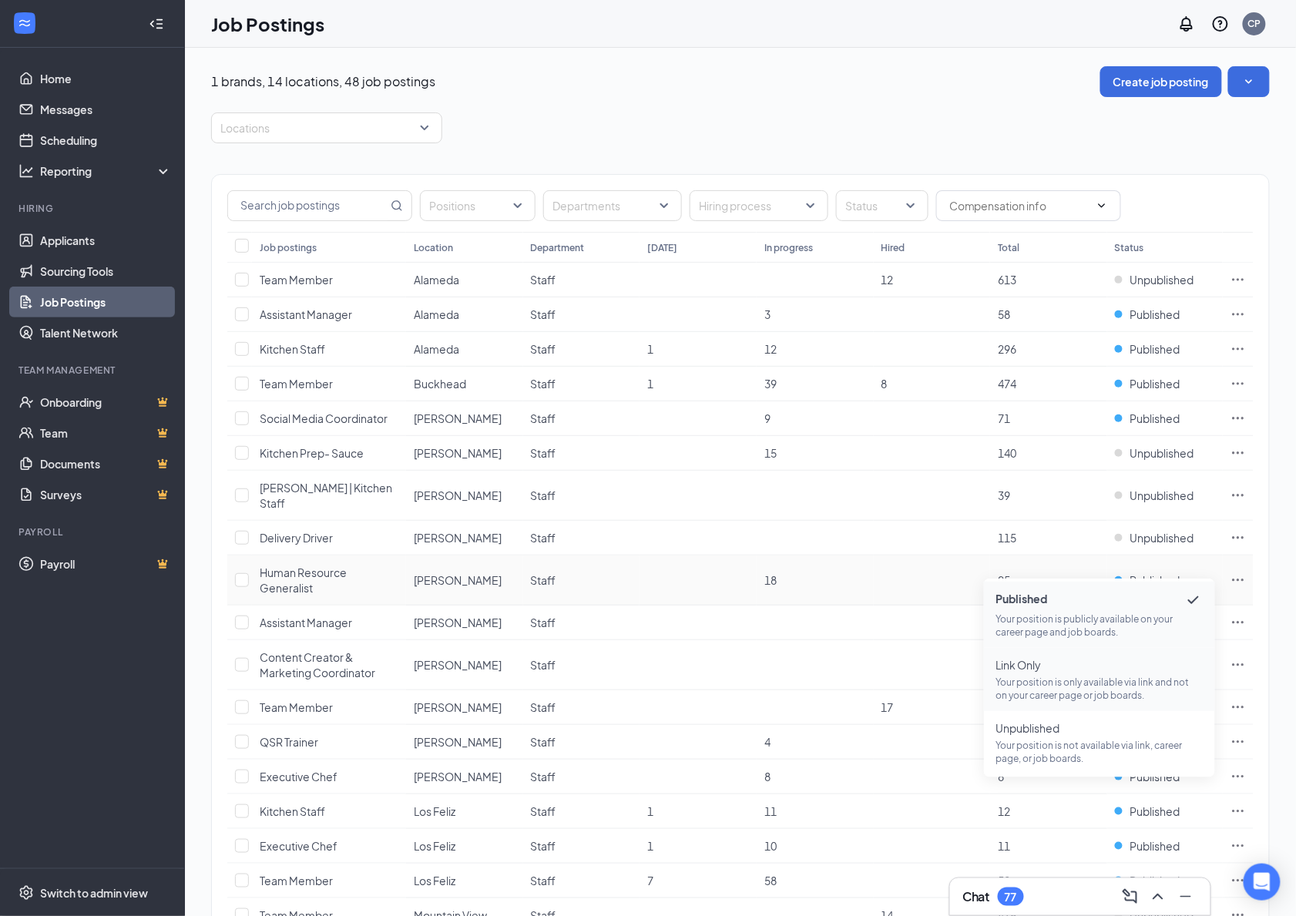
click at [1088, 670] on span "Link Only" at bounding box center [1099, 664] width 207 height 15
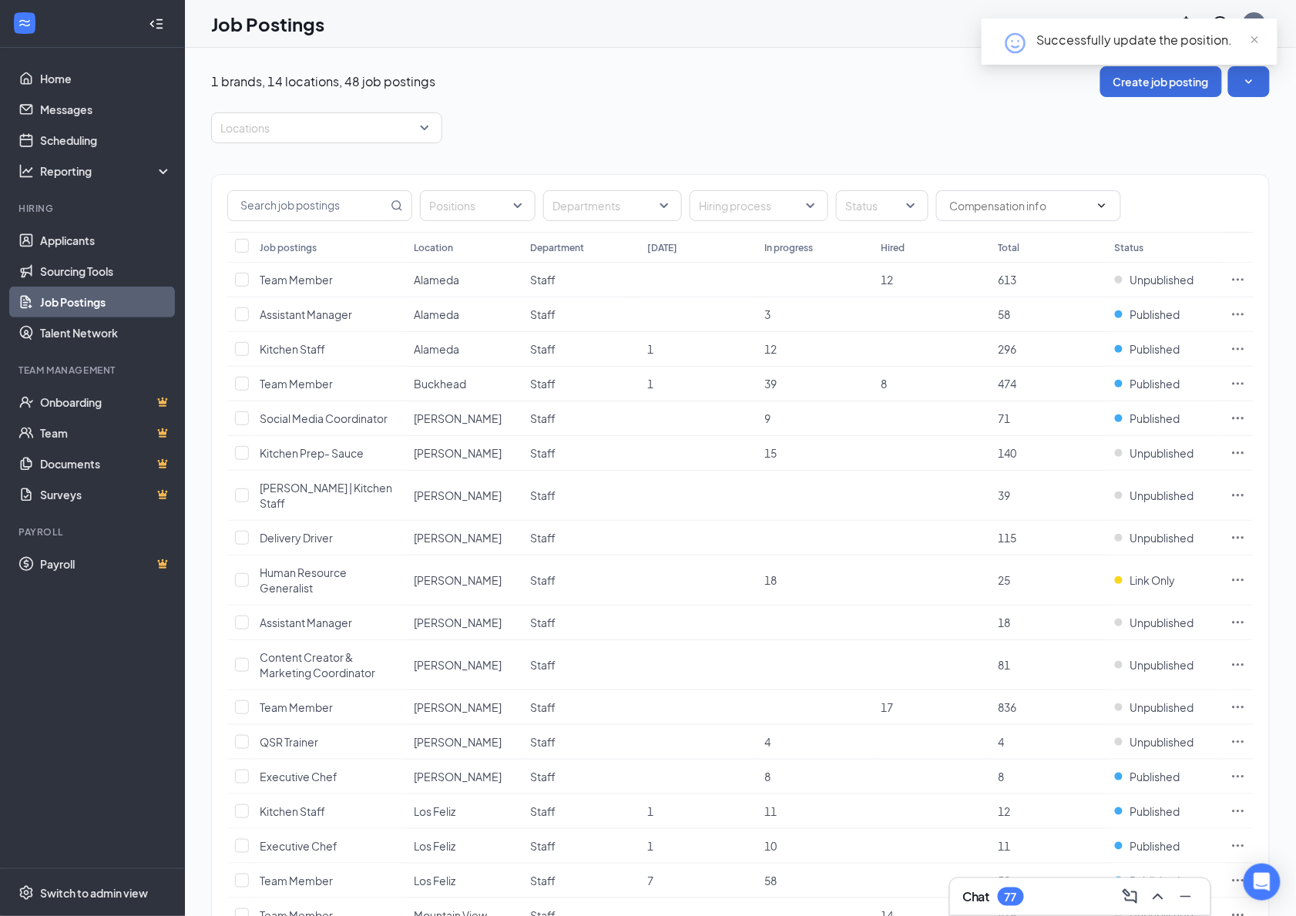
click at [875, 113] on div "Locations" at bounding box center [740, 128] width 1059 height 31
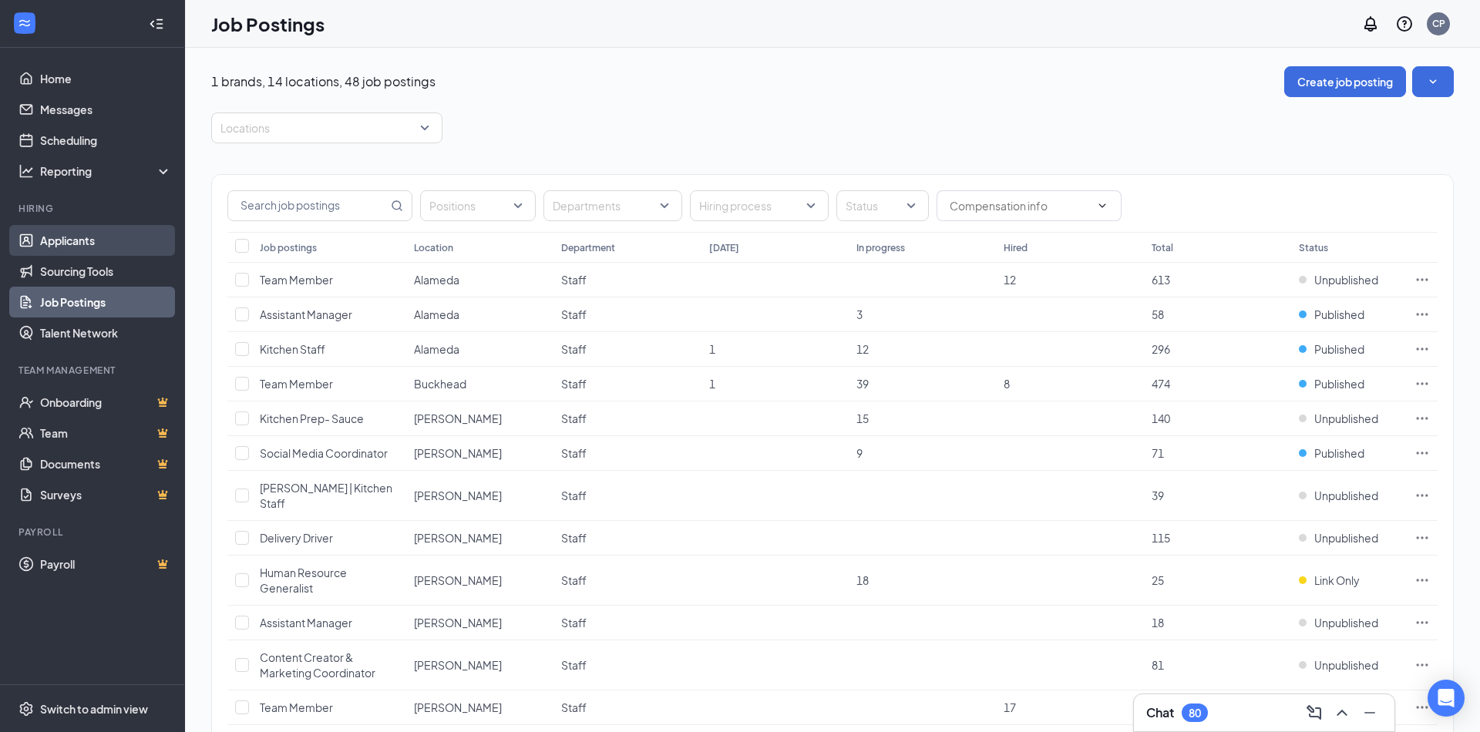
click at [79, 239] on link "Applicants" at bounding box center [106, 240] width 132 height 31
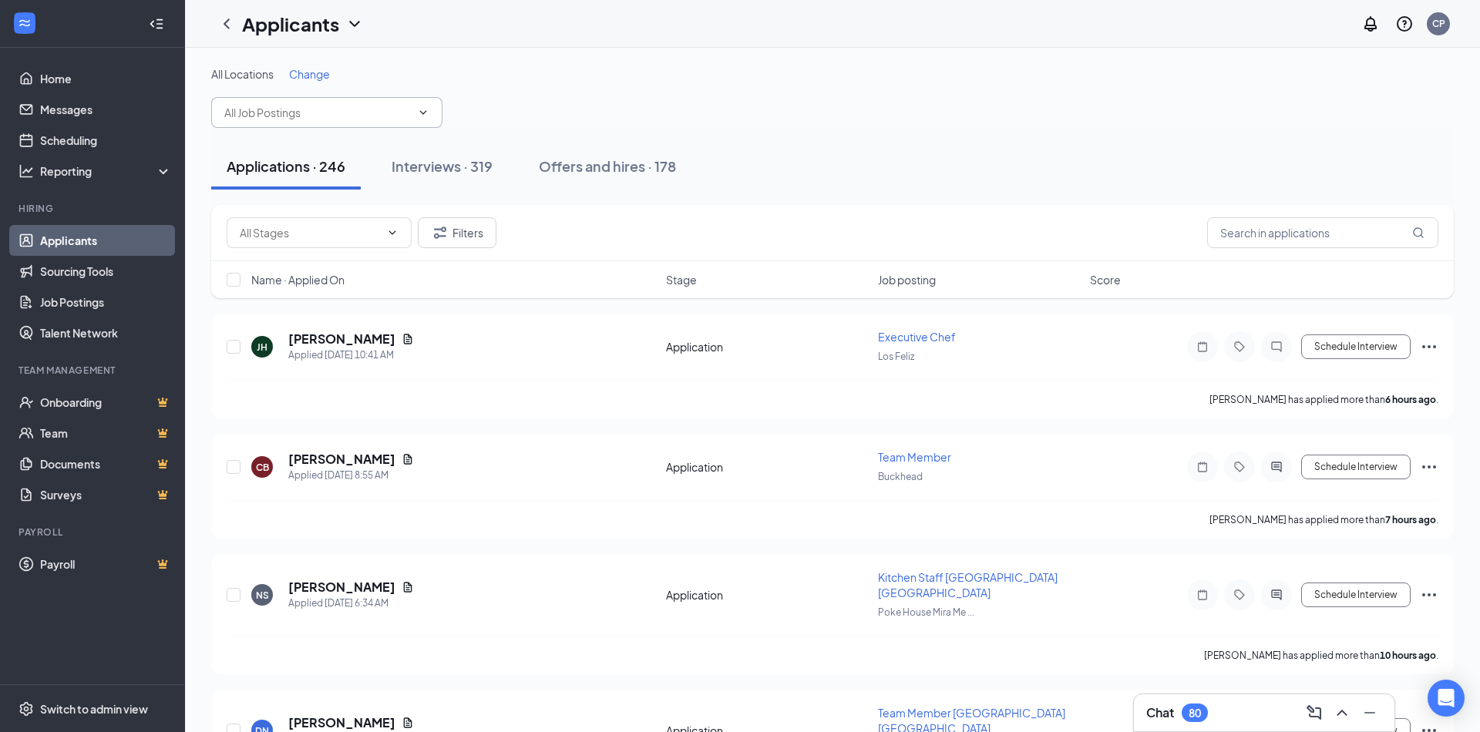
click at [429, 112] on span at bounding box center [326, 112] width 231 height 31
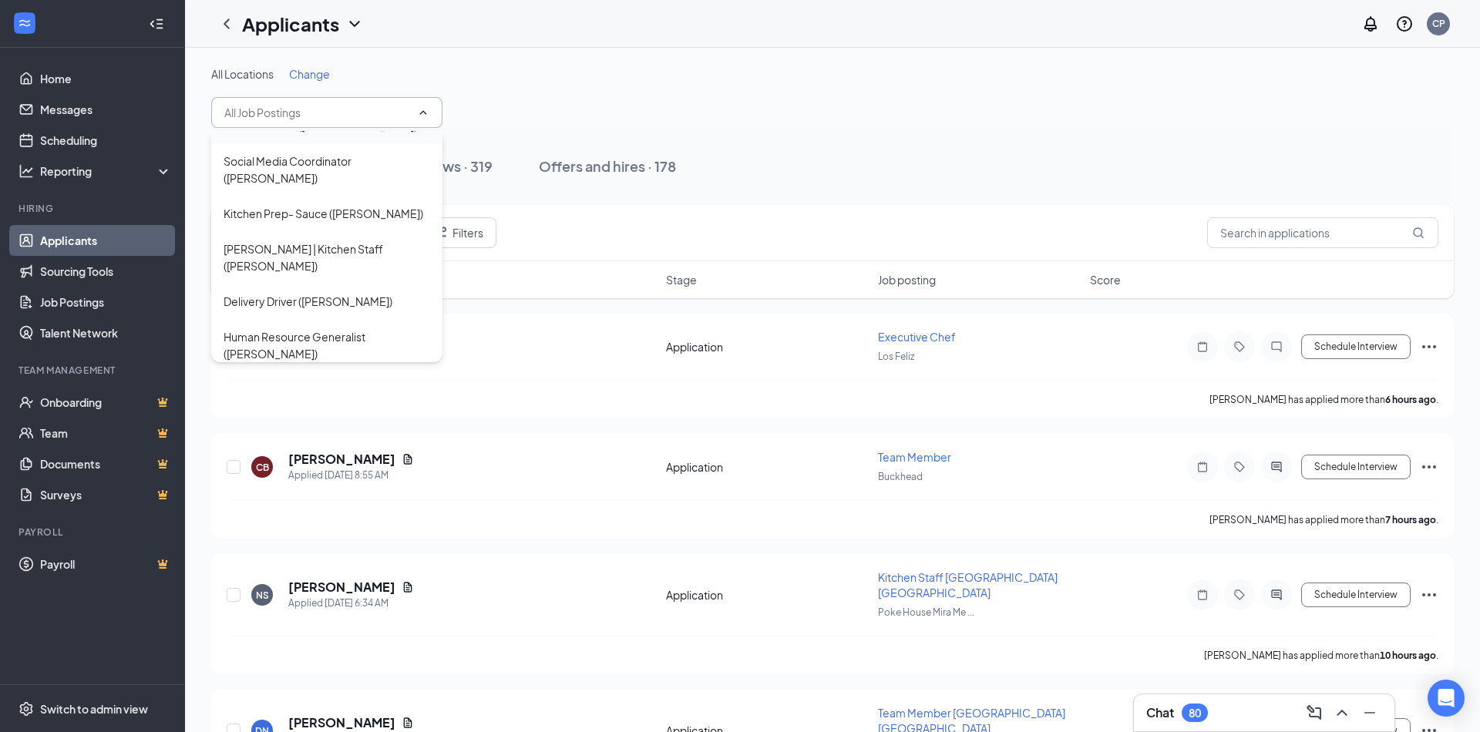
scroll to position [158, 0]
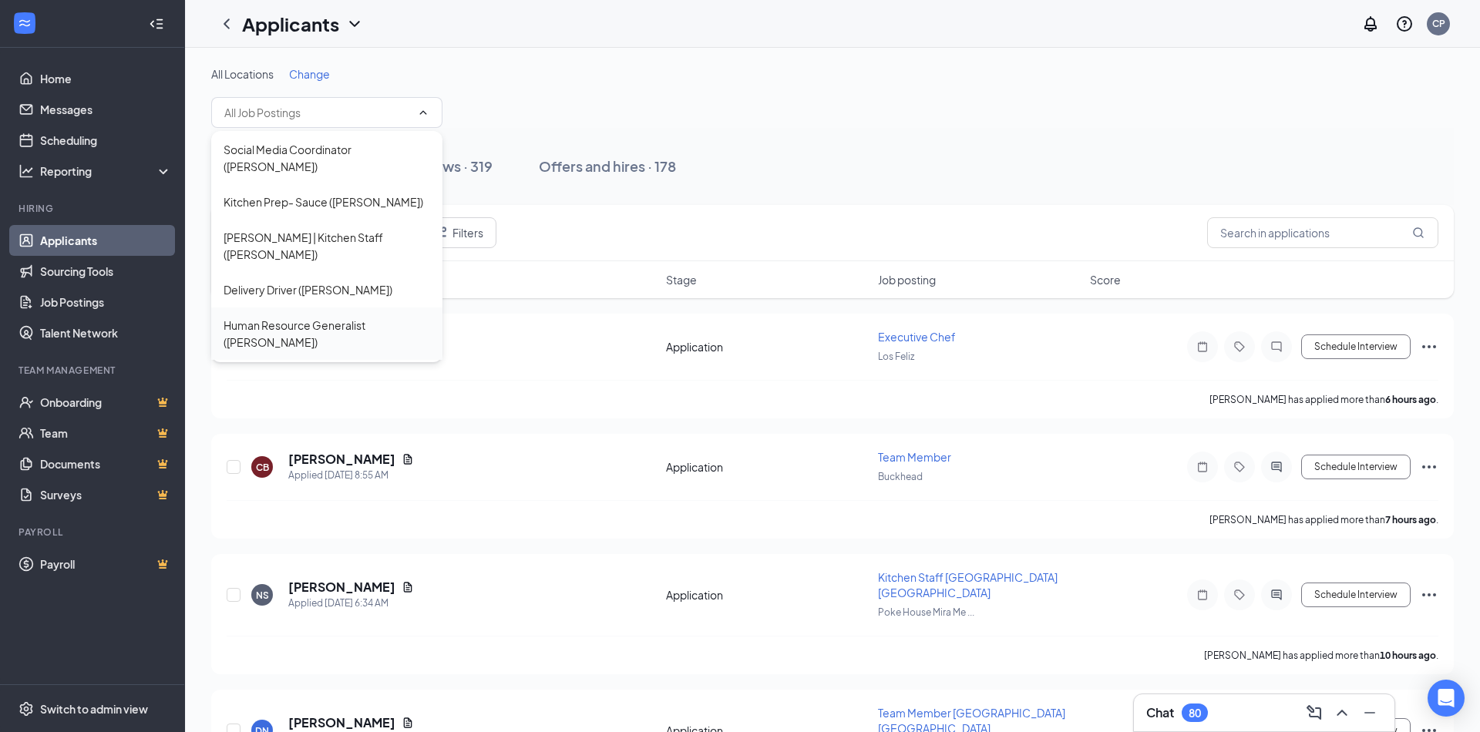
click at [362, 317] on div "Human Resource Generalist (Hostetter)" at bounding box center [326, 334] width 207 height 34
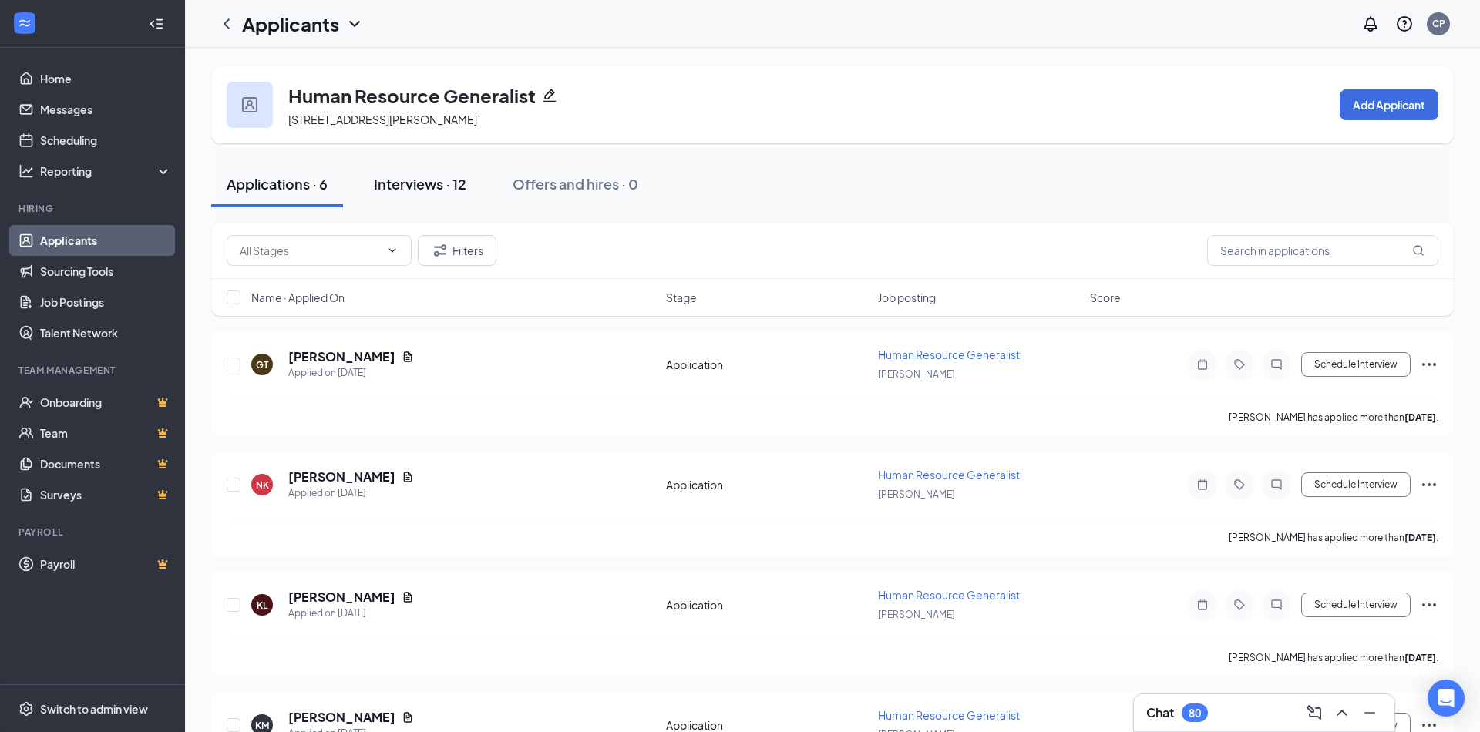
click at [411, 173] on button "Interviews · 12" at bounding box center [419, 184] width 123 height 46
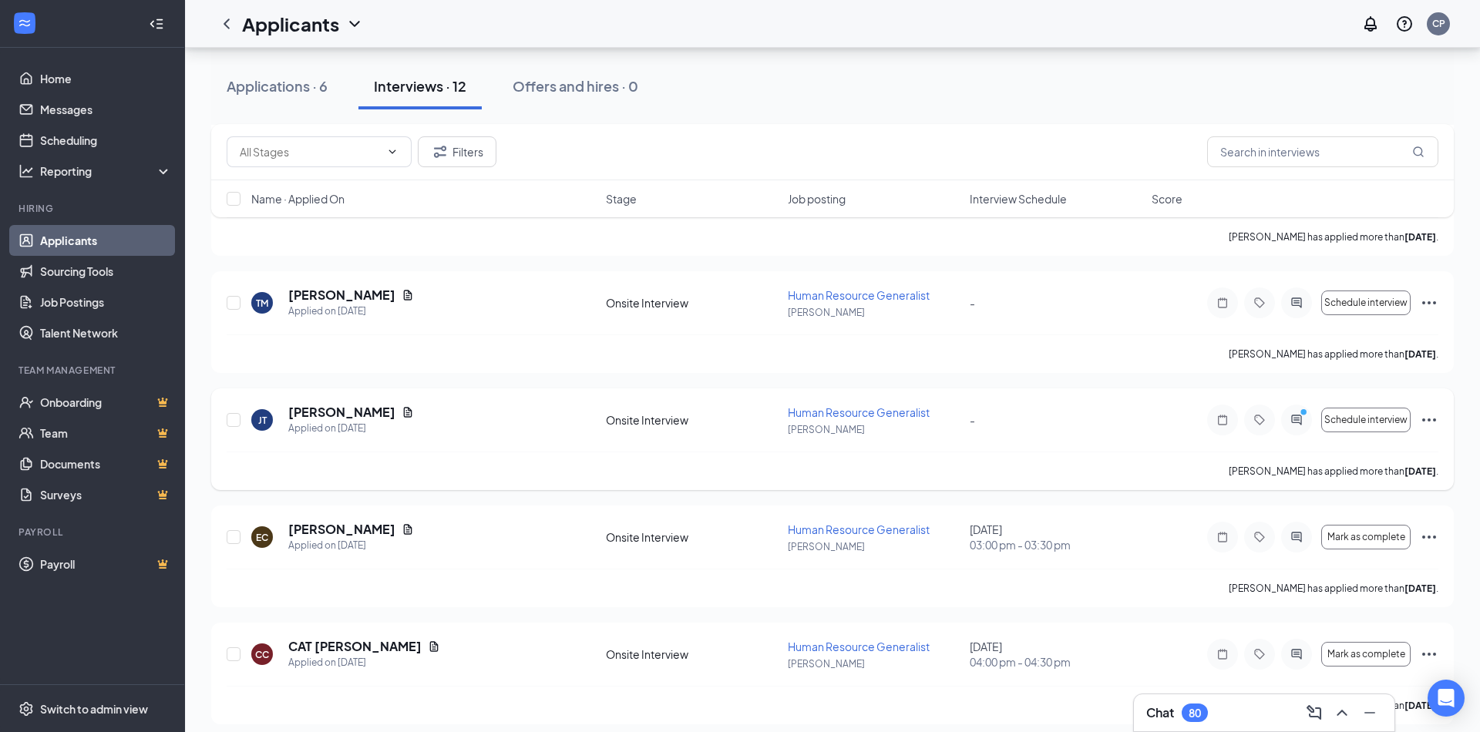
scroll to position [996, 0]
click at [1295, 409] on icon "PrimaryDot" at bounding box center [1305, 415] width 18 height 12
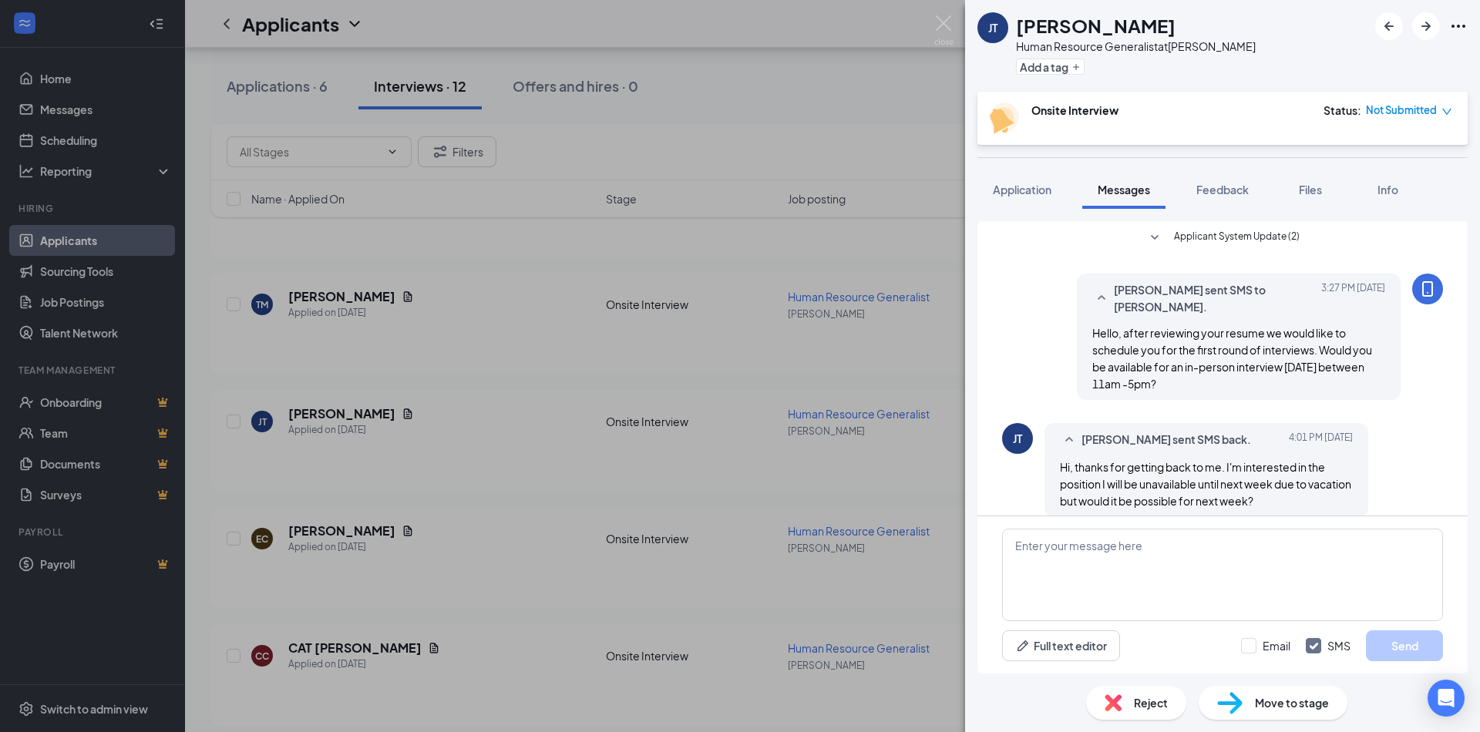
scroll to position [12, 0]
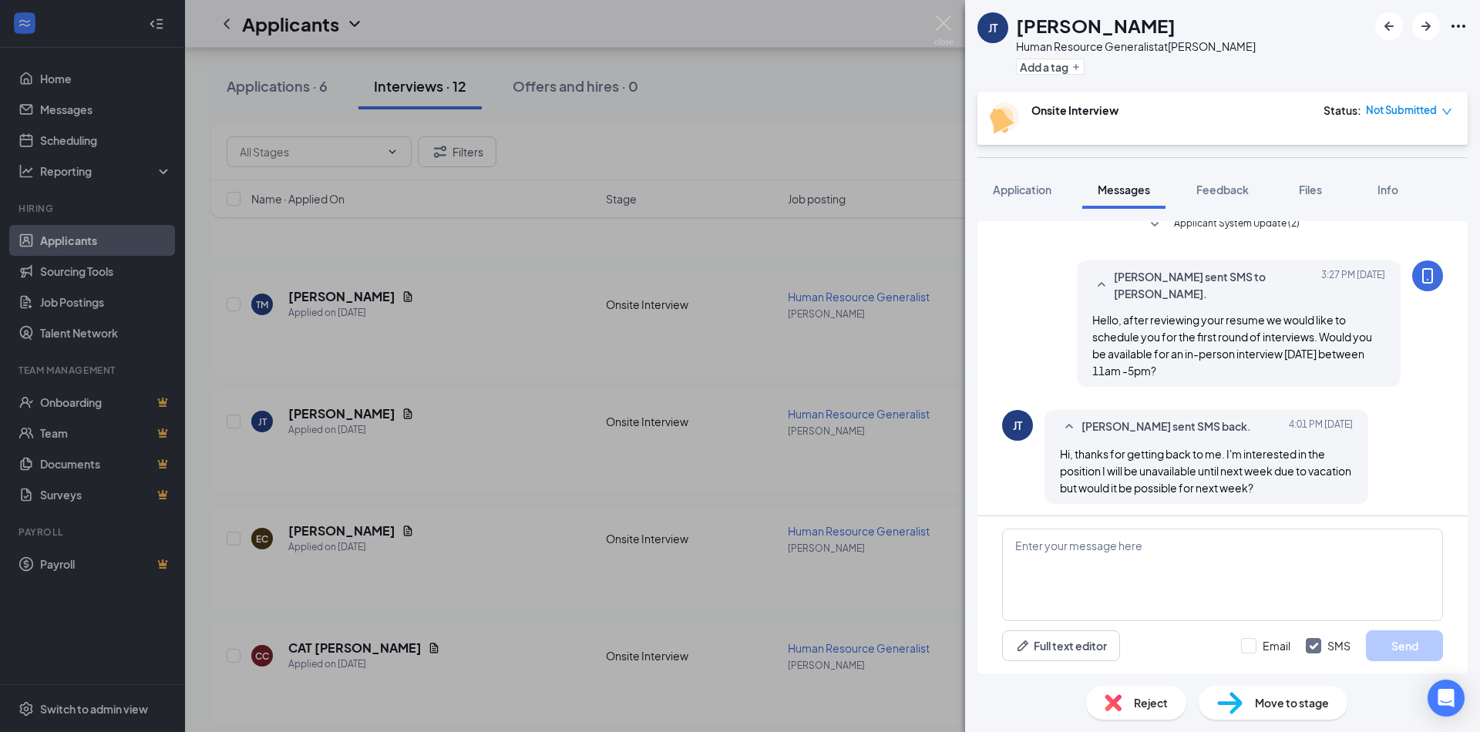
scroll to position [12, 0]
click at [667, 313] on div "JT Johnny Tieu Human Resource Generalist at Hostetter Add a tag Onsite Intervie…" at bounding box center [740, 366] width 1480 height 732
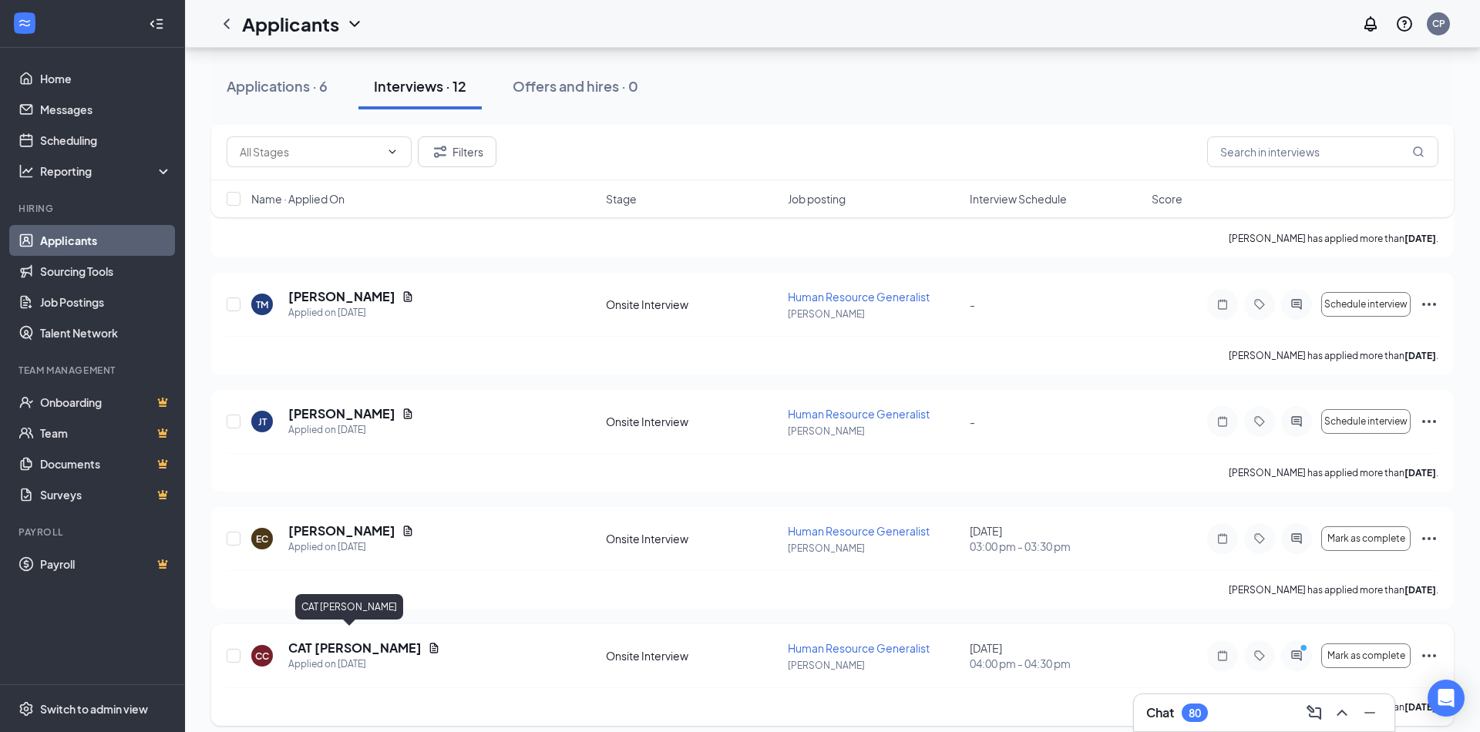
click at [305, 640] on h5 "CAT CARBAJAL" at bounding box center [354, 648] width 133 height 17
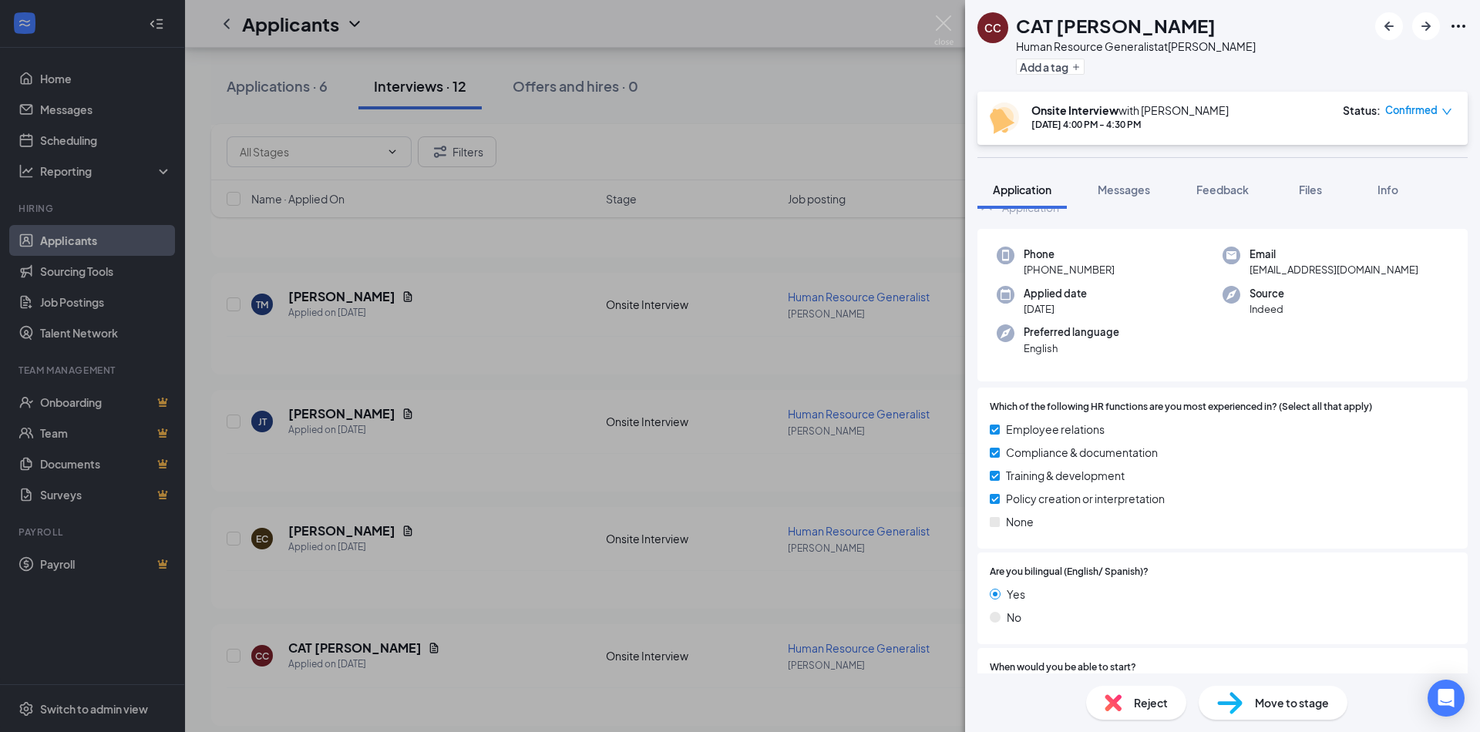
scroll to position [49, 0]
click at [645, 377] on div "CC CAT CARBAJAL Human Resource Generalist at Hostetter Add a tag Onsite Intervi…" at bounding box center [740, 366] width 1480 height 732
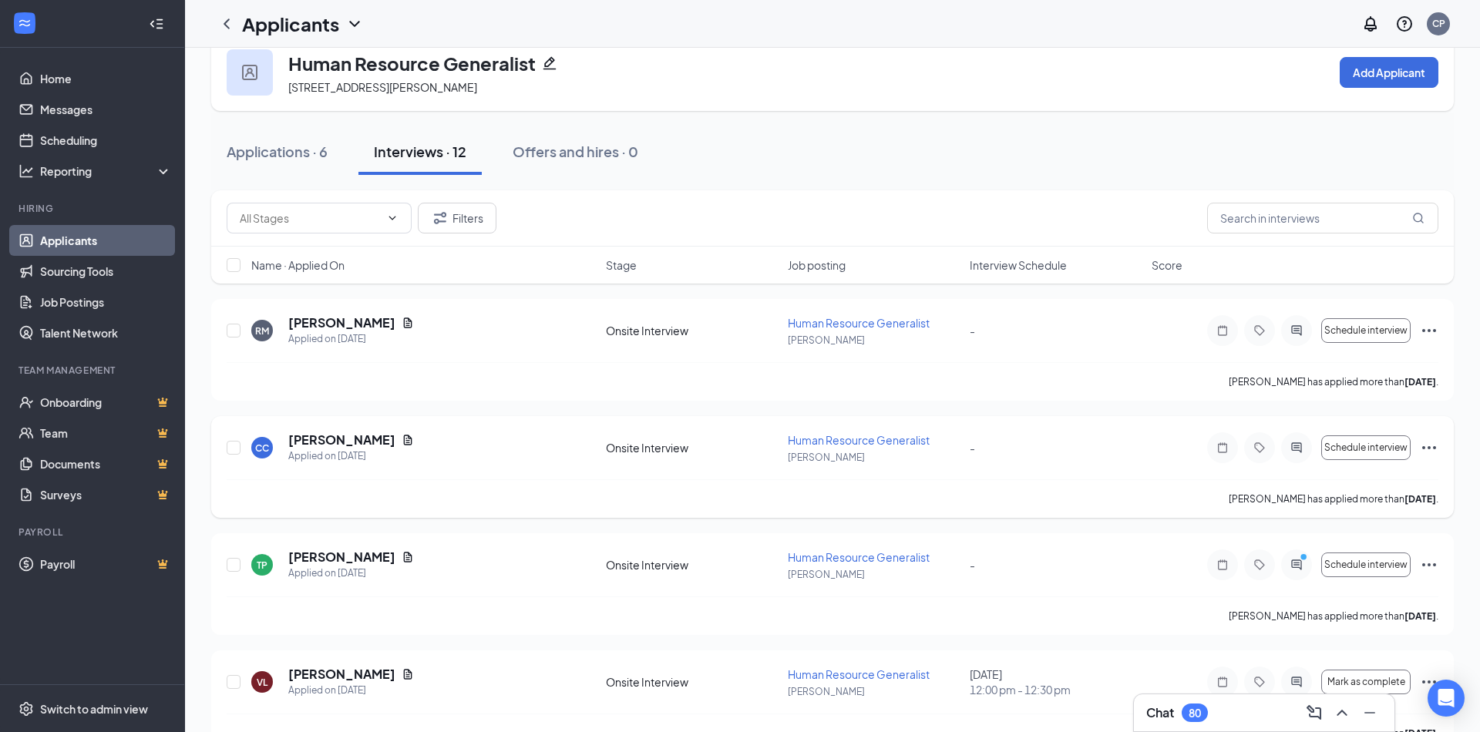
scroll to position [32, 0]
click at [344, 553] on h5 "Tiffany Pham" at bounding box center [341, 557] width 107 height 17
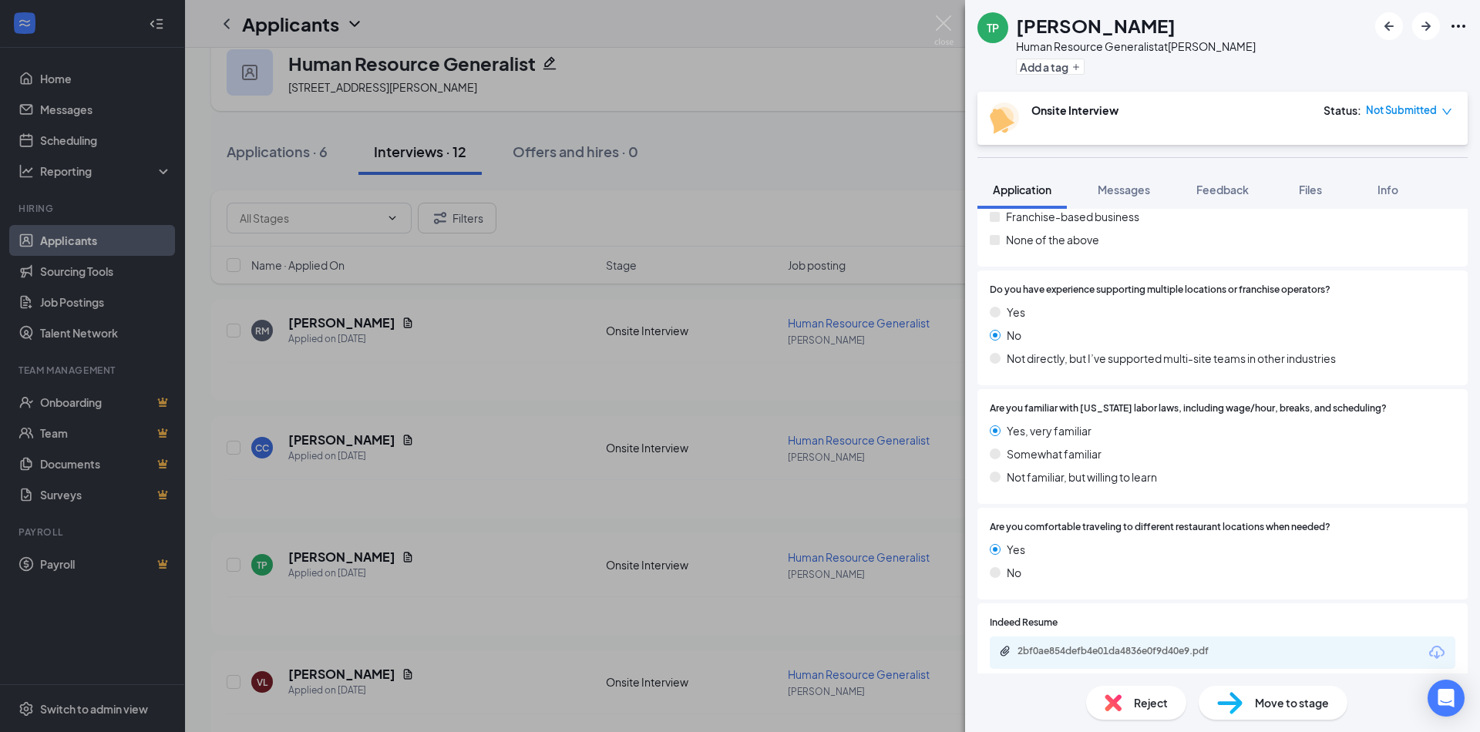
scroll to position [871, 0]
click at [1111, 647] on div "2bf0ae854defb4e01da4836e0f9d40e9.pdf" at bounding box center [1125, 653] width 216 height 12
click at [1132, 170] on button "Messages" at bounding box center [1123, 189] width 83 height 39
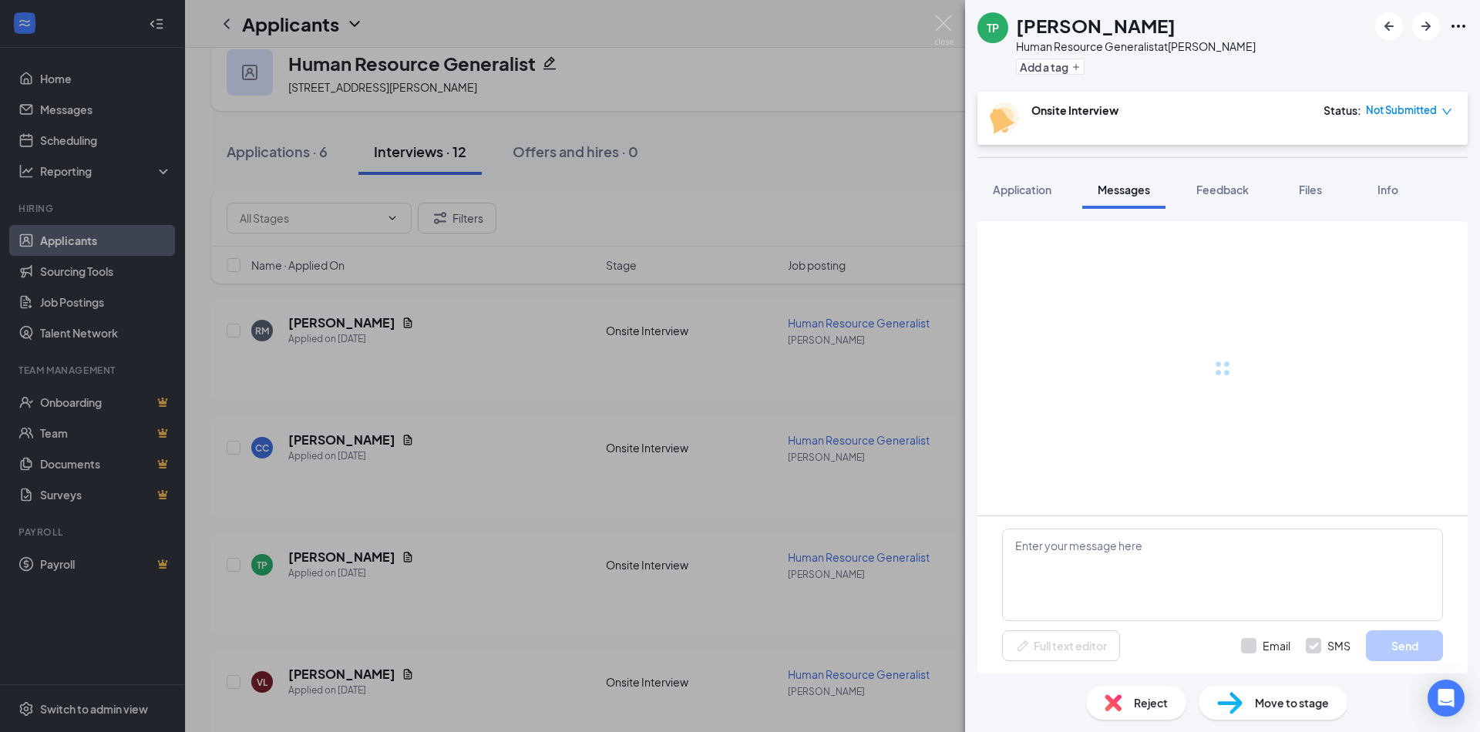
click at [1132, 190] on span "Messages" at bounding box center [1123, 190] width 52 height 14
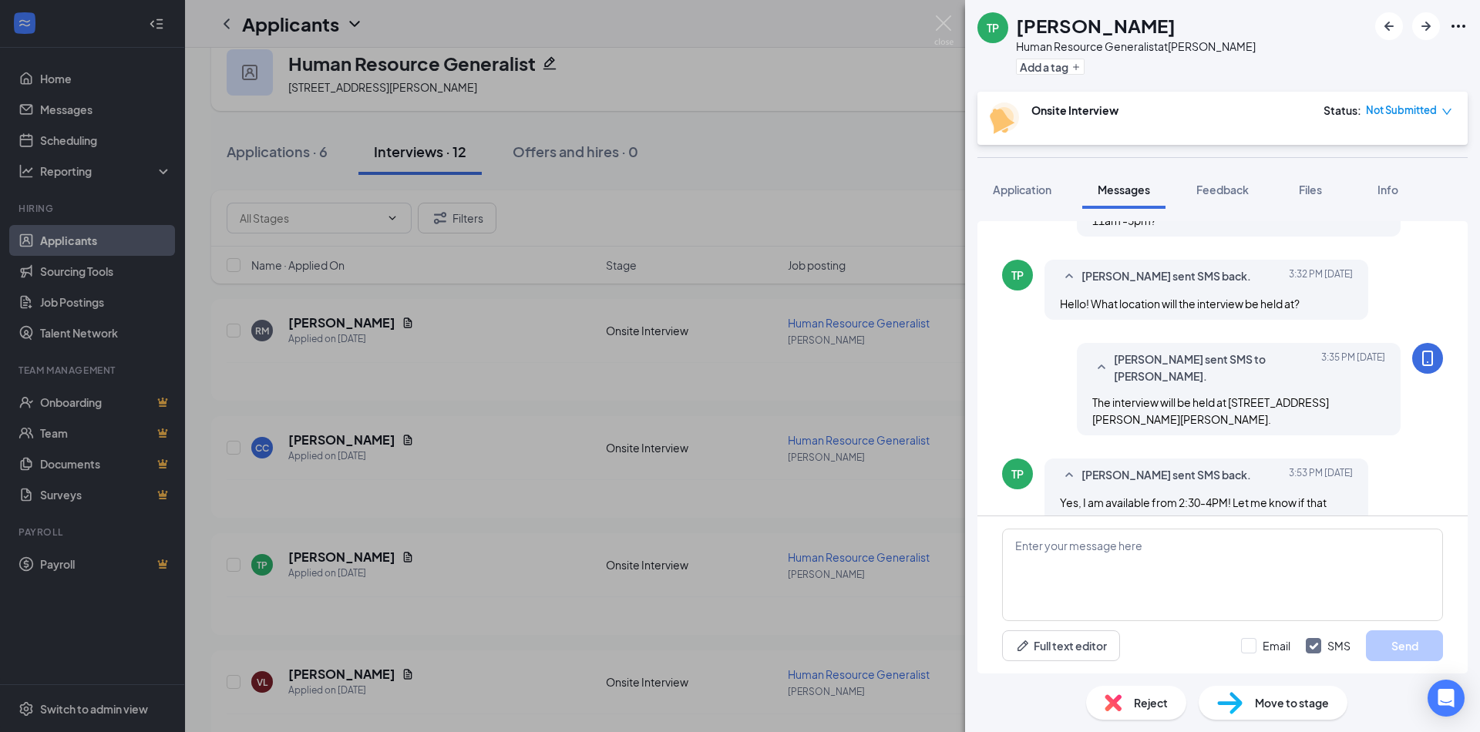
scroll to position [176, 0]
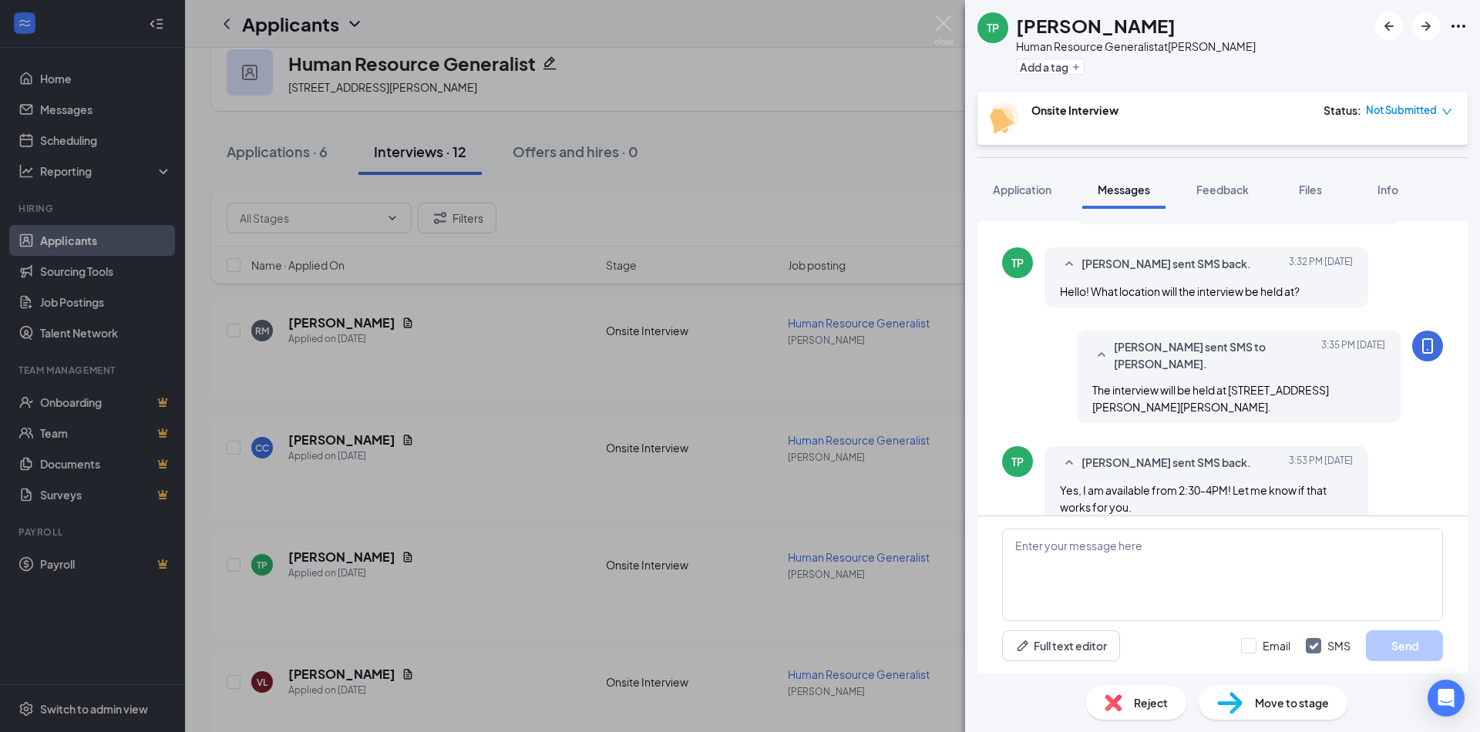
click at [706, 141] on div "TP Tiffany Pham Human Resource Generalist at Hostetter Add a tag Onsite Intervi…" at bounding box center [740, 366] width 1480 height 732
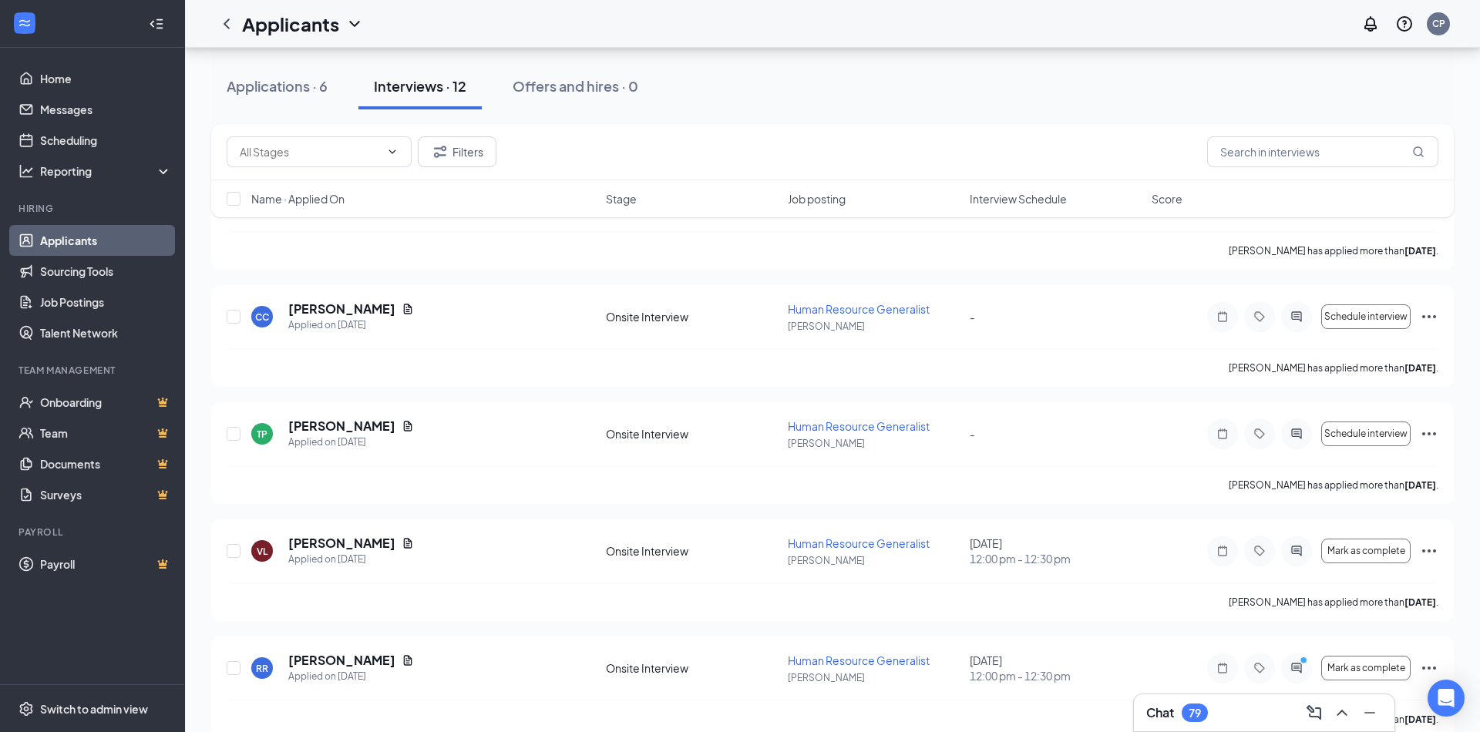
scroll to position [161, 0]
click at [319, 428] on h5 "Tiffany Pham" at bounding box center [341, 428] width 107 height 17
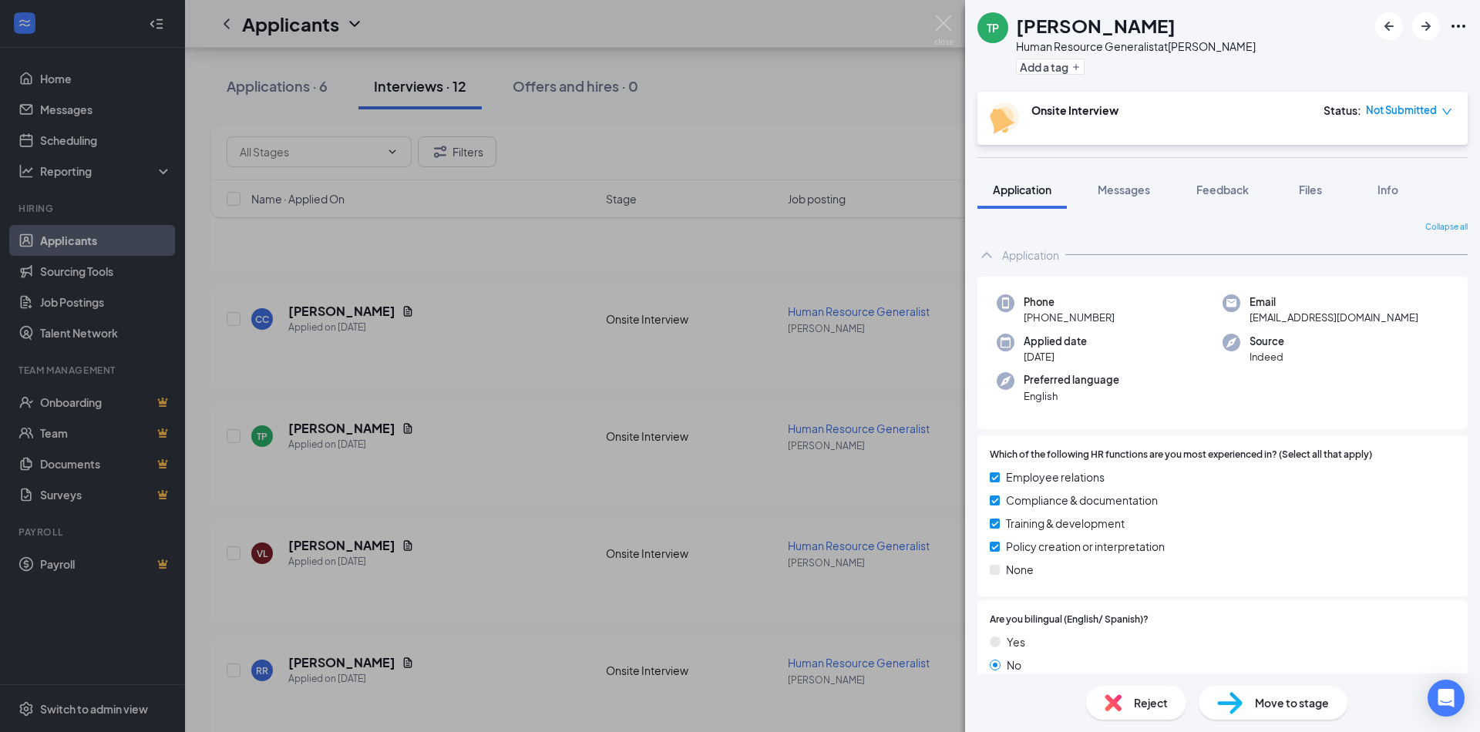
click at [1295, 103] on span "Not Submitted" at bounding box center [1400, 109] width 71 height 15
click at [1295, 153] on span "Assign Time" at bounding box center [1382, 154] width 59 height 17
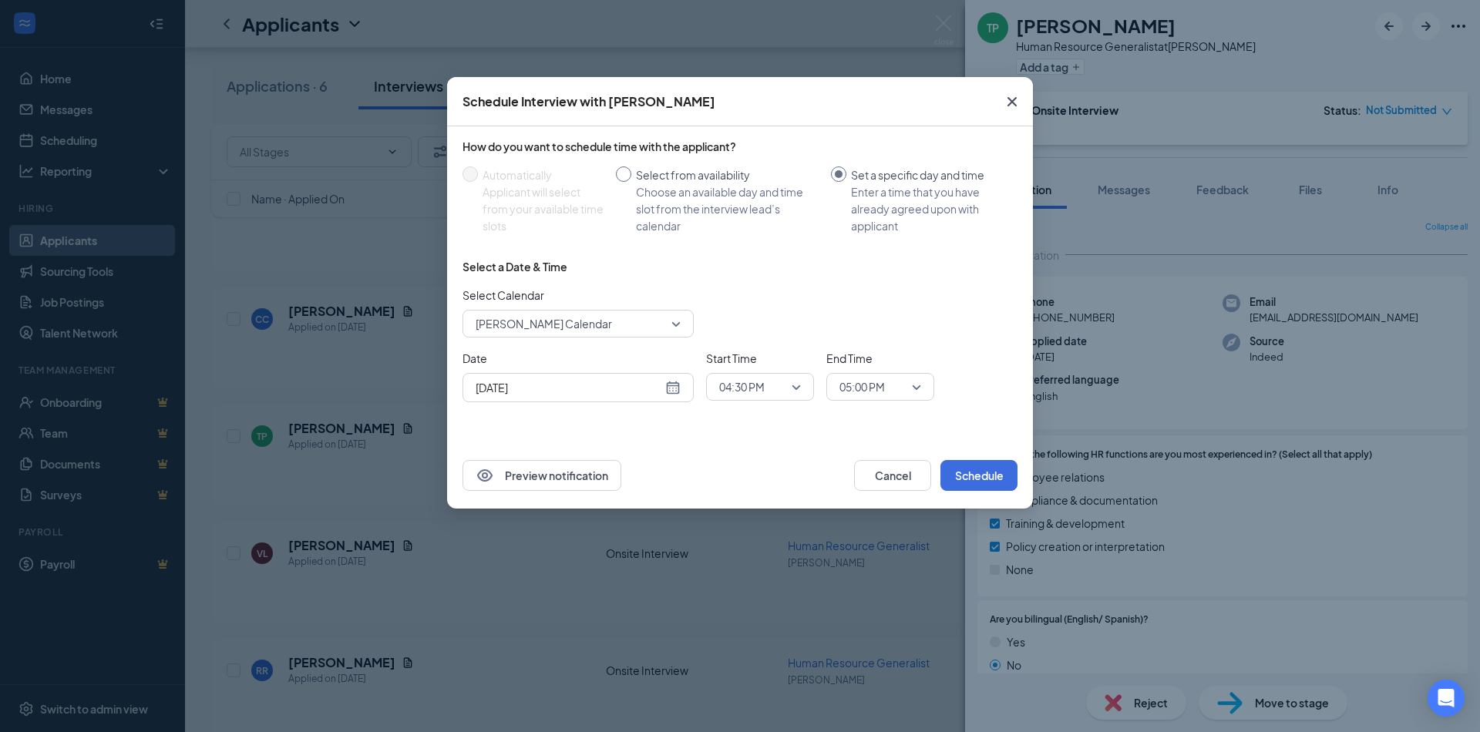
click at [663, 183] on div "Choose an available day and time slot from the interview lead’s calendar" at bounding box center [727, 208] width 183 height 51
click at [631, 182] on input "Select from availability Choose an available day and time slot from the intervi…" at bounding box center [623, 173] width 15 height 15
radio input "true"
radio input "false"
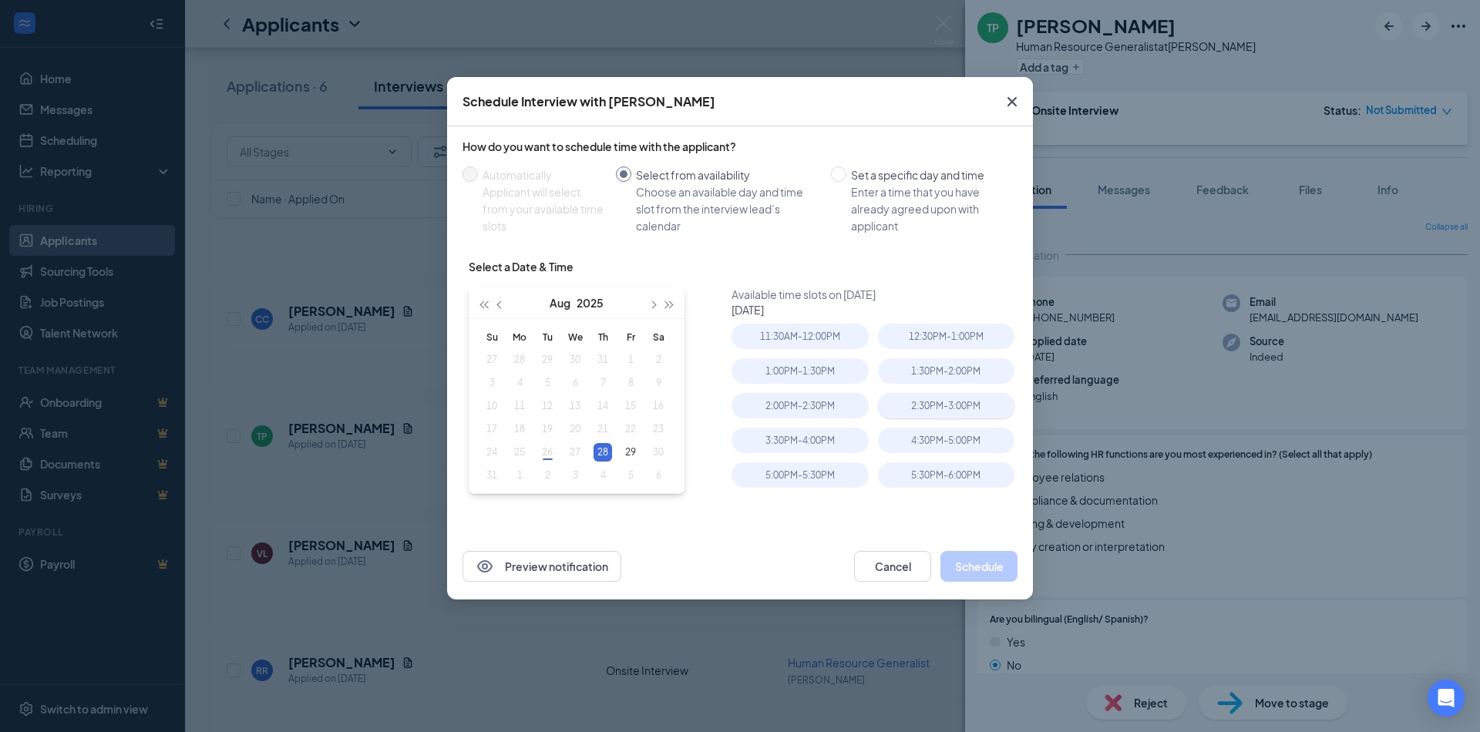
click at [971, 398] on div "2:30PM - 3:00PM" at bounding box center [946, 405] width 136 height 25
click at [969, 560] on button "Schedule" at bounding box center [978, 566] width 77 height 31
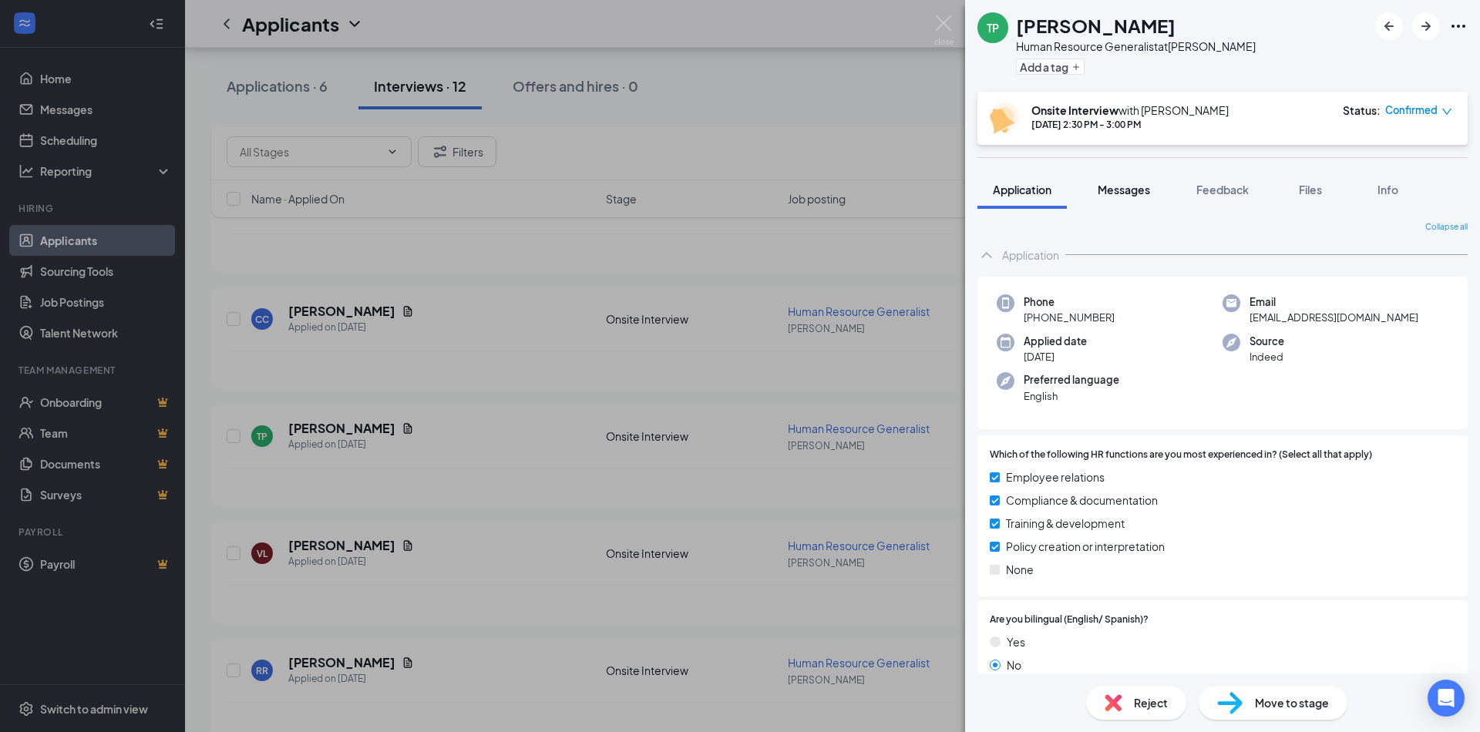
click at [1123, 186] on span "Messages" at bounding box center [1123, 190] width 52 height 14
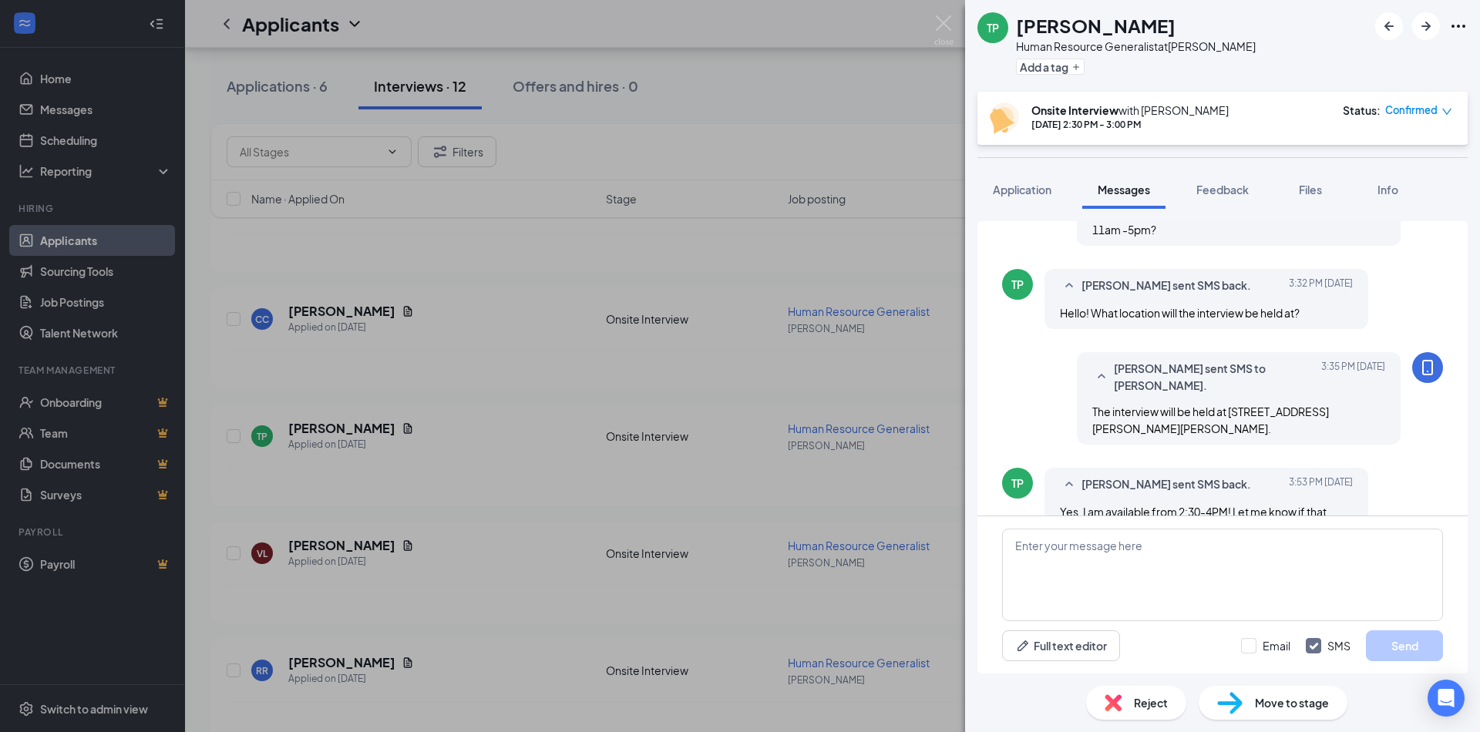
scroll to position [220, 0]
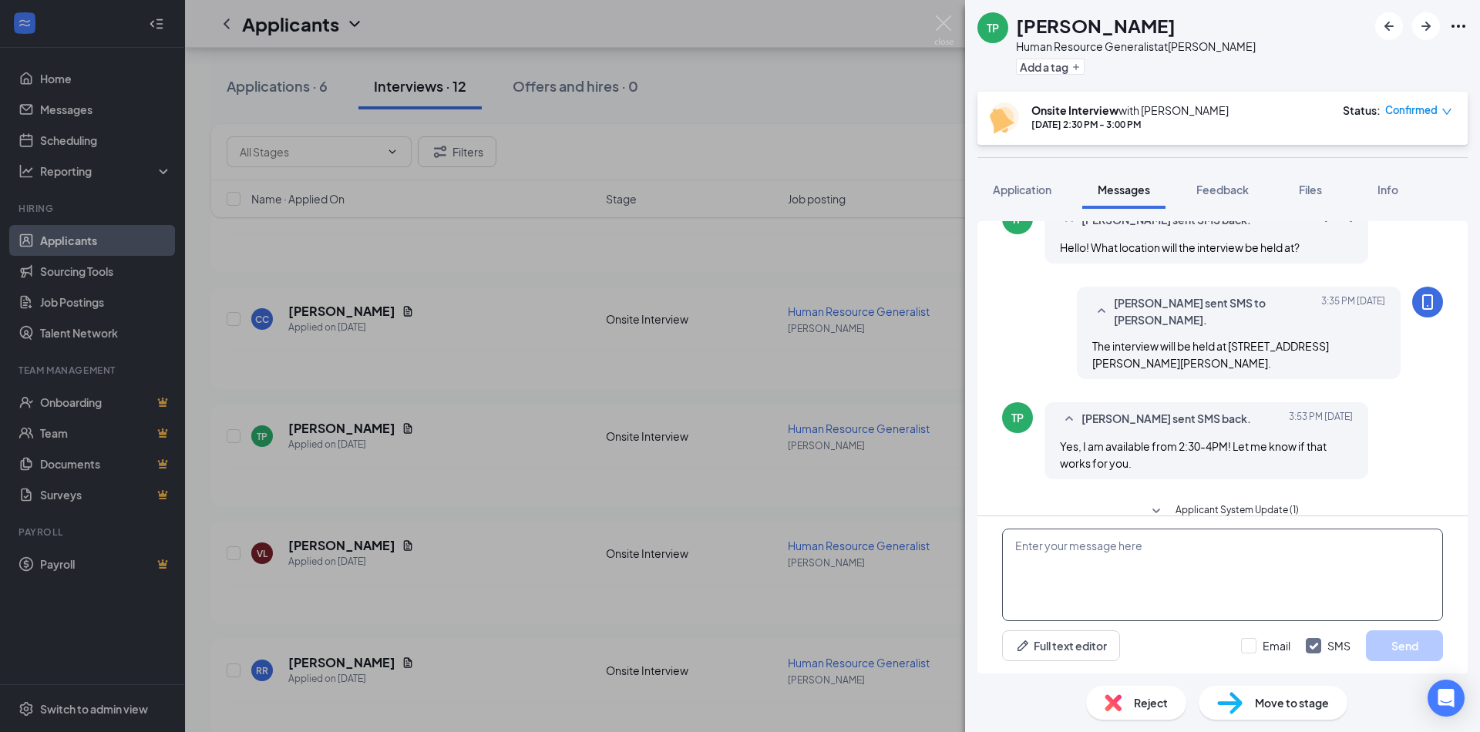
click at [1110, 546] on textarea at bounding box center [1222, 575] width 441 height 92
type textarea "Great, I put you down for 2:30pm. Looking forward to meeting you!"
click at [1295, 650] on button "Send" at bounding box center [1403, 645] width 77 height 31
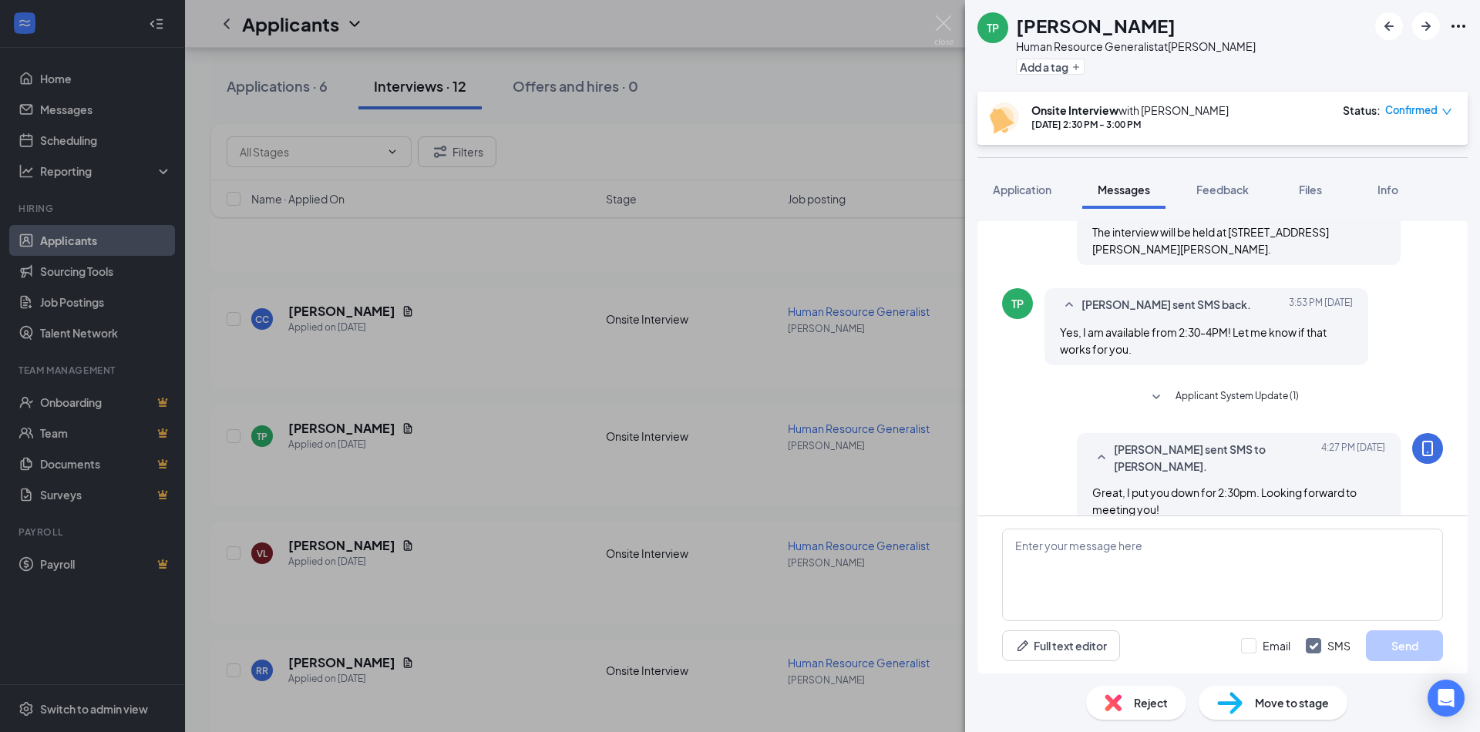
click at [637, 569] on div "TP Tiffany Pham Human Resource Generalist at Hostetter Add a tag Onsite Intervi…" at bounding box center [740, 366] width 1480 height 732
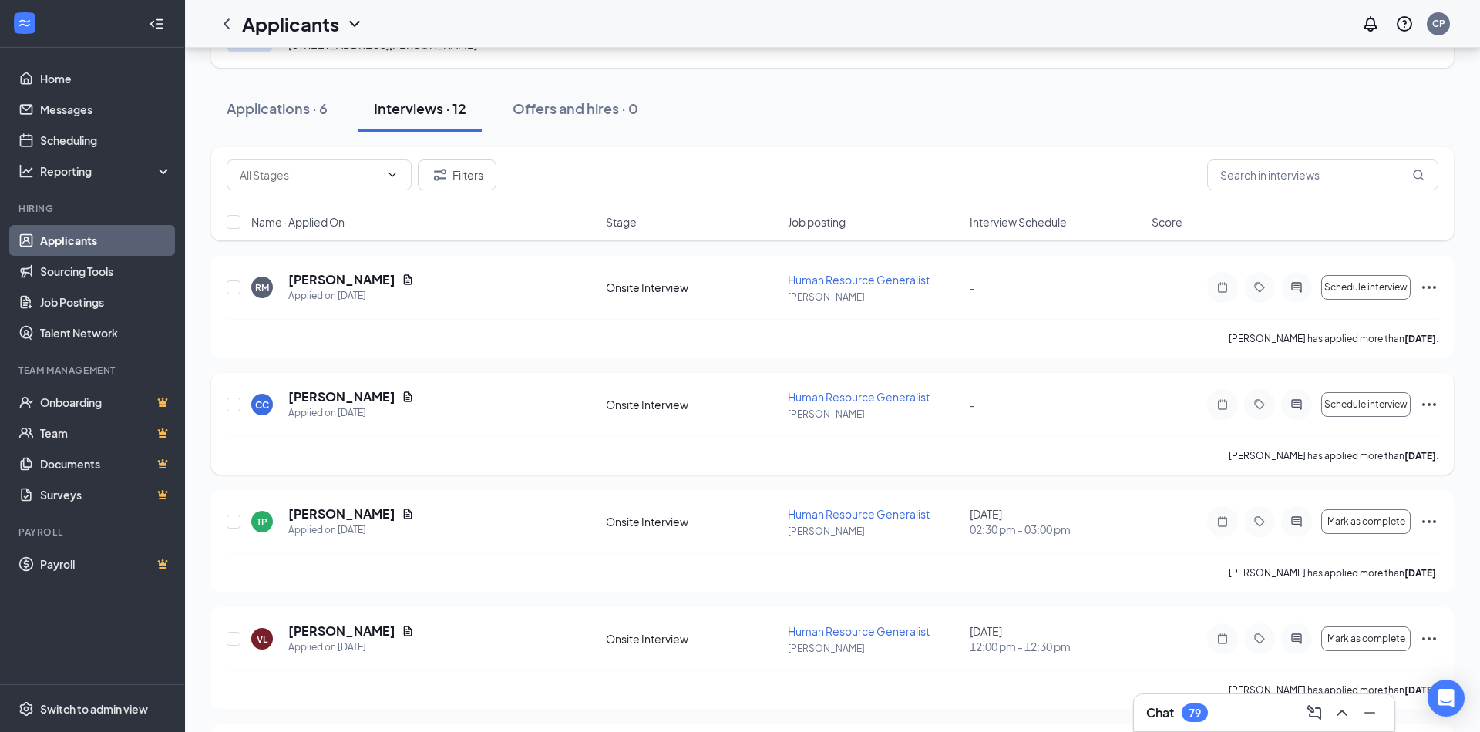
scroll to position [81, 0]
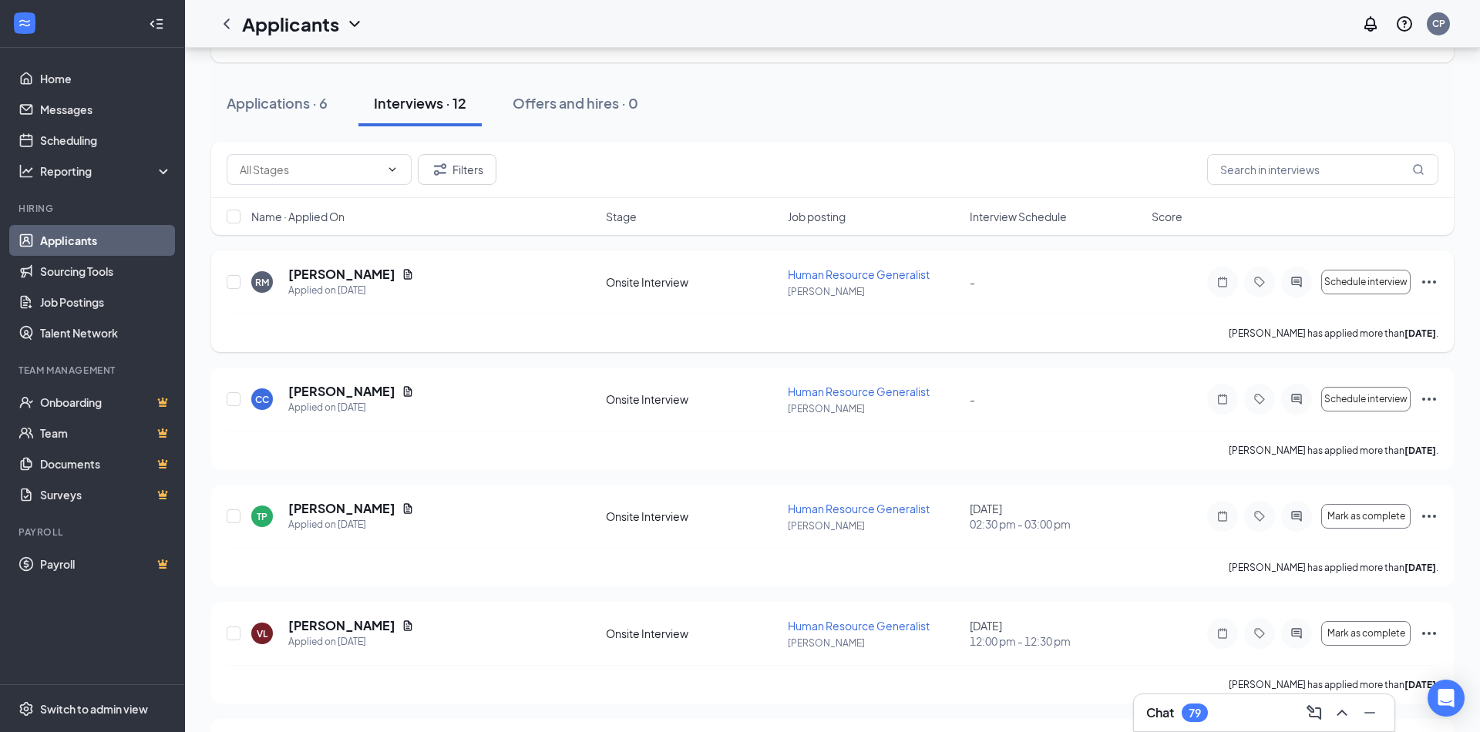
click at [361, 267] on h5 "Rochelle Macaraeg" at bounding box center [341, 274] width 107 height 17
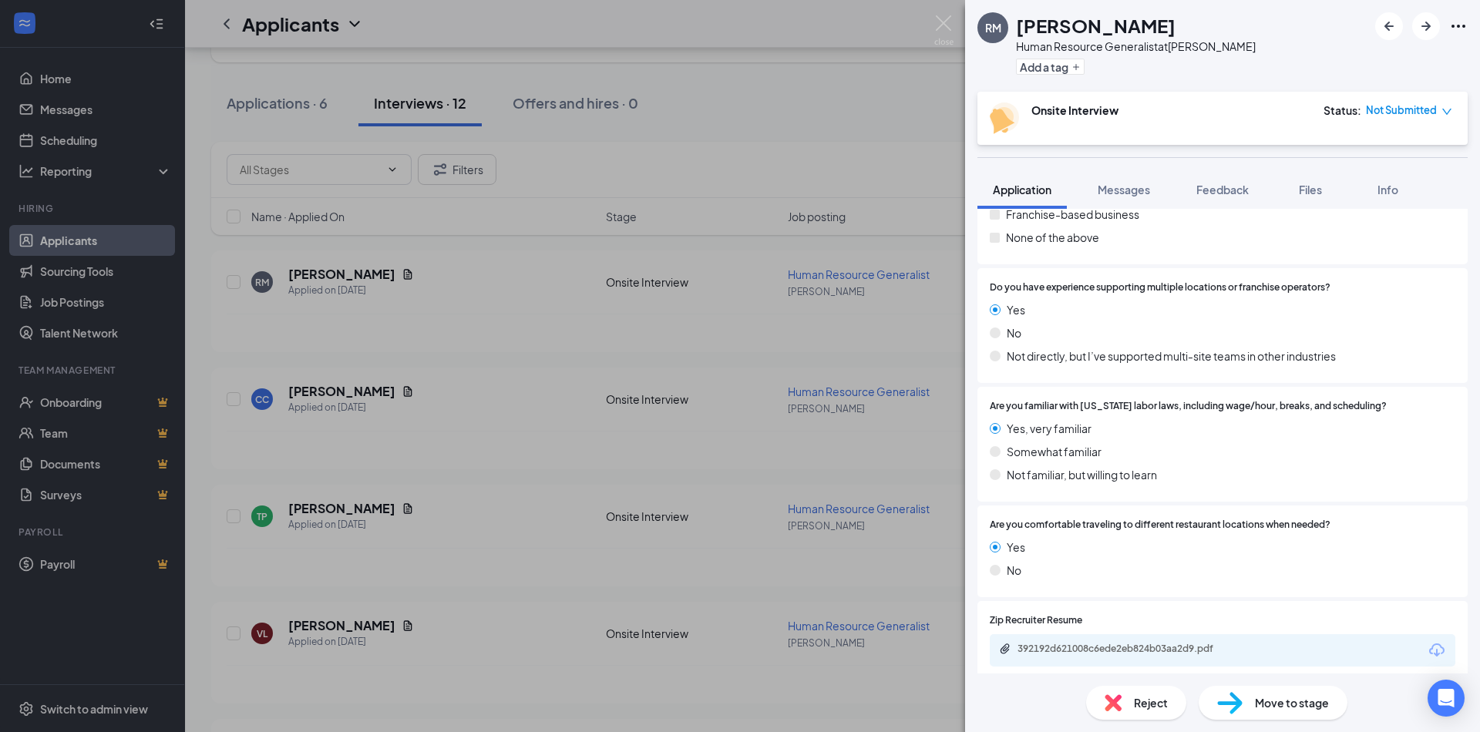
scroll to position [871, 0]
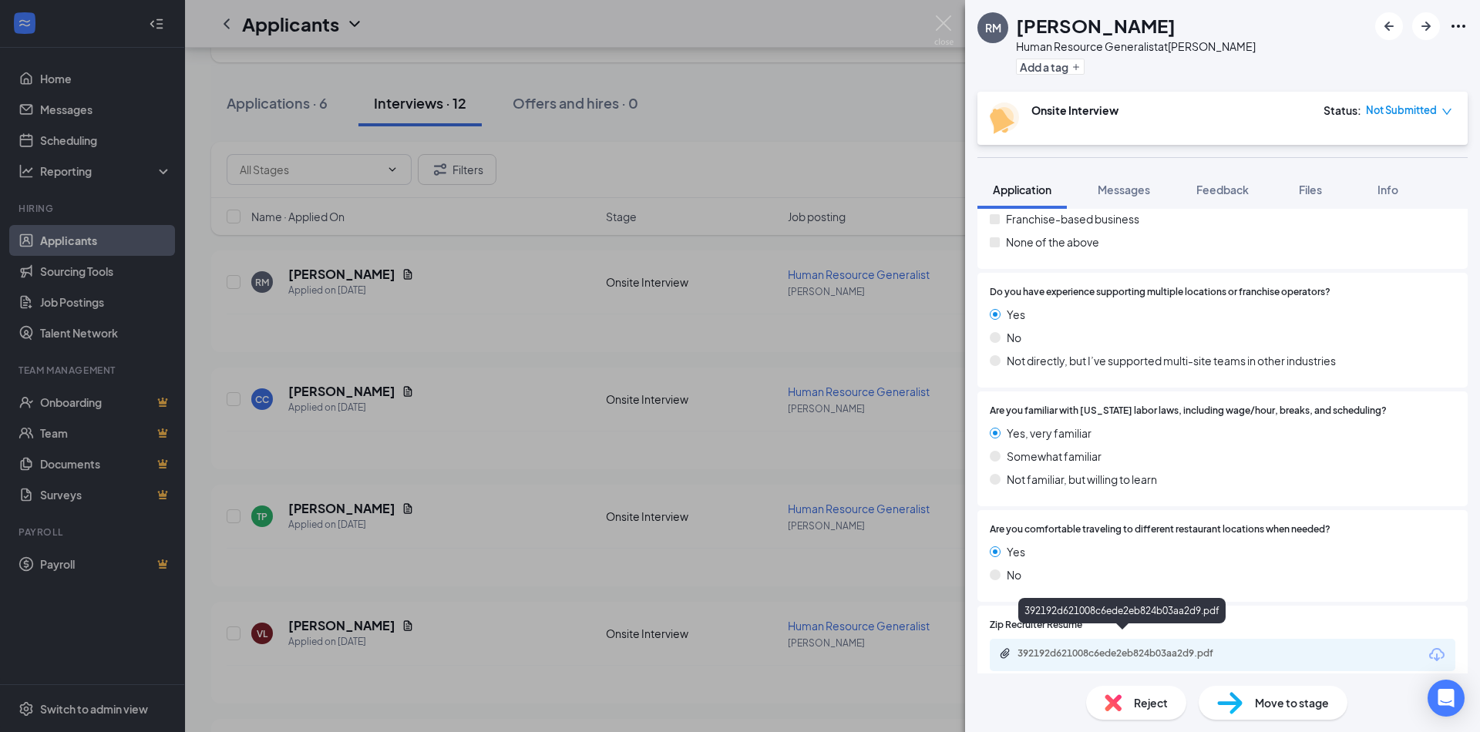
click at [1125, 647] on div "392192d621008c6ede2eb824b03aa2d9.pdf" at bounding box center [1125, 653] width 216 height 12
click at [834, 267] on div "RM Rochelle Macaraeg Human Resource Generalist at Hostetter Add a tag Onsite In…" at bounding box center [740, 366] width 1480 height 732
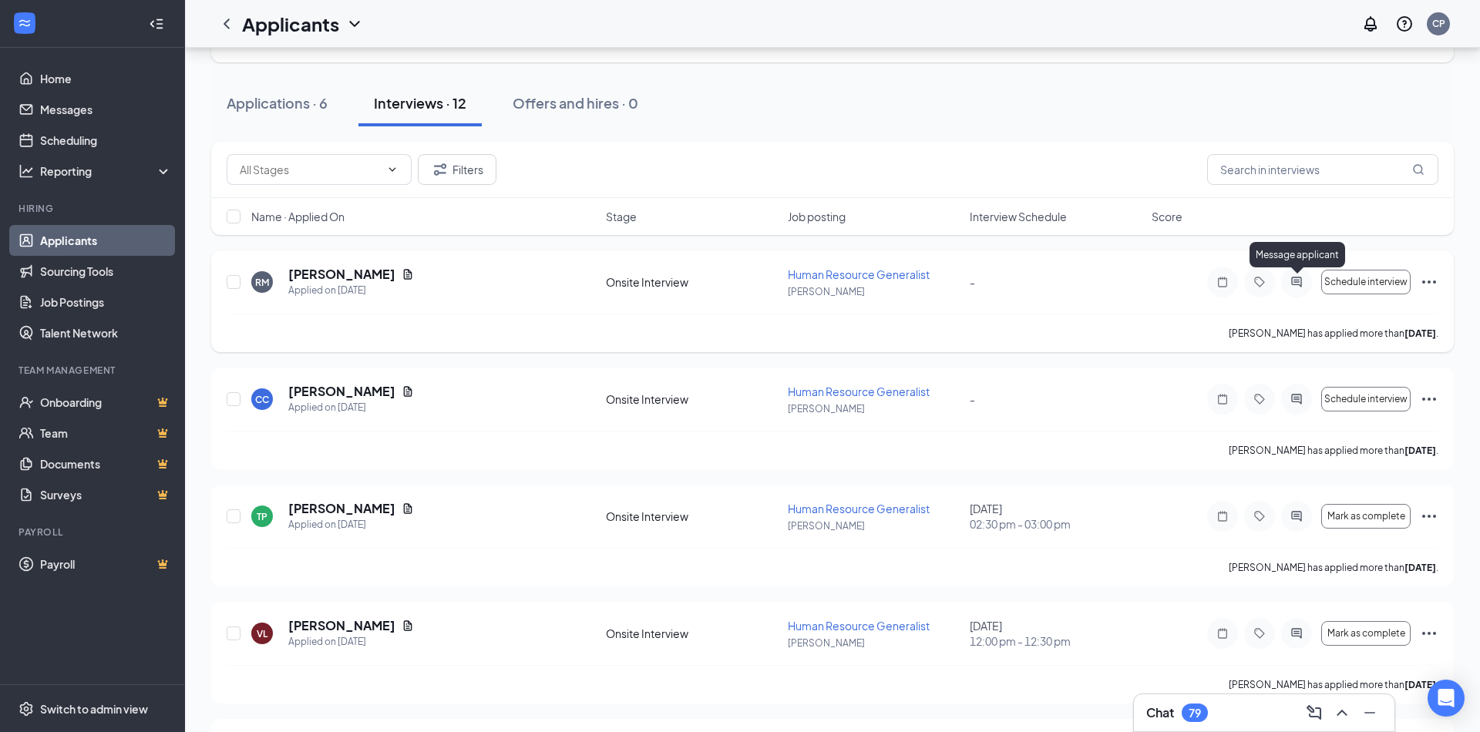
click at [1288, 278] on icon "ActiveChat" at bounding box center [1296, 282] width 18 height 12
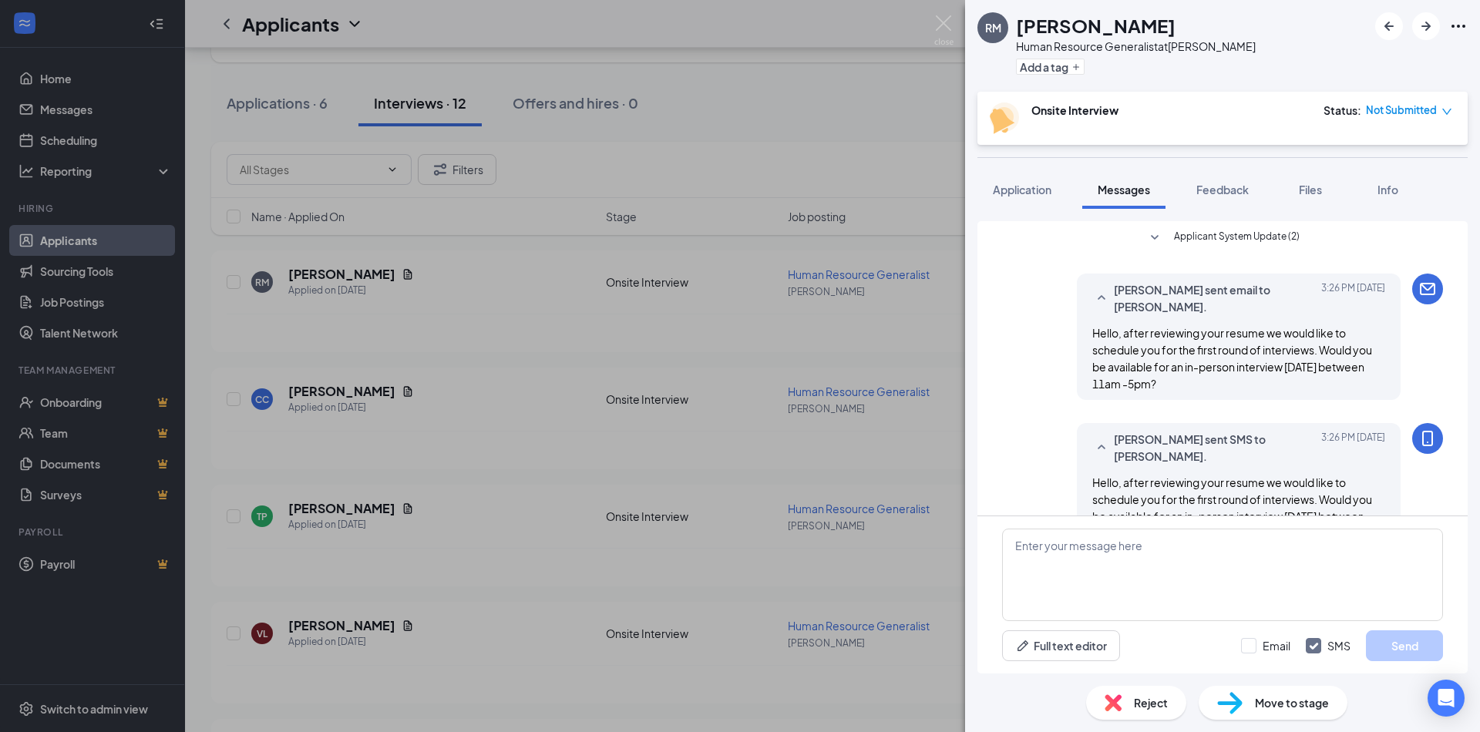
scroll to position [43, 0]
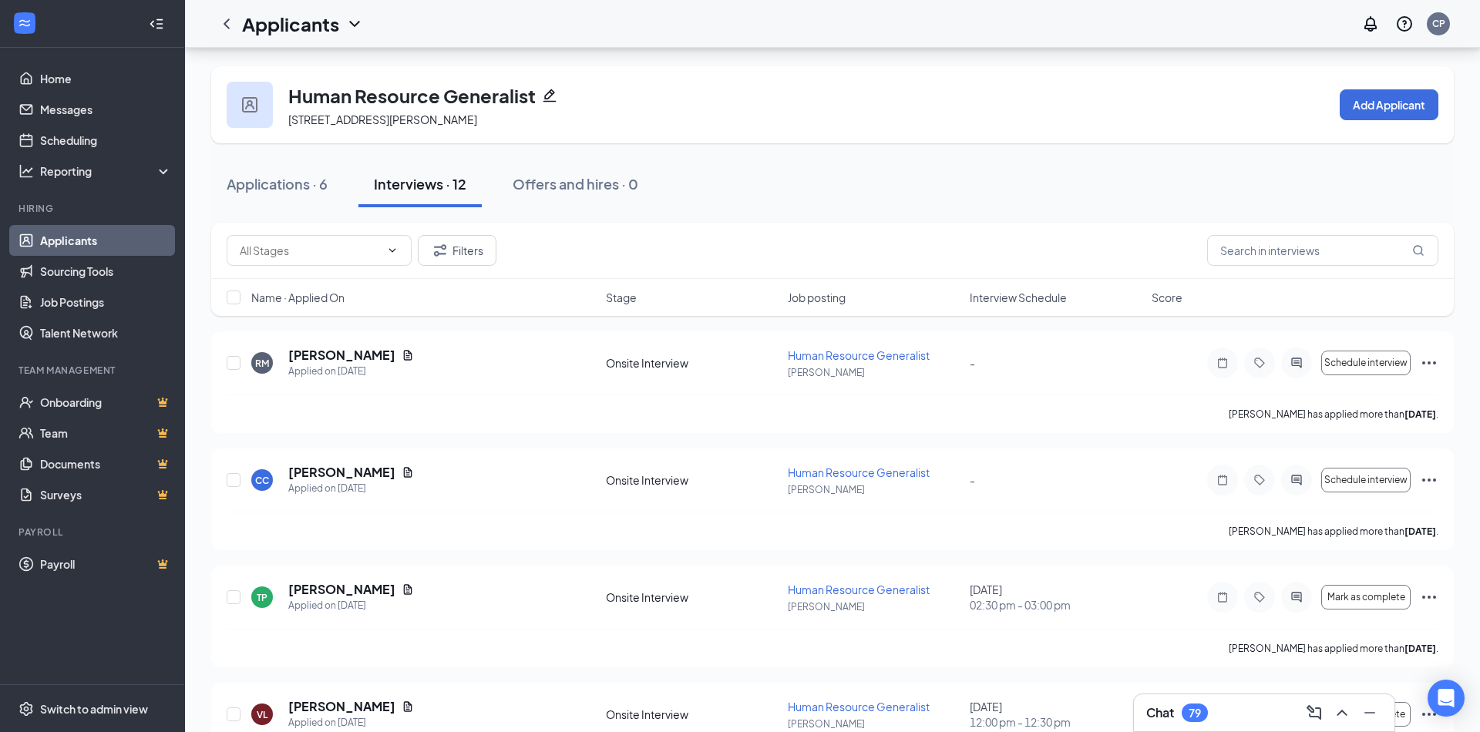
scroll to position [81, 0]
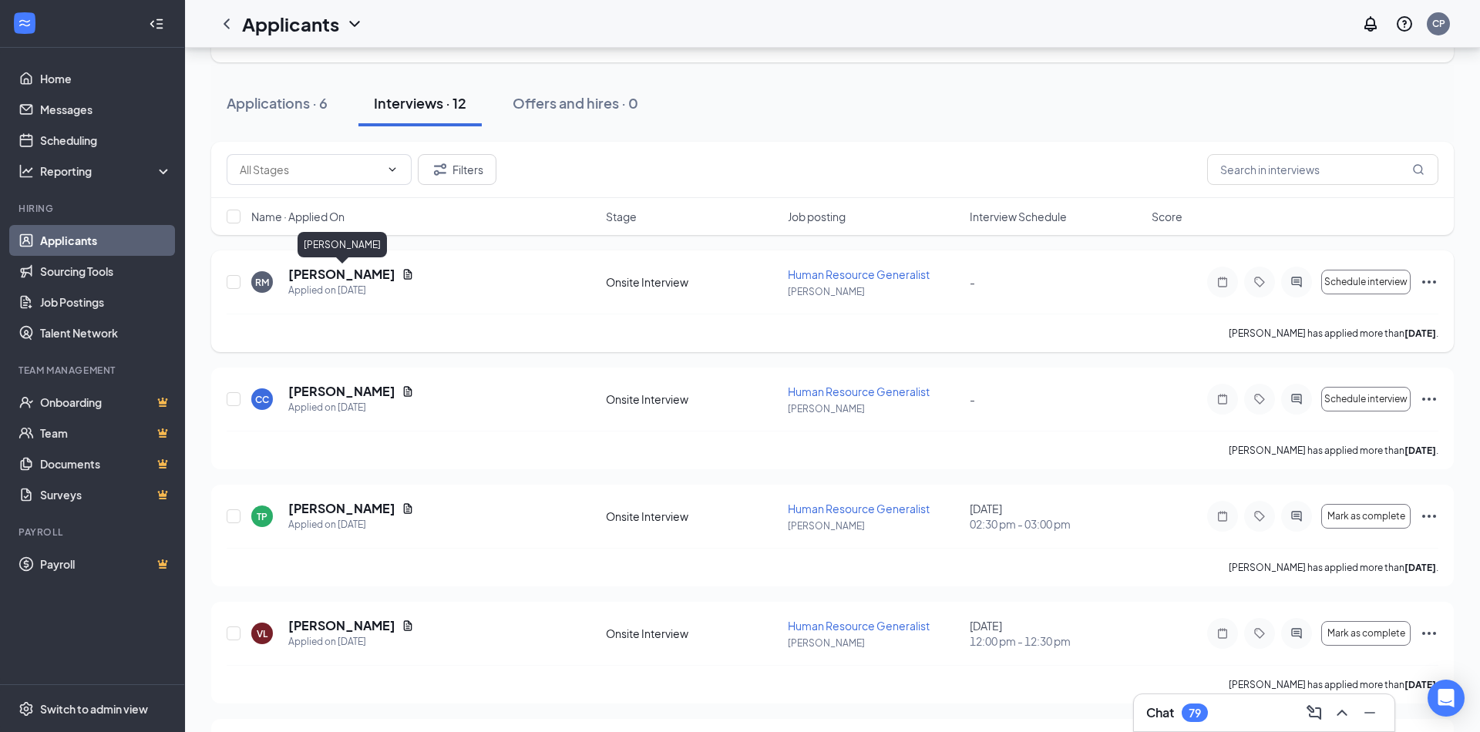
click at [334, 272] on h5 "[PERSON_NAME]" at bounding box center [341, 274] width 107 height 17
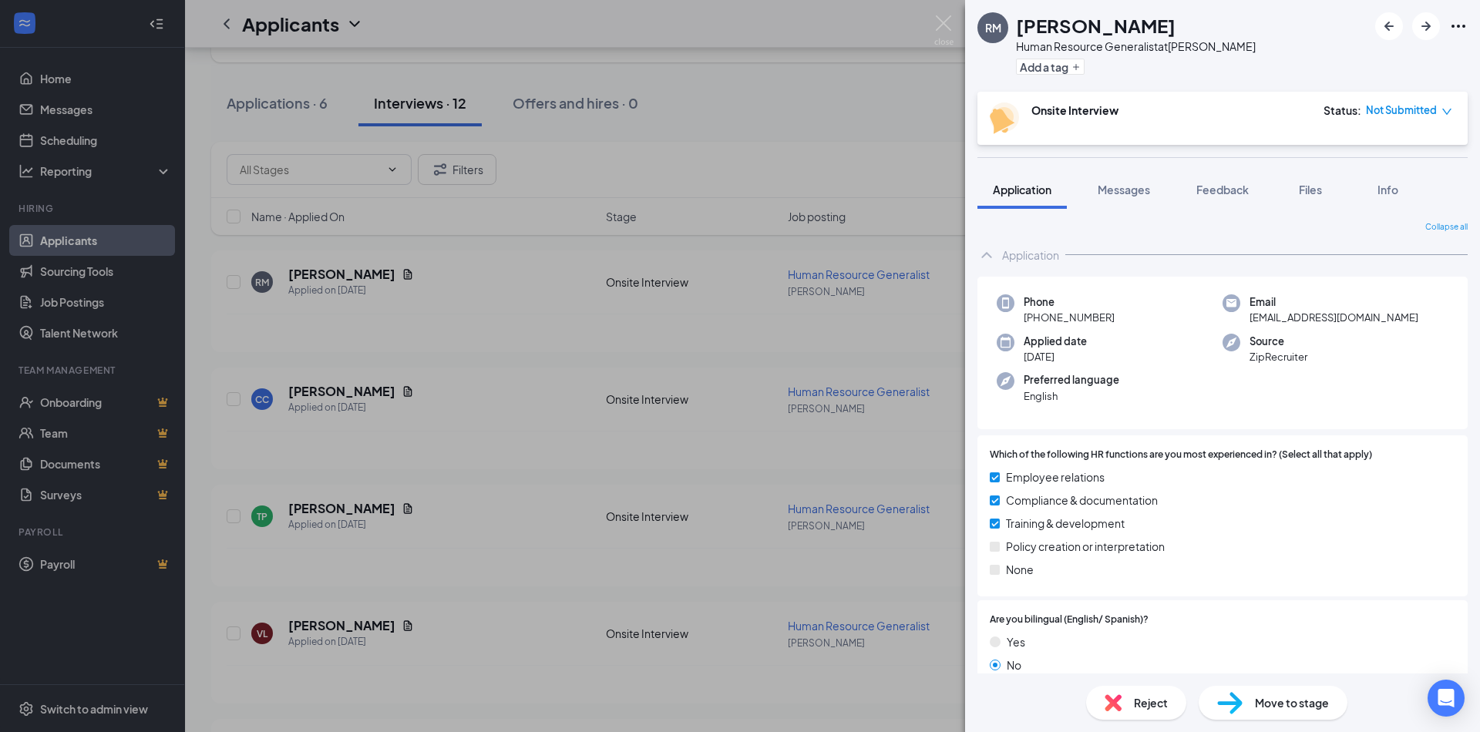
click at [556, 354] on div "RM [PERSON_NAME] Human Resource Generalist at [PERSON_NAME] Add a tag Onsite In…" at bounding box center [740, 366] width 1480 height 732
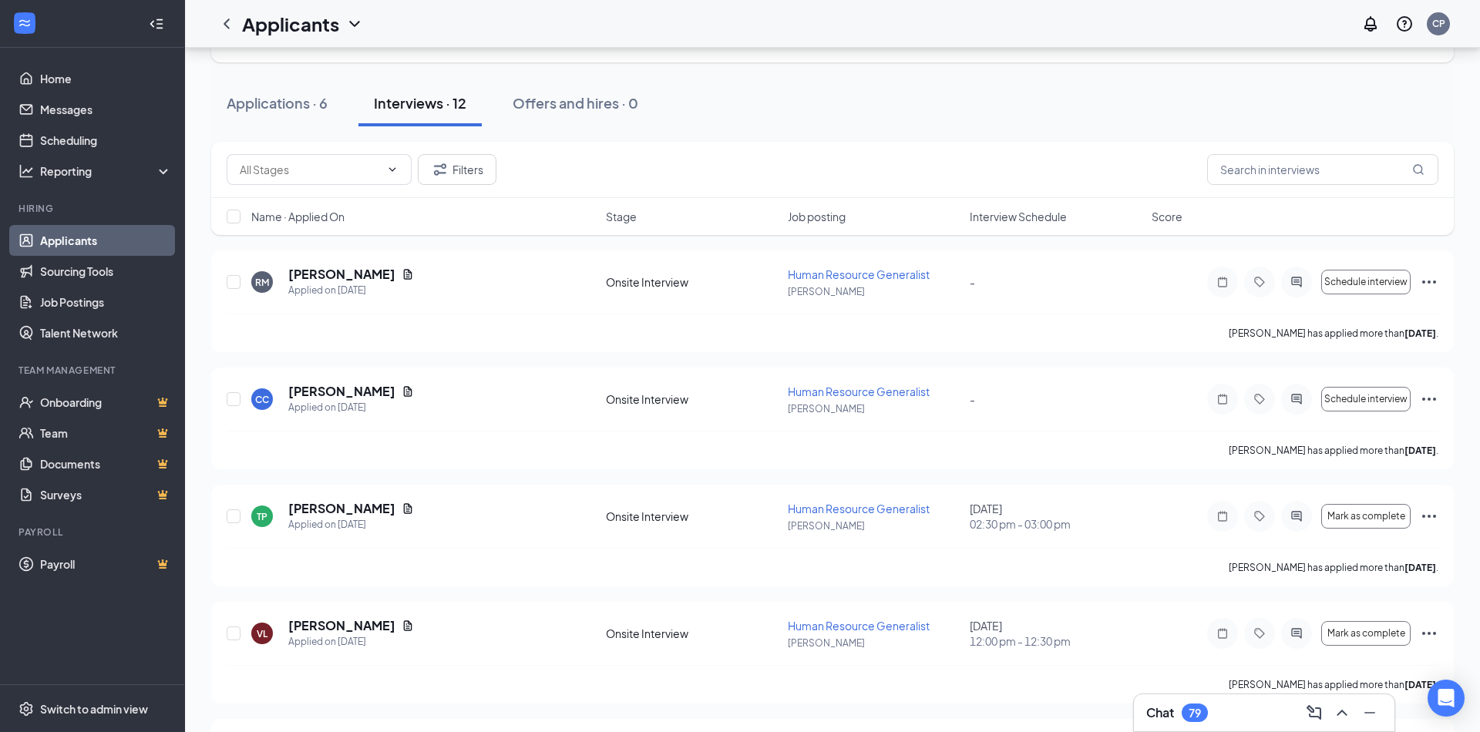
click at [860, 88] on div "Applications · 6 Interviews · 12 Offers and hires · 0" at bounding box center [832, 103] width 1242 height 46
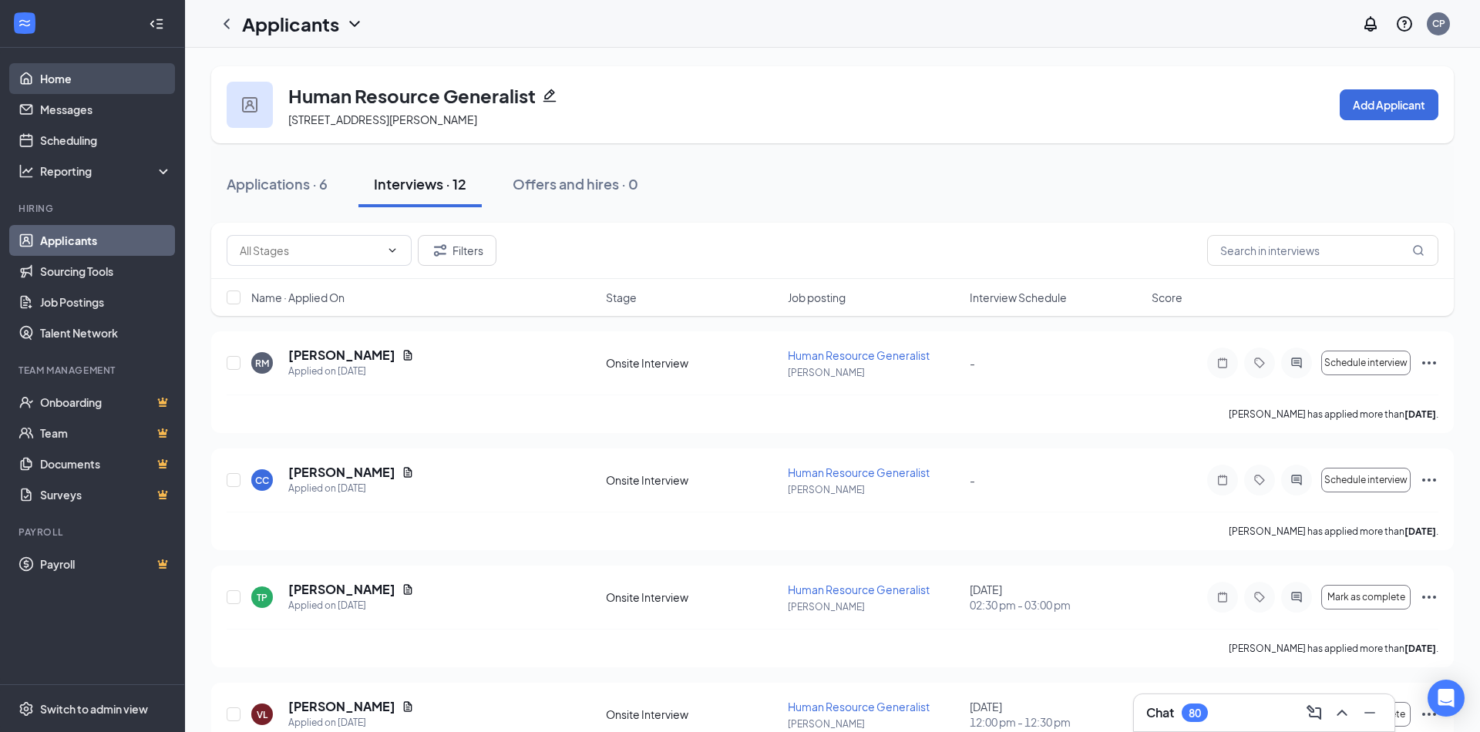
click at [72, 77] on link "Home" at bounding box center [106, 78] width 132 height 31
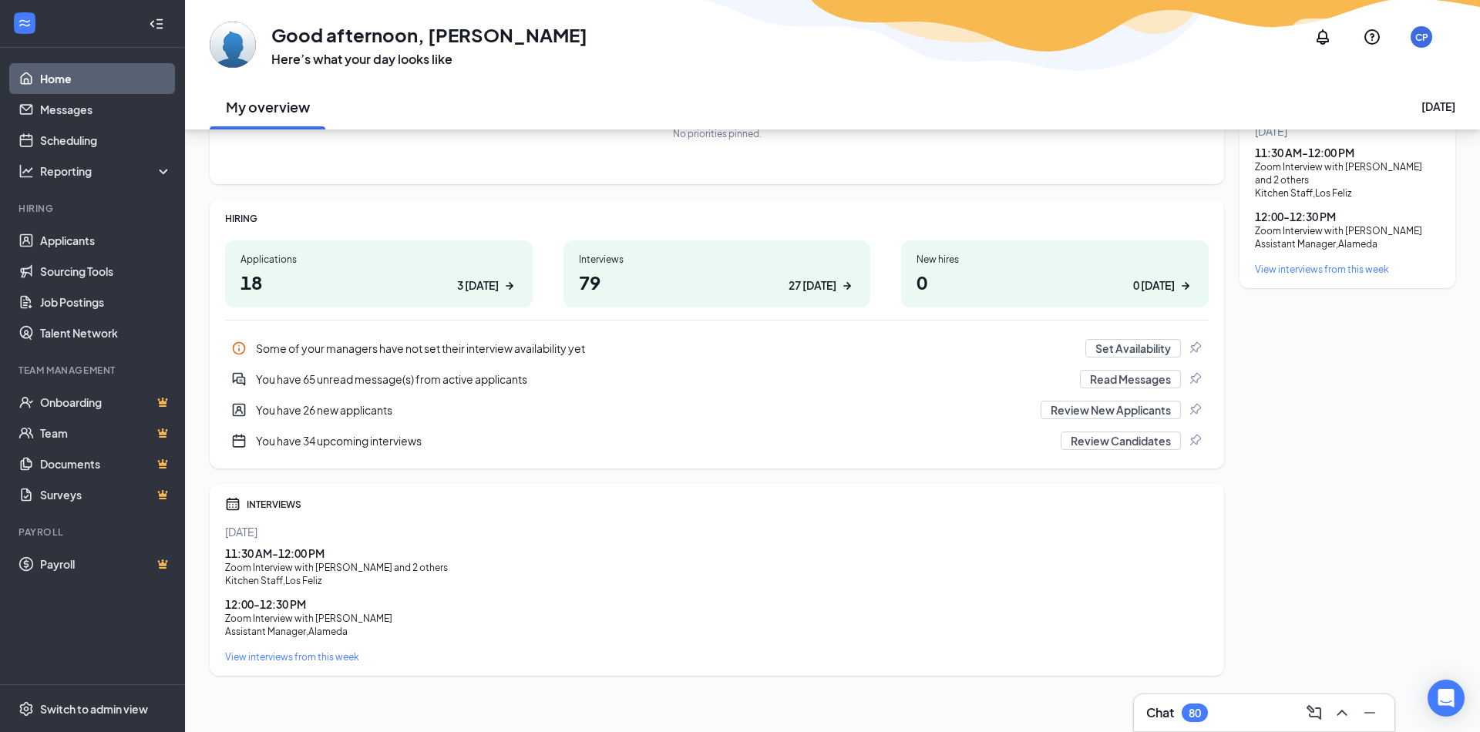
scroll to position [139, 0]
click at [1128, 352] on button "Set Availability" at bounding box center [1133, 349] width 96 height 18
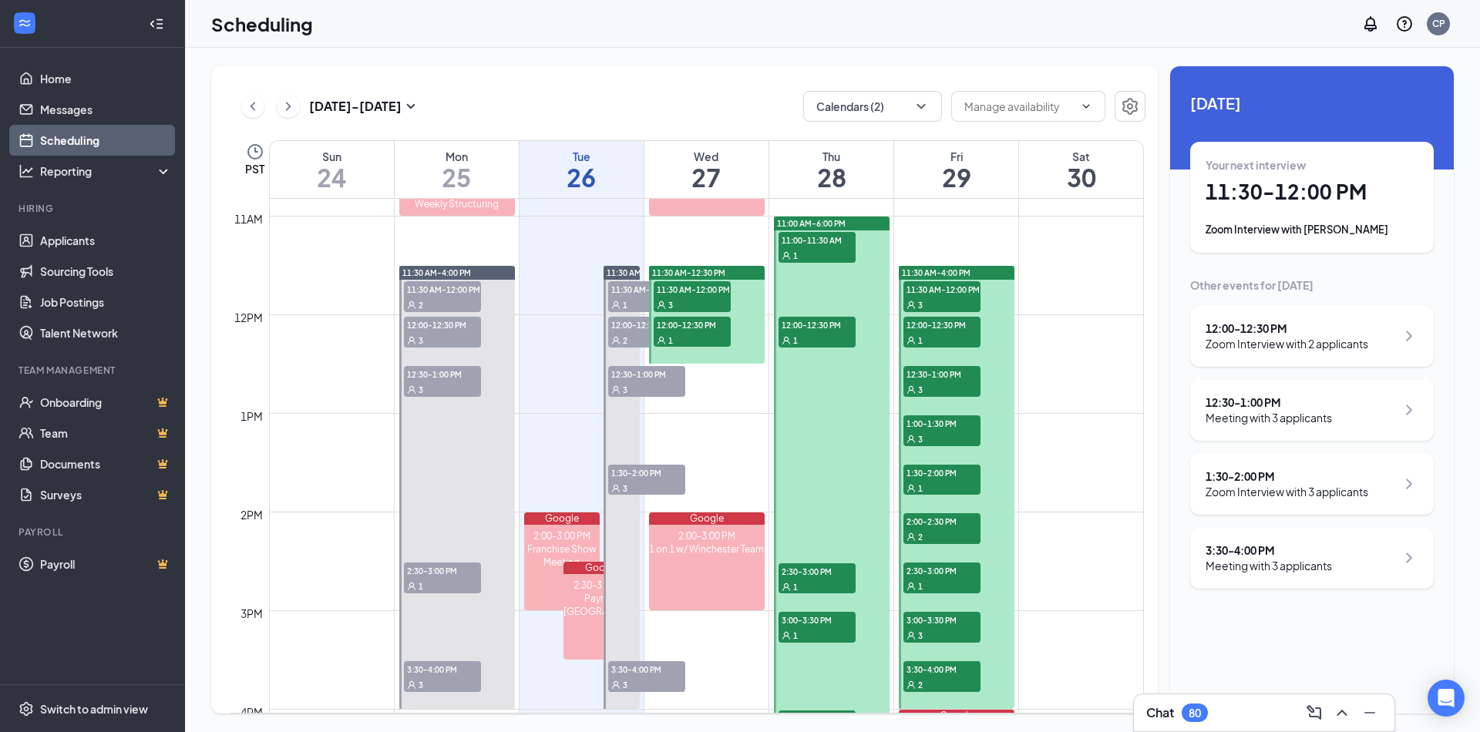
scroll to position [1036, 0]
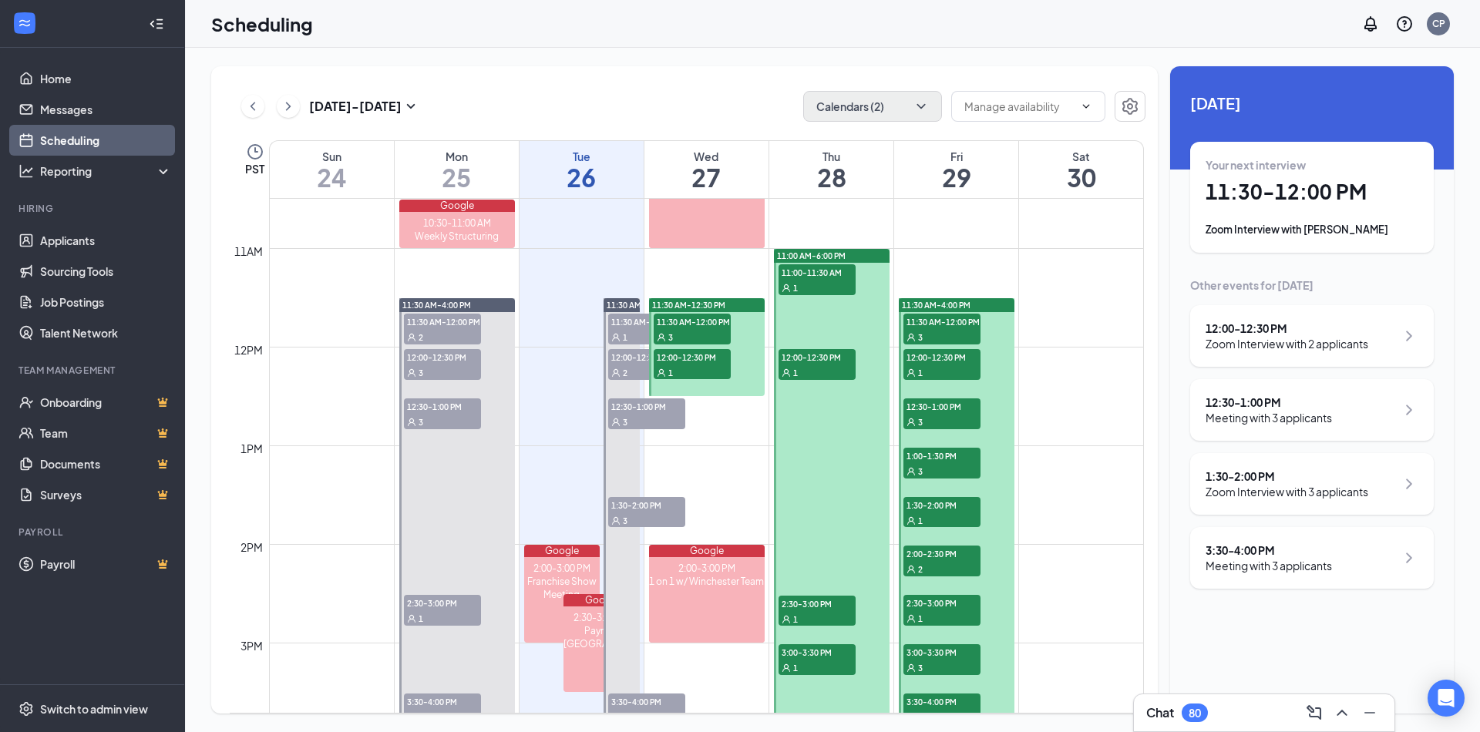
click at [876, 109] on button "Calendars (2)" at bounding box center [872, 106] width 139 height 31
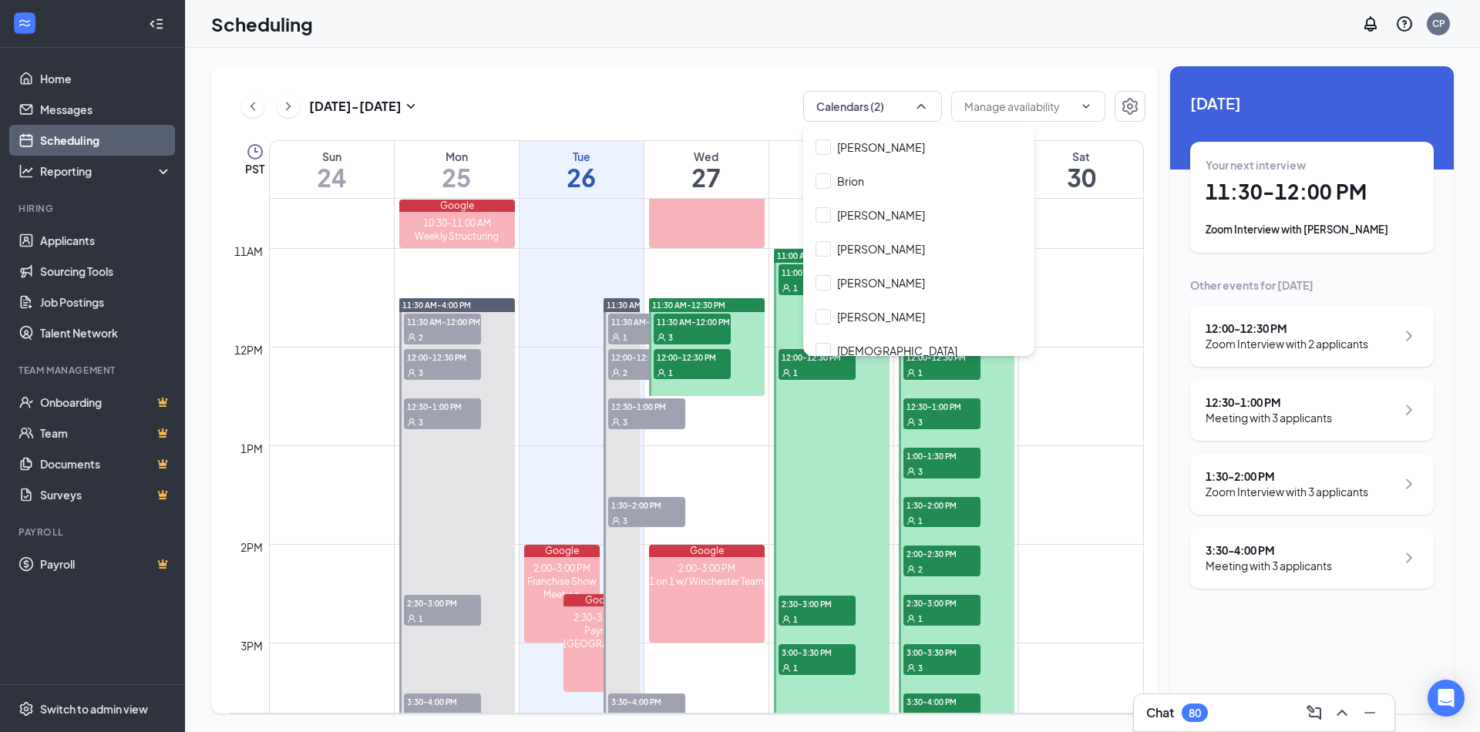
scroll to position [268, 0]
click at [874, 278] on div "[PERSON_NAME]" at bounding box center [881, 280] width 88 height 15
click at [874, 278] on input "[PERSON_NAME]" at bounding box center [869, 280] width 109 height 15
click at [829, 279] on div at bounding box center [822, 280] width 15 height 15
click at [829, 279] on input "[PERSON_NAME]" at bounding box center [869, 280] width 109 height 15
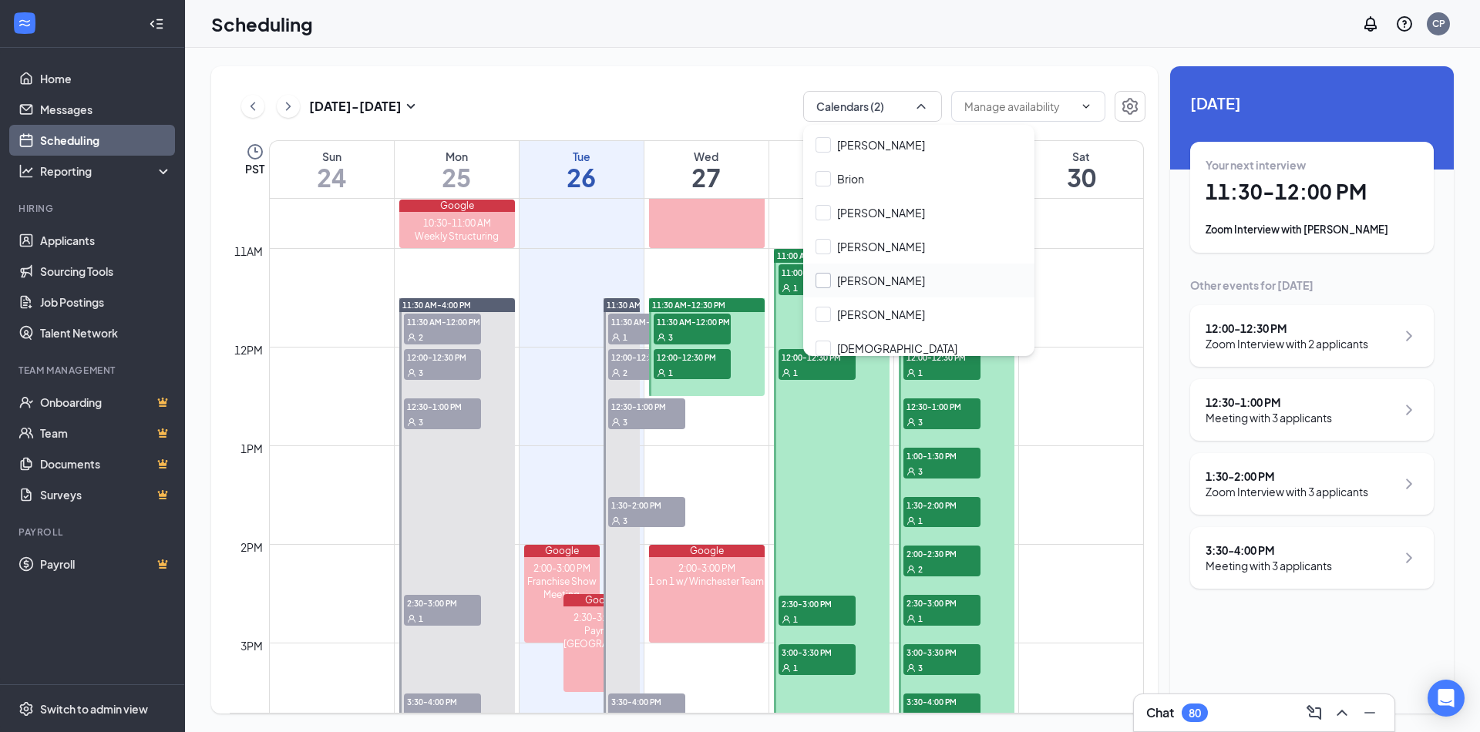
click at [821, 279] on input "[PERSON_NAME]" at bounding box center [869, 280] width 109 height 15
checkbox input "true"
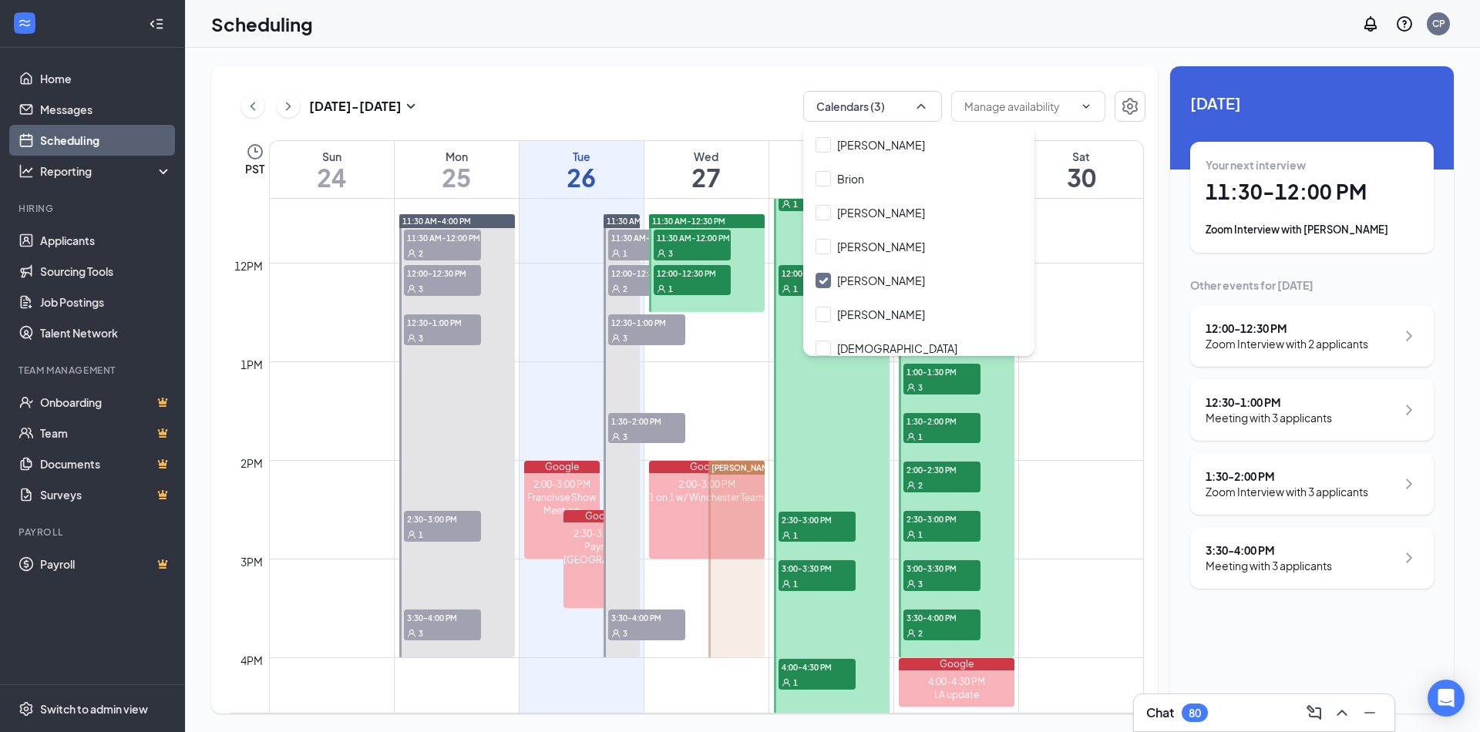
scroll to position [1163, 0]
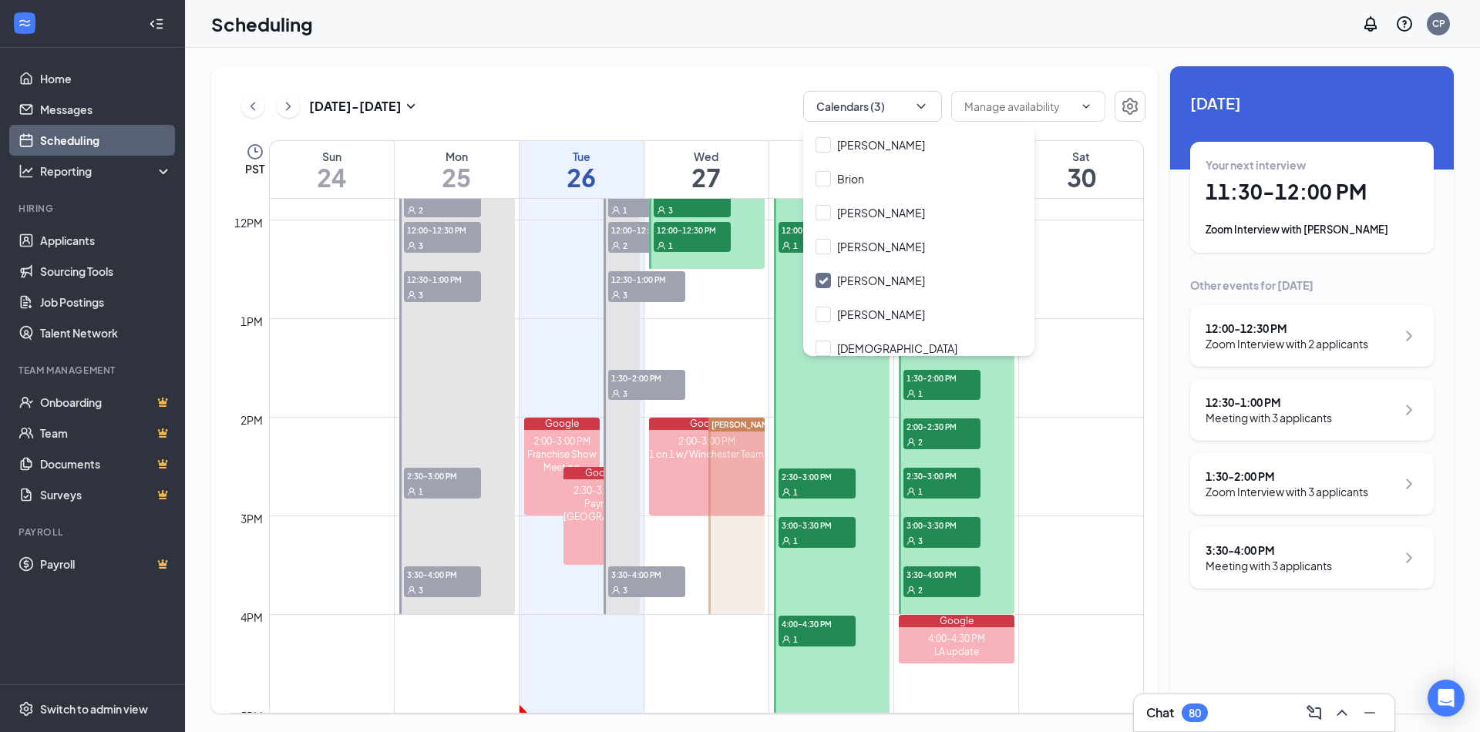
click at [732, 472] on div at bounding box center [736, 516] width 56 height 196
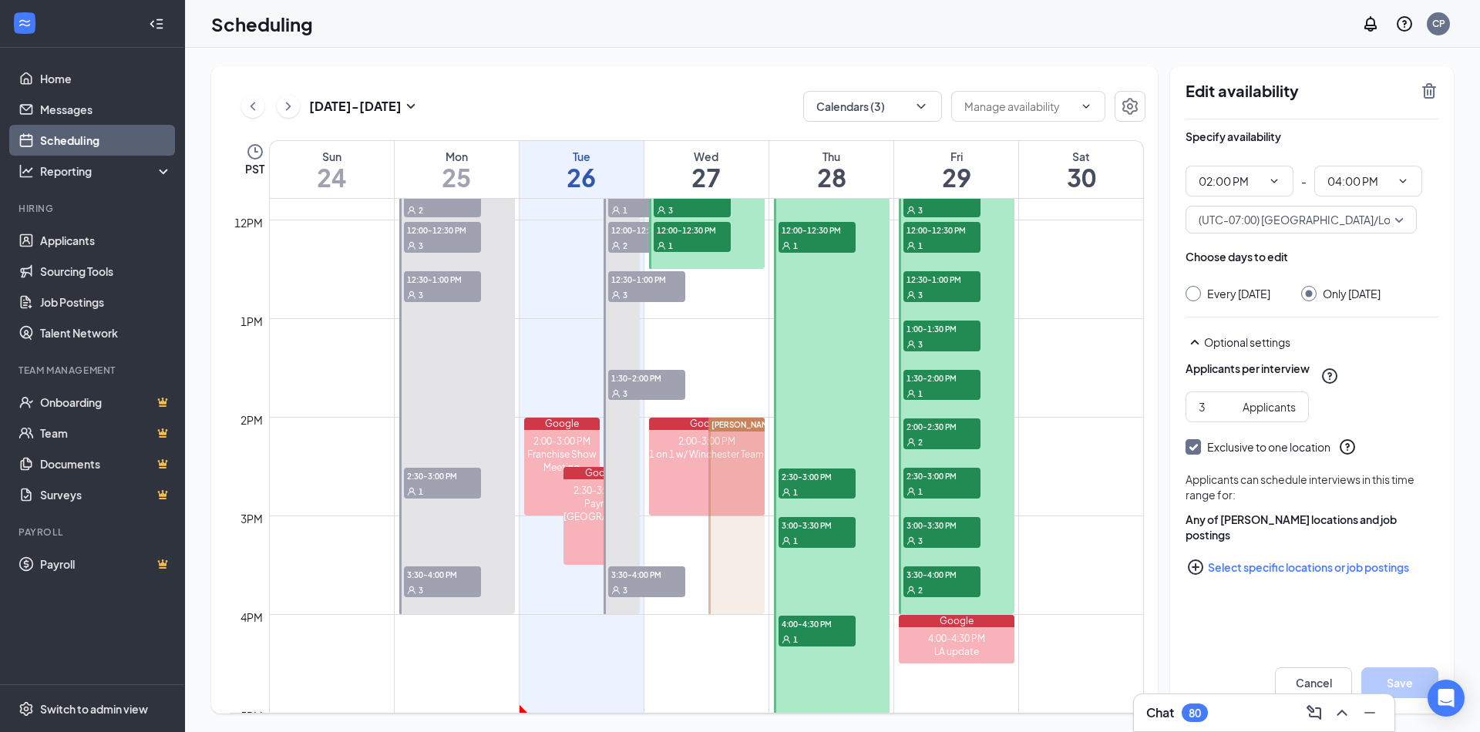
click at [734, 526] on div at bounding box center [736, 516] width 56 height 196
click at [723, 337] on td at bounding box center [706, 330] width 875 height 25
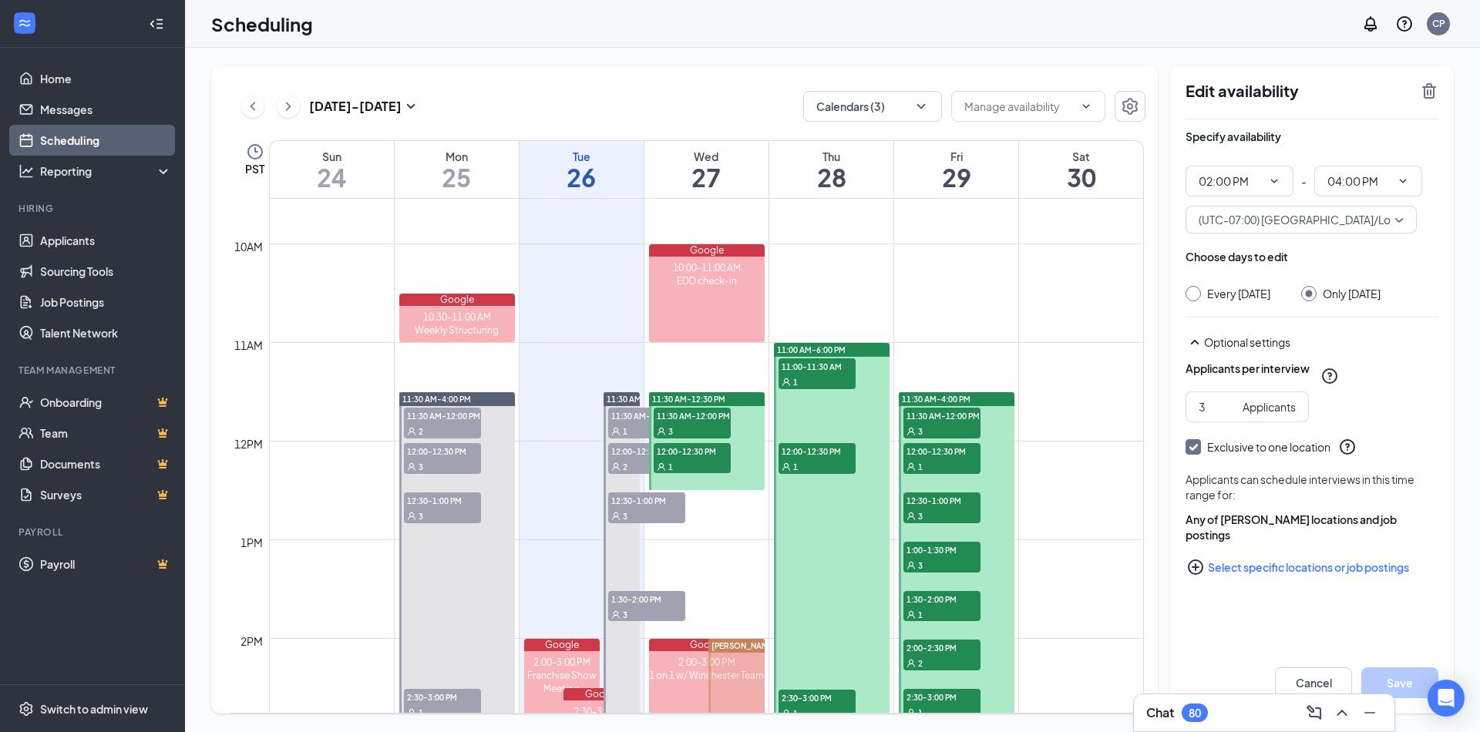
scroll to position [925, 0]
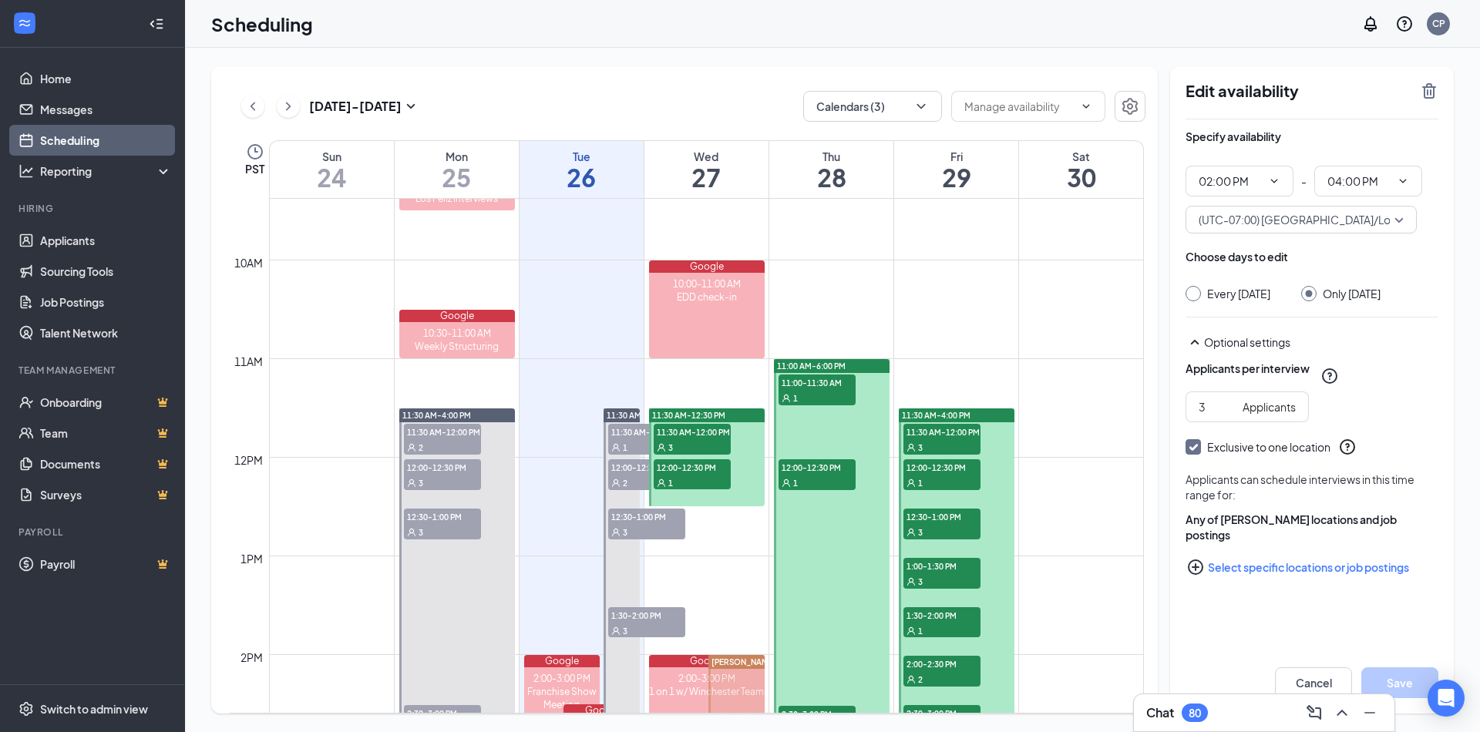
click at [802, 391] on div "1" at bounding box center [816, 397] width 77 height 15
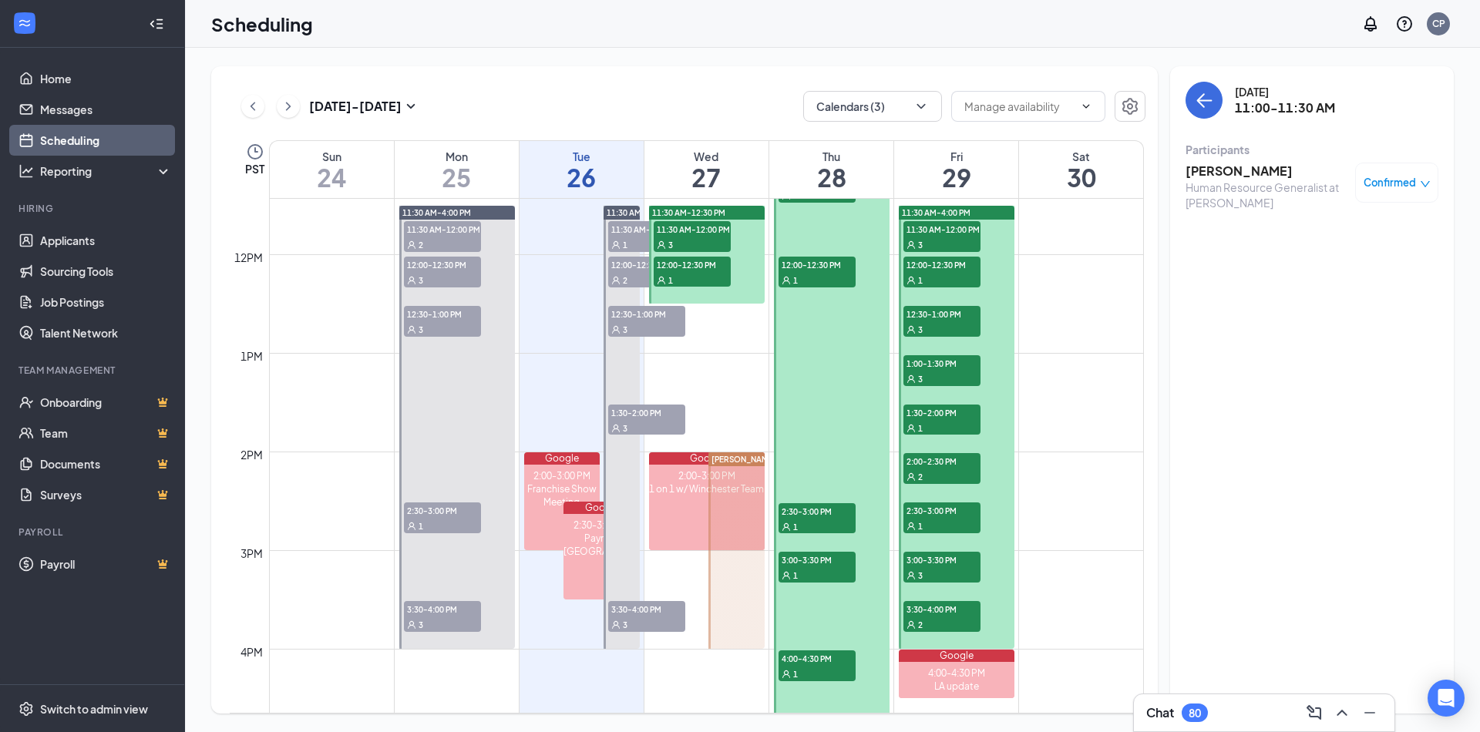
scroll to position [1089, 0]
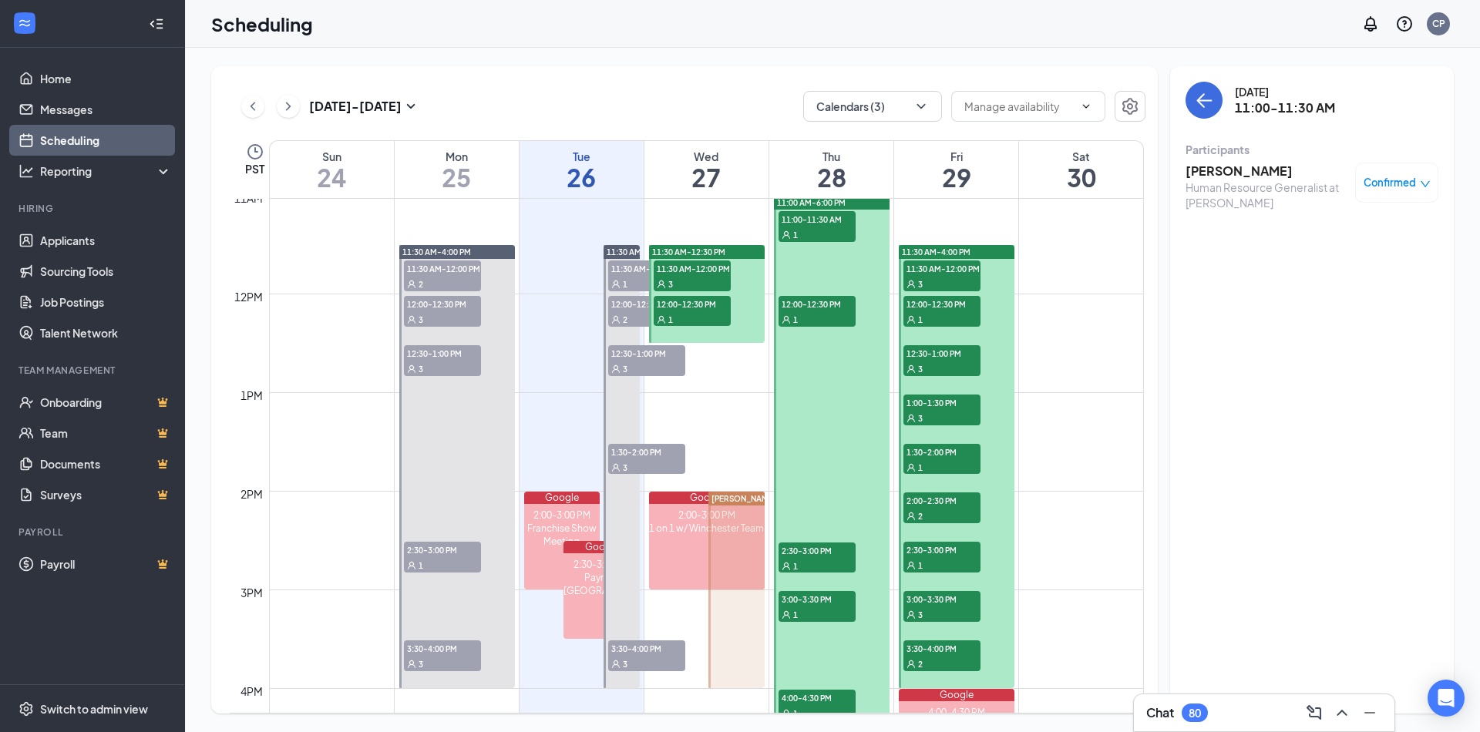
click at [747, 284] on div at bounding box center [707, 294] width 116 height 98
